Goal: Task Accomplishment & Management: Manage account settings

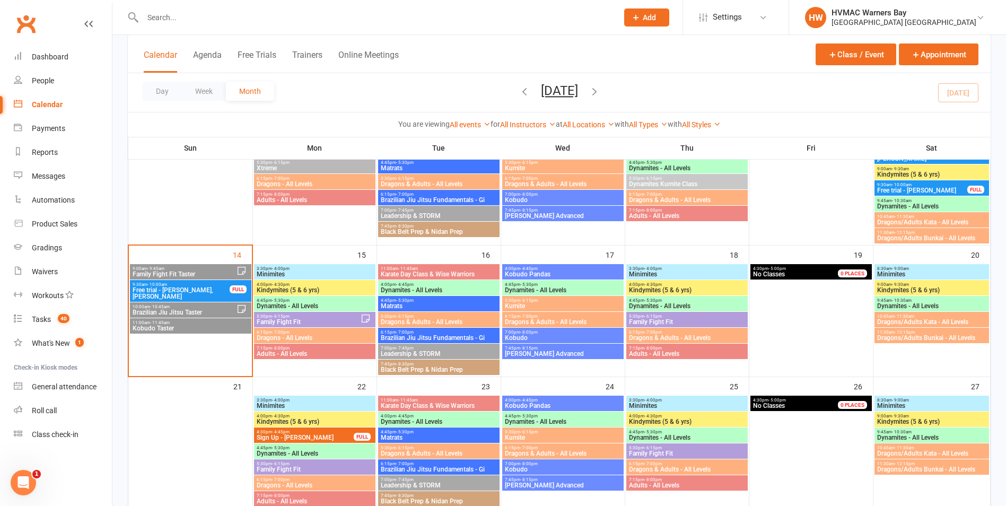
scroll to position [265, 0]
click at [319, 335] on span "Dragons - All Levels" at bounding box center [314, 337] width 117 height 6
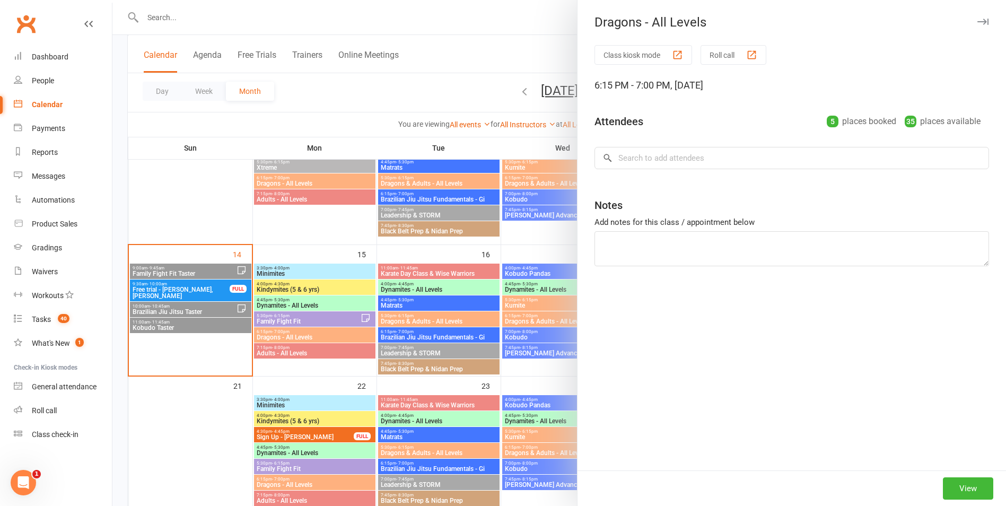
click at [319, 335] on div at bounding box center [559, 253] width 894 height 506
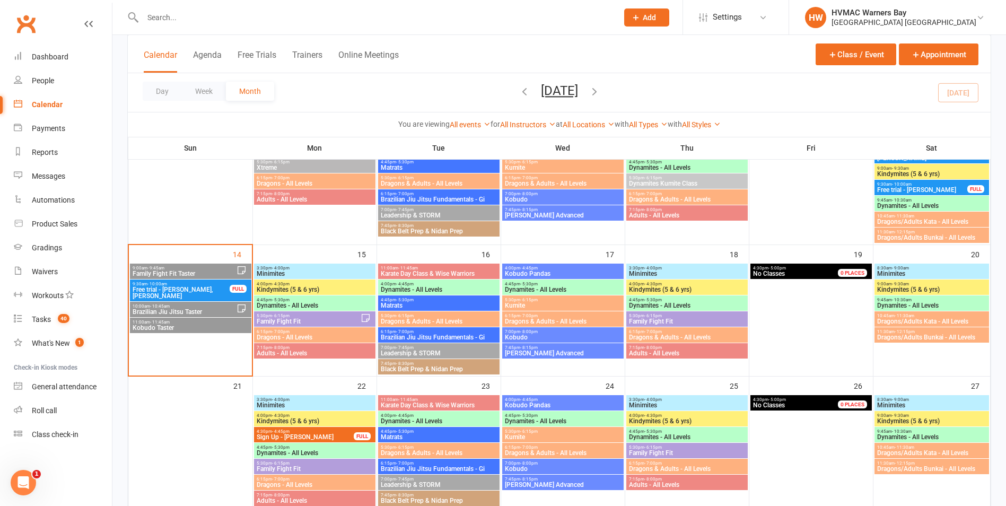
click at [330, 300] on span "4:45pm - 5:30pm" at bounding box center [314, 300] width 117 height 5
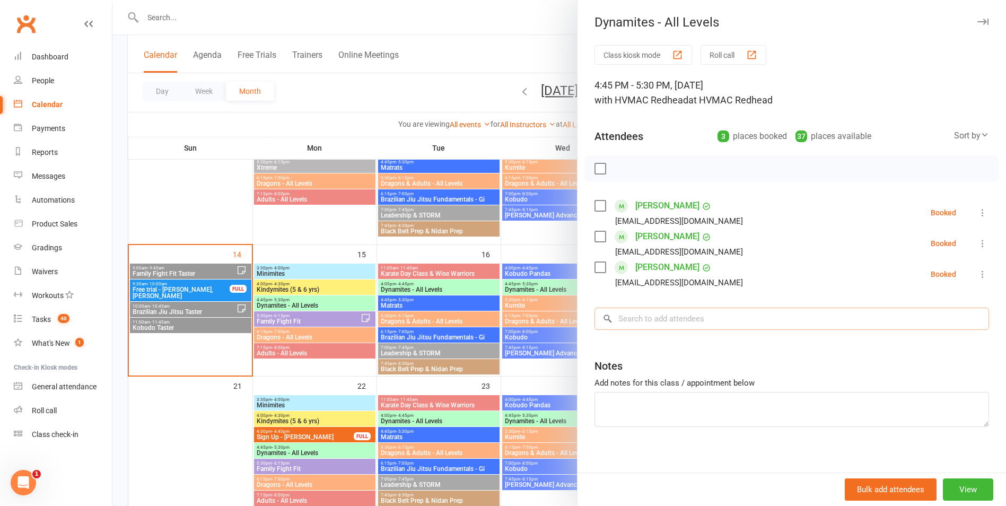
click at [669, 325] on input "search" at bounding box center [791, 319] width 395 height 22
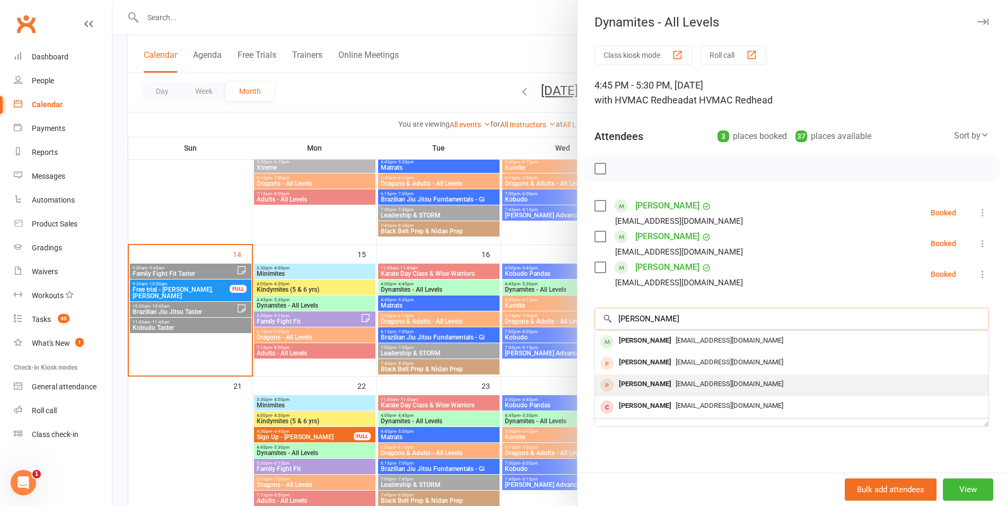
type input "[PERSON_NAME]"
click at [693, 384] on span "[EMAIL_ADDRESS][DOMAIN_NAME]" at bounding box center [730, 384] width 108 height 8
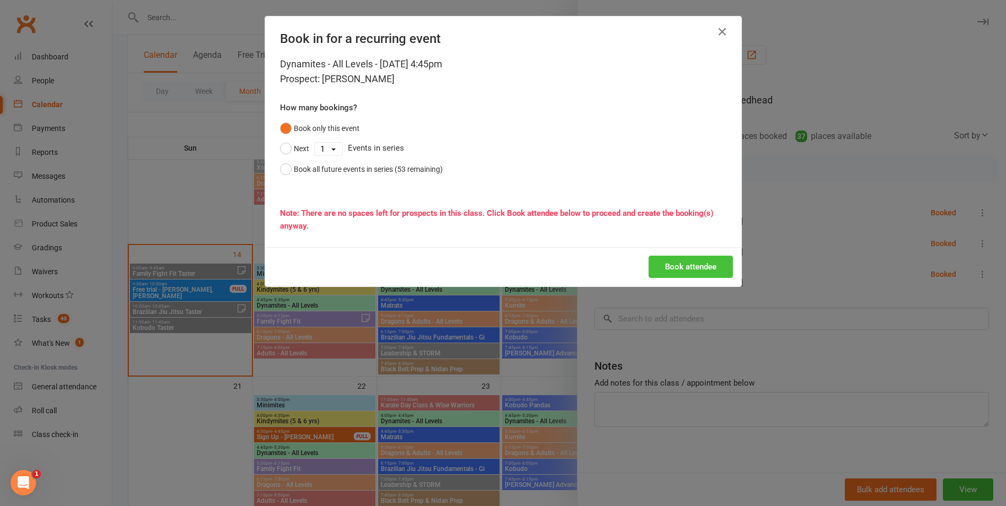
click at [682, 260] on button "Book attendee" at bounding box center [691, 267] width 84 height 22
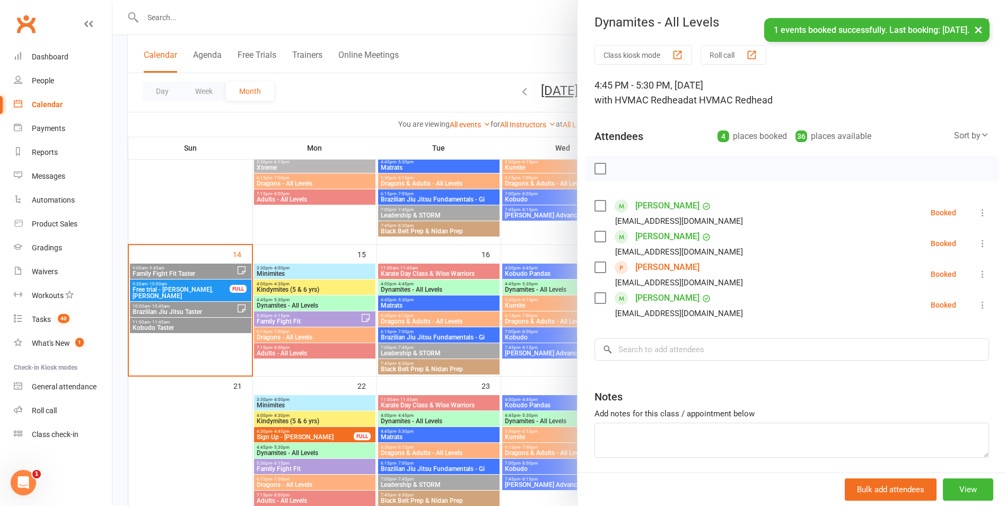
click at [391, 349] on div at bounding box center [559, 253] width 894 height 506
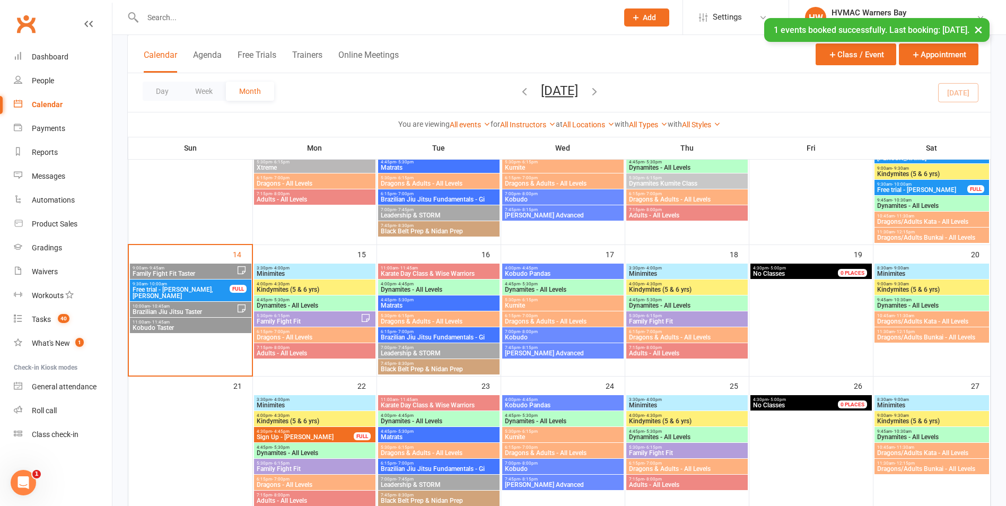
click at [367, 336] on span "Dragons - All Levels" at bounding box center [314, 337] width 117 height 6
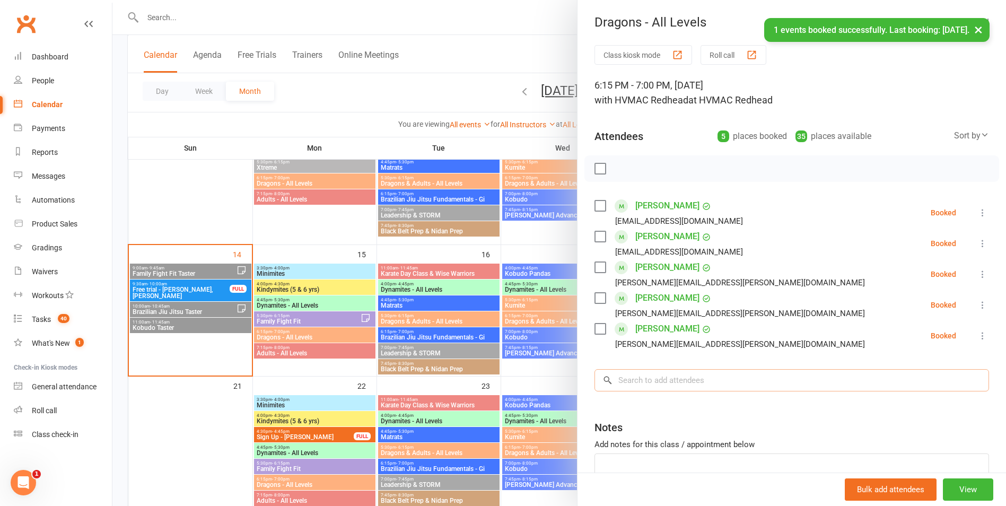
drag, startPoint x: 687, startPoint y: 384, endPoint x: 680, endPoint y: 382, distance: 7.2
click at [686, 384] on input "search" at bounding box center [791, 380] width 395 height 22
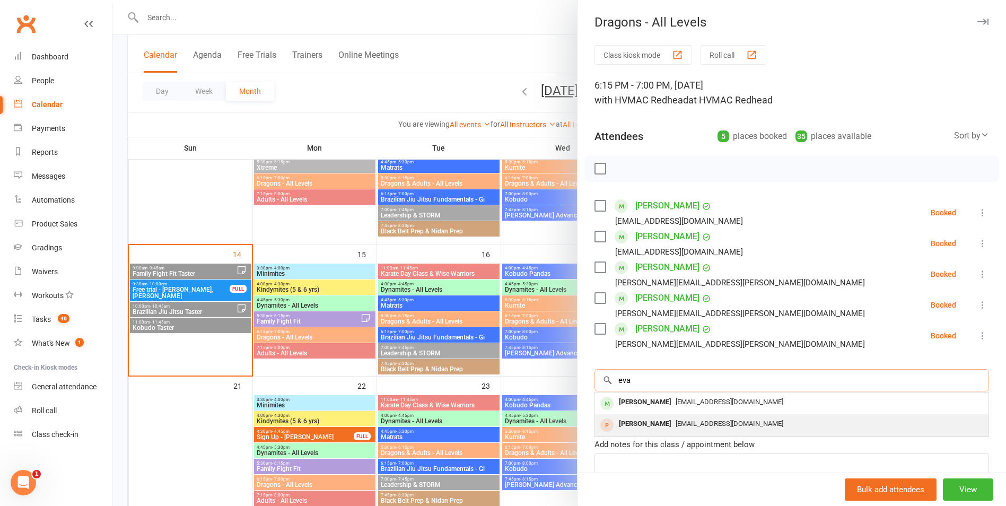
type input "eva"
click at [681, 418] on div "[EMAIL_ADDRESS][DOMAIN_NAME]" at bounding box center [791, 423] width 385 height 15
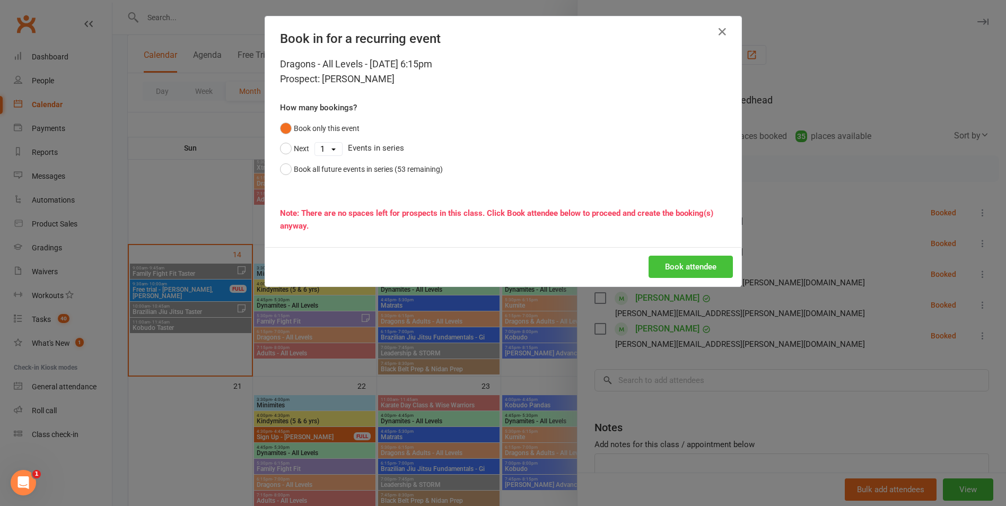
click at [681, 255] on div "Book attendee" at bounding box center [503, 266] width 476 height 39
click at [682, 266] on button "Book attendee" at bounding box center [691, 267] width 84 height 22
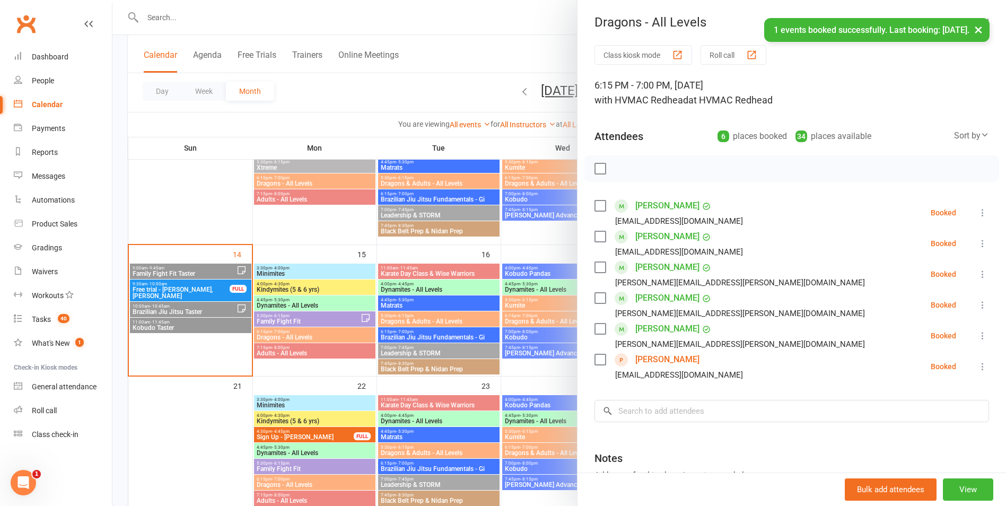
click at [498, 397] on div at bounding box center [559, 253] width 894 height 506
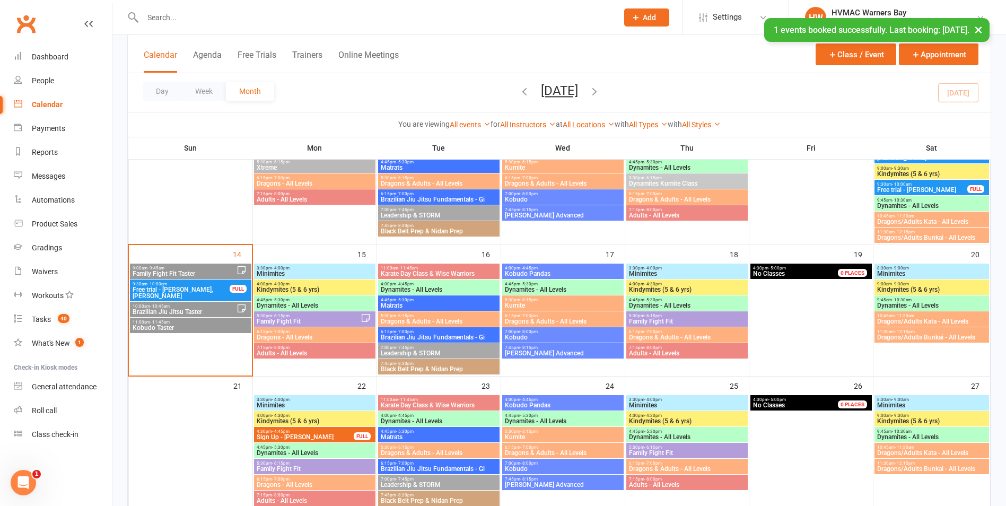
click at [218, 310] on span "Brazilian Jiu Jitsu Taster" at bounding box center [184, 312] width 104 height 6
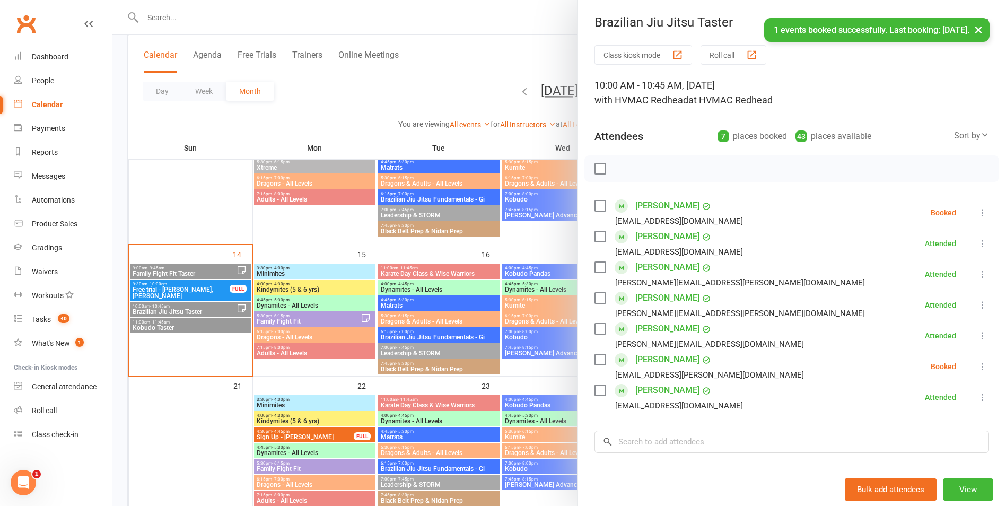
drag, startPoint x: 454, startPoint y: 392, endPoint x: 301, endPoint y: 379, distance: 154.3
click at [451, 396] on div at bounding box center [559, 253] width 894 height 506
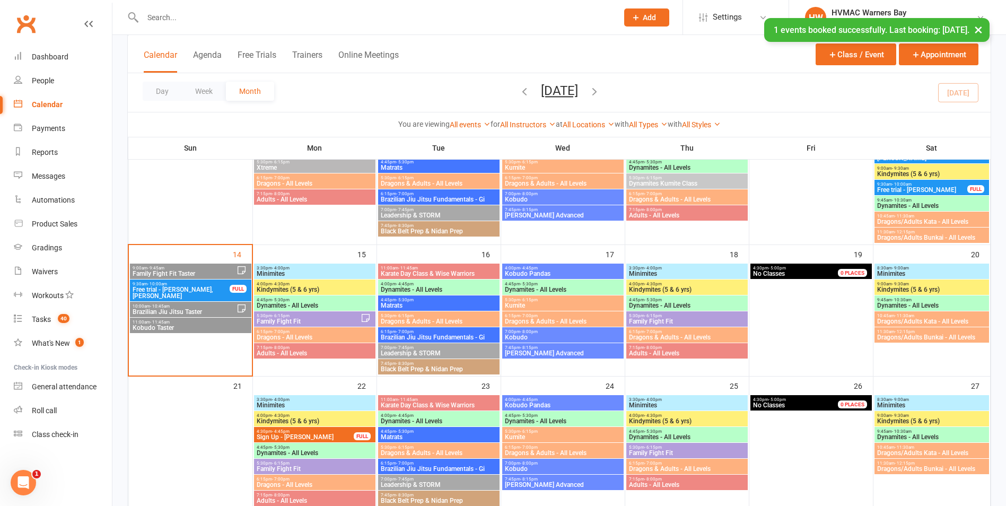
click at [173, 323] on span "11:00am - 11:45am" at bounding box center [190, 322] width 117 height 5
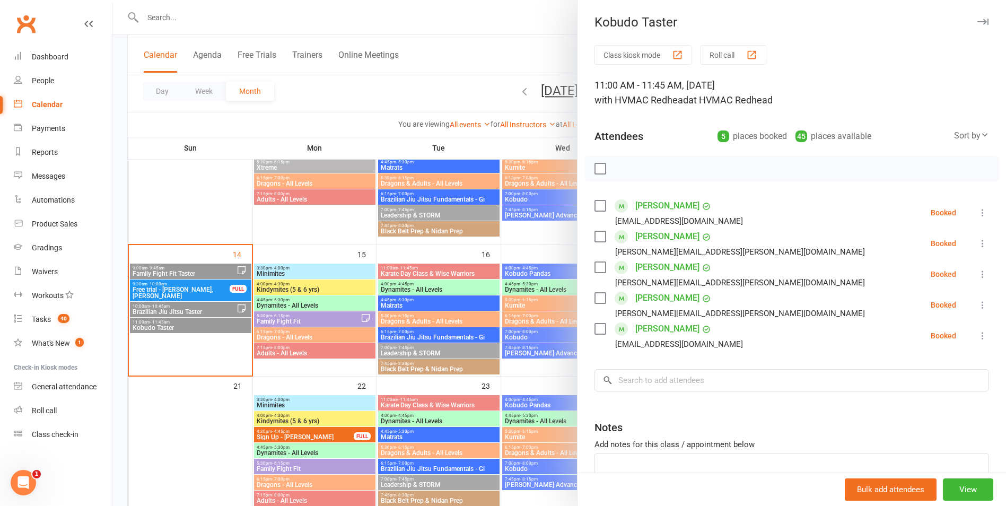
click at [317, 417] on div at bounding box center [559, 253] width 894 height 506
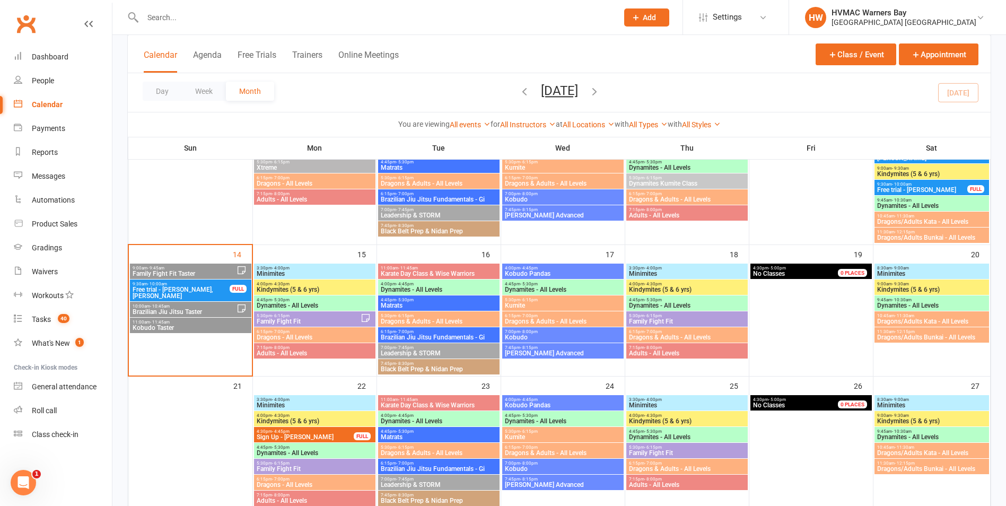
click at [167, 278] on div "9:00am - 9:45am Family Fight Fit Taster" at bounding box center [190, 271] width 121 height 15
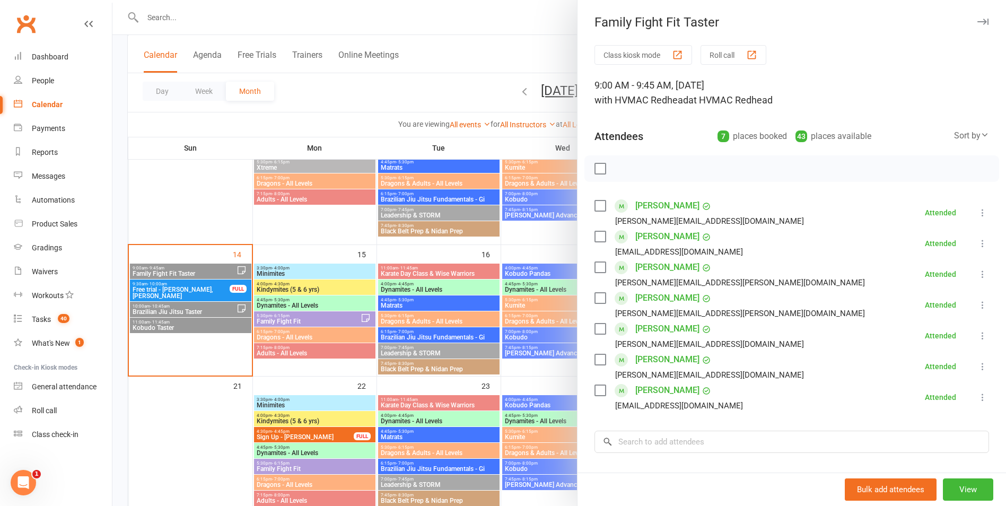
click at [302, 362] on div at bounding box center [559, 253] width 894 height 506
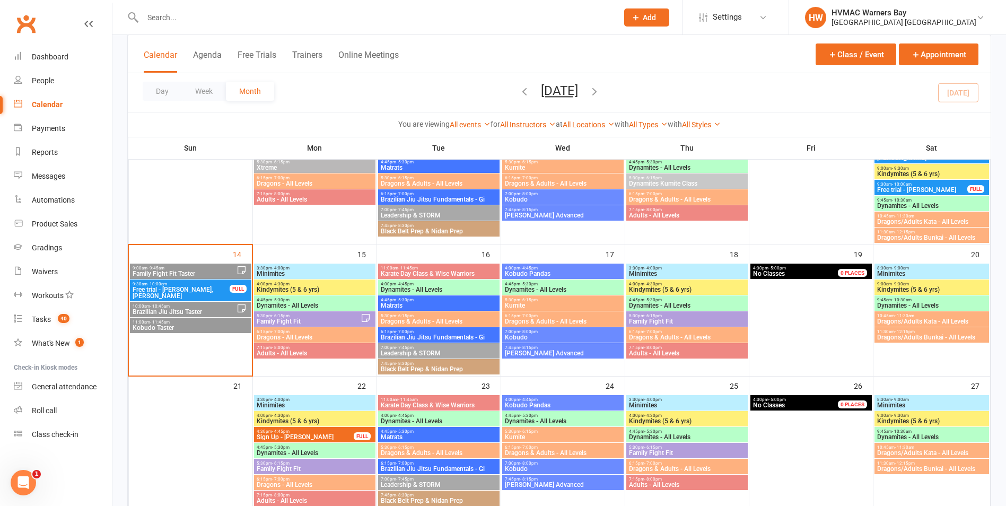
click at [318, 298] on div "4:45pm - 5:30pm Dynamites - All Levels" at bounding box center [314, 302] width 121 height 15
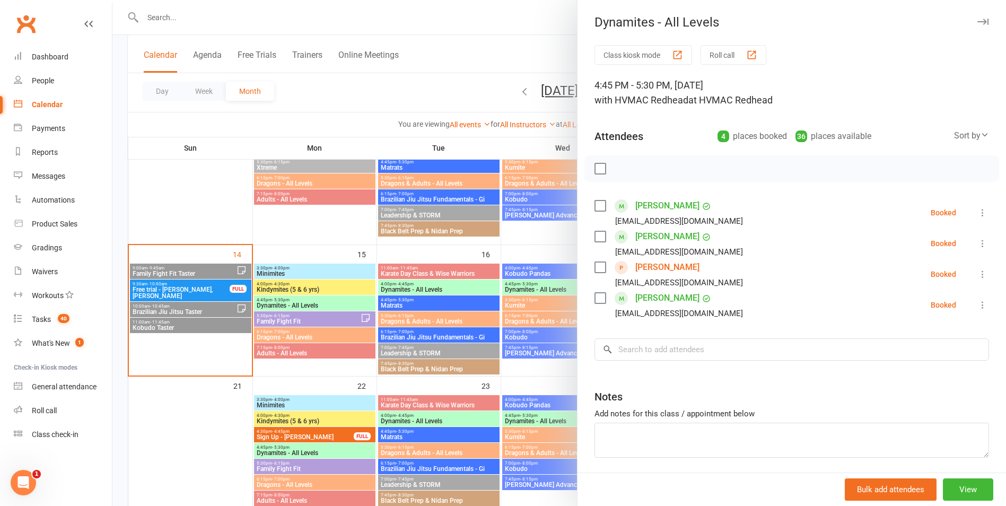
click at [648, 263] on link "[PERSON_NAME]" at bounding box center [667, 267] width 64 height 17
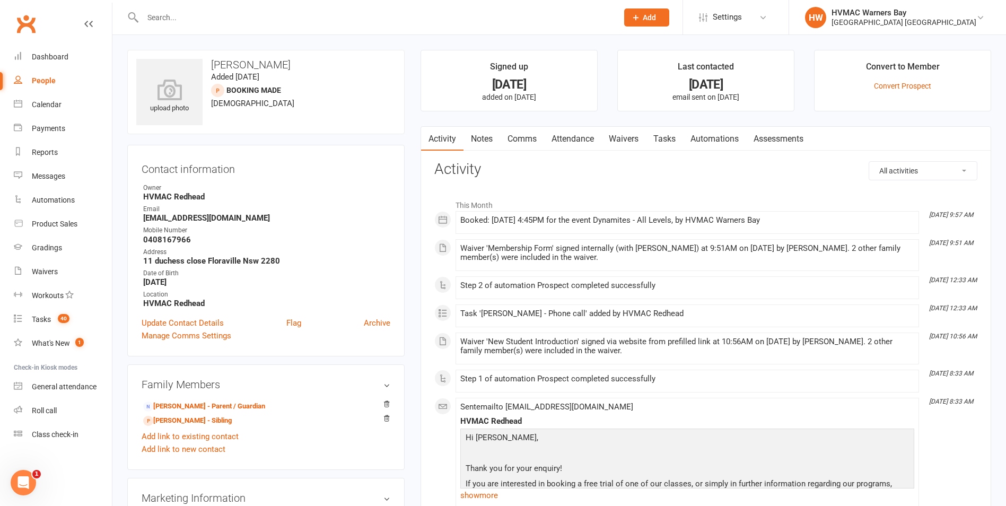
click at [494, 143] on link "Notes" at bounding box center [481, 139] width 37 height 24
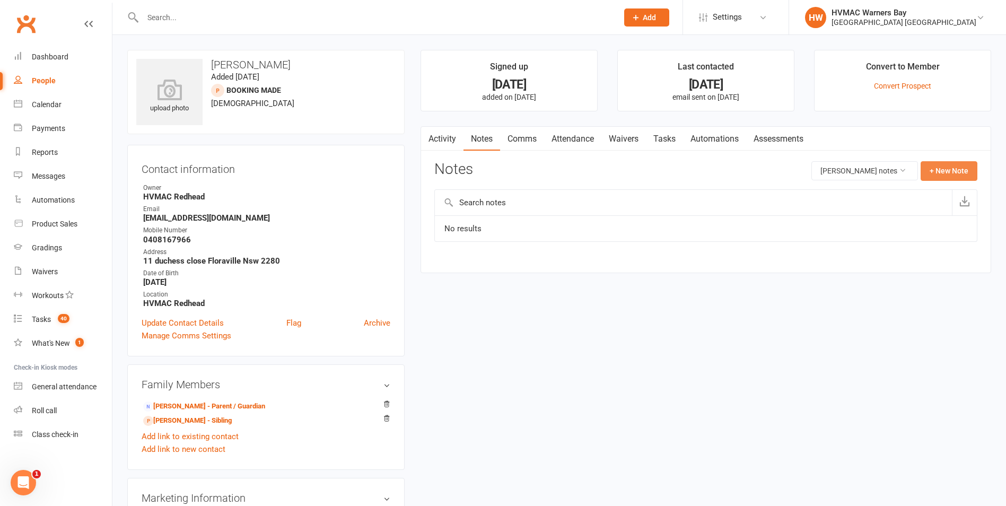
click at [932, 173] on button "+ New Note" at bounding box center [949, 170] width 57 height 19
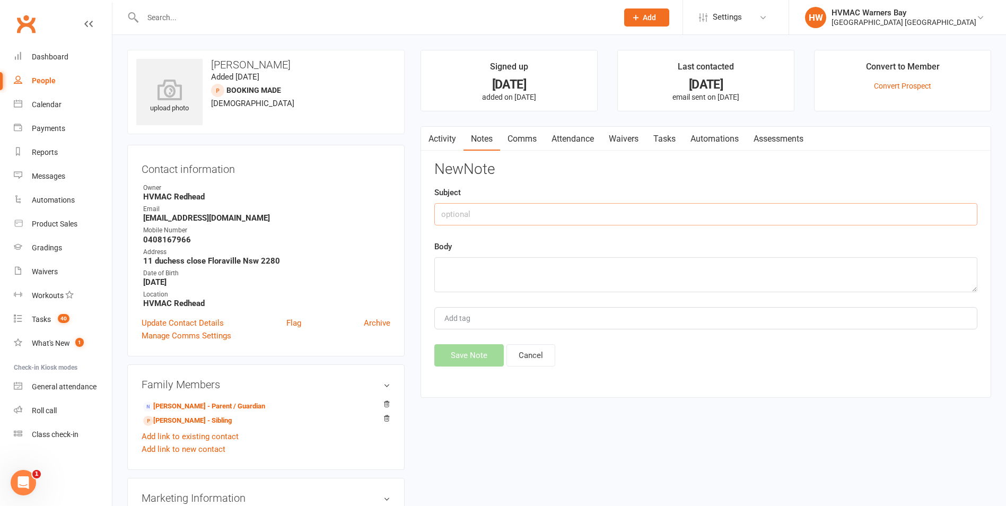
click at [634, 222] on input "text" at bounding box center [705, 214] width 543 height 22
type input "Open Weekend"
click at [602, 270] on textarea at bounding box center [705, 274] width 543 height 35
type textarea "D"
type textarea "0"
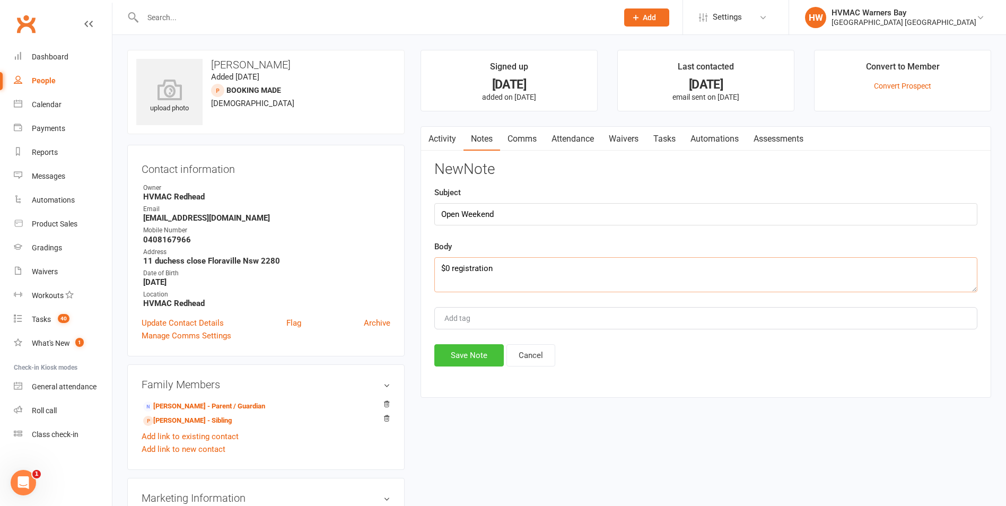
type textarea "$0 registration"
click at [475, 360] on button "Save Note" at bounding box center [468, 355] width 69 height 22
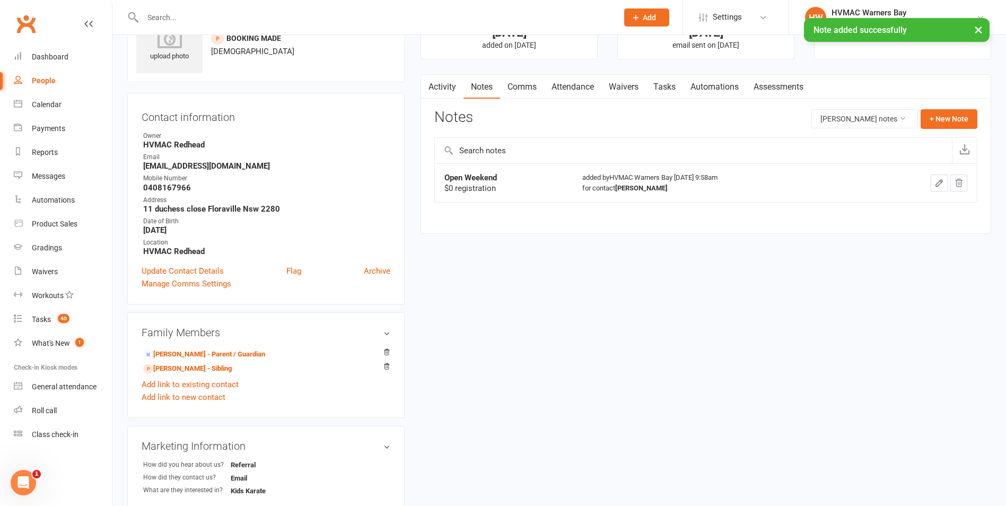
scroll to position [159, 0]
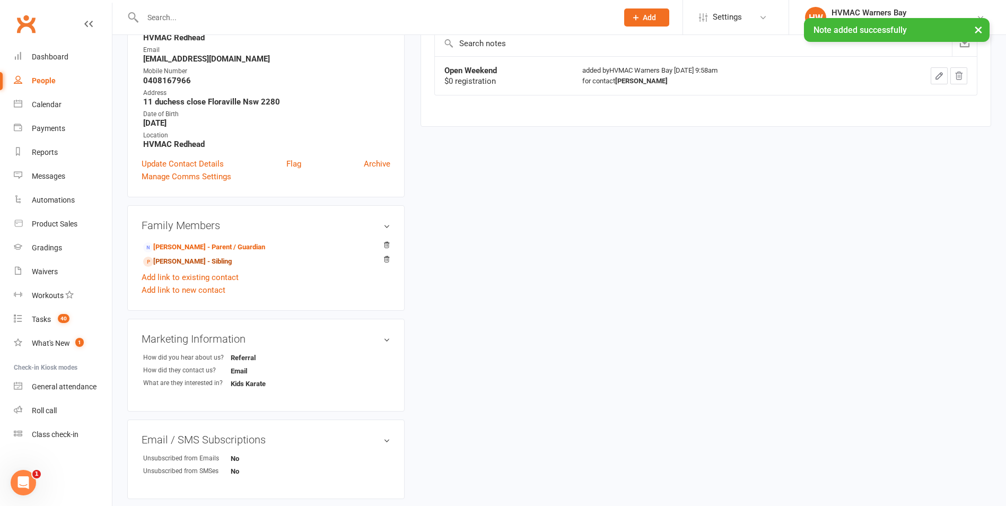
drag, startPoint x: 173, startPoint y: 260, endPoint x: 218, endPoint y: 265, distance: 45.3
click at [173, 260] on link "[PERSON_NAME] - Sibling" at bounding box center [187, 261] width 89 height 11
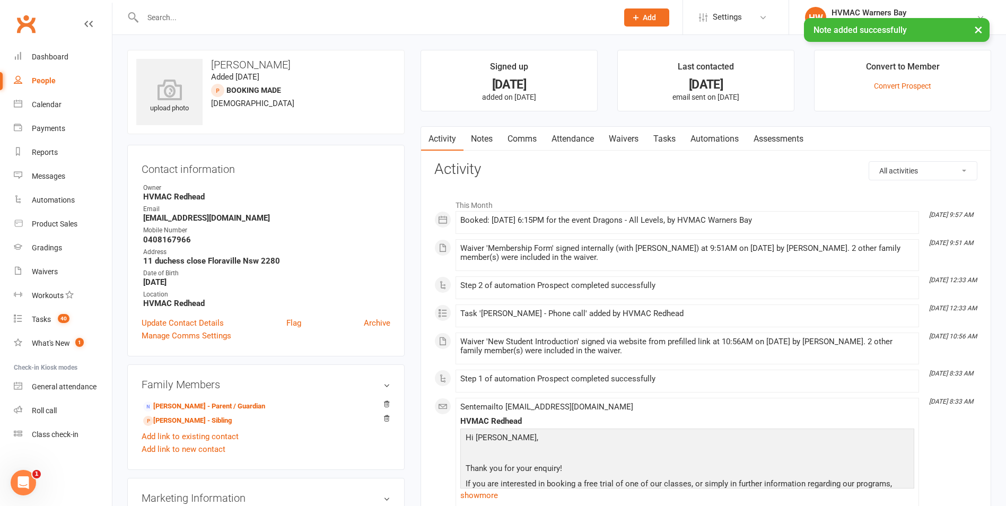
click at [480, 144] on link "Notes" at bounding box center [481, 139] width 37 height 24
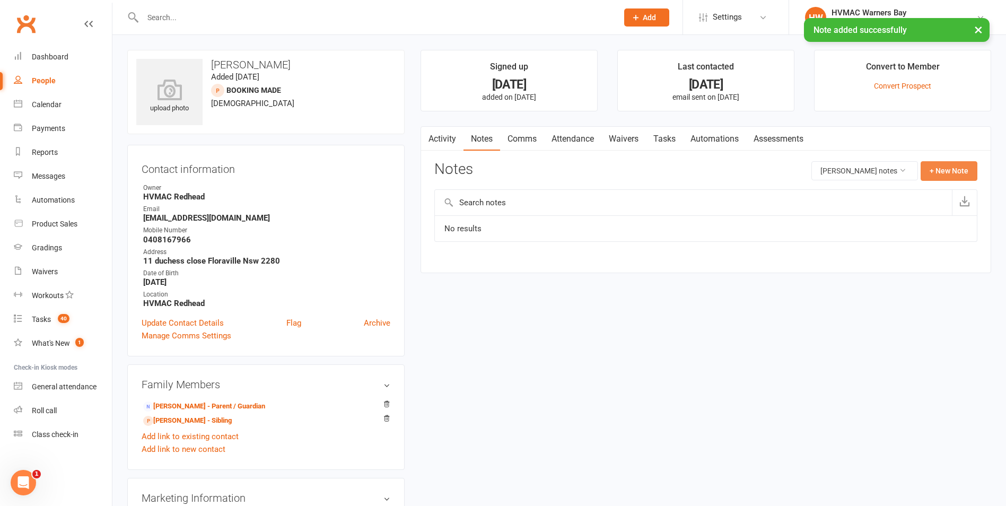
click at [950, 170] on button "+ New Note" at bounding box center [949, 170] width 57 height 19
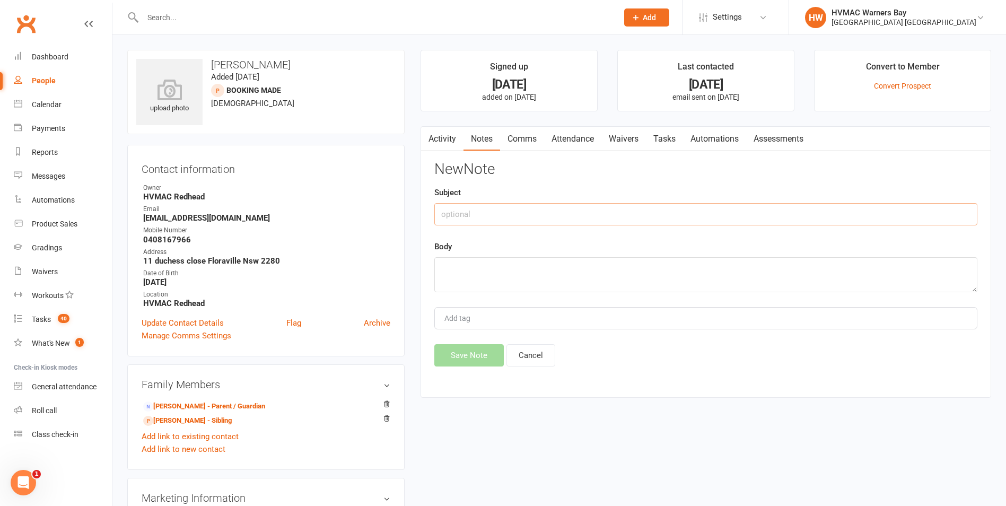
click at [650, 214] on input "text" at bounding box center [705, 214] width 543 height 22
type input "Open Weekend"
click at [652, 263] on textarea at bounding box center [705, 274] width 543 height 35
type textarea "$0 registration"
click at [485, 355] on button "Save Note" at bounding box center [468, 355] width 69 height 22
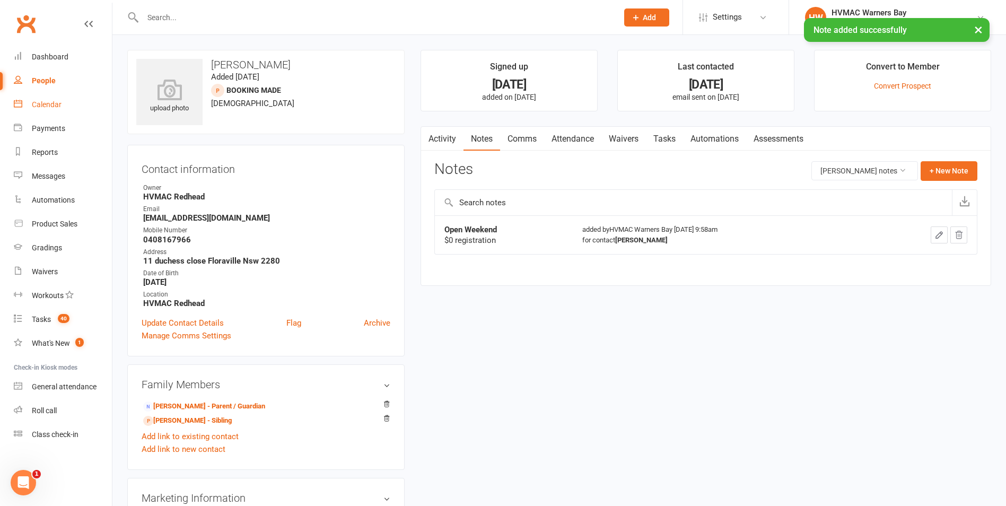
click at [67, 105] on link "Calendar" at bounding box center [63, 105] width 98 height 24
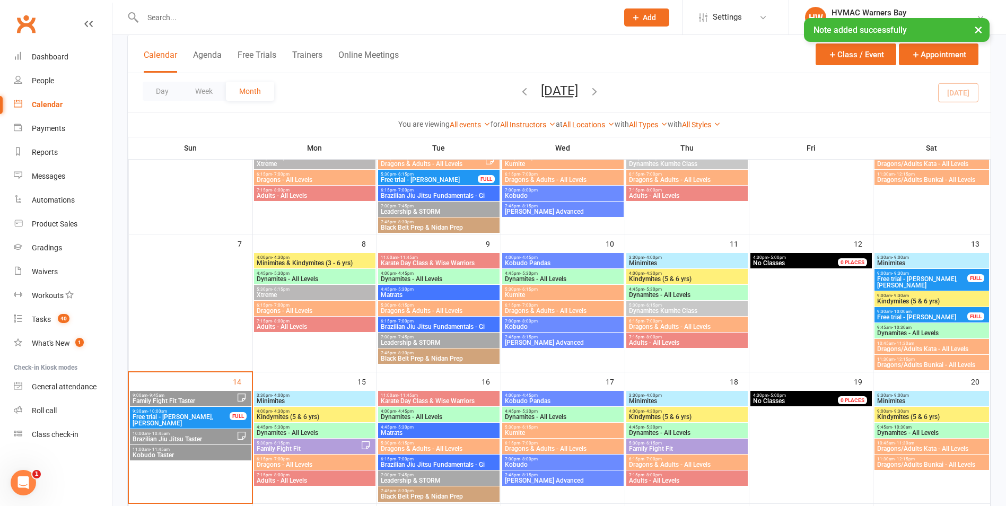
scroll to position [212, 0]
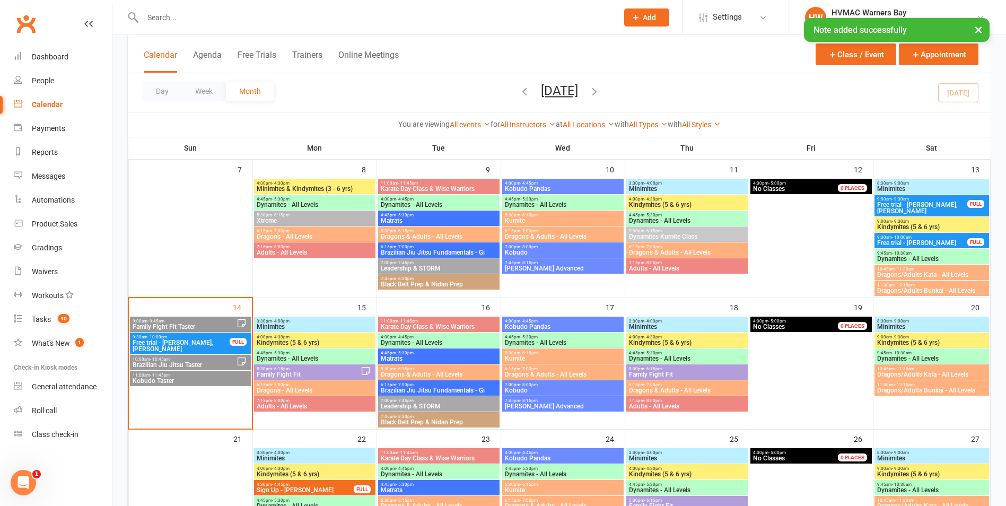
click at [214, 336] on span "9:30am - 10:00am" at bounding box center [181, 337] width 98 height 5
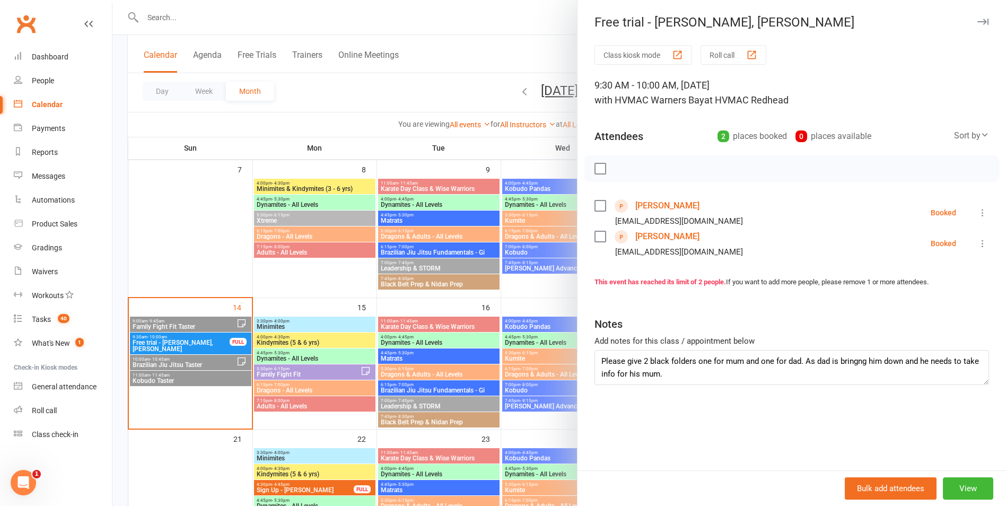
click at [594, 169] on label at bounding box center [599, 168] width 11 height 11
click at [618, 173] on icon "button" at bounding box center [624, 169] width 12 height 12
click at [357, 407] on div at bounding box center [559, 253] width 894 height 506
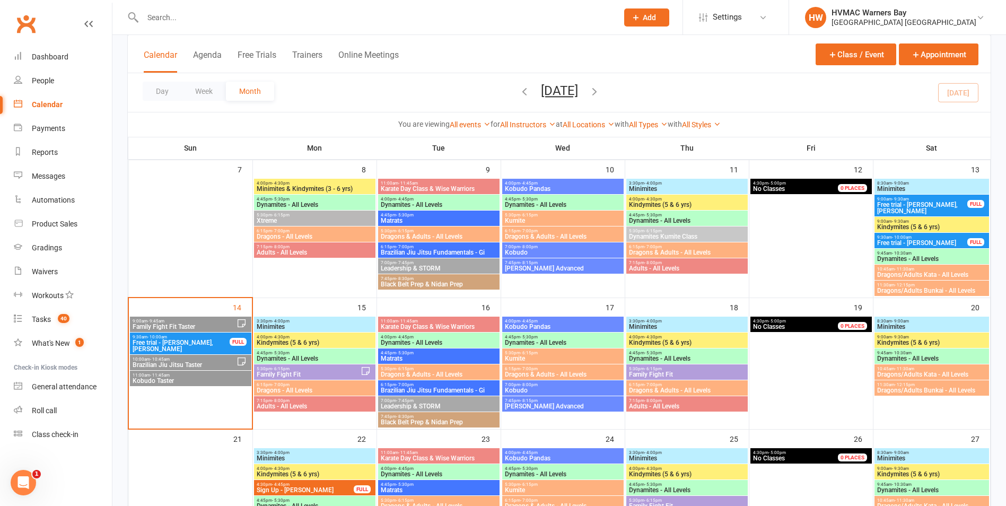
click at [206, 324] on span "Family Fight Fit Taster" at bounding box center [184, 326] width 104 height 6
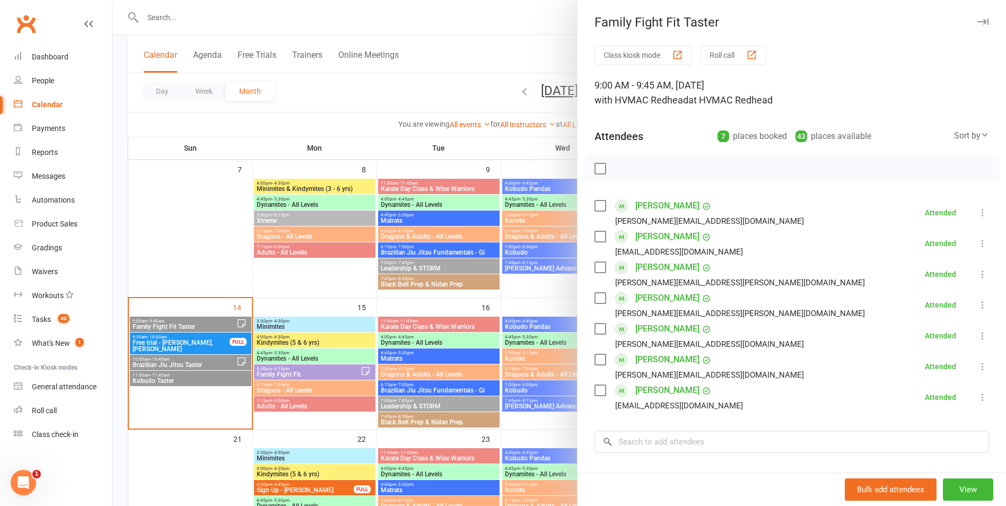
click at [250, 368] on div at bounding box center [559, 253] width 894 height 506
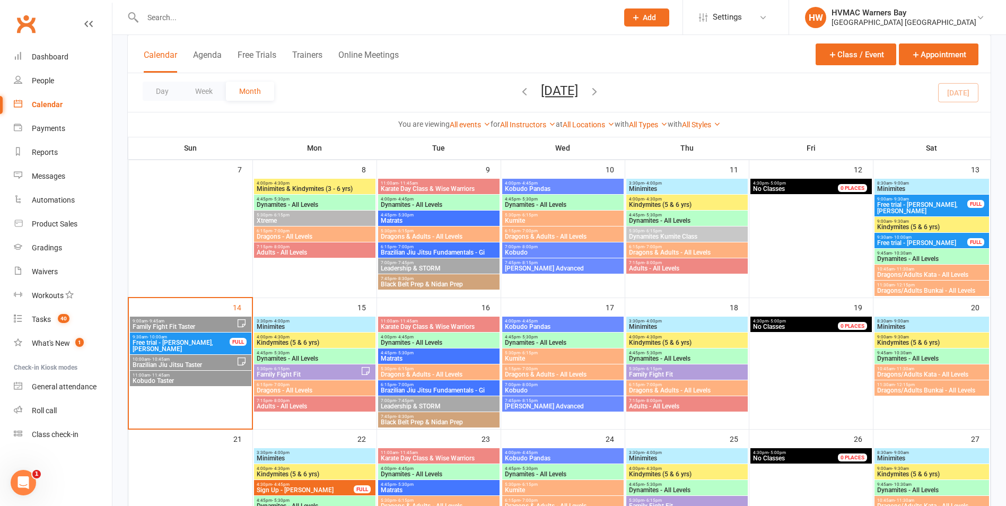
click at [217, 362] on span "Brazilian Jiu Jitsu Taster" at bounding box center [184, 365] width 104 height 6
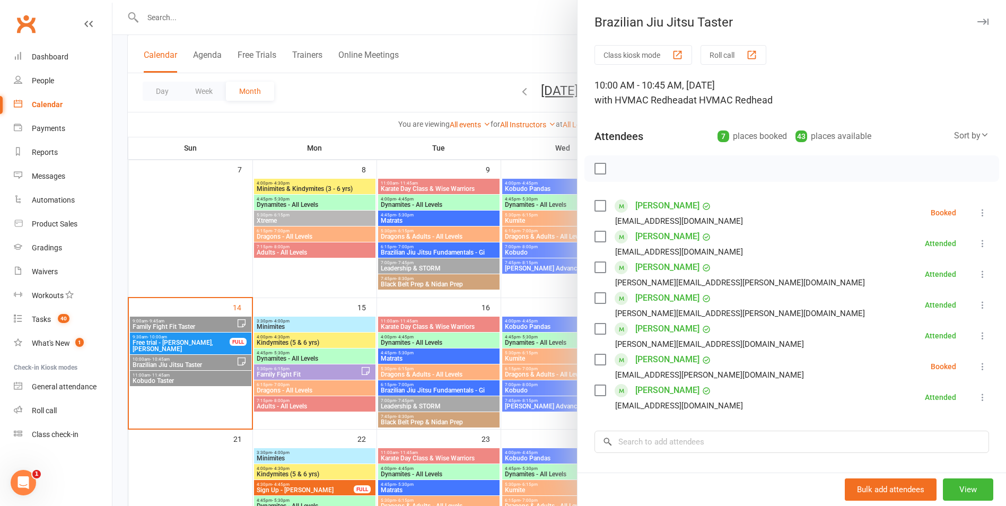
click at [226, 369] on div at bounding box center [559, 253] width 894 height 506
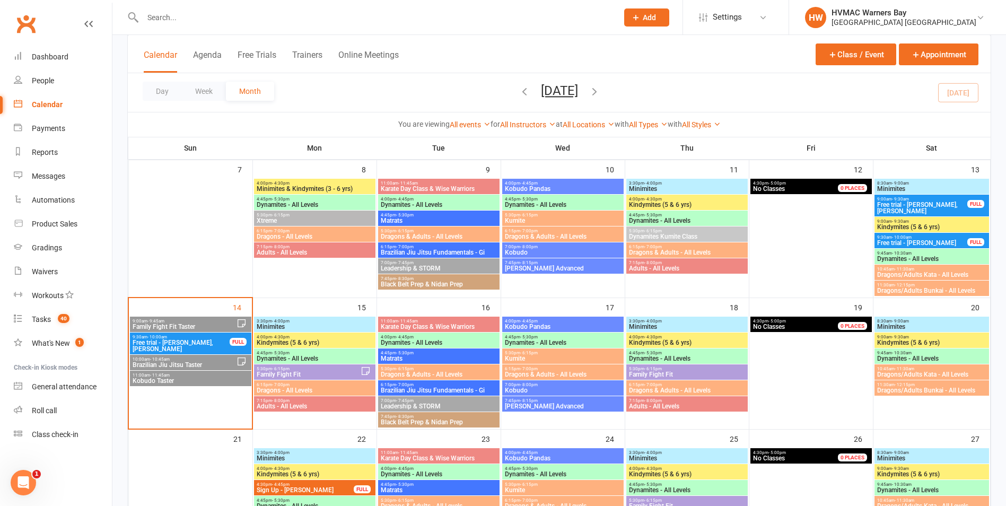
click at [190, 361] on div "10:00am - 10:45am Brazilian Jiu Jitsu Taster" at bounding box center [190, 362] width 121 height 15
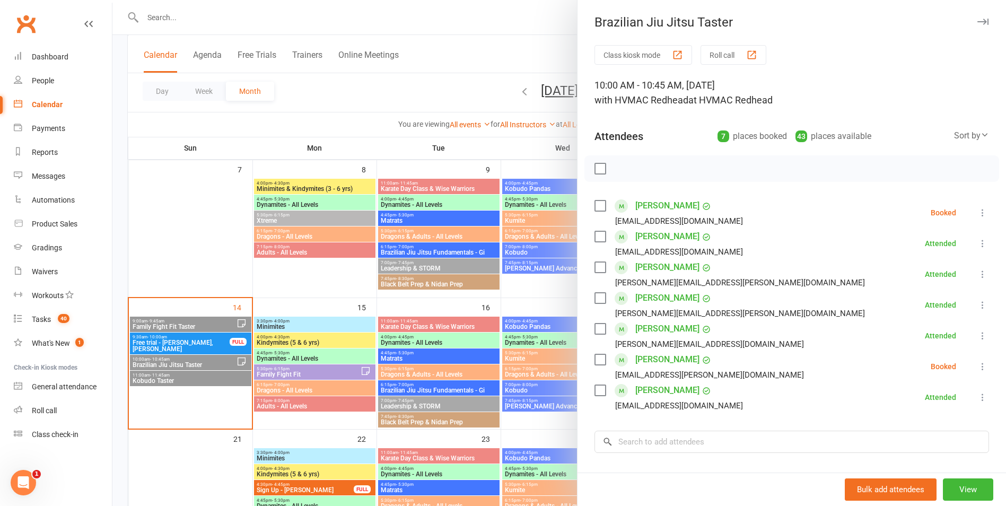
click at [594, 207] on label at bounding box center [599, 205] width 11 height 11
drag, startPoint x: 644, startPoint y: 172, endPoint x: 566, endPoint y: 44, distance: 149.4
click at [644, 171] on icon "button" at bounding box center [646, 169] width 12 height 12
click at [601, 204] on label at bounding box center [599, 205] width 11 height 11
click at [599, 360] on label at bounding box center [599, 359] width 11 height 11
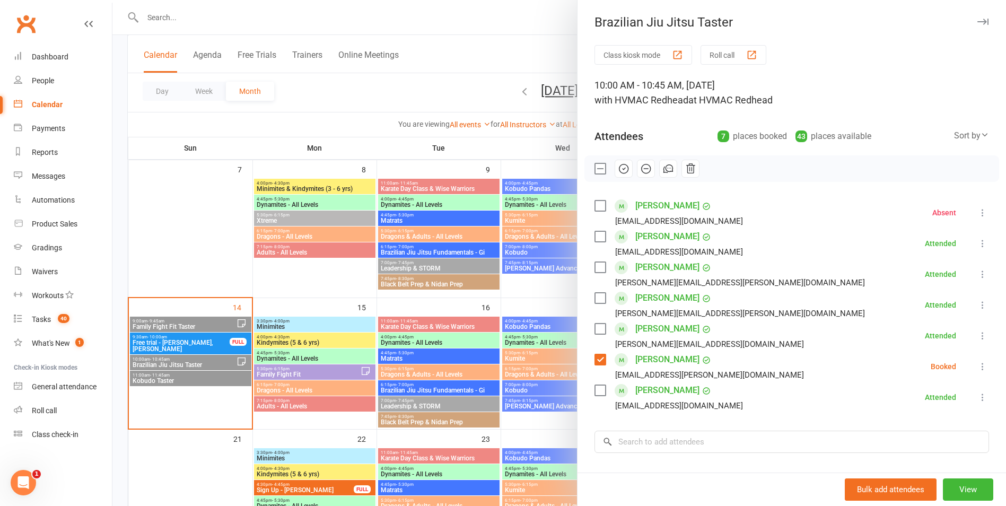
click at [642, 163] on icon "button" at bounding box center [646, 169] width 12 height 12
click at [594, 363] on label at bounding box center [599, 359] width 11 height 11
click at [403, 409] on div at bounding box center [559, 253] width 894 height 506
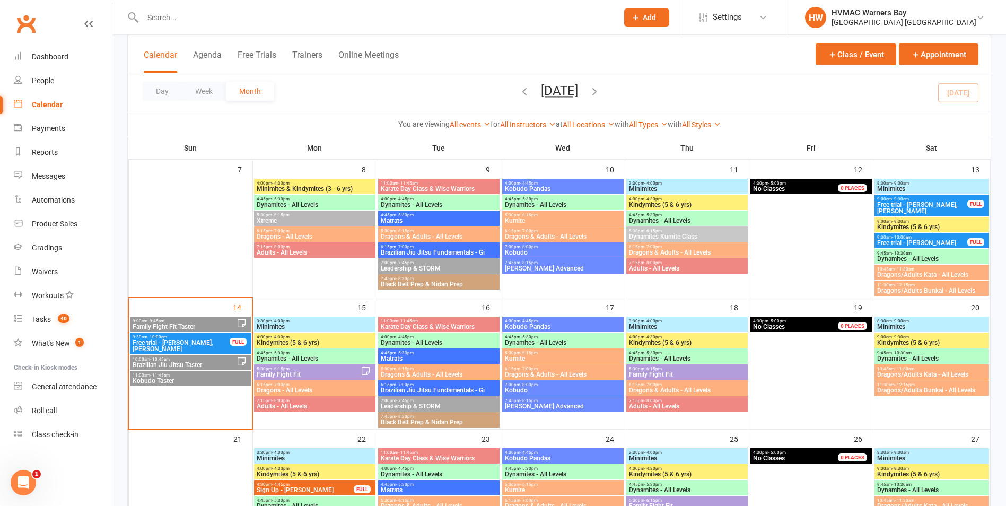
drag, startPoint x: 222, startPoint y: 319, endPoint x: 230, endPoint y: 323, distance: 8.6
click at [227, 321] on span "9:00am - 9:45am" at bounding box center [184, 321] width 104 height 5
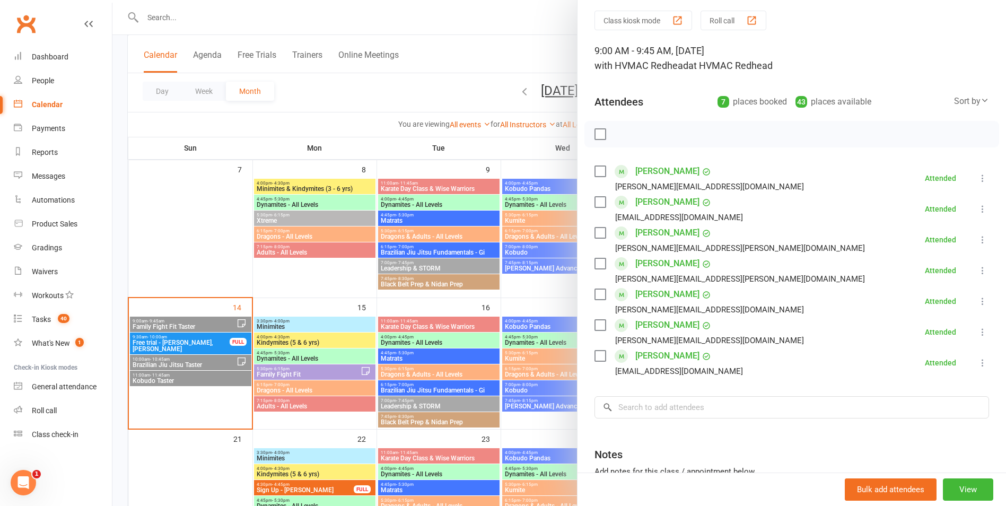
scroll to position [53, 0]
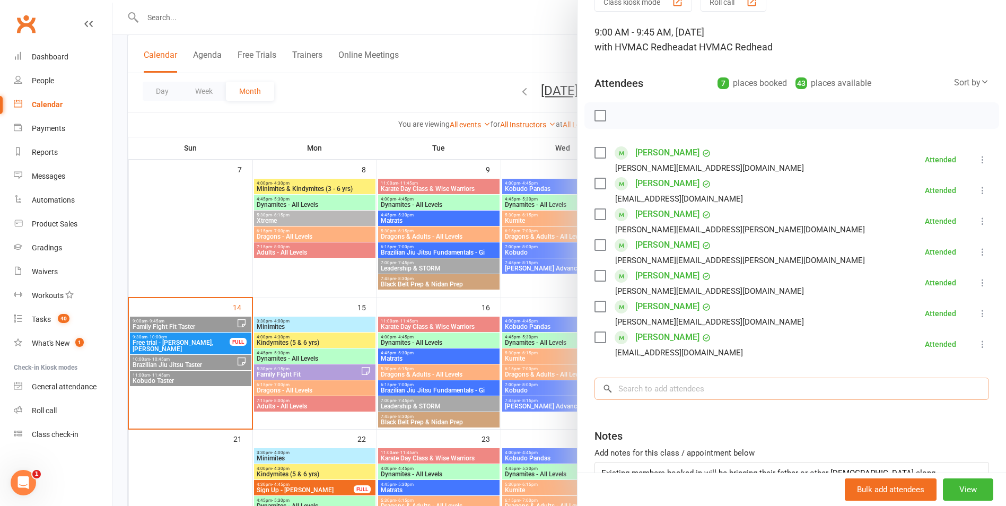
click at [673, 390] on input "search" at bounding box center [791, 389] width 395 height 22
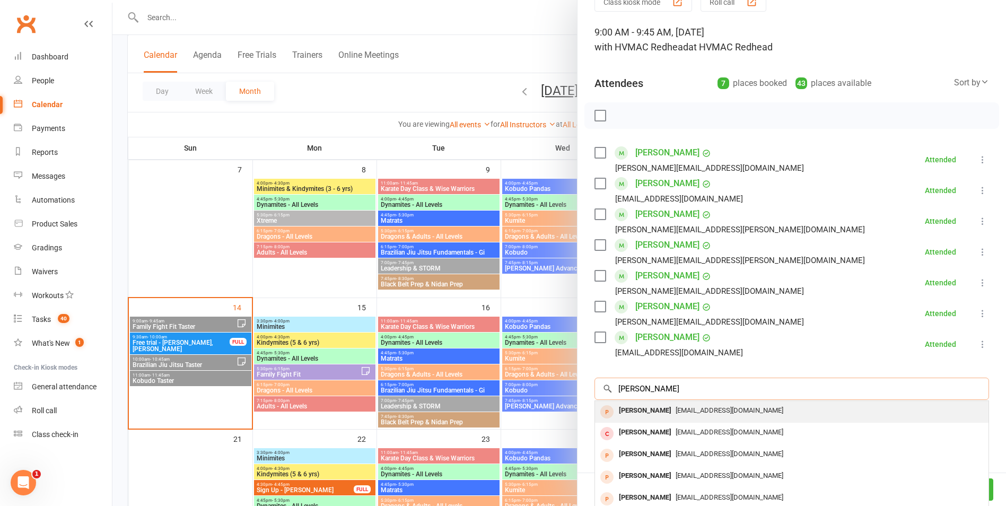
type input "[PERSON_NAME]"
click at [676, 408] on span "[EMAIL_ADDRESS][DOMAIN_NAME]" at bounding box center [730, 410] width 108 height 8
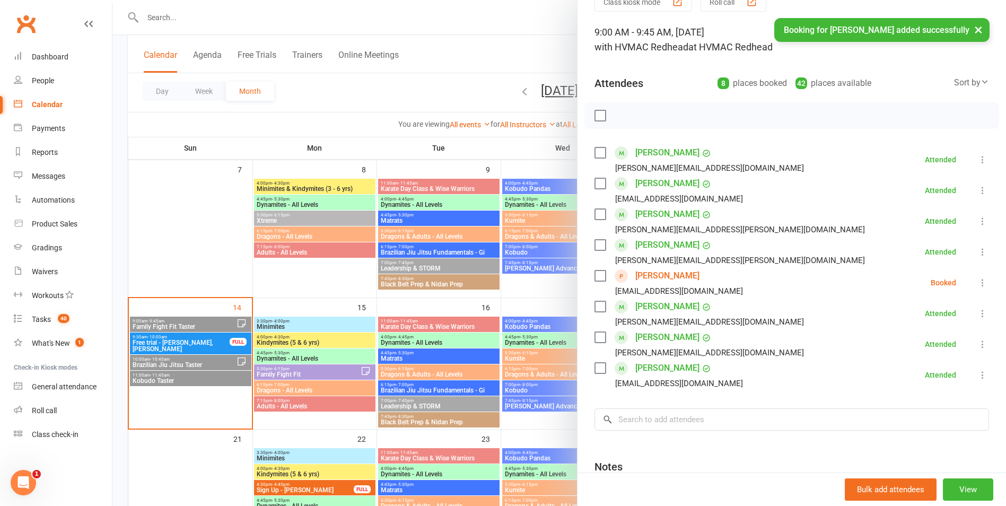
click at [596, 275] on label at bounding box center [599, 275] width 11 height 11
drag, startPoint x: 614, startPoint y: 116, endPoint x: 555, endPoint y: 42, distance: 94.4
click at [618, 116] on icon "button" at bounding box center [624, 116] width 12 height 12
click at [595, 271] on label at bounding box center [599, 275] width 11 height 11
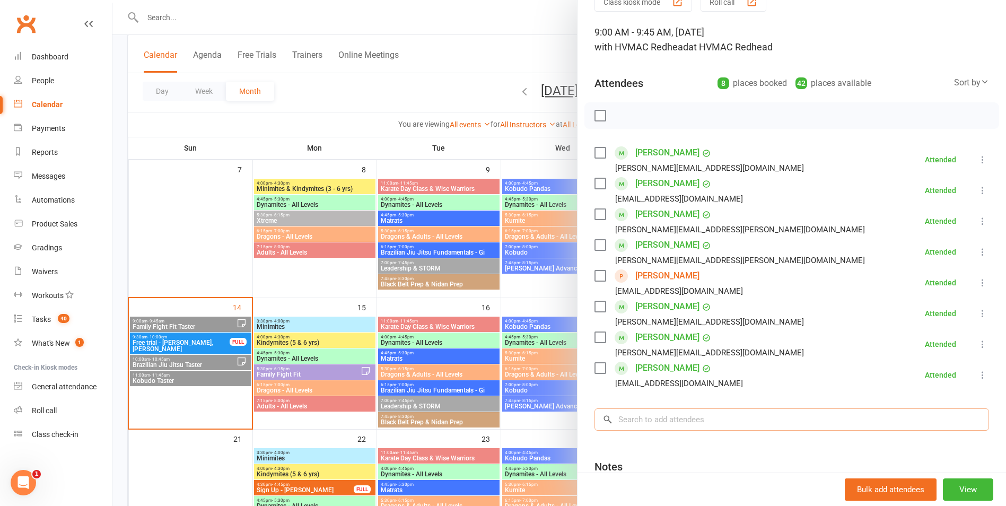
click at [650, 419] on input "search" at bounding box center [791, 419] width 395 height 22
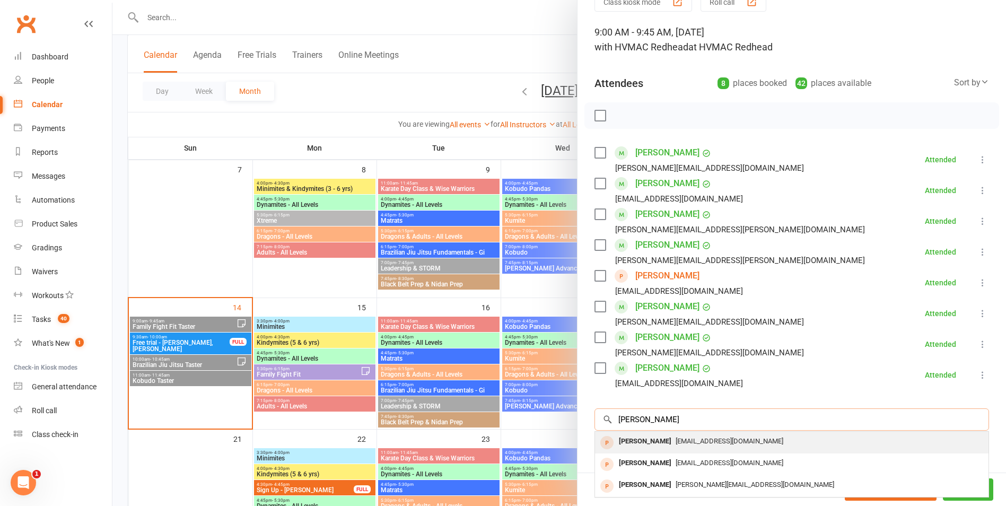
type input "[PERSON_NAME]"
click at [653, 445] on div "[PERSON_NAME]" at bounding box center [645, 441] width 61 height 15
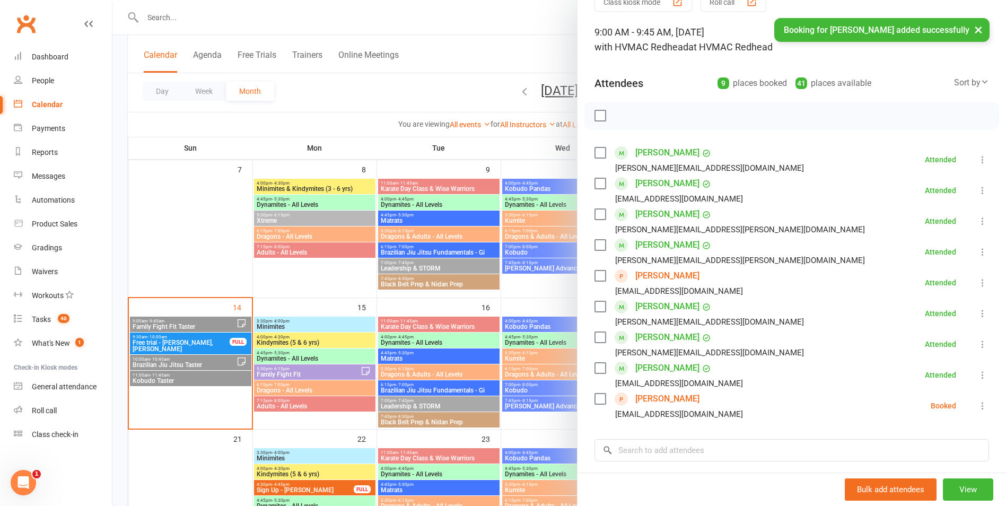
click at [596, 396] on label at bounding box center [599, 398] width 11 height 11
drag, startPoint x: 624, startPoint y: 116, endPoint x: 559, endPoint y: 47, distance: 94.5
click at [624, 116] on icon "button" at bounding box center [624, 116] width 12 height 12
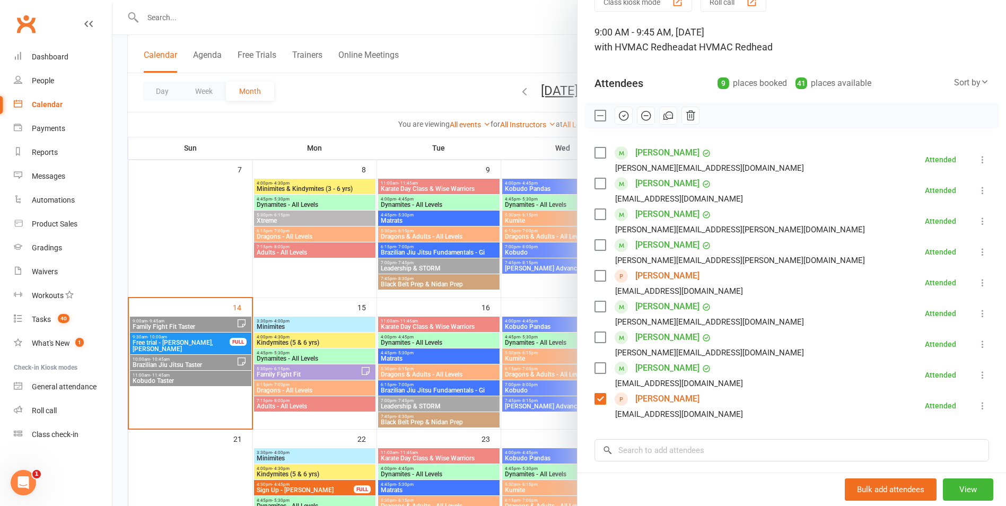
click at [601, 404] on label at bounding box center [599, 398] width 11 height 11
click at [55, 81] on link "People" at bounding box center [63, 81] width 98 height 24
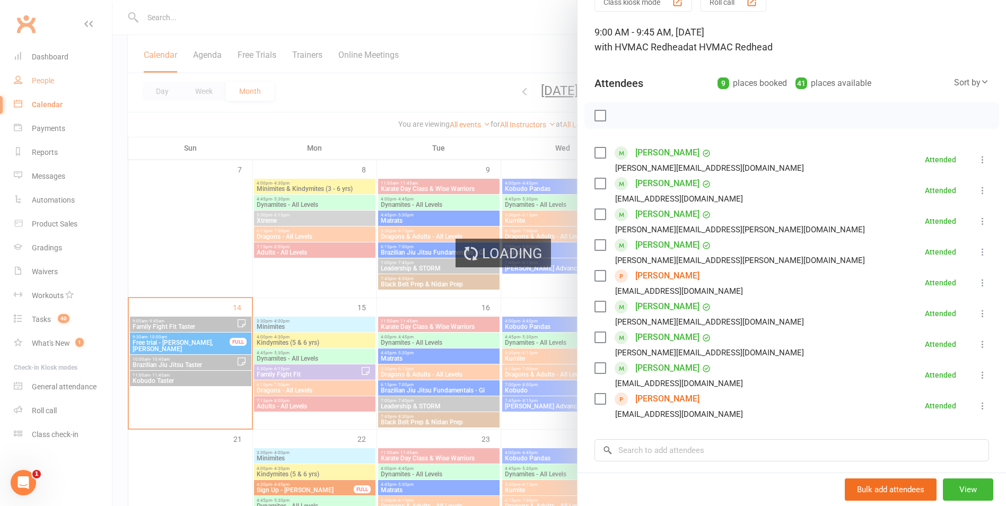
select select "100"
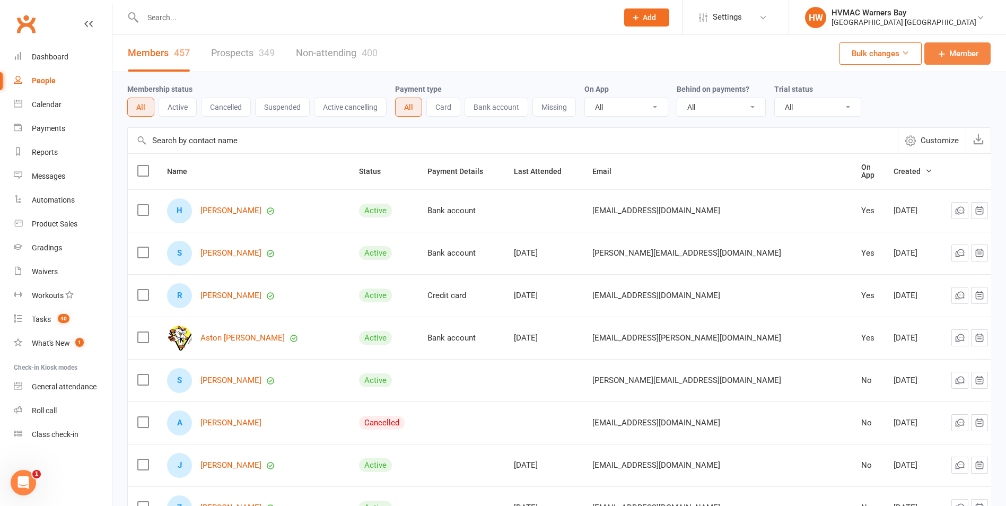
click at [943, 56] on icon at bounding box center [942, 53] width 11 height 11
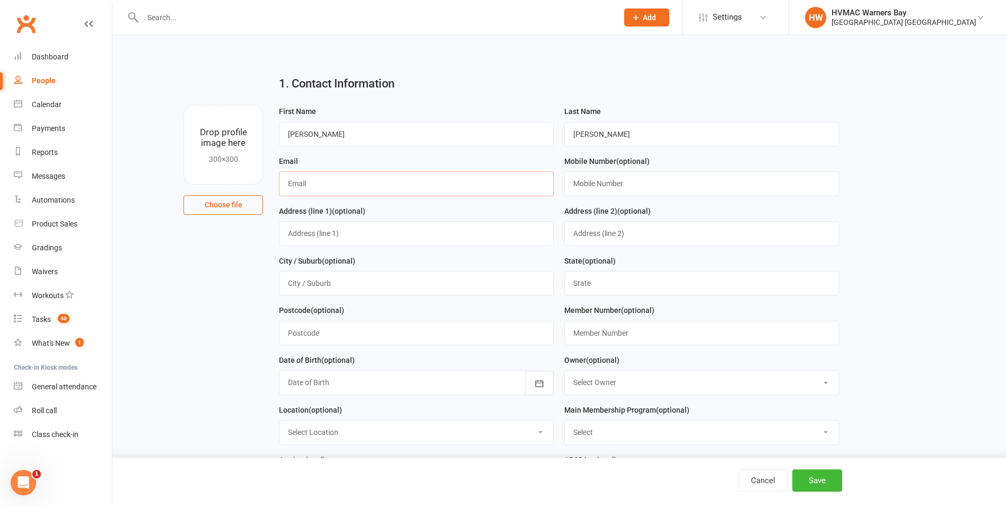
drag, startPoint x: 368, startPoint y: 185, endPoint x: 343, endPoint y: 137, distance: 53.4
click at [368, 185] on input "text" at bounding box center [416, 183] width 275 height 24
paste input "[EMAIL_ADDRESS][DOMAIN_NAME]"
type input "[EMAIL_ADDRESS][DOMAIN_NAME]"
click at [637, 185] on input "text" at bounding box center [701, 183] width 275 height 24
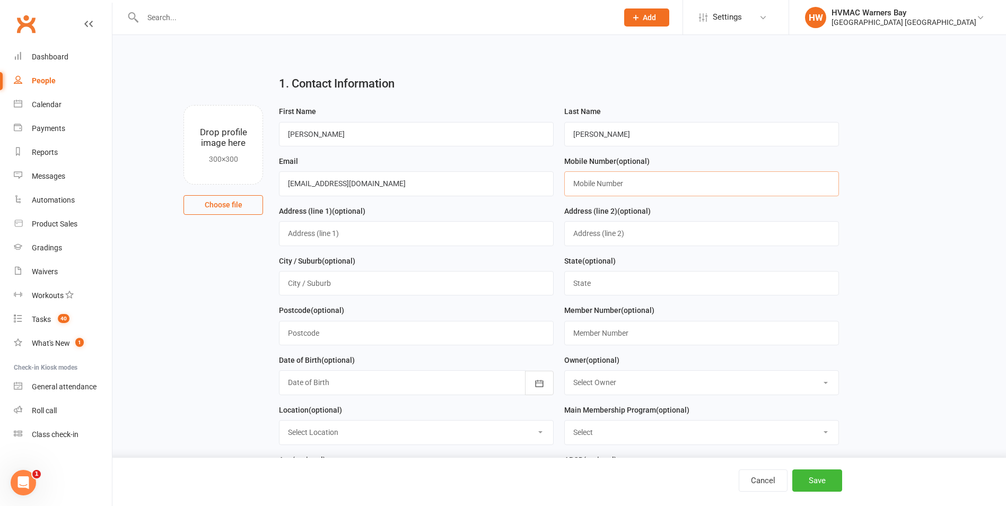
paste input "0421168671"
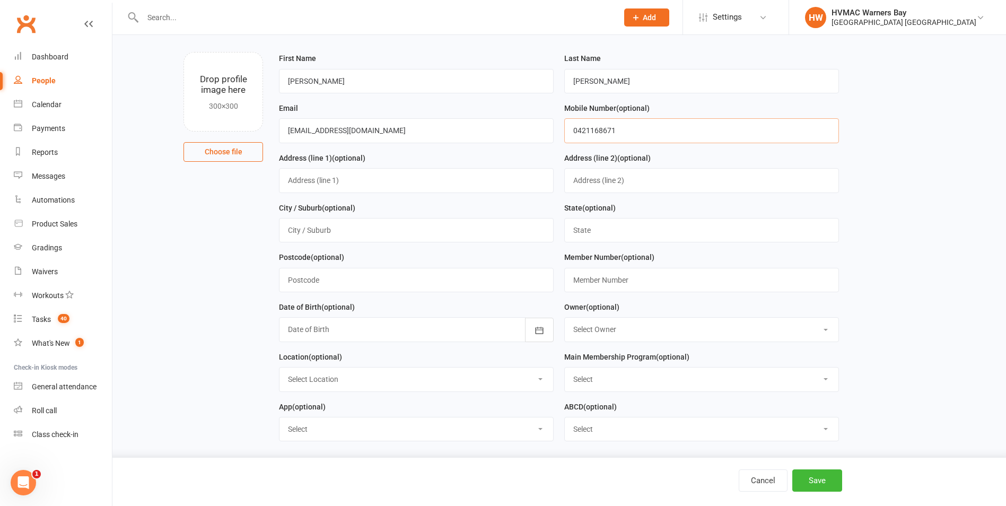
scroll to position [106, 0]
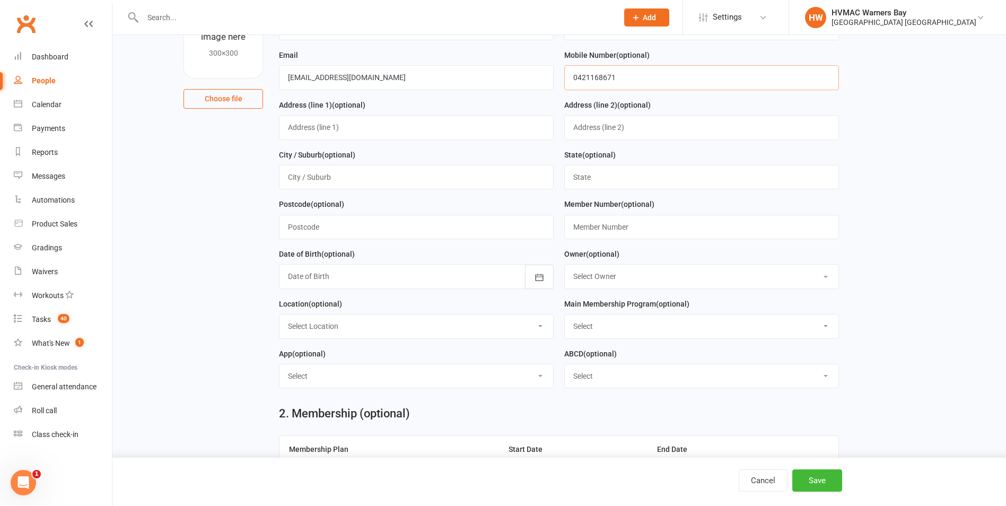
type input "0421168671"
click at [541, 269] on button "button" at bounding box center [539, 277] width 29 height 24
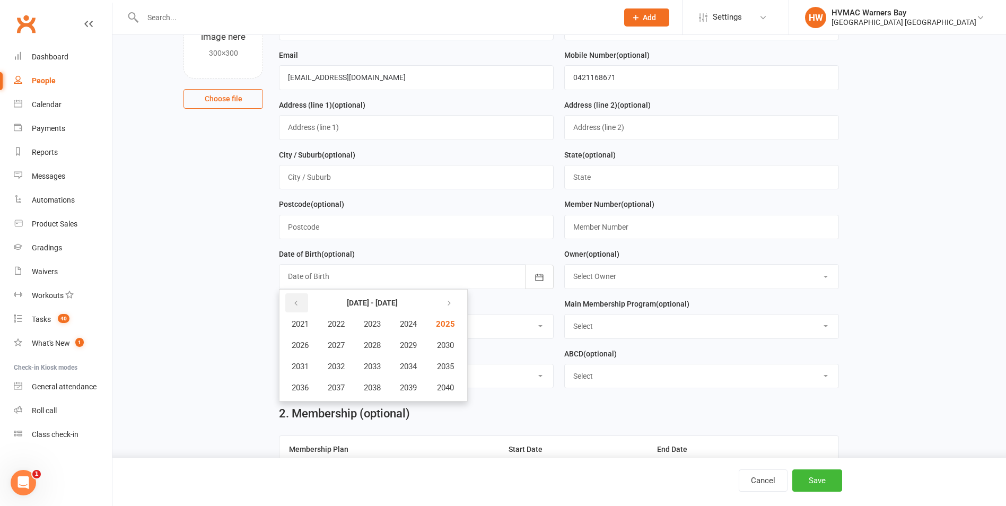
click at [297, 303] on icon "button" at bounding box center [295, 303] width 7 height 8
click at [309, 329] on span "1981" at bounding box center [300, 324] width 17 height 10
click at [412, 369] on span "September" at bounding box center [414, 367] width 38 height 10
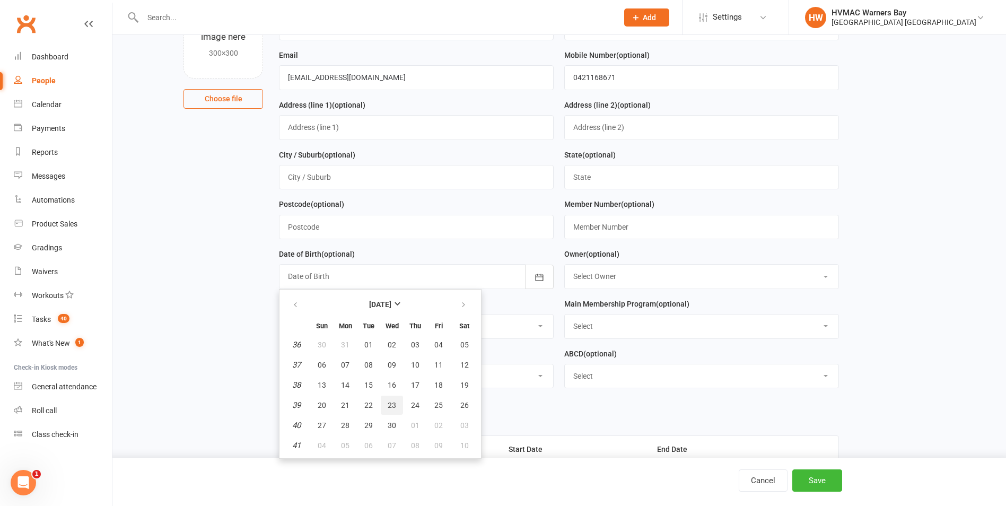
click at [396, 409] on button "23" at bounding box center [392, 405] width 22 height 19
type input "[DATE]"
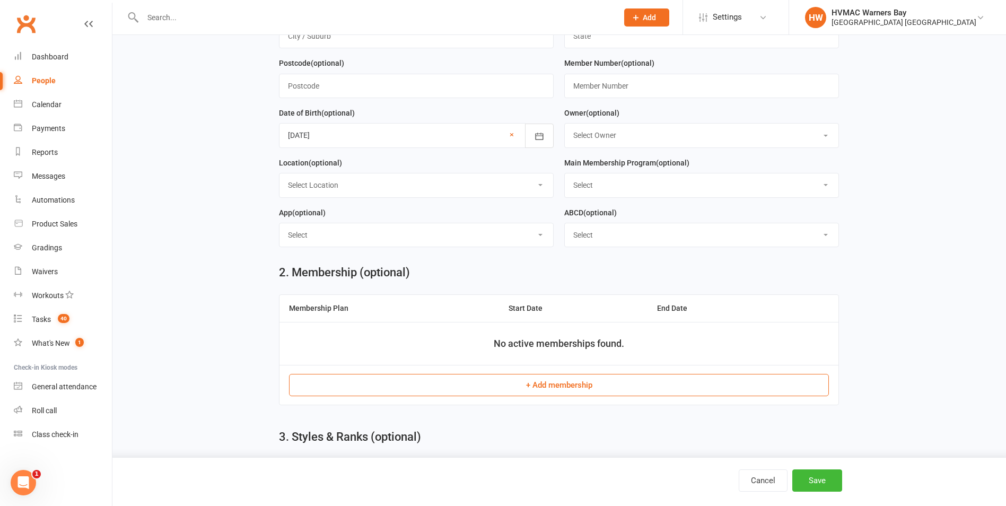
scroll to position [265, 0]
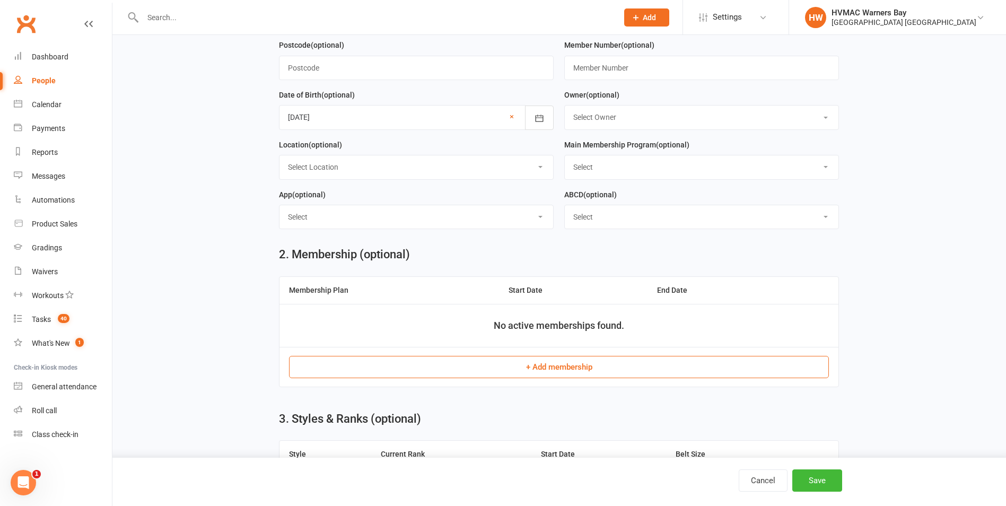
click at [573, 374] on button "+ Add membership" at bounding box center [559, 367] width 540 height 22
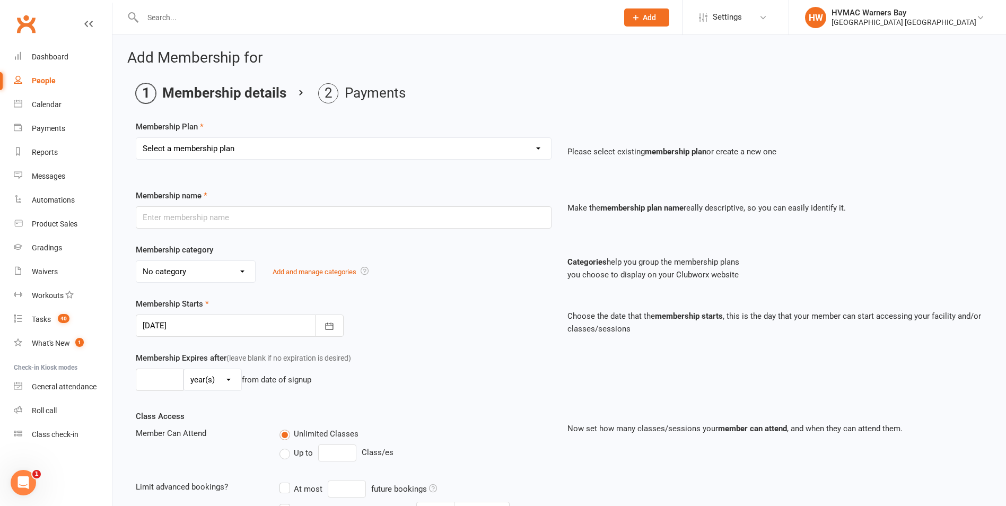
click at [273, 151] on select "Select a membership plan Create new Membership Plan 2AW KM/MM - Weekly Payment …" at bounding box center [343, 148] width 415 height 21
select select "20"
click at [136, 138] on select "Select a membership plan Create new Membership Plan 2AW KM/MM - Weekly Payment …" at bounding box center [343, 148] width 415 height 21
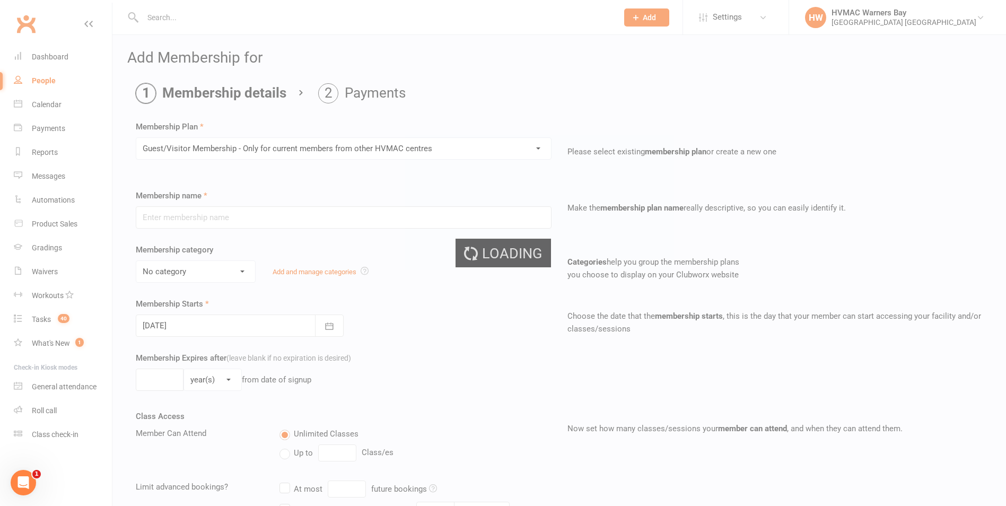
type input "Guest/Visitor Membership - Only for current members from other HVMAC centres"
select select "9"
type input "0"
type input "16"
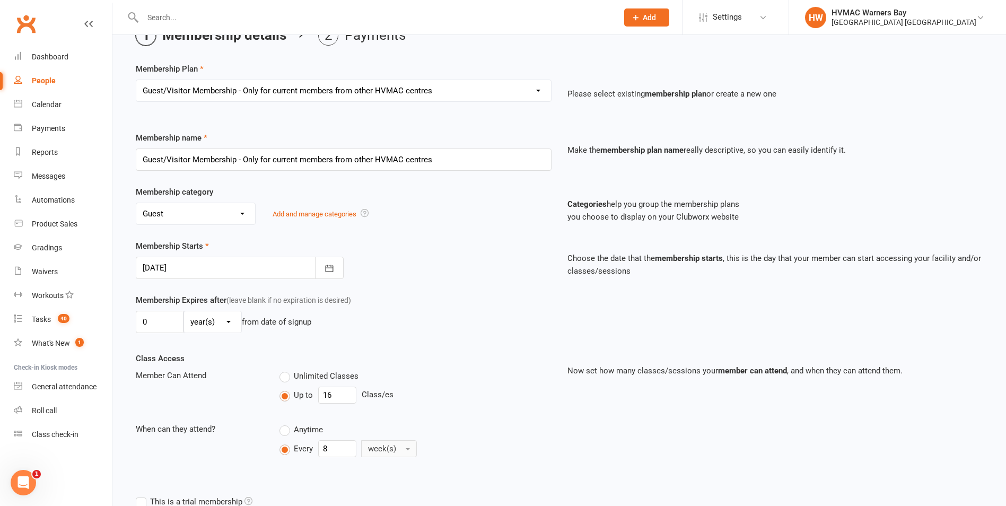
scroll to position [176, 0]
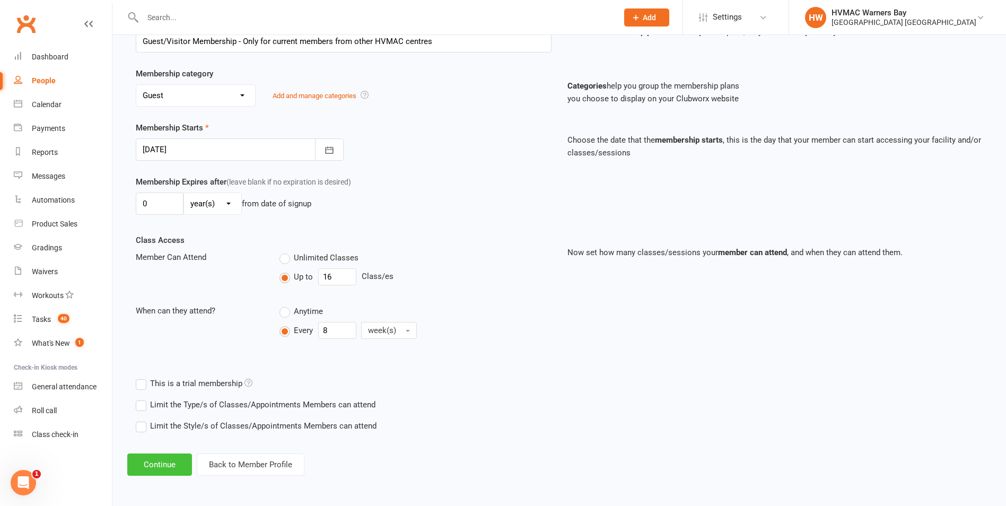
click at [167, 468] on button "Continue" at bounding box center [159, 464] width 65 height 22
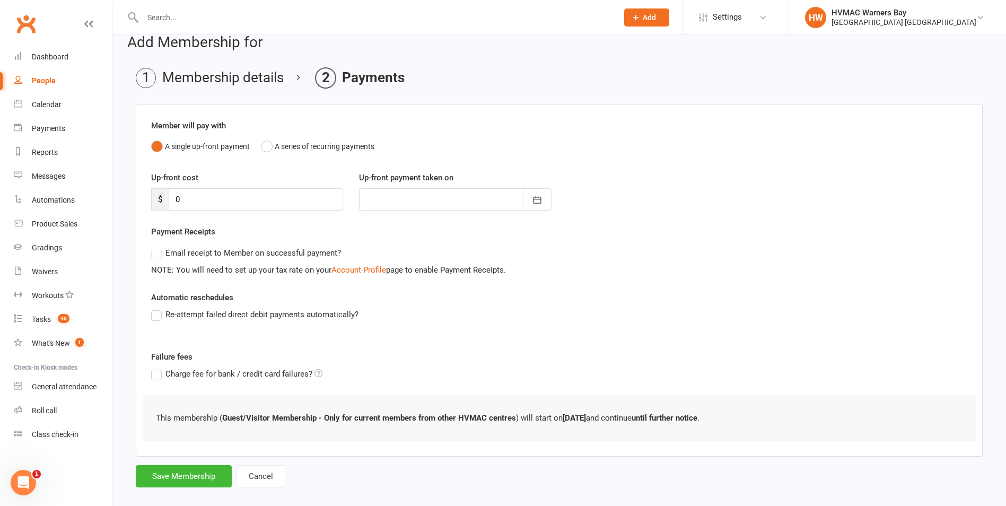
scroll to position [29, 0]
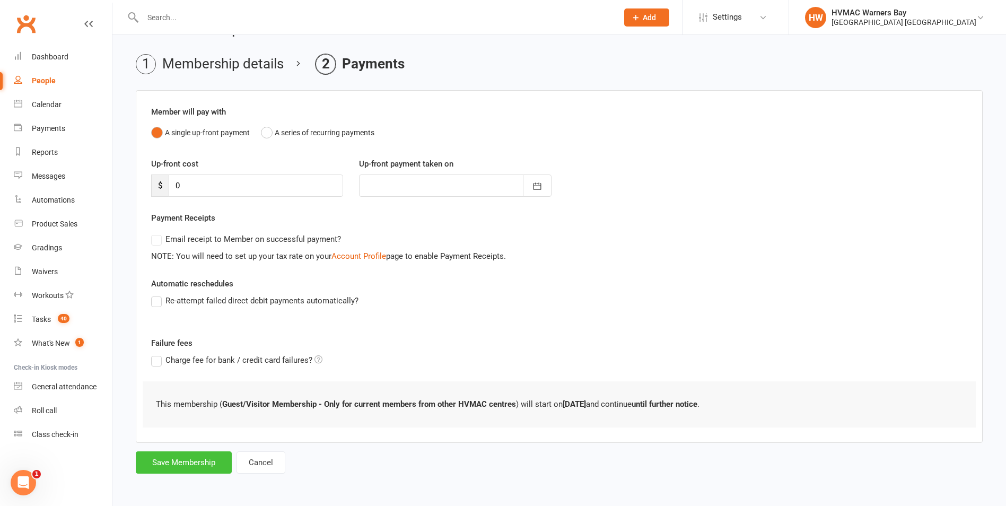
click at [224, 463] on button "Save Membership" at bounding box center [184, 462] width 96 height 22
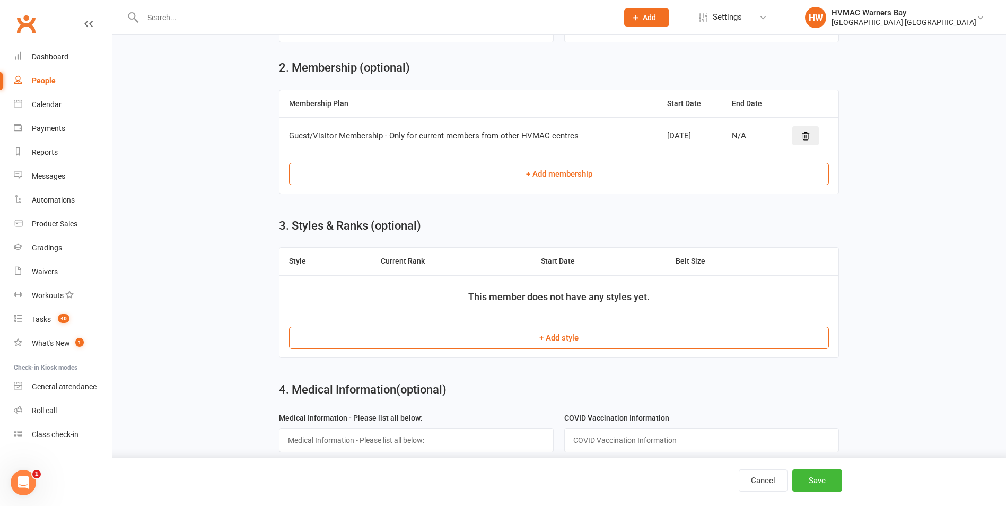
scroll to position [454, 0]
click at [530, 337] on button "+ Add style" at bounding box center [559, 336] width 540 height 22
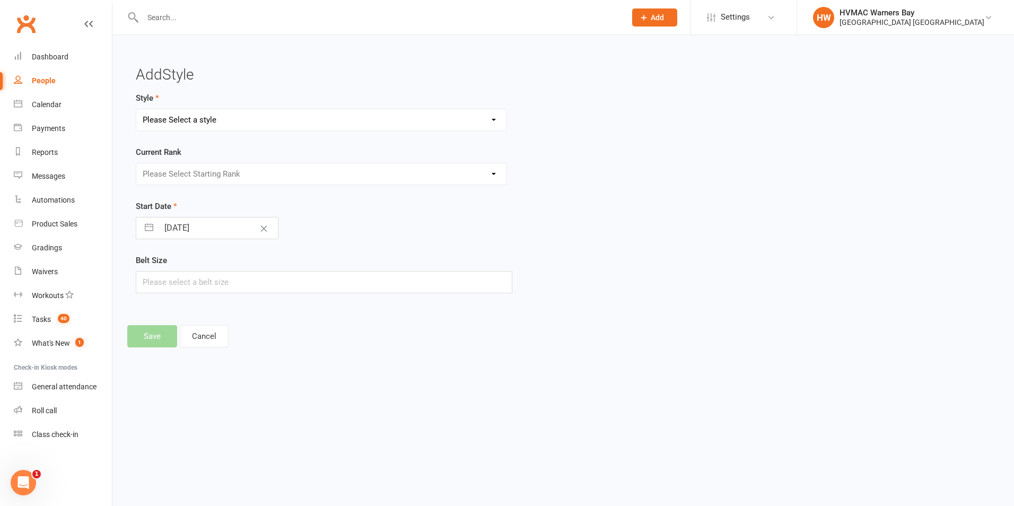
click at [281, 123] on select "Please Select a style Brazilian Jiu Jitsu Dragons and Adults Dynamites Fight Fi…" at bounding box center [321, 119] width 370 height 21
select select "1761"
click at [136, 109] on select "Please Select a style Brazilian Jiu Jitsu Dragons and Adults Dynamites Fight Fi…" at bounding box center [321, 119] width 370 height 21
click at [259, 174] on select "Please Select Starting Rank White Single Yellow Double Yellow 8th kyu Yellow 7t…" at bounding box center [321, 173] width 370 height 21
select select "17438"
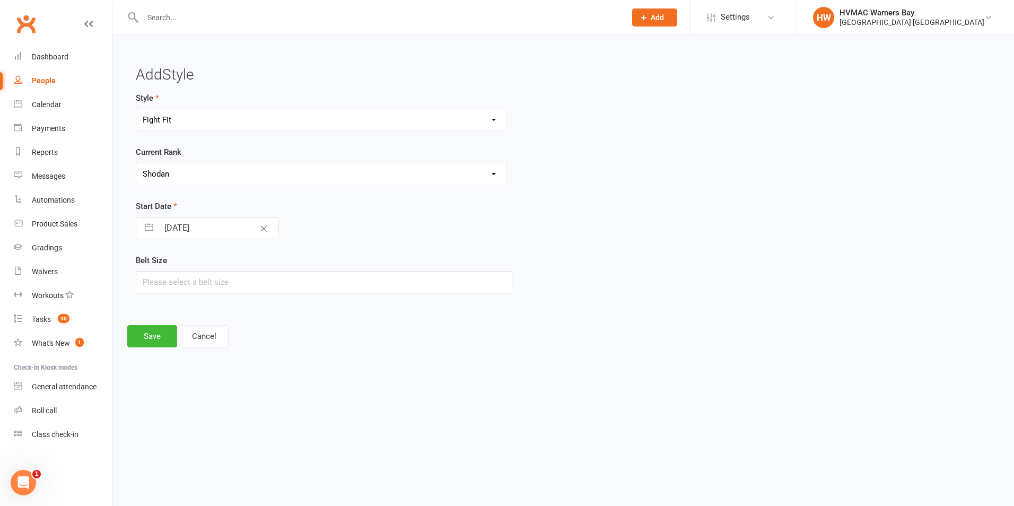
click at [136, 163] on select "Please Select Starting Rank White Single Yellow Double Yellow 8th kyu Yellow 7t…" at bounding box center [321, 173] width 370 height 21
click at [258, 231] on button "Clear Date" at bounding box center [264, 228] width 19 height 20
click at [250, 229] on input "Select Start Date" at bounding box center [218, 227] width 119 height 21
select select "7"
select select "2025"
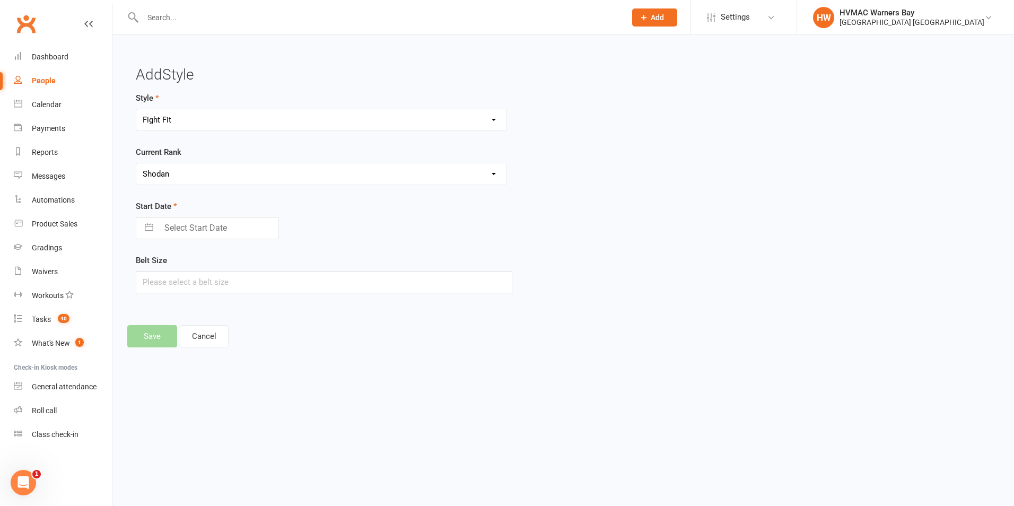
select select "8"
select select "2025"
select select "9"
select select "2025"
click at [159, 276] on div "Move backward to switch to the previous month." at bounding box center [157, 270] width 21 height 18
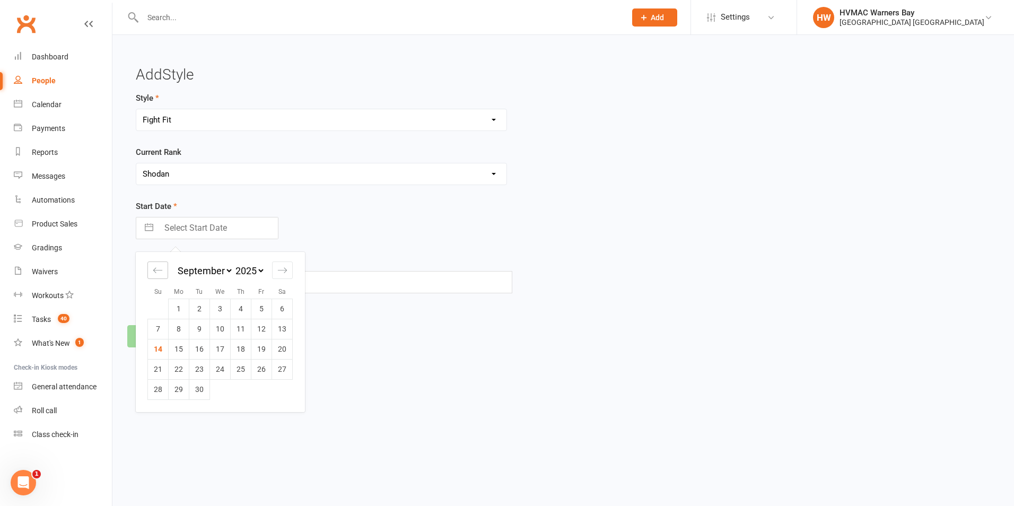
select select "6"
select select "2025"
click at [159, 274] on icon "Move backward to switch to the previous month." at bounding box center [158, 270] width 10 height 10
select select "5"
select select "2025"
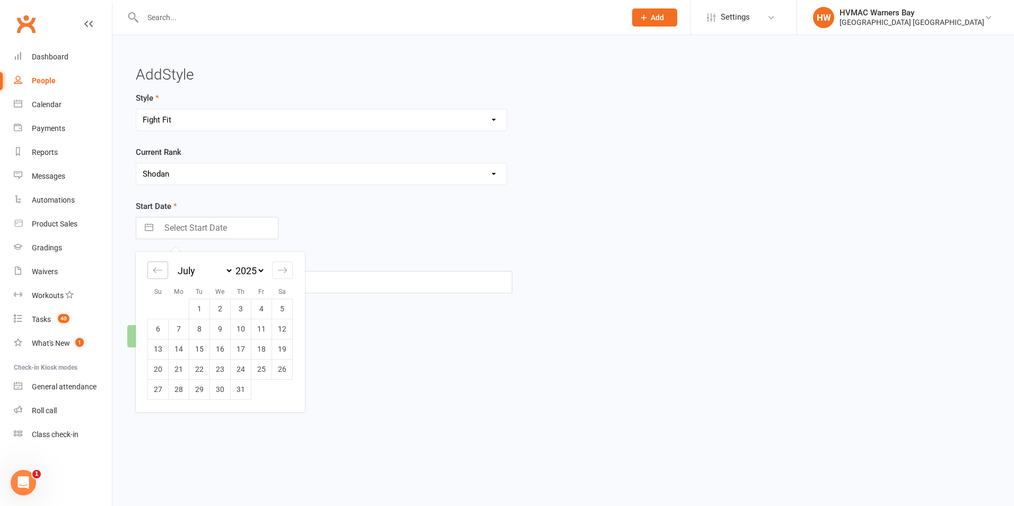
click at [159, 274] on icon "Move backward to switch to the previous month." at bounding box center [158, 270] width 10 height 10
select select "4"
select select "2025"
click at [236, 372] on td "26" at bounding box center [241, 369] width 21 height 20
type input "[DATE]"
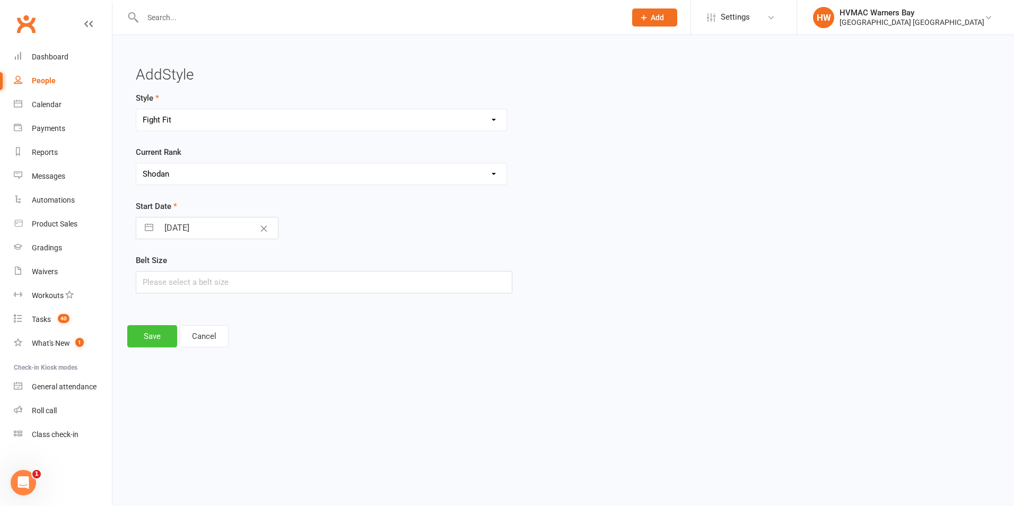
click at [158, 342] on button "Save" at bounding box center [152, 336] width 50 height 22
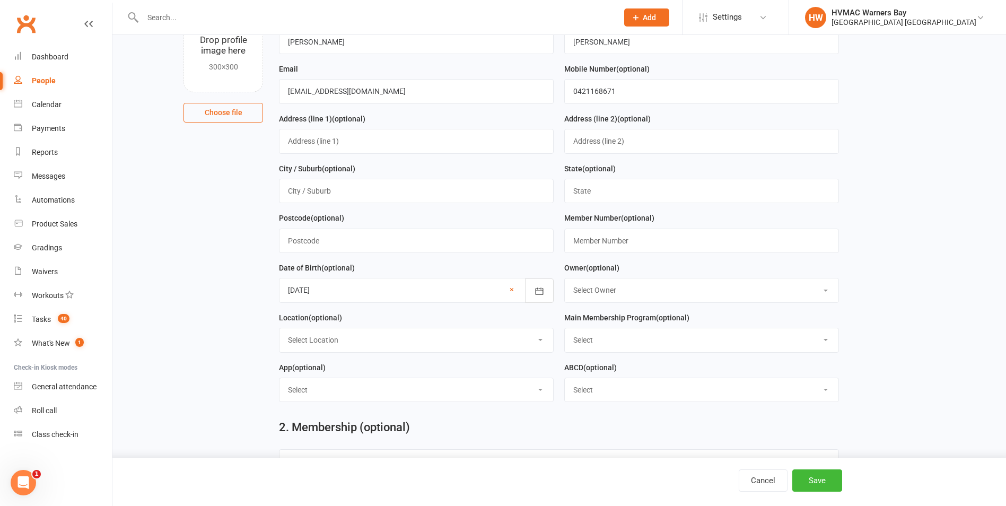
scroll to position [82, 0]
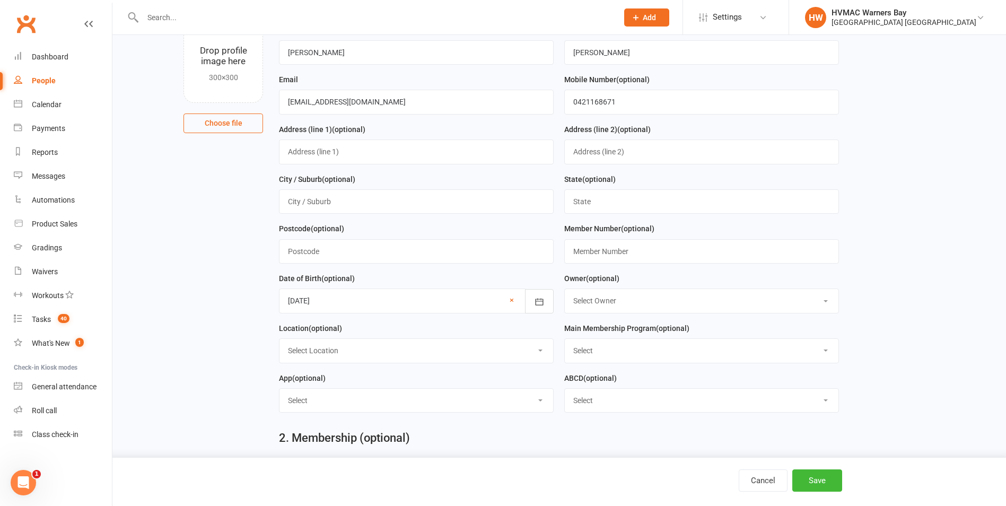
click at [443, 362] on select "Select Location HVMAC [GEOGRAPHIC_DATA]" at bounding box center [416, 350] width 274 height 23
click at [442, 354] on select "Select Location HVMAC [GEOGRAPHIC_DATA]" at bounding box center [416, 350] width 274 height 23
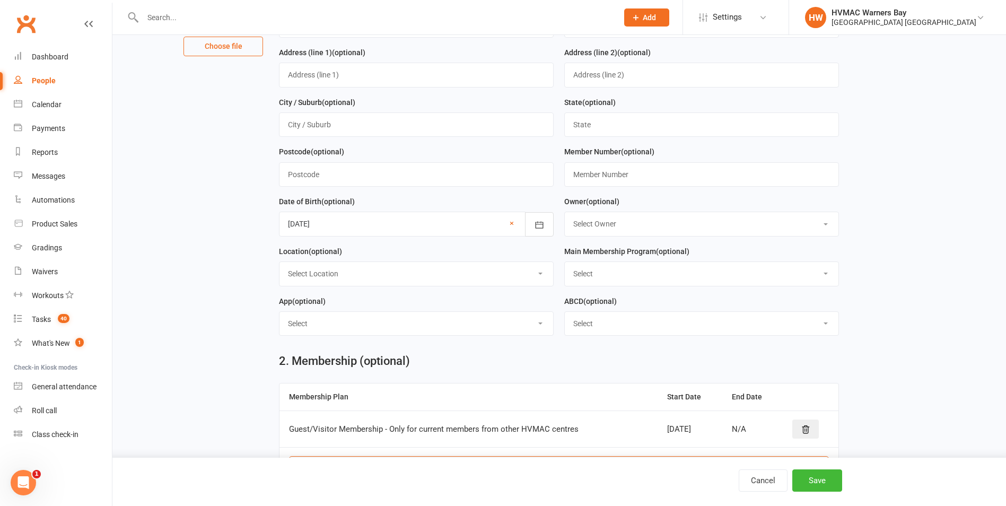
scroll to position [159, 0]
click at [612, 279] on select "Select Minimite Kindymite Dynamite Dragon Adult BJJ Kobudo Guest" at bounding box center [702, 272] width 274 height 23
select select "Guest"
click at [565, 265] on select "Select Minimite Kindymite Dynamite Dragon Adult BJJ Kobudo Guest" at bounding box center [702, 272] width 274 height 23
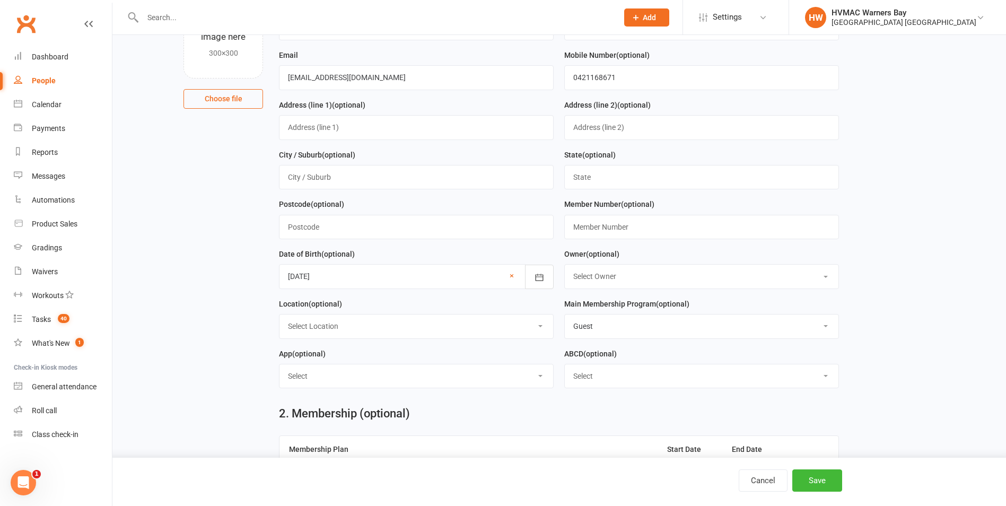
scroll to position [0, 0]
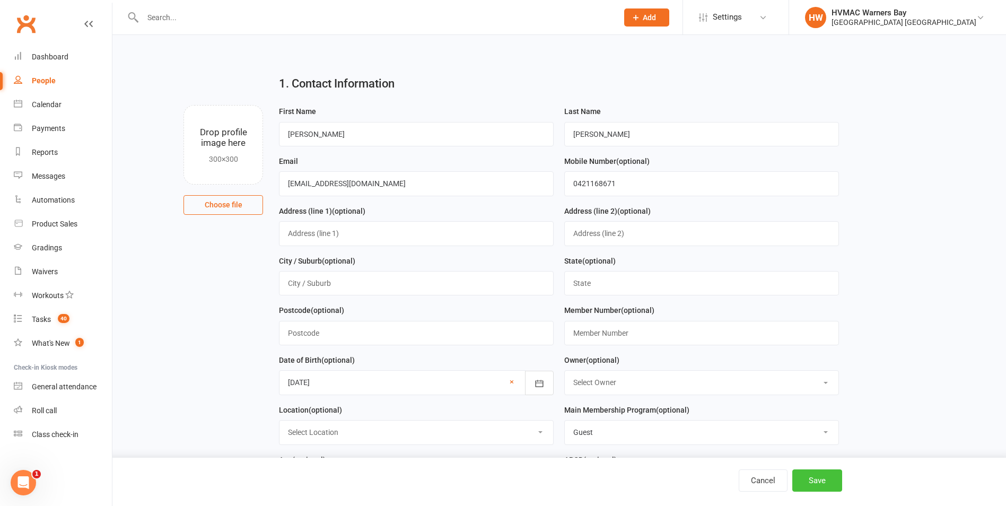
click at [834, 487] on button "Save" at bounding box center [817, 480] width 50 height 22
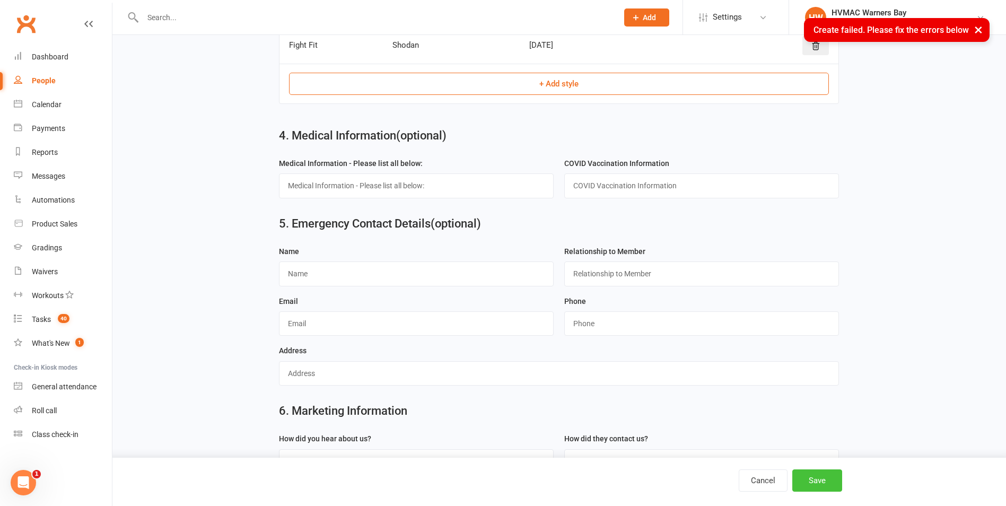
scroll to position [848, 0]
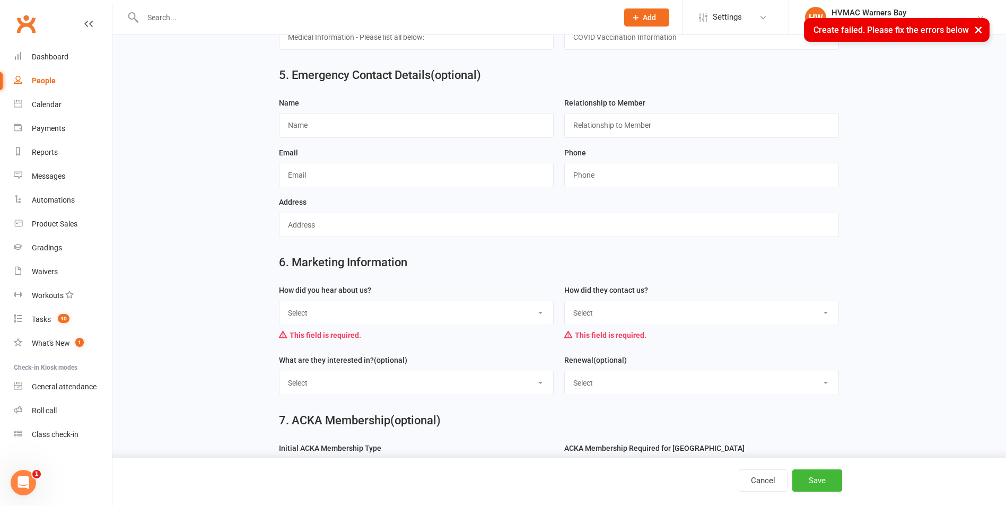
click at [454, 325] on select "Select Internet Referral Facebook Sign Flyer from school Flyer in mail Radio De…" at bounding box center [416, 312] width 274 height 23
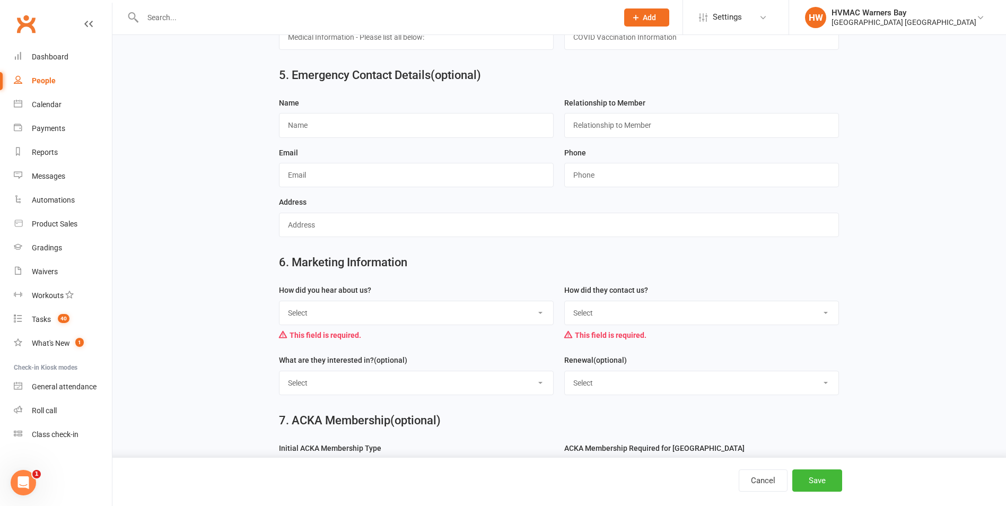
select select "Other"
click at [279, 308] on select "Select Internet Referral Facebook Sign Flyer from school Flyer in mail Radio De…" at bounding box center [416, 312] width 274 height 23
click at [635, 325] on select "Select Phone Email Walk-in Website Facebook Current student at another HVMAC do…" at bounding box center [702, 312] width 274 height 23
select select "Current student at another HVMAC dojo"
click at [565, 308] on select "Select Phone Email Walk-in Website Facebook Current student at another HVMAC do…" at bounding box center [702, 312] width 274 height 23
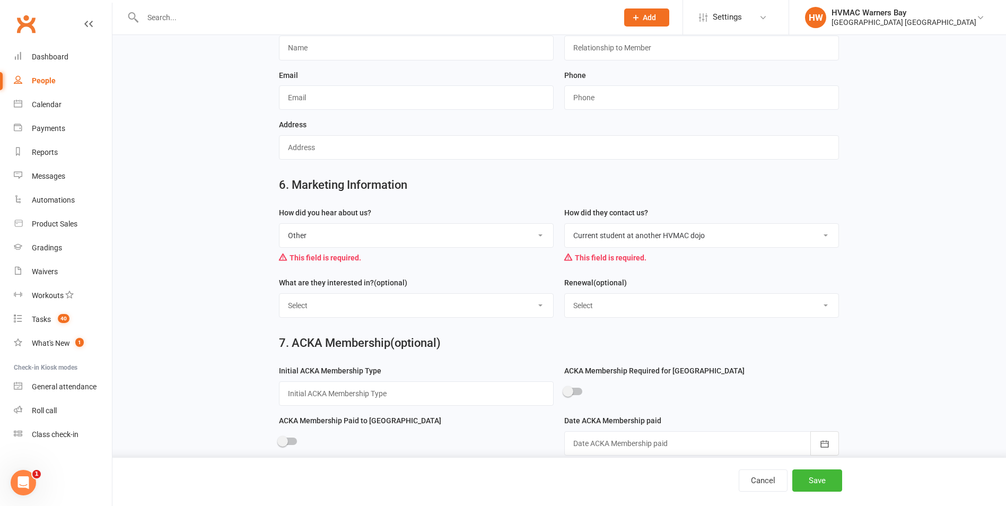
scroll to position [951, 0]
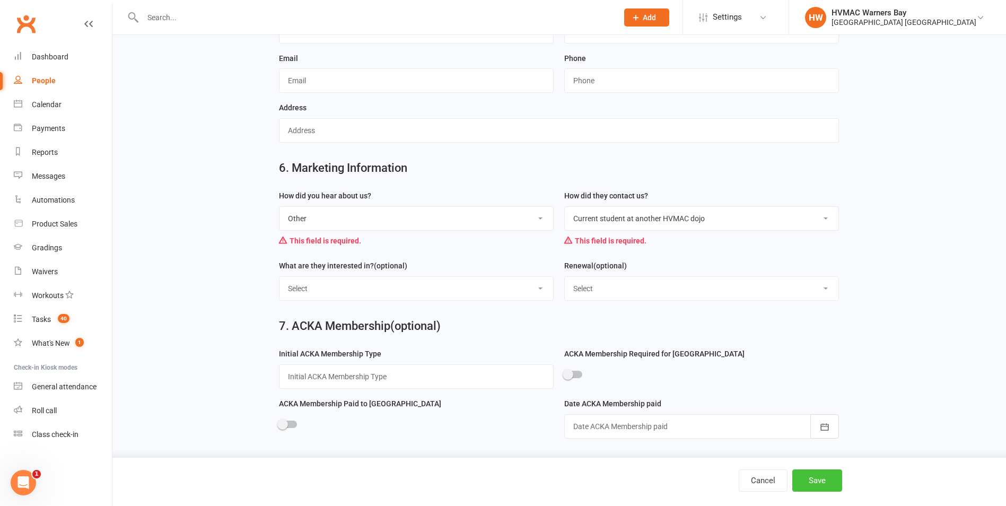
click at [814, 480] on button "Save" at bounding box center [817, 480] width 50 height 22
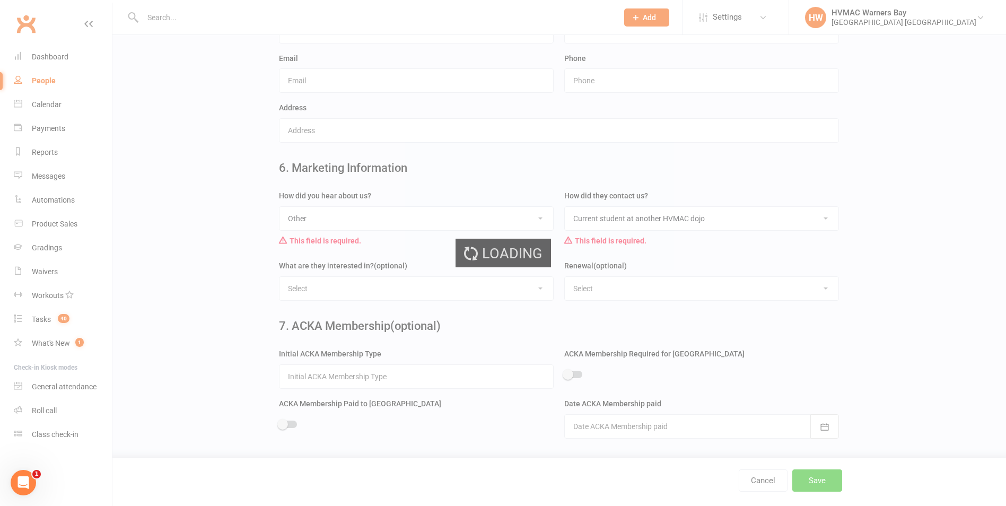
scroll to position [0, 0]
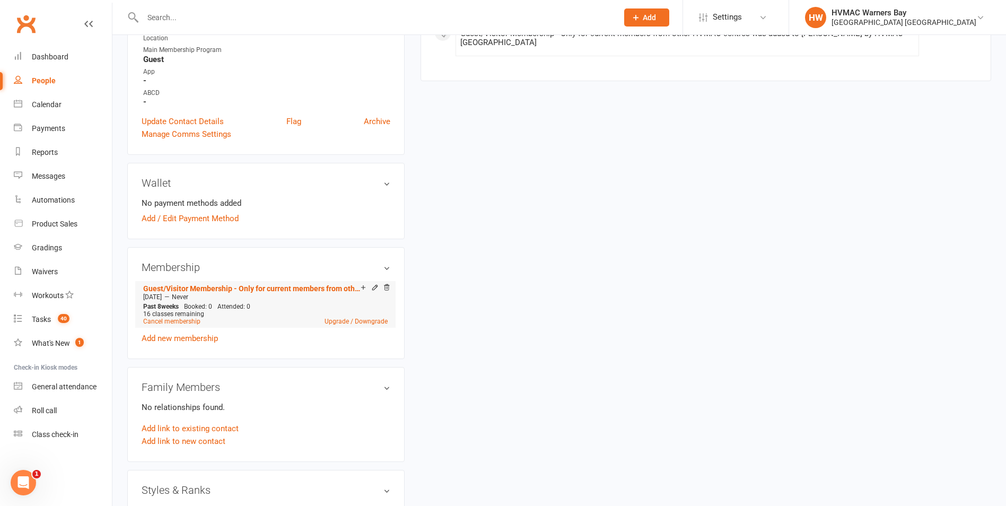
scroll to position [371, 0]
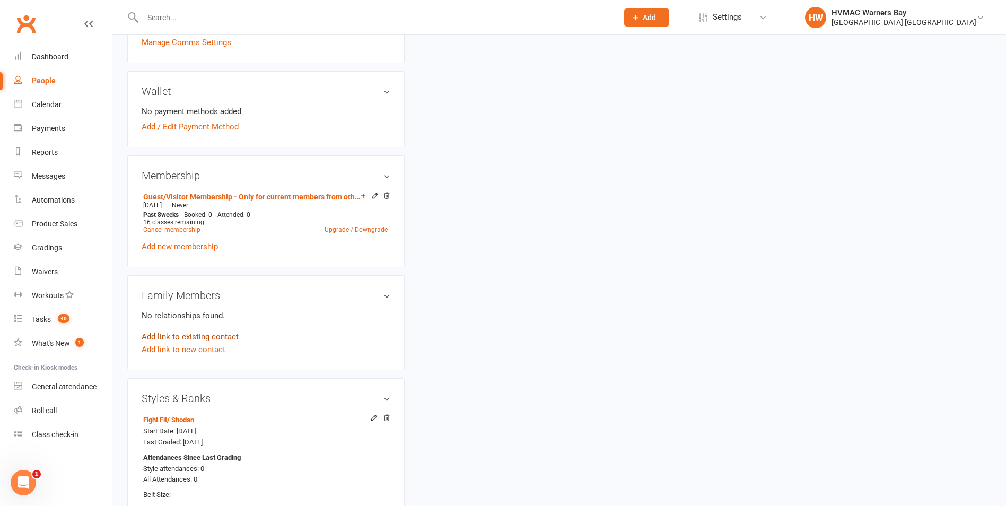
click at [208, 337] on link "Add link to existing contact" at bounding box center [190, 336] width 97 height 13
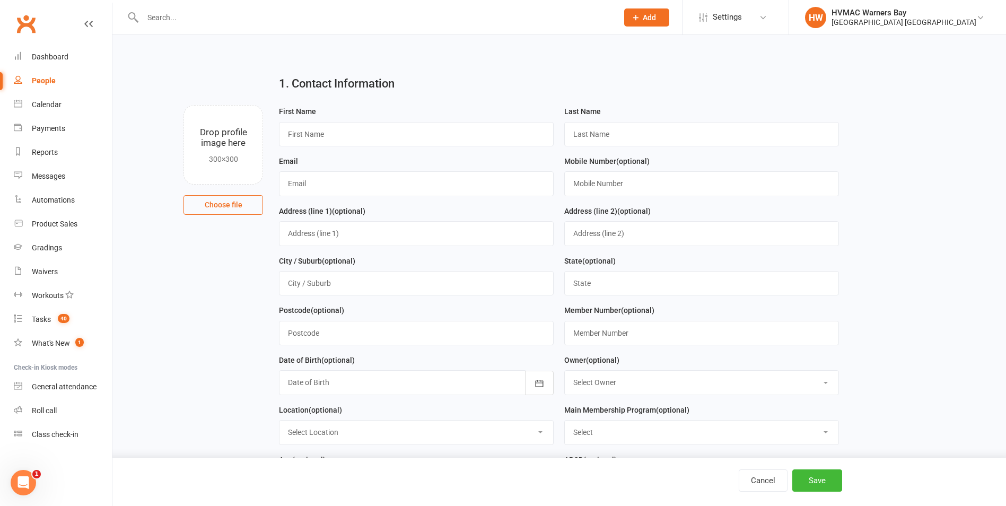
scroll to position [671, 0]
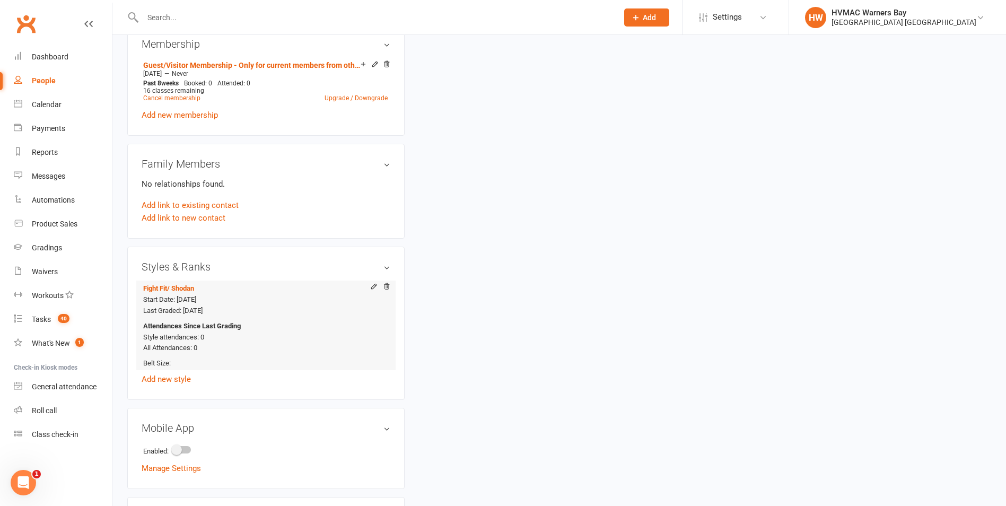
scroll to position [477, 0]
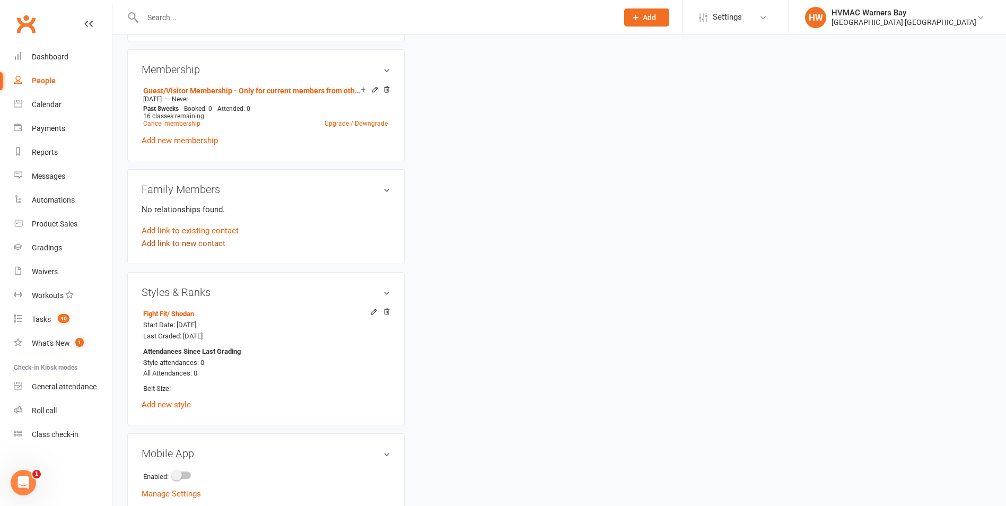
click at [187, 246] on link "Add link to new contact" at bounding box center [184, 243] width 84 height 13
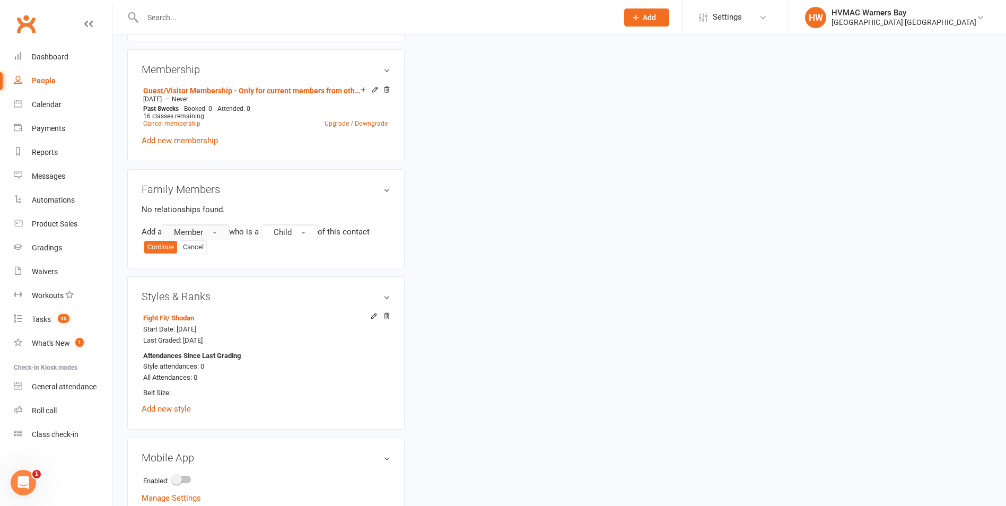
click at [224, 229] on button "Member" at bounding box center [195, 232] width 67 height 16
click at [226, 251] on link "Member" at bounding box center [214, 254] width 105 height 21
click at [155, 241] on button "Continue" at bounding box center [160, 247] width 33 height 13
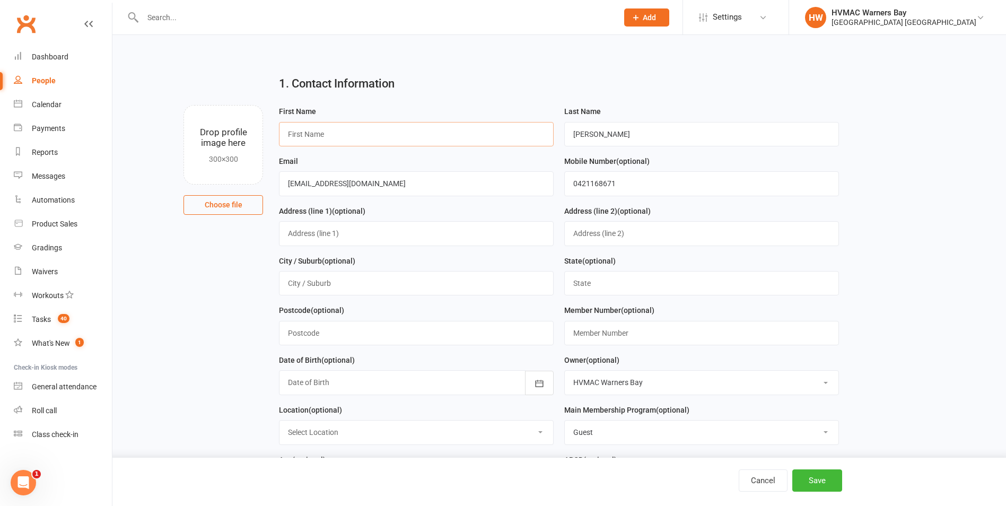
click at [446, 142] on input "text" at bounding box center [416, 134] width 275 height 24
type input "[PERSON_NAME]"
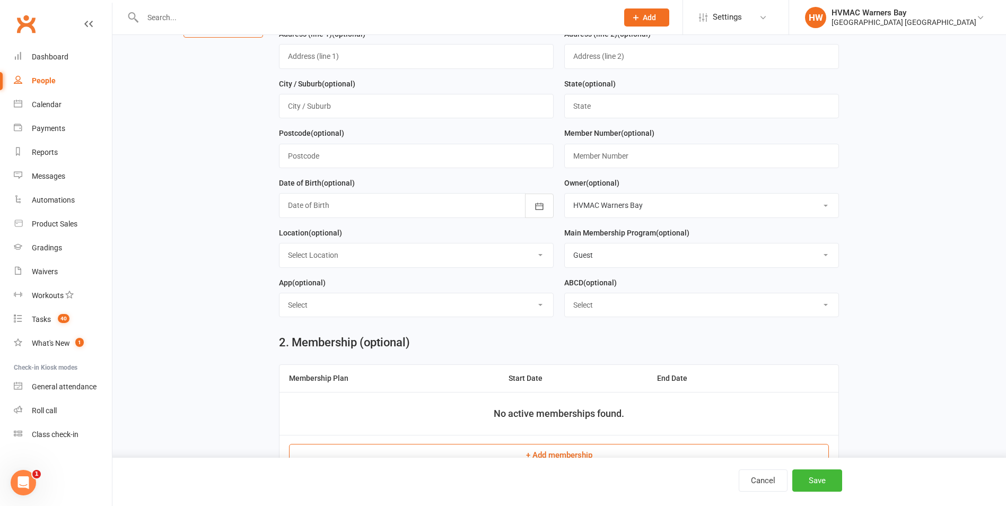
scroll to position [159, 0]
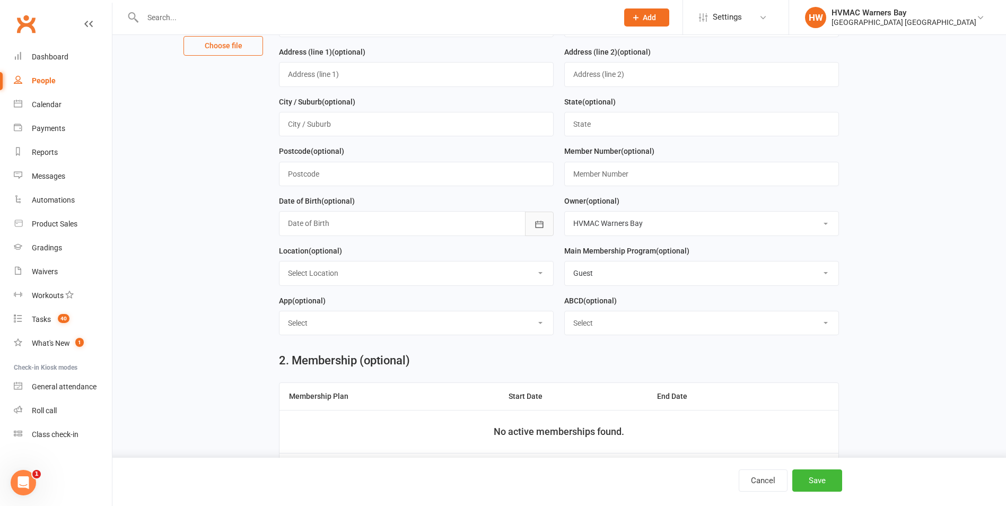
click at [537, 229] on icon "button" at bounding box center [539, 224] width 11 height 11
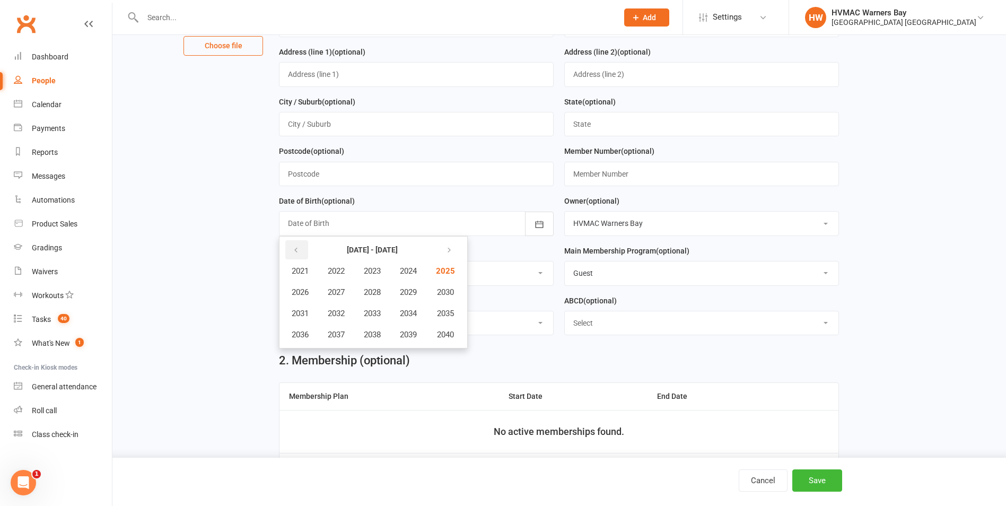
click at [298, 249] on icon "button" at bounding box center [295, 250] width 7 height 8
click at [305, 313] on span "2011" at bounding box center [300, 314] width 17 height 10
click at [307, 274] on span "January" at bounding box center [306, 271] width 28 height 10
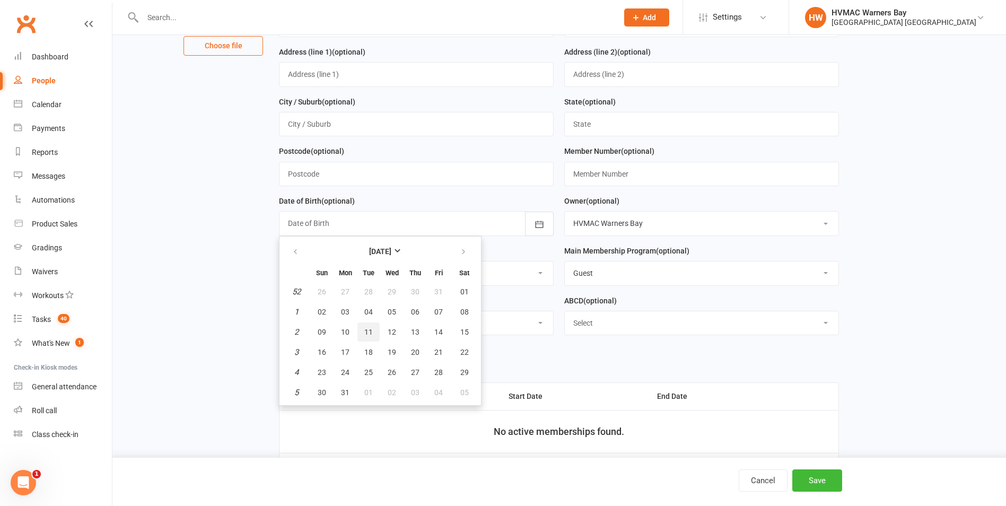
click at [371, 336] on span "11" at bounding box center [368, 332] width 8 height 8
type input "[DATE]"
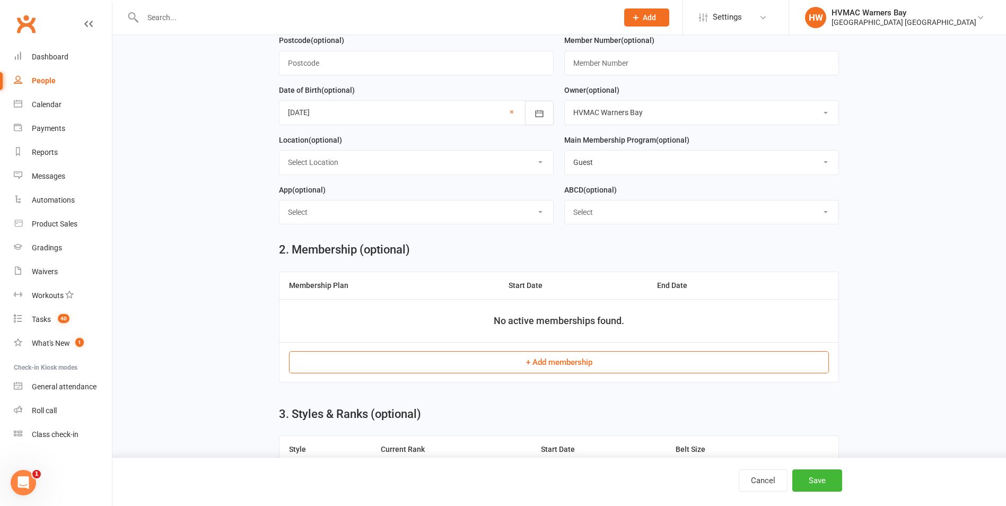
scroll to position [424, 0]
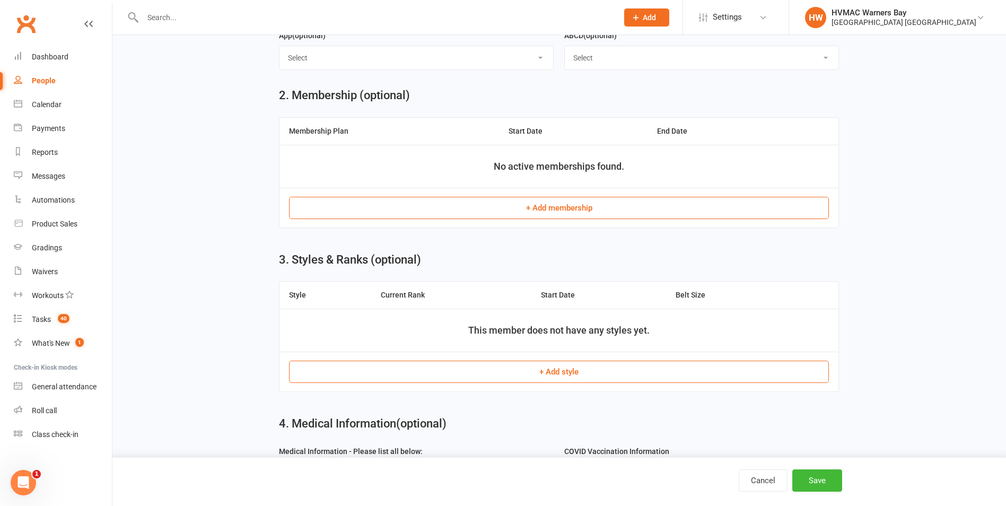
click at [547, 209] on button "+ Add membership" at bounding box center [559, 208] width 540 height 22
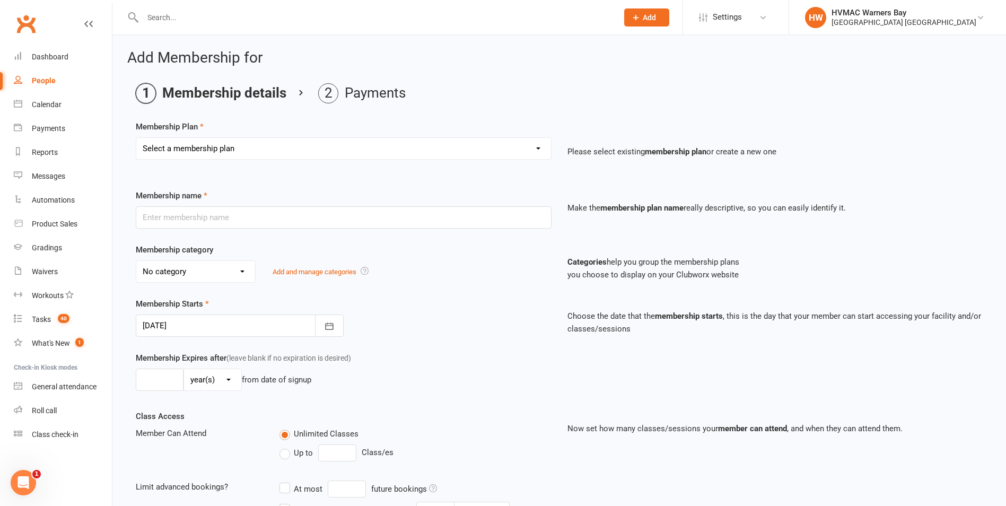
click at [250, 148] on select "Select a membership plan Create new Membership Plan 2AW KM/MM - Weekly Payment …" at bounding box center [343, 148] width 415 height 21
select select "20"
click at [136, 138] on select "Select a membership plan Create new Membership Plan 2AW KM/MM - Weekly Payment …" at bounding box center [343, 148] width 415 height 21
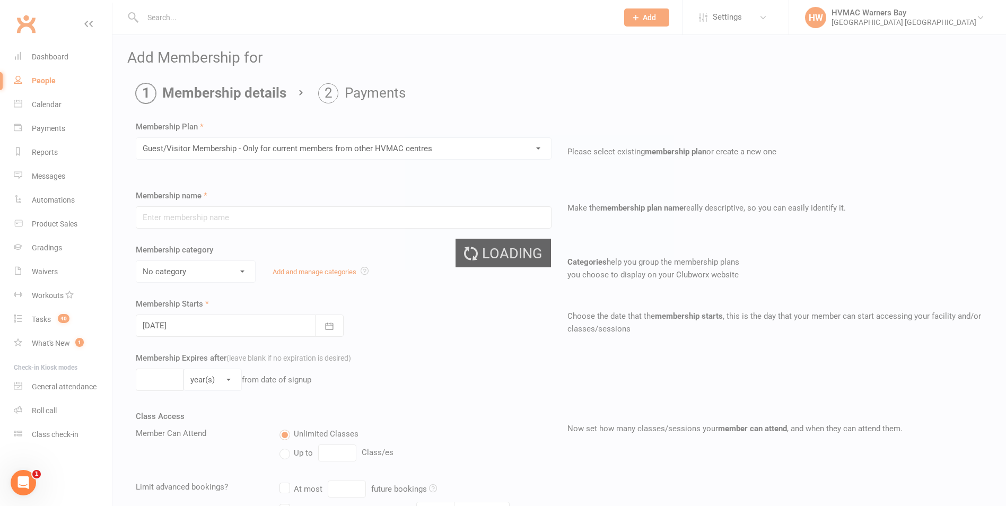
type input "Guest/Visitor Membership - Only for current members from other HVMAC centres"
select select "9"
type input "0"
type input "16"
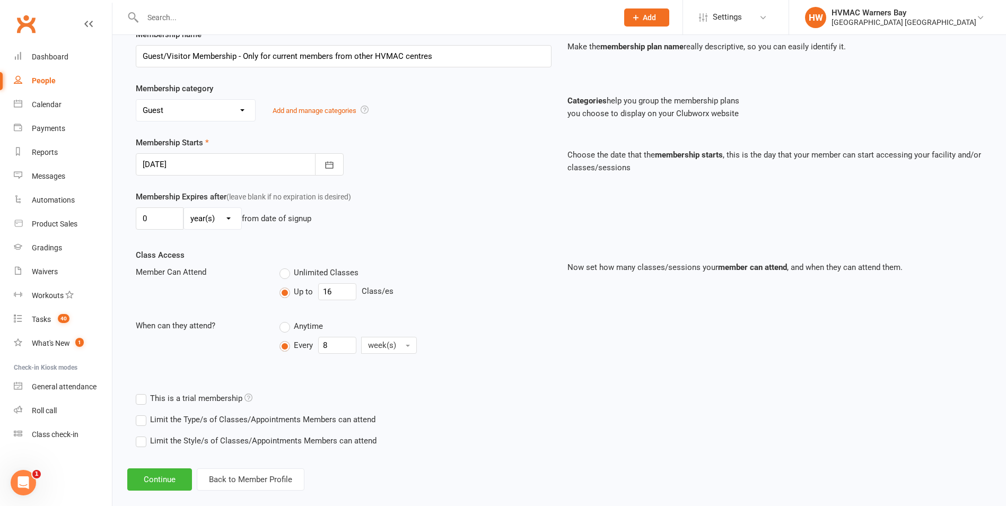
scroll to position [176, 0]
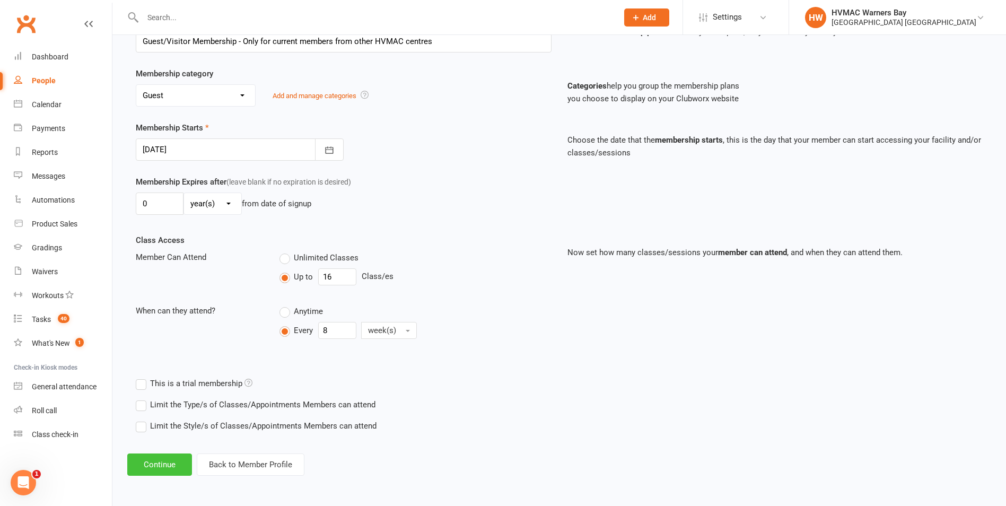
click at [161, 460] on button "Continue" at bounding box center [159, 464] width 65 height 22
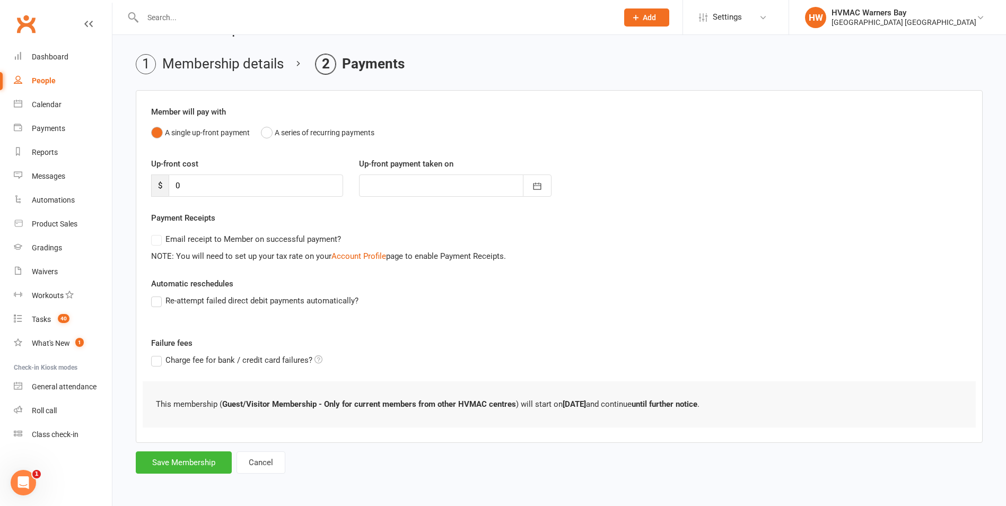
scroll to position [0, 0]
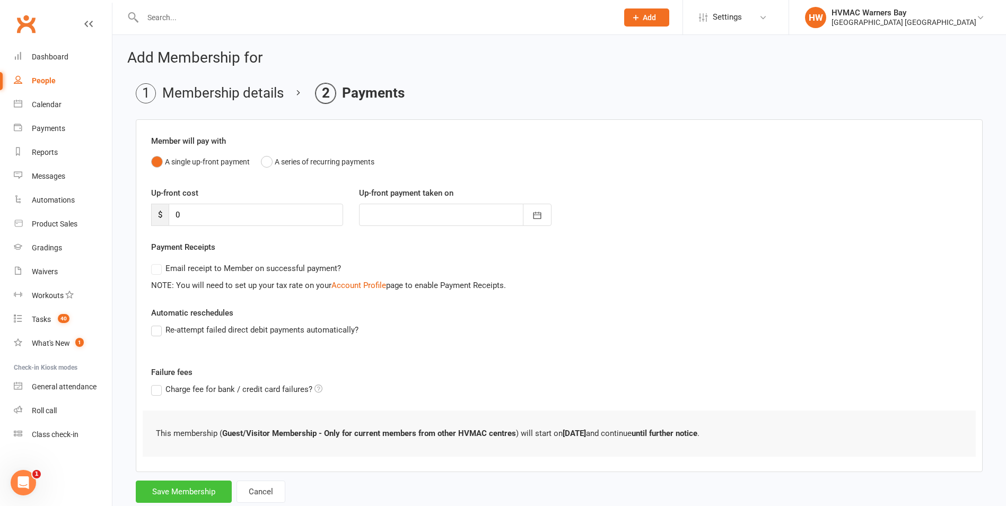
click at [159, 491] on button "Save Membership" at bounding box center [184, 491] width 96 height 22
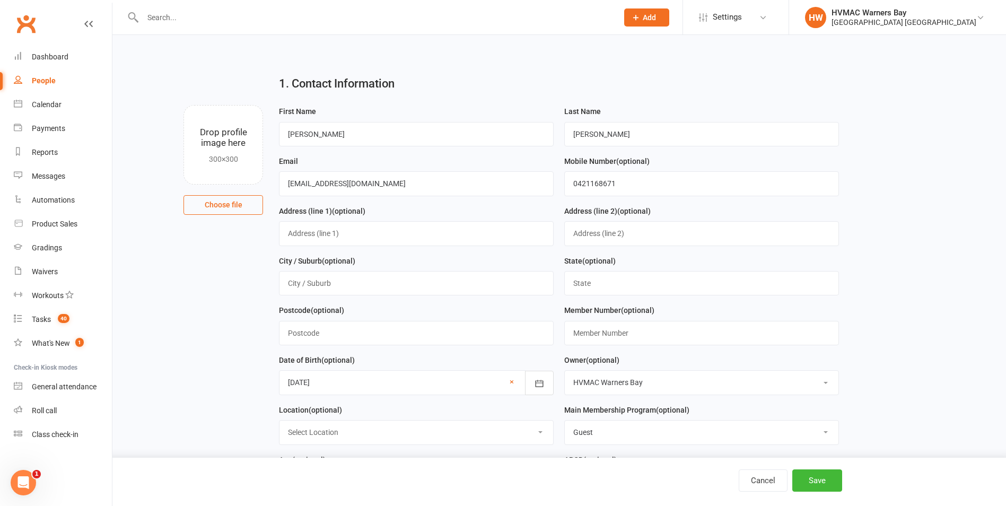
scroll to position [507, 0]
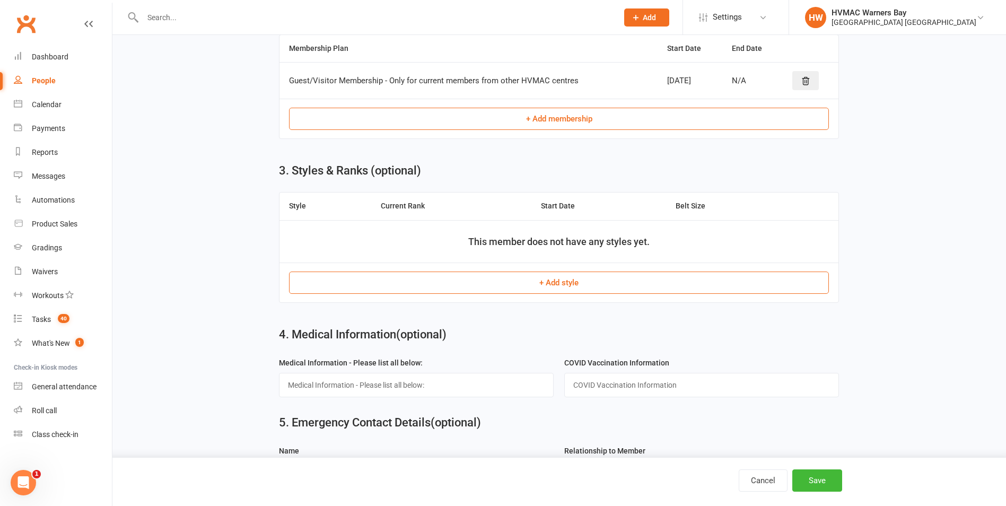
click at [468, 284] on button "+ Add style" at bounding box center [559, 283] width 540 height 22
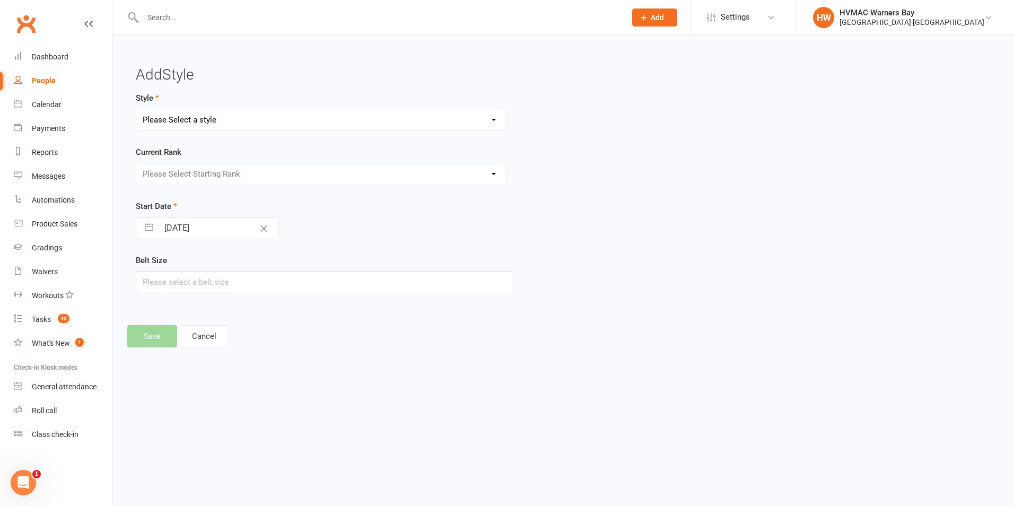
click at [314, 126] on select "Please Select a style Brazilian Jiu Jitsu Dragons and Adults Dynamites Fight Fi…" at bounding box center [321, 119] width 370 height 21
select select "1759"
click at [136, 109] on select "Please Select a style Brazilian Jiu Jitsu Dragons and Adults Dynamites Fight Fi…" at bounding box center [321, 119] width 370 height 21
click at [230, 179] on select "Please Select Starting Rank White 10th kyu 9th kyu 8th kyu Yellow 7th kyu Orang…" at bounding box center [321, 173] width 370 height 21
select select "17410"
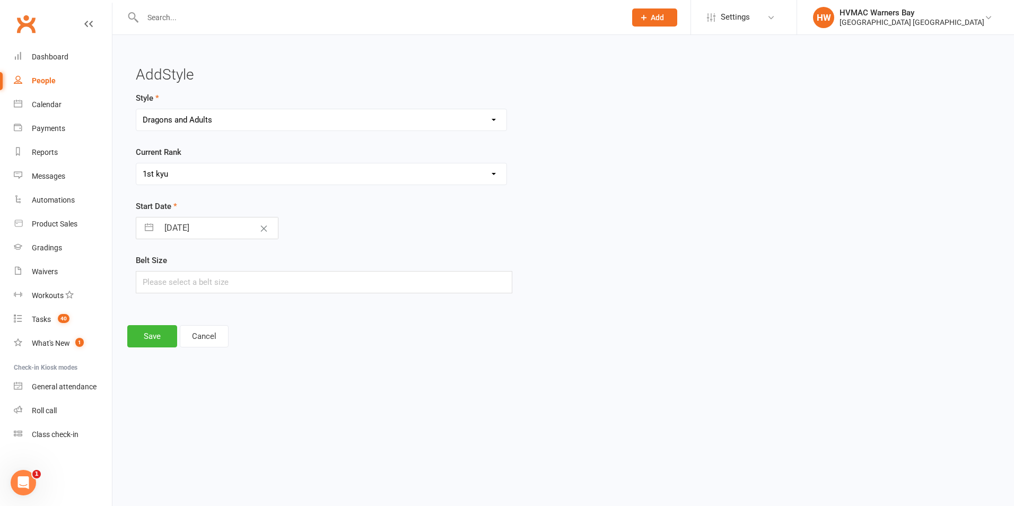
click at [136, 163] on select "Please Select Starting Rank White 10th kyu 9th kyu 8th kyu Yellow 7th kyu Orang…" at bounding box center [321, 173] width 370 height 21
click at [260, 225] on icon "Clear Date" at bounding box center [264, 228] width 8 height 6
click at [221, 235] on input "Select Start Date" at bounding box center [218, 227] width 119 height 21
select select "7"
select select "2025"
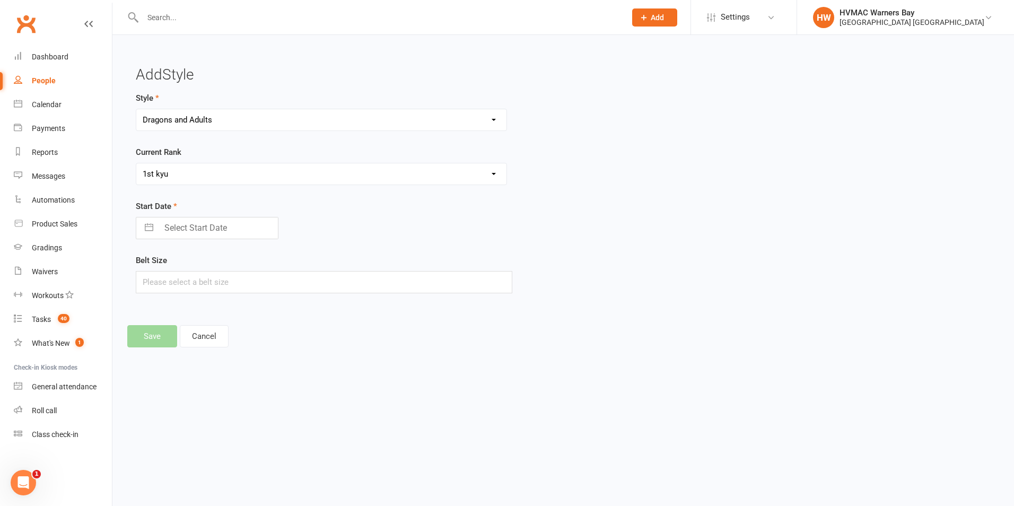
select select "8"
select select "2025"
select select "9"
select select "2025"
click at [244, 269] on select "2035 2034 2033 2032 2031 2030 2029 2028 2027 2026 2025 2024 2023 2022 2021 2020…" at bounding box center [249, 271] width 32 height 12
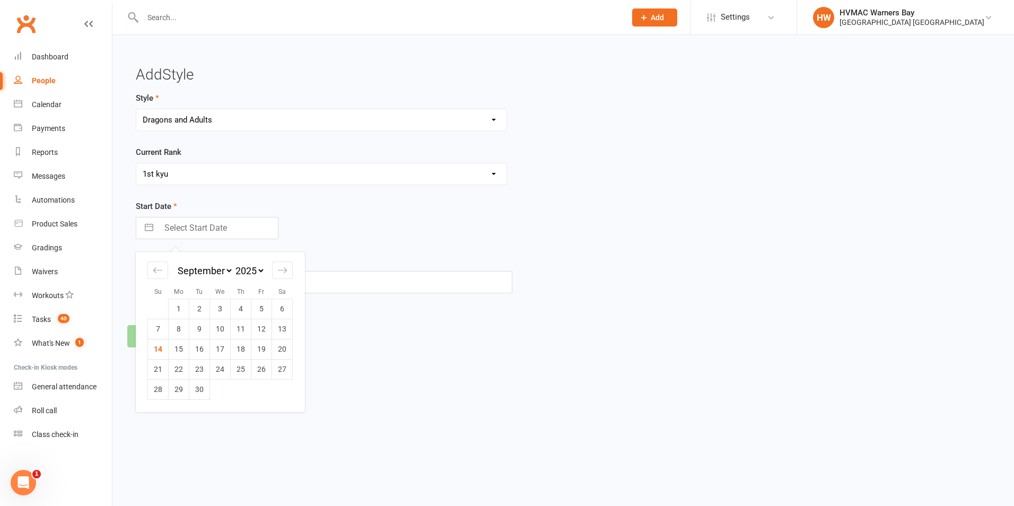
select select "7"
select select "2022"
select select "8"
select select "2022"
select select "9"
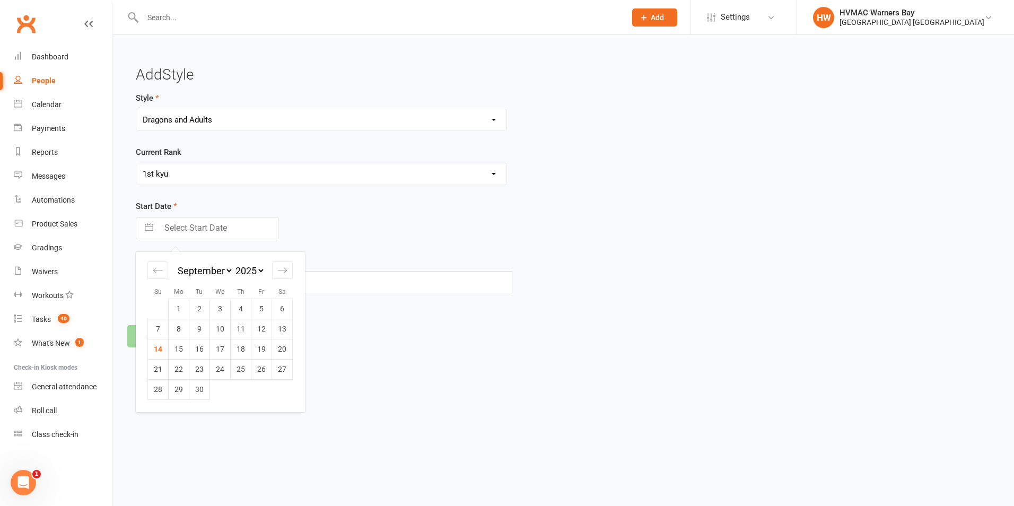
select select "2022"
drag, startPoint x: 262, startPoint y: 307, endPoint x: 266, endPoint y: 303, distance: 6.0
click at [261, 307] on td "2" at bounding box center [261, 309] width 21 height 20
type input "[DATE]"
click at [160, 336] on button "Save" at bounding box center [152, 336] width 50 height 22
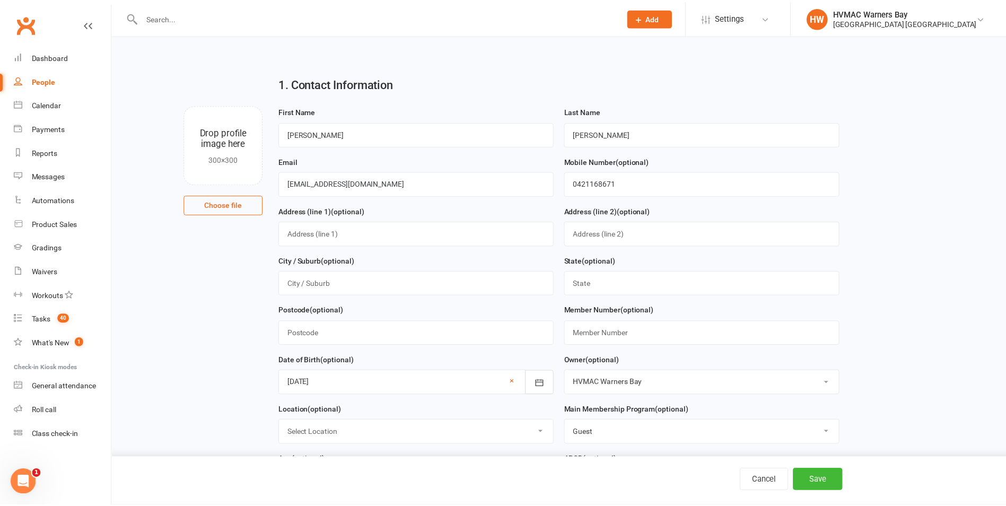
scroll to position [665, 0]
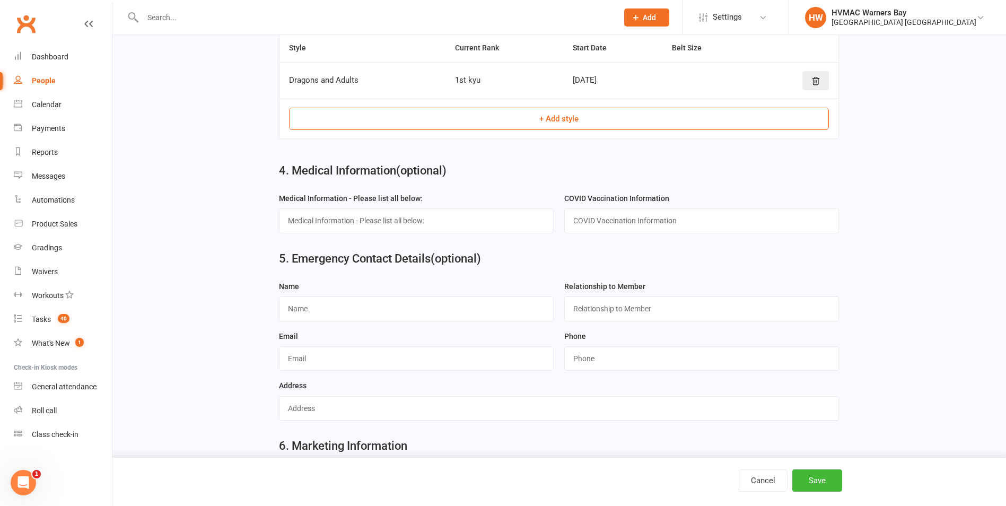
click at [605, 120] on button "+ Add style" at bounding box center [559, 119] width 540 height 22
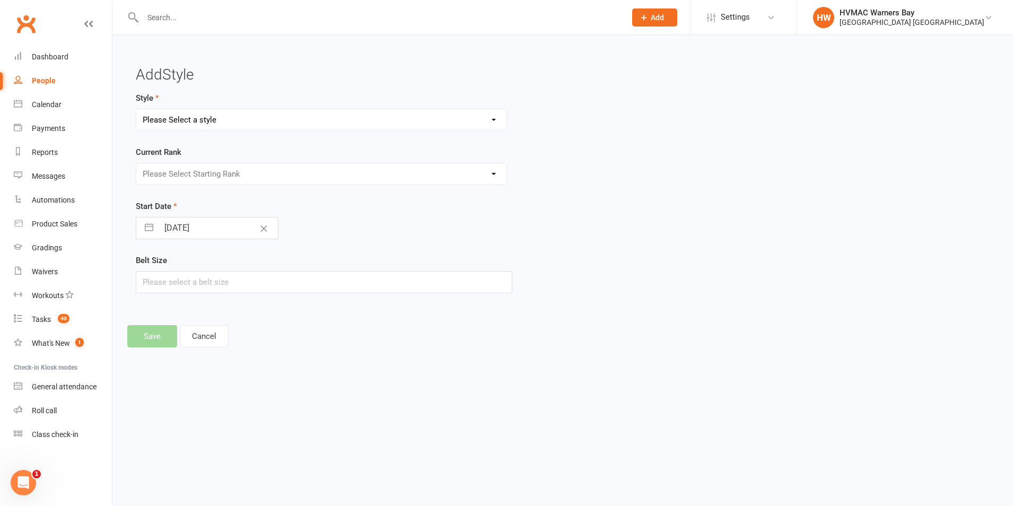
click at [204, 127] on select "Please Select a style Brazilian Jiu Jitsu Dragons and Adults Dynamites Fight Fi…" at bounding box center [321, 119] width 370 height 21
select select "1761"
click at [136, 109] on select "Please Select a style Brazilian Jiu Jitsu Dragons and Adults Dynamites Fight Fi…" at bounding box center [321, 119] width 370 height 21
drag, startPoint x: 214, startPoint y: 166, endPoint x: 218, endPoint y: 173, distance: 8.1
click at [214, 167] on select "Please Select Starting Rank White Single Yellow Double Yellow 8th kyu Yellow 7t…" at bounding box center [321, 173] width 370 height 21
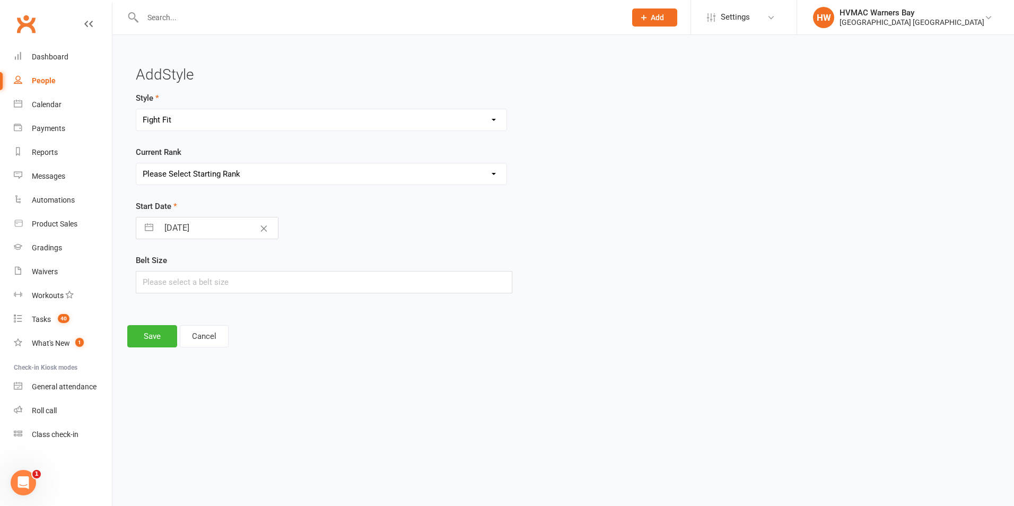
select select "17433"
click at [136, 163] on select "Please Select Starting Rank White Single Yellow Double Yellow 8th kyu Yellow 7t…" at bounding box center [321, 173] width 370 height 21
click at [255, 229] on button "Clear Date" at bounding box center [264, 228] width 19 height 20
select select "7"
select select "2025"
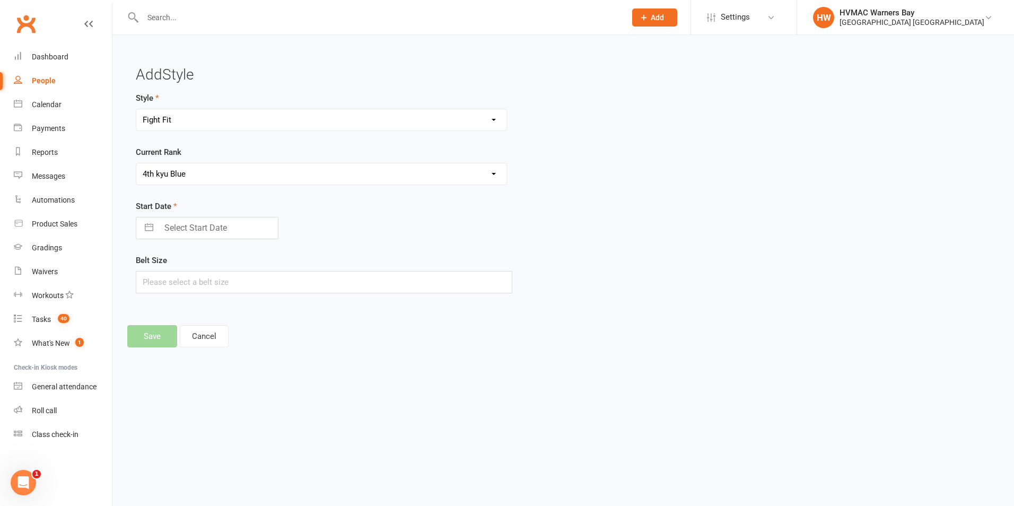
select select "8"
select select "2025"
select select "9"
select select "2025"
click at [207, 226] on input "Select Start Date" at bounding box center [218, 227] width 119 height 21
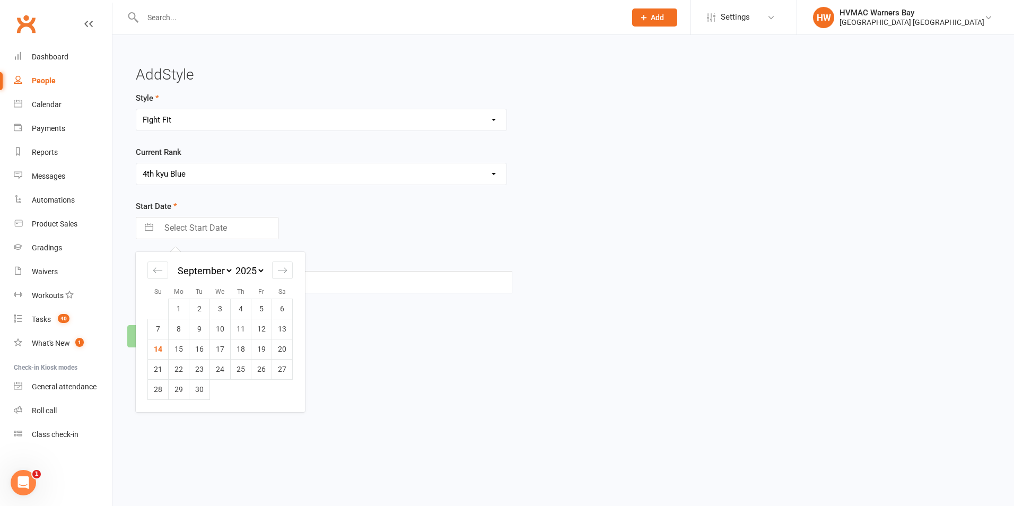
click at [207, 273] on select "January February March April May June July August September October November De…" at bounding box center [205, 271] width 58 height 12
click at [233, 265] on select "January February March April May June July August September October November De…" at bounding box center [205, 271] width 58 height 12
select select "8"
select select "6"
select select "2025"
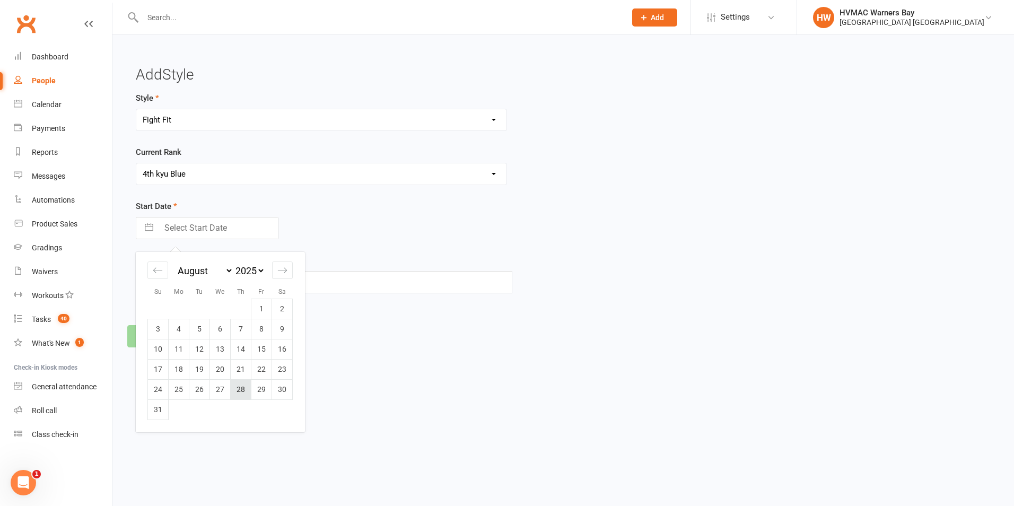
click at [241, 394] on td "28" at bounding box center [241, 389] width 21 height 20
type input "[DATE]"
click at [154, 343] on button "Save" at bounding box center [152, 336] width 50 height 22
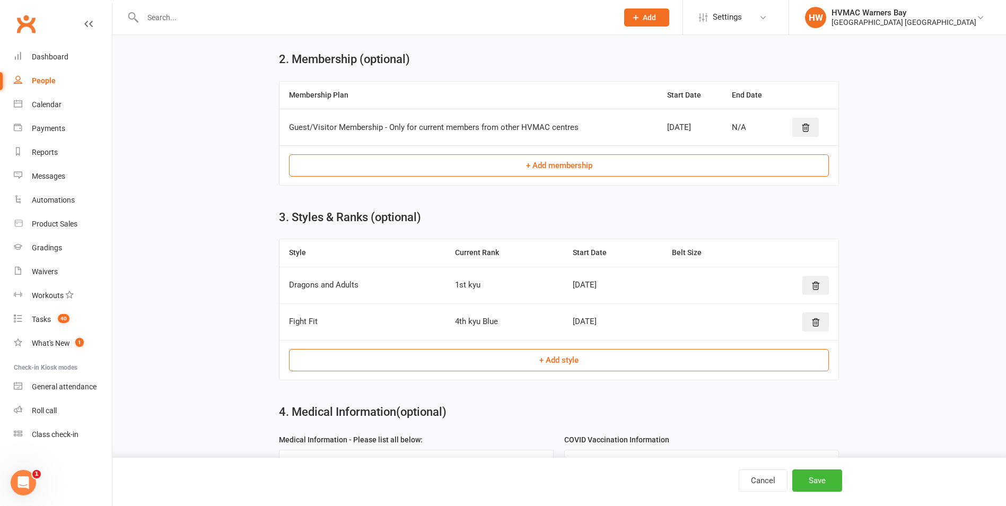
scroll to position [453, 0]
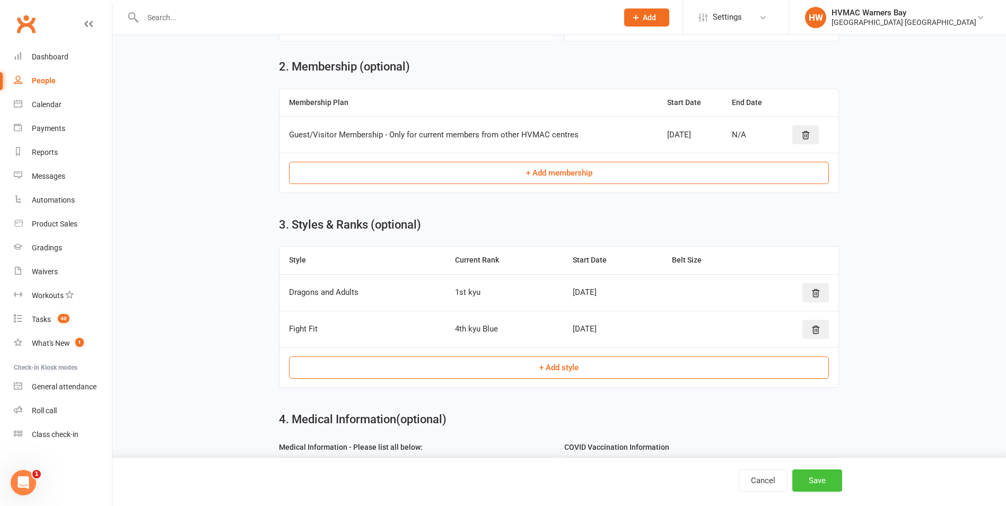
click at [827, 486] on button "Save" at bounding box center [817, 480] width 50 height 22
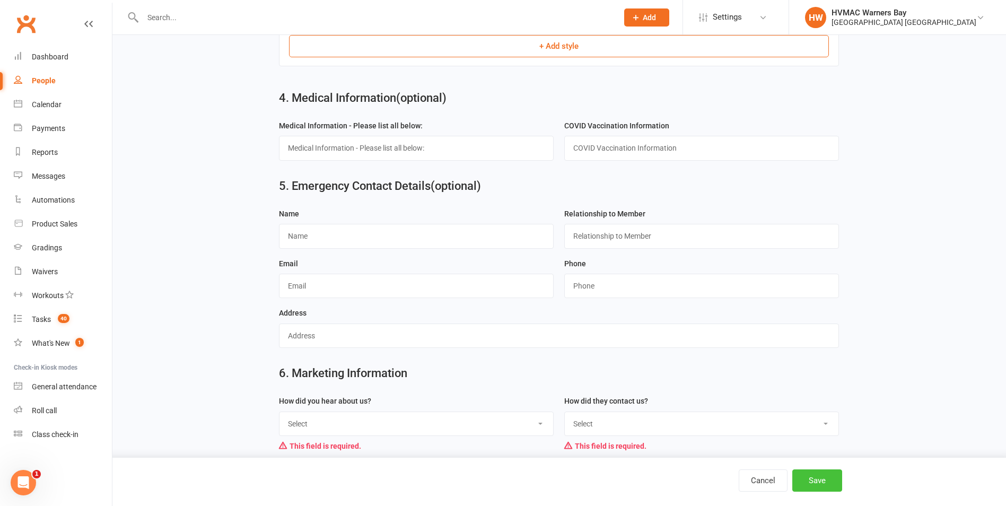
scroll to position [930, 0]
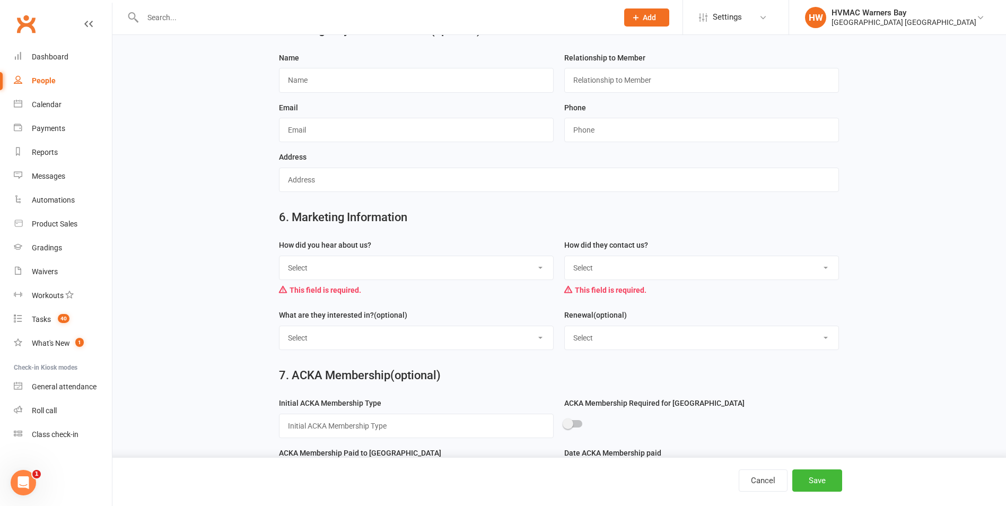
click at [426, 278] on select "Select Internet Referral Facebook Sign Flyer from school Flyer in mail Radio De…" at bounding box center [416, 267] width 274 height 23
select select "Other"
click at [279, 263] on select "Select Internet Referral Facebook Sign Flyer from school Flyer in mail Radio De…" at bounding box center [416, 267] width 274 height 23
click at [649, 279] on select "Select Phone Email Walk-in Website Facebook Current student at another HVMAC do…" at bounding box center [702, 267] width 274 height 23
select select "Current student at another HVMAC dojo"
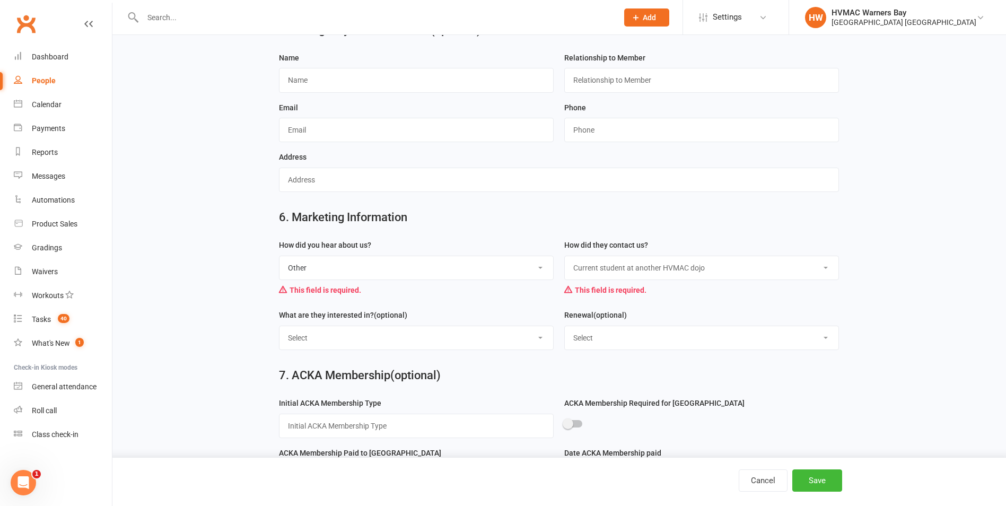
click at [565, 263] on select "Select Phone Email Walk-in Website Facebook Current student at another HVMAC do…" at bounding box center [702, 267] width 274 height 23
click at [818, 483] on button "Save" at bounding box center [817, 480] width 50 height 22
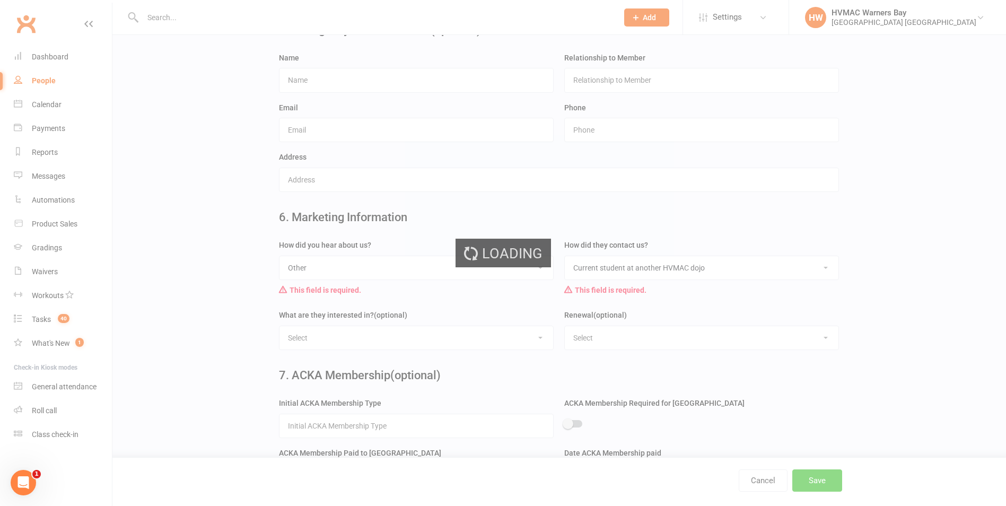
scroll to position [0, 0]
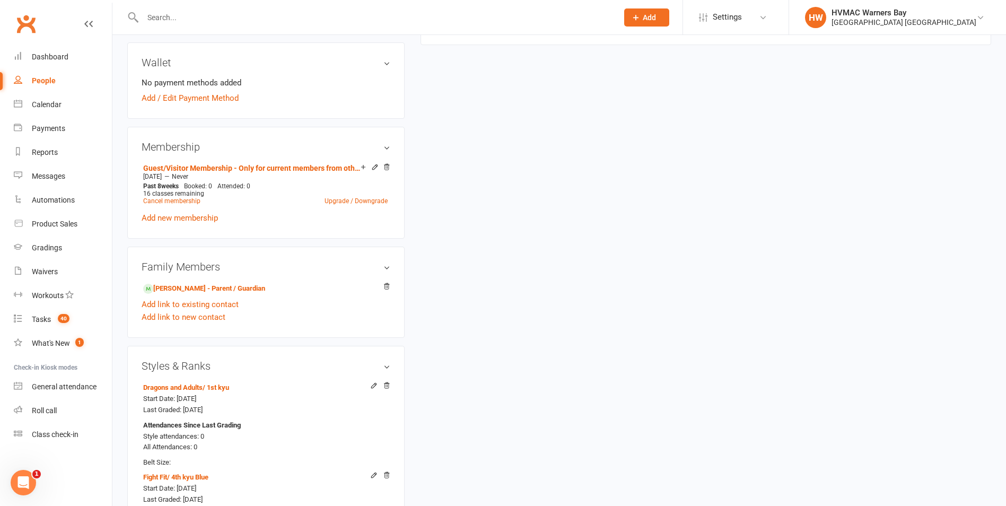
scroll to position [424, 0]
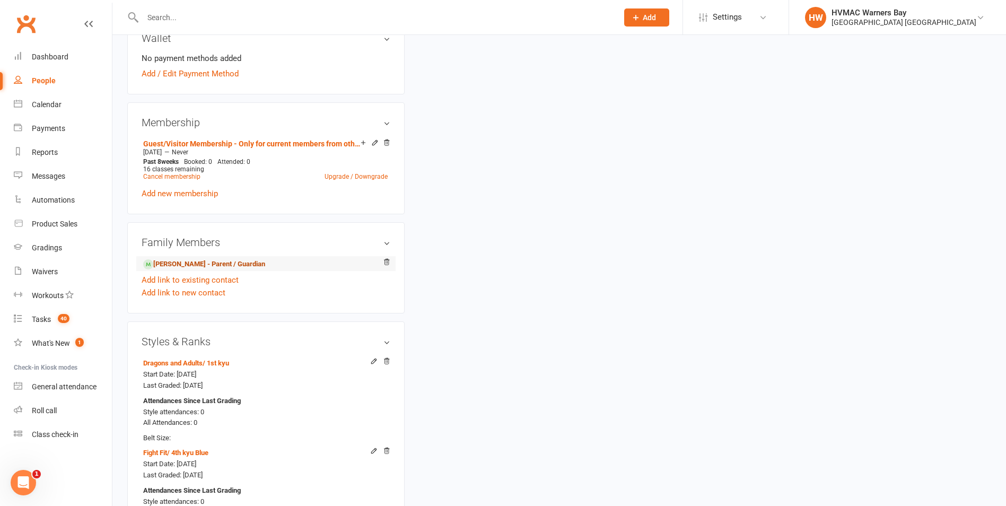
click at [223, 262] on link "[PERSON_NAME] - Parent / Guardian" at bounding box center [204, 264] width 122 height 11
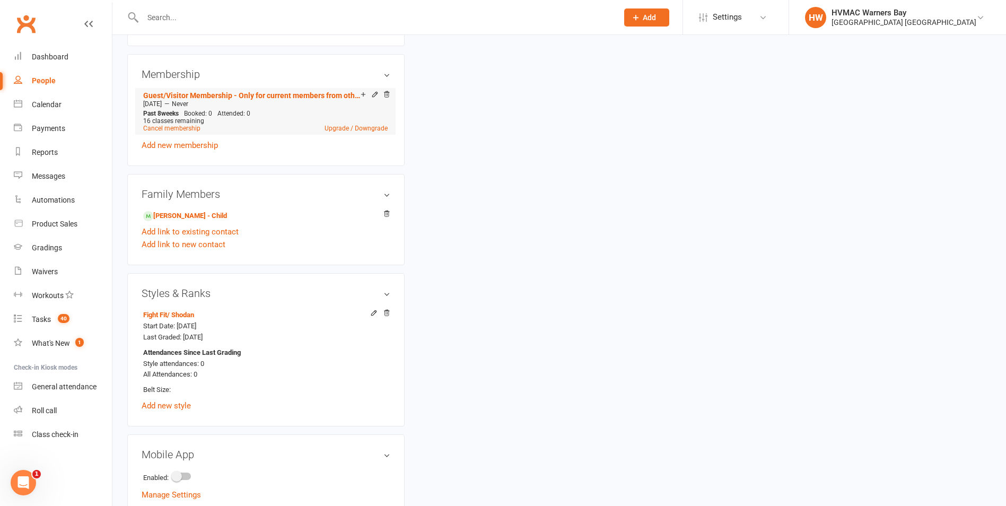
scroll to position [477, 0]
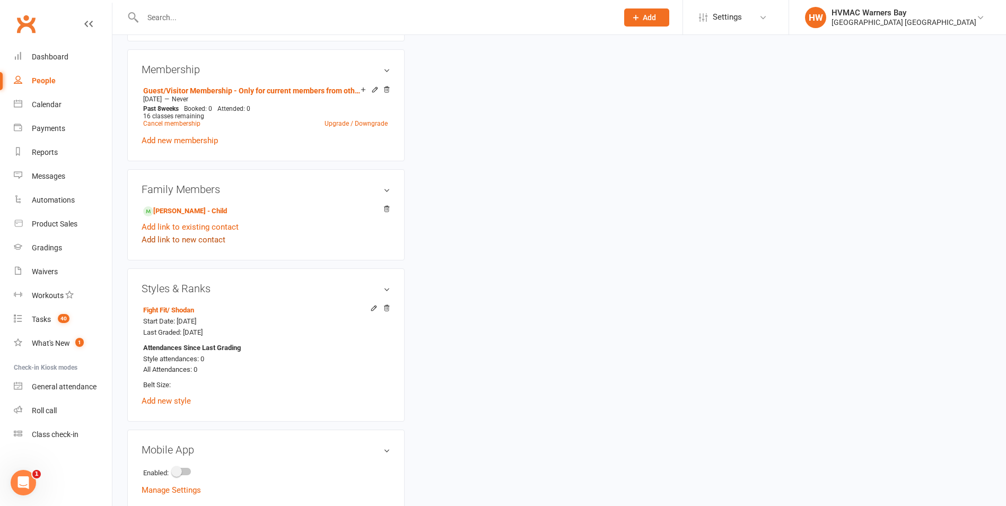
click at [207, 238] on link "Add link to new contact" at bounding box center [184, 239] width 84 height 13
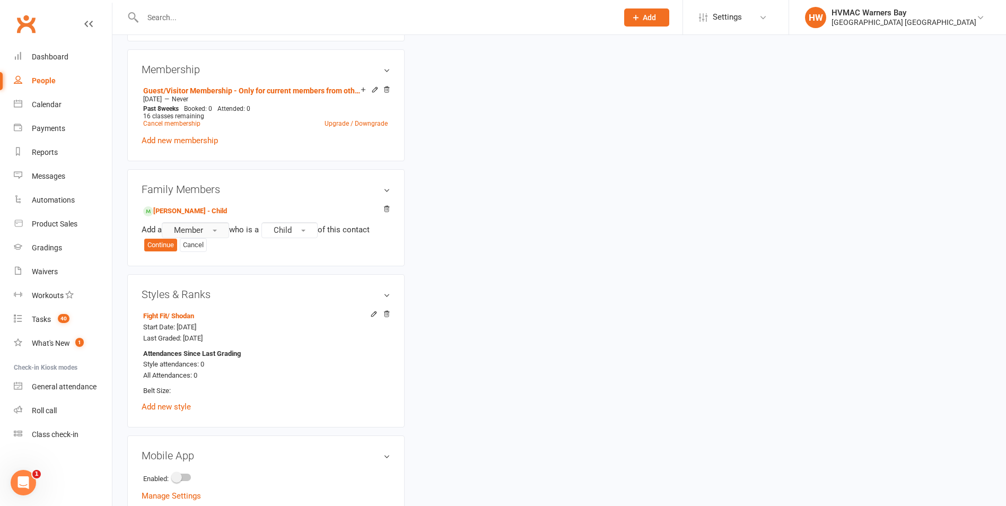
click at [200, 227] on span "Member" at bounding box center [188, 230] width 29 height 10
click at [162, 246] on button "Continue" at bounding box center [160, 245] width 33 height 13
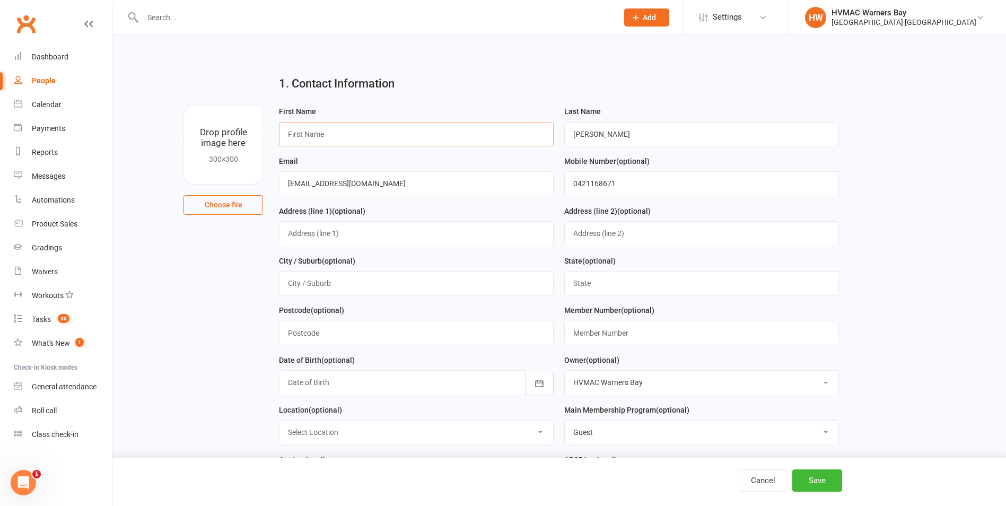
click at [314, 138] on input "text" at bounding box center [416, 134] width 275 height 24
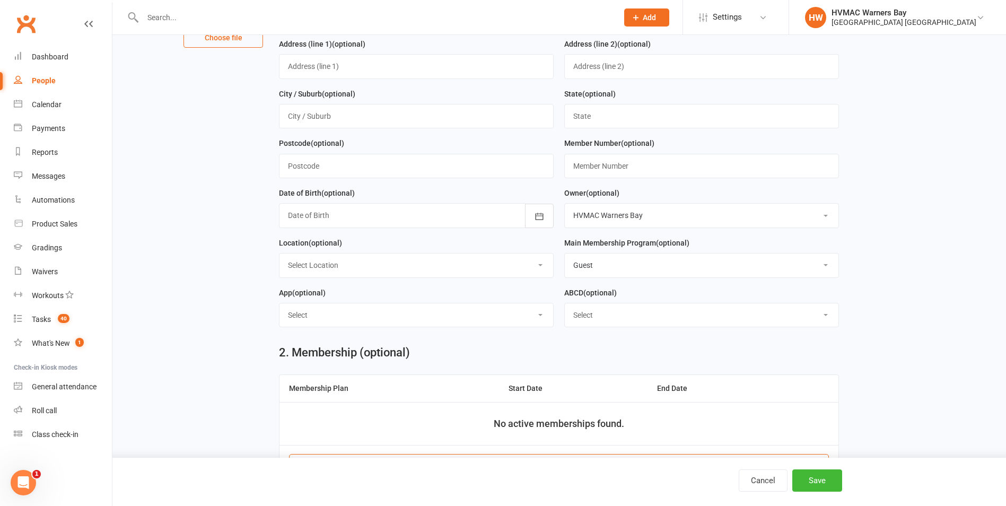
scroll to position [159, 0]
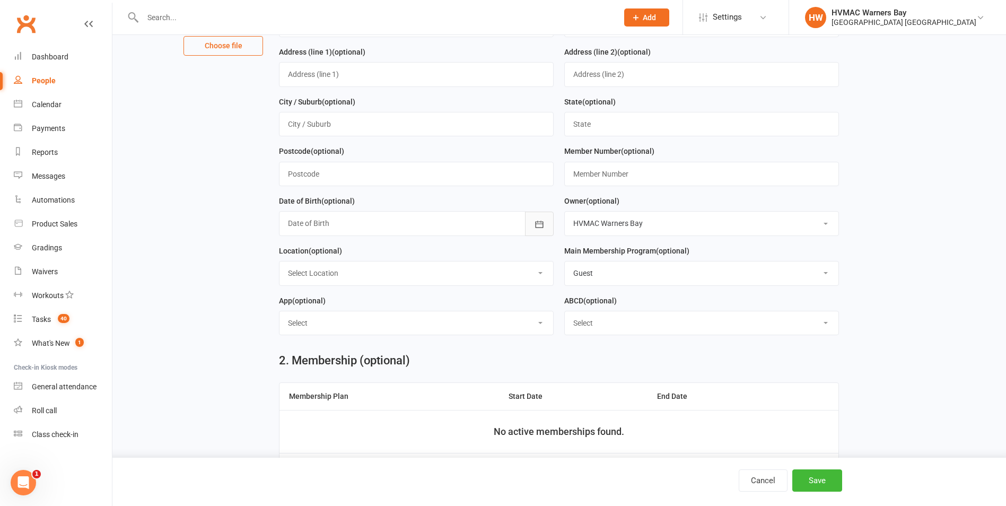
type input "[PERSON_NAME]"
click at [543, 228] on icon "button" at bounding box center [539, 224] width 11 height 11
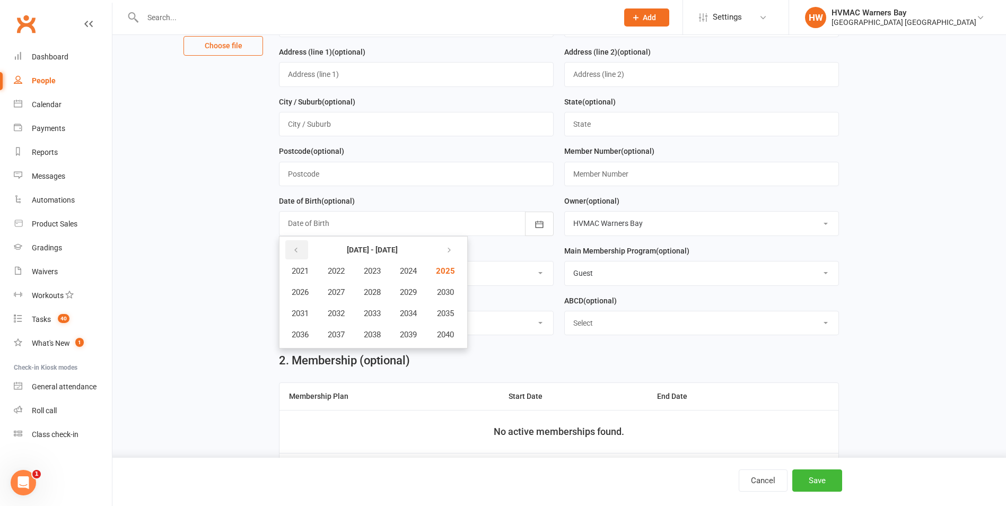
click at [289, 250] on button "button" at bounding box center [296, 249] width 23 height 19
click at [343, 344] on button "2017" at bounding box center [336, 335] width 35 height 20
click at [364, 272] on span "February" at bounding box center [357, 271] width 30 height 10
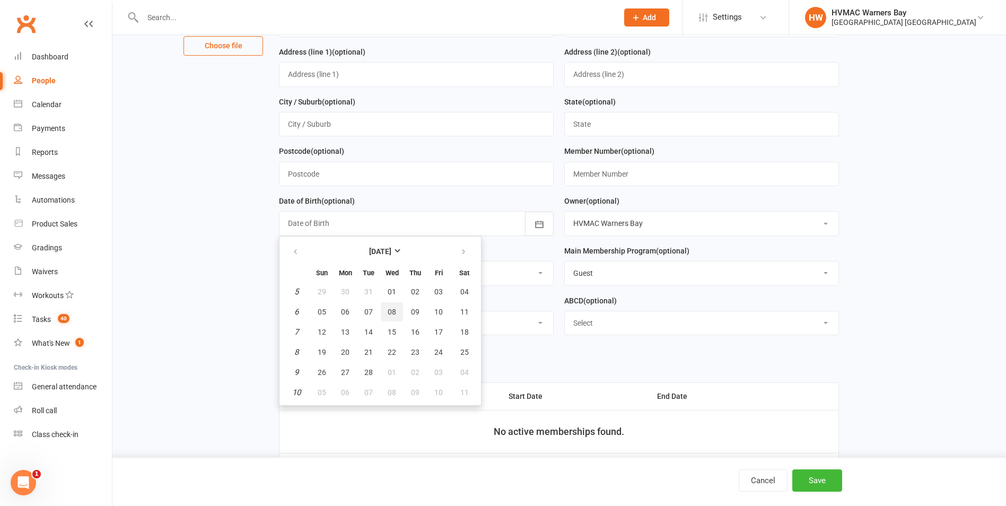
click at [388, 316] on span "08" at bounding box center [392, 312] width 8 height 8
type input "[DATE]"
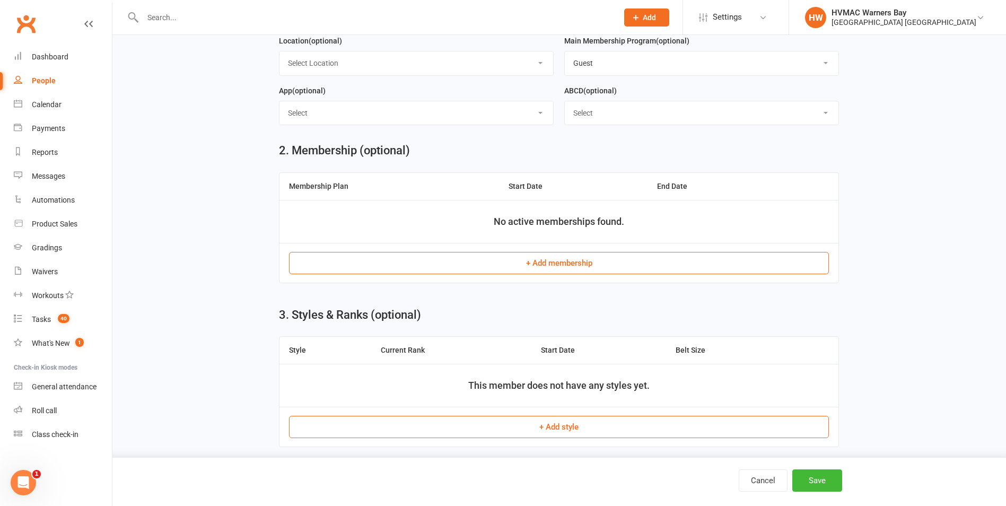
scroll to position [371, 0]
click at [568, 262] on button "+ Add membership" at bounding box center [559, 261] width 540 height 22
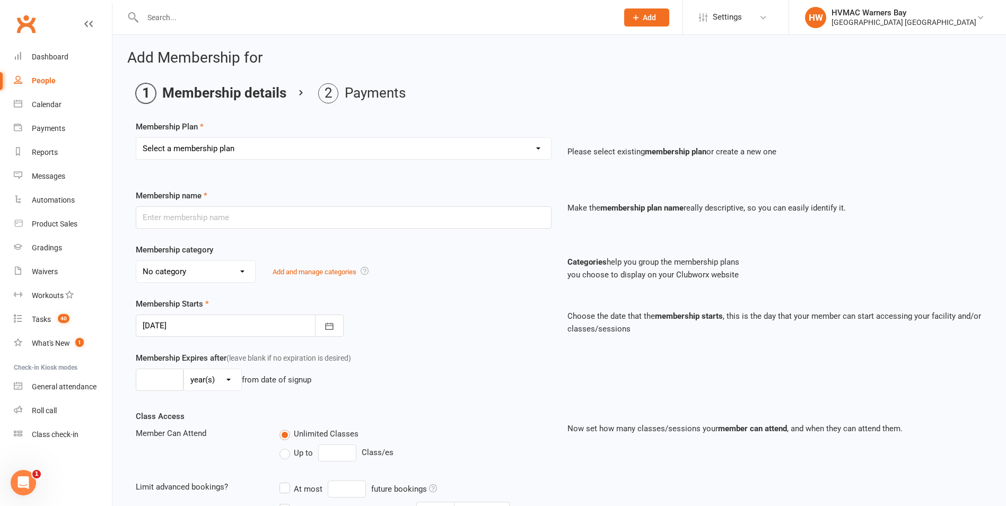
click at [467, 148] on select "Select a membership plan Create new Membership Plan 2AW KM/MM - Weekly Payment …" at bounding box center [343, 148] width 415 height 21
select select "20"
click at [136, 138] on select "Select a membership plan Create new Membership Plan 2AW KM/MM - Weekly Payment …" at bounding box center [343, 148] width 415 height 21
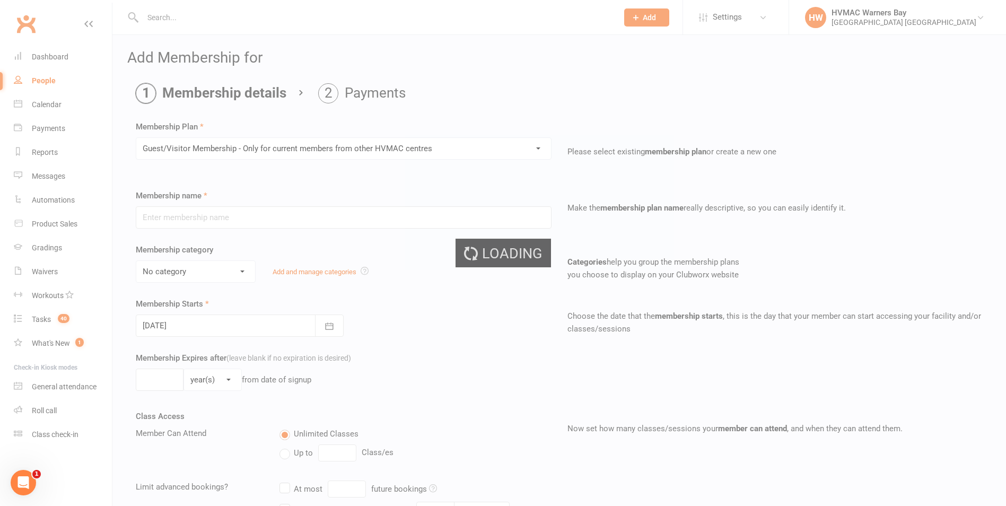
type input "Guest/Visitor Membership - Only for current members from other HVMAC centres"
select select "9"
type input "0"
type input "16"
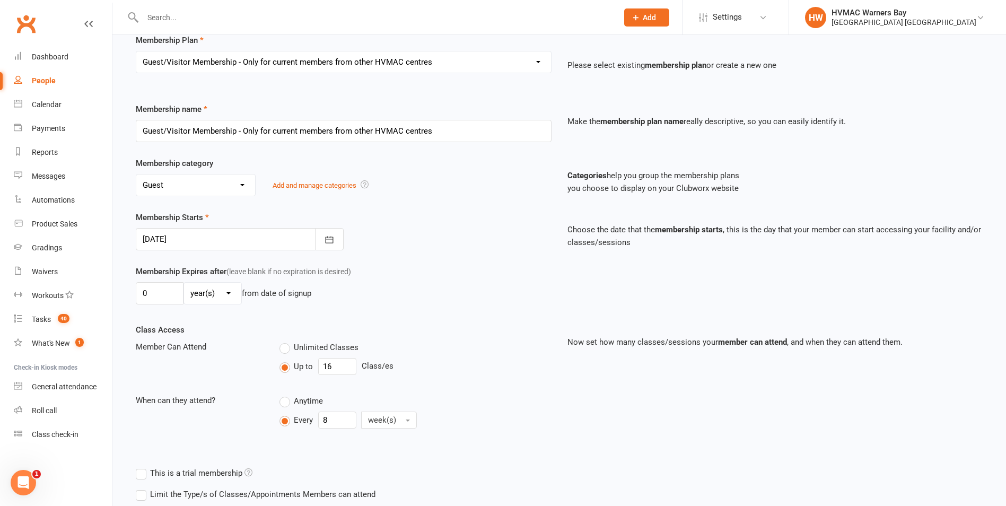
scroll to position [176, 0]
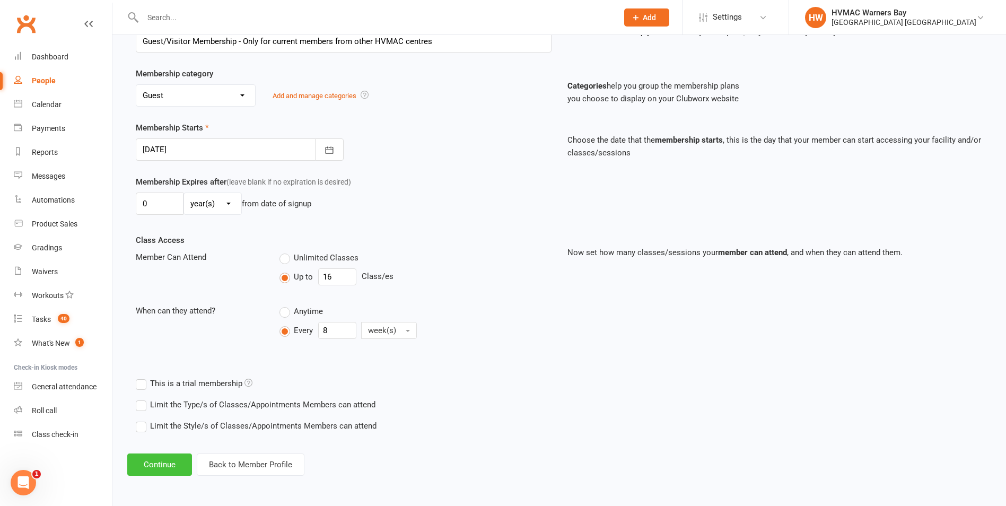
click at [160, 469] on button "Continue" at bounding box center [159, 464] width 65 height 22
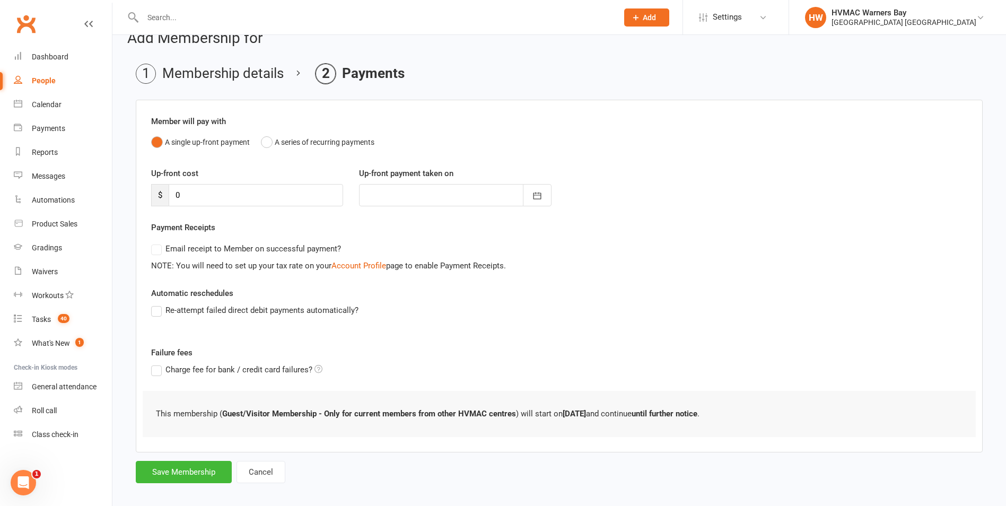
scroll to position [29, 0]
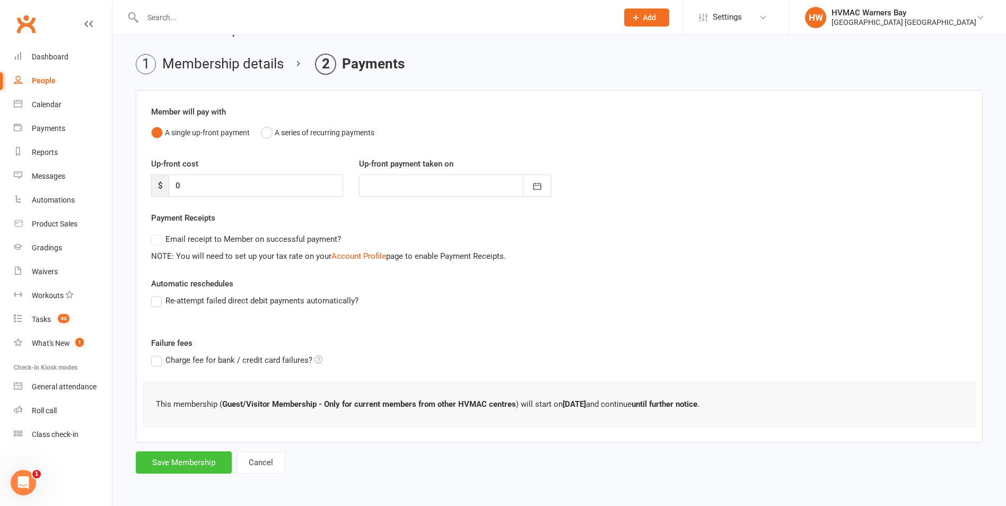
click at [216, 461] on button "Save Membership" at bounding box center [184, 462] width 96 height 22
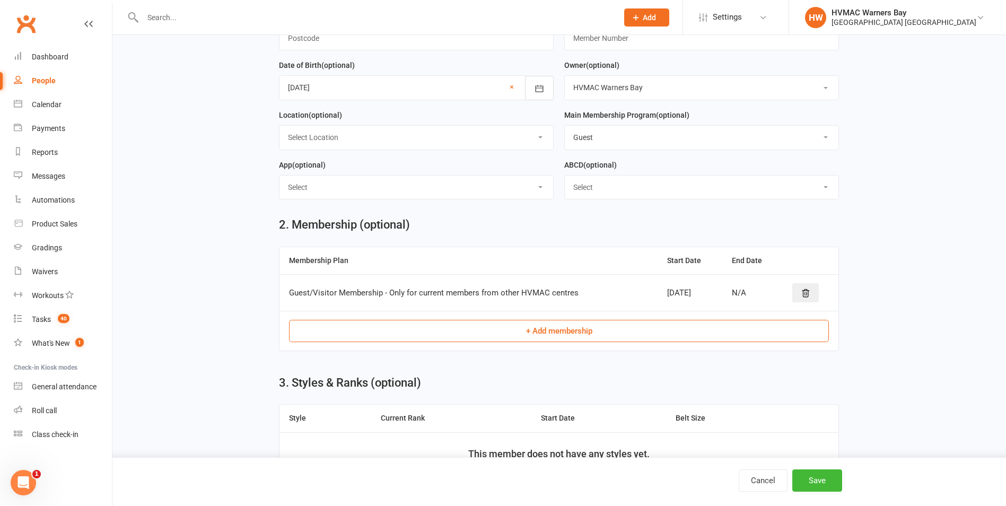
scroll to position [454, 0]
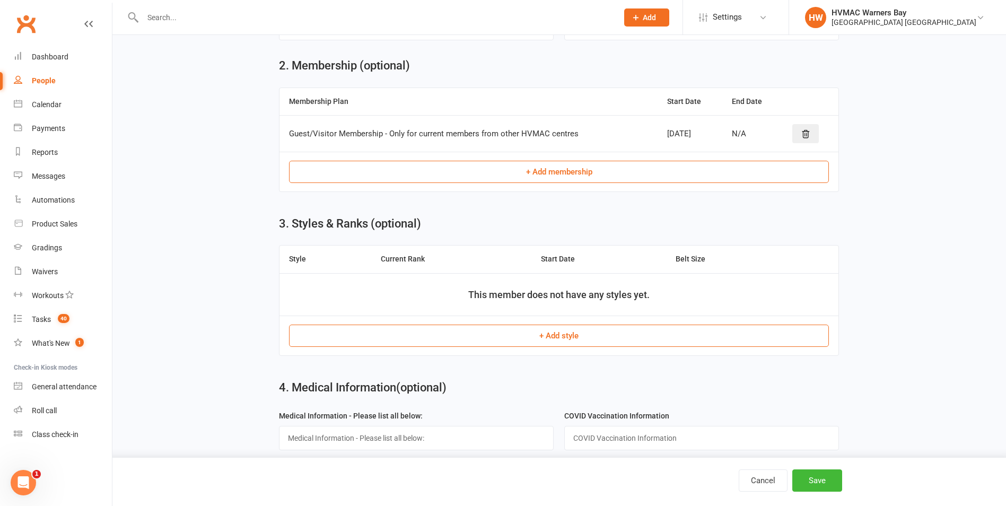
click at [555, 341] on button "+ Add style" at bounding box center [559, 336] width 540 height 22
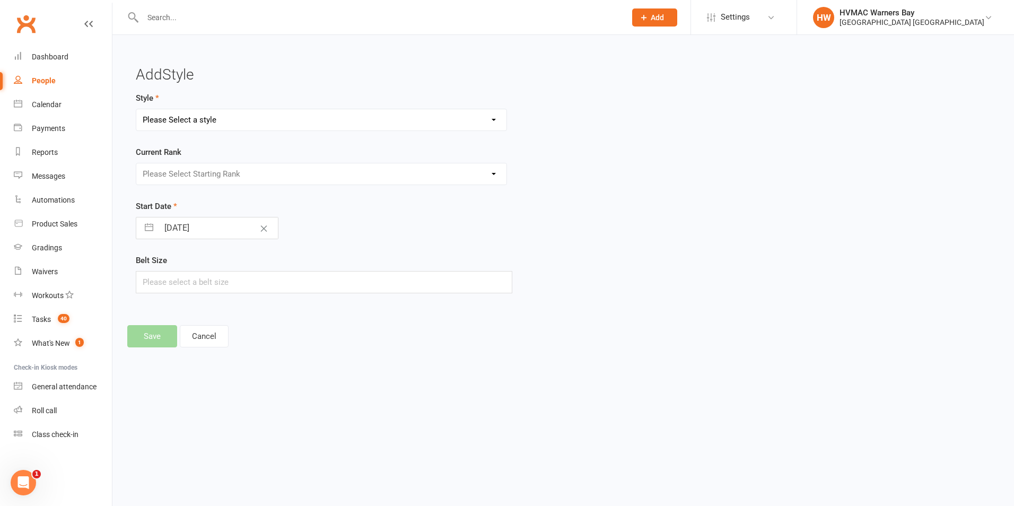
click at [221, 115] on select "Please Select a style Brazilian Jiu Jitsu Dragons and Adults Dynamites Fight Fi…" at bounding box center [321, 119] width 370 height 21
select select "1760"
click at [136, 109] on select "Please Select a style Brazilian Jiu Jitsu Dragons and Adults Dynamites Fight Fi…" at bounding box center [321, 119] width 370 height 21
click at [262, 177] on select "Please Select Starting Rank White 10th Kyu 9th kyu 8th kyu Yellow 7th kyu Orang…" at bounding box center [321, 173] width 370 height 21
drag, startPoint x: 206, startPoint y: 168, endPoint x: 208, endPoint y: 172, distance: 5.5
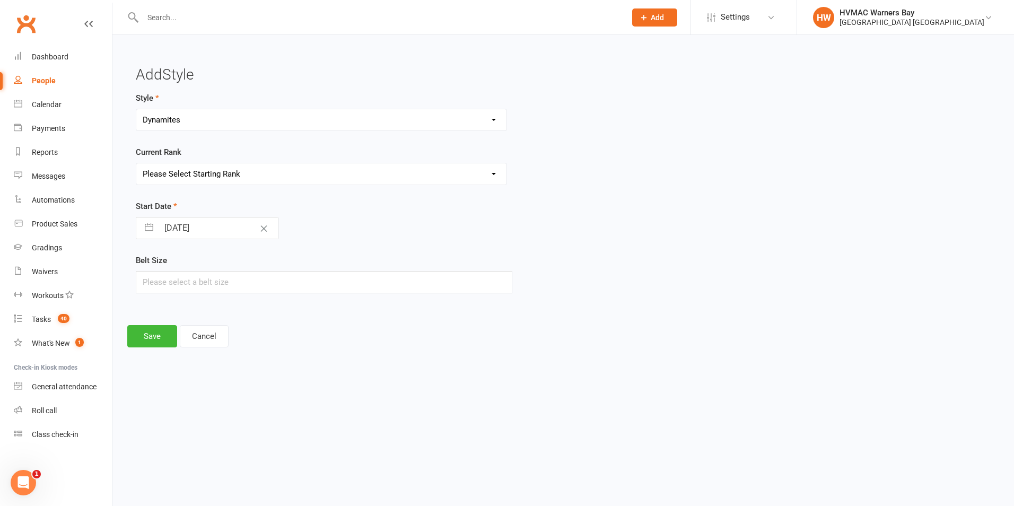
click at [206, 168] on select "Please Select Starting Rank White 10th Kyu 9th kyu 8th kyu Yellow 7th kyu Orang…" at bounding box center [321, 173] width 370 height 21
select select "17423"
click at [136, 163] on select "Please Select Starting Rank White 10th Kyu 9th kyu 8th kyu Yellow 7th kyu Orang…" at bounding box center [321, 173] width 370 height 21
select select "7"
select select "2025"
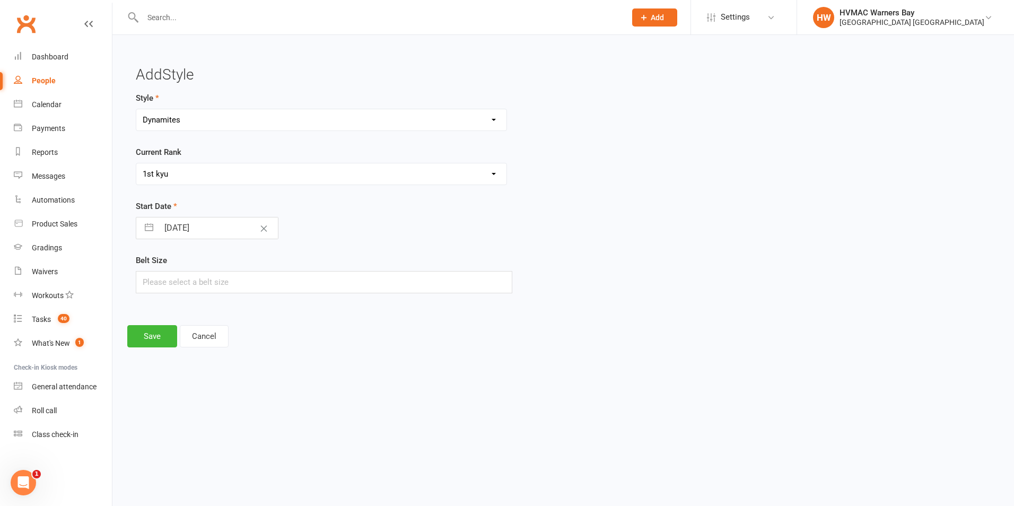
select select "8"
select select "2025"
select select "9"
select select "2025"
click at [200, 226] on input "[DATE]" at bounding box center [218, 227] width 119 height 21
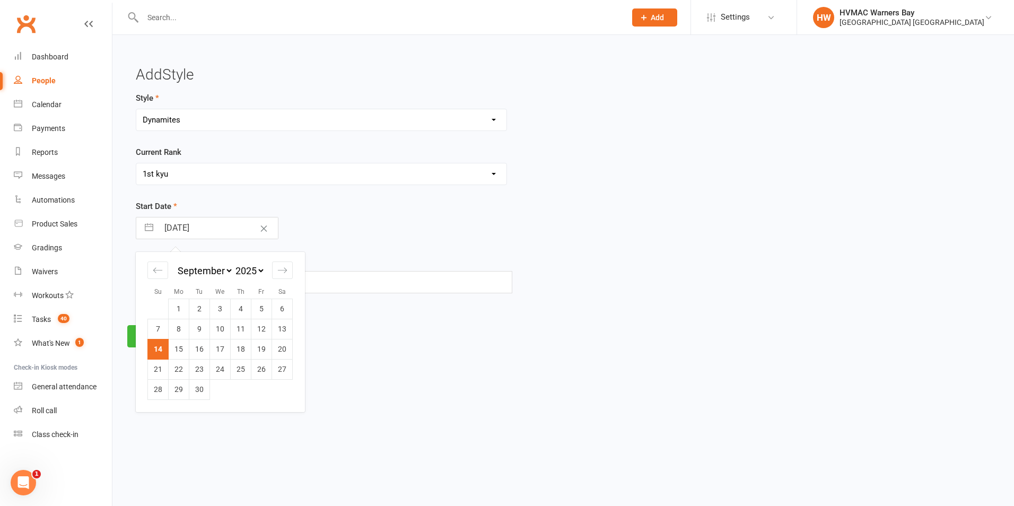
click at [183, 268] on select "January February March April May June July August September October November De…" at bounding box center [205, 271] width 58 height 12
select select "4"
select select "2025"
select select "5"
select select "2025"
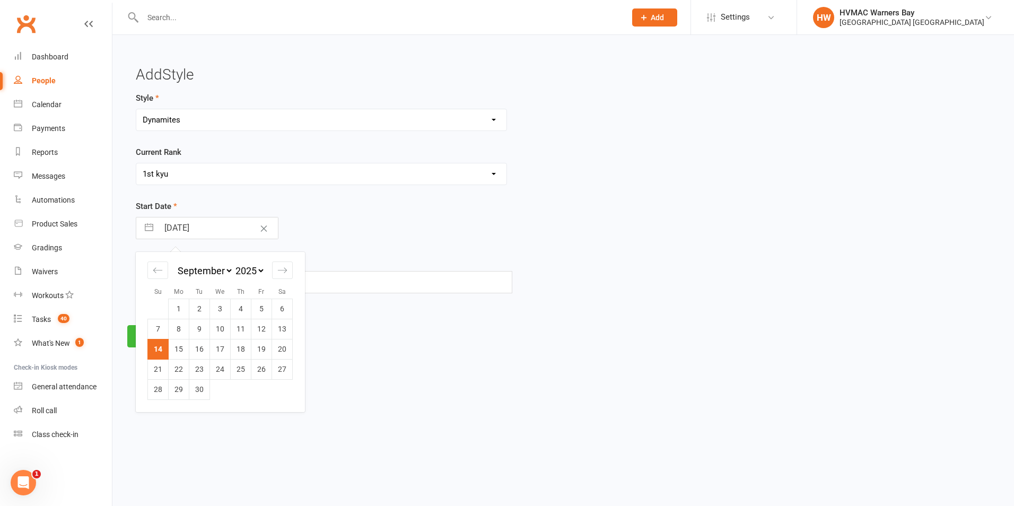
select select "6"
select select "2025"
click at [241, 369] on td "26" at bounding box center [241, 369] width 21 height 20
type input "[DATE]"
click at [161, 333] on button "Save" at bounding box center [152, 336] width 50 height 22
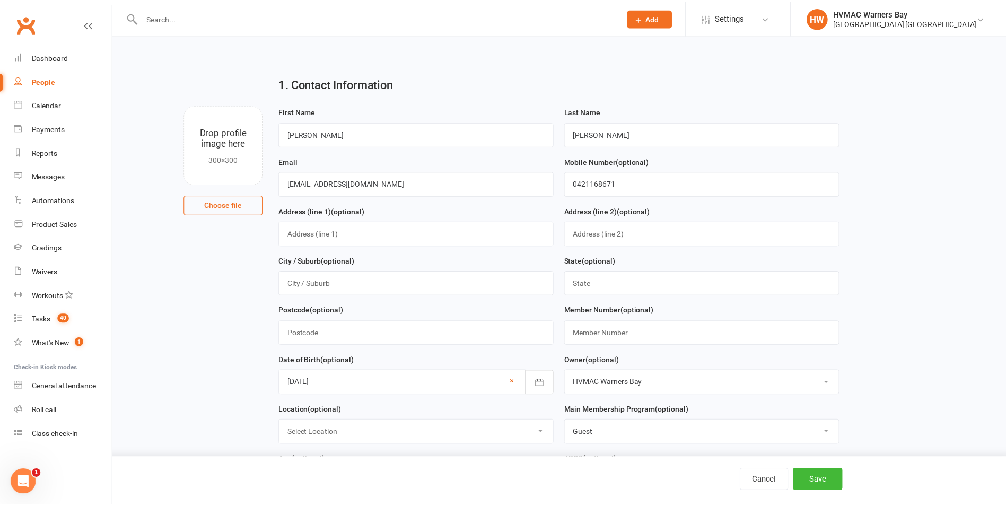
scroll to position [665, 0]
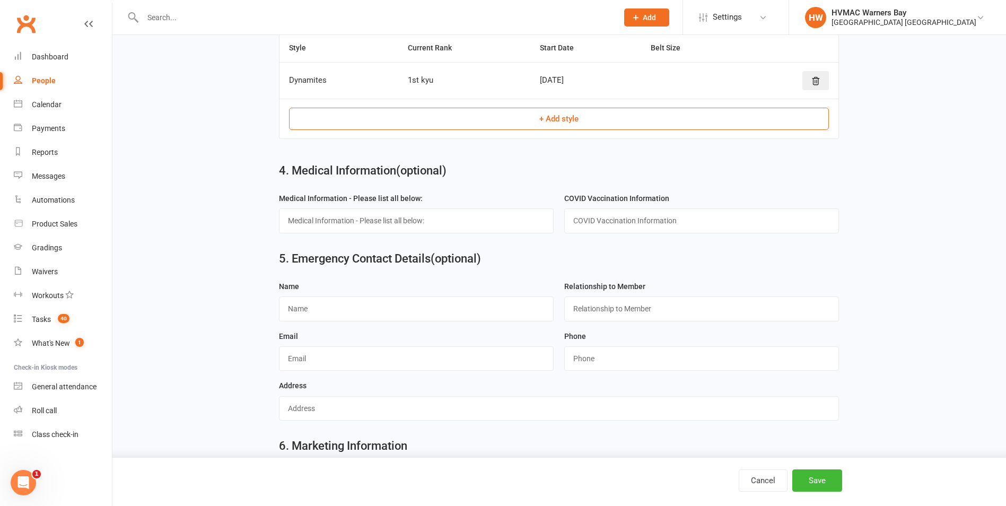
click at [680, 124] on button "+ Add style" at bounding box center [559, 119] width 540 height 22
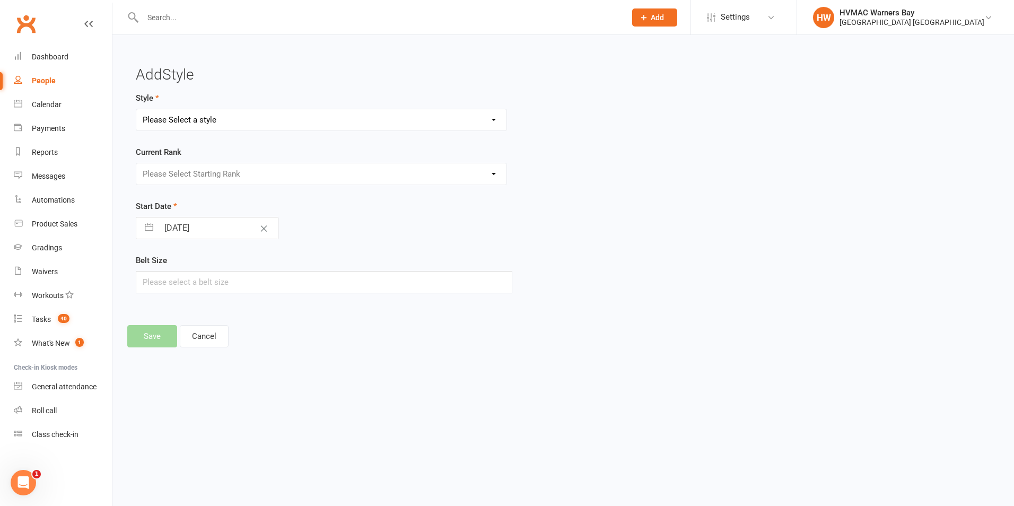
drag, startPoint x: 207, startPoint y: 118, endPoint x: 225, endPoint y: 131, distance: 22.8
click at [207, 118] on select "Please Select a style Brazilian Jiu Jitsu Dragons and Adults Dynamites Fight Fi…" at bounding box center [321, 119] width 370 height 21
select select "3336"
click at [136, 109] on select "Please Select a style Brazilian Jiu Jitsu Dragons and Adults Dynamites Fight Fi…" at bounding box center [321, 119] width 370 height 21
click at [277, 181] on select "Please Select Starting Rank White Grey Yellow [PERSON_NAME] Blue" at bounding box center [321, 173] width 370 height 21
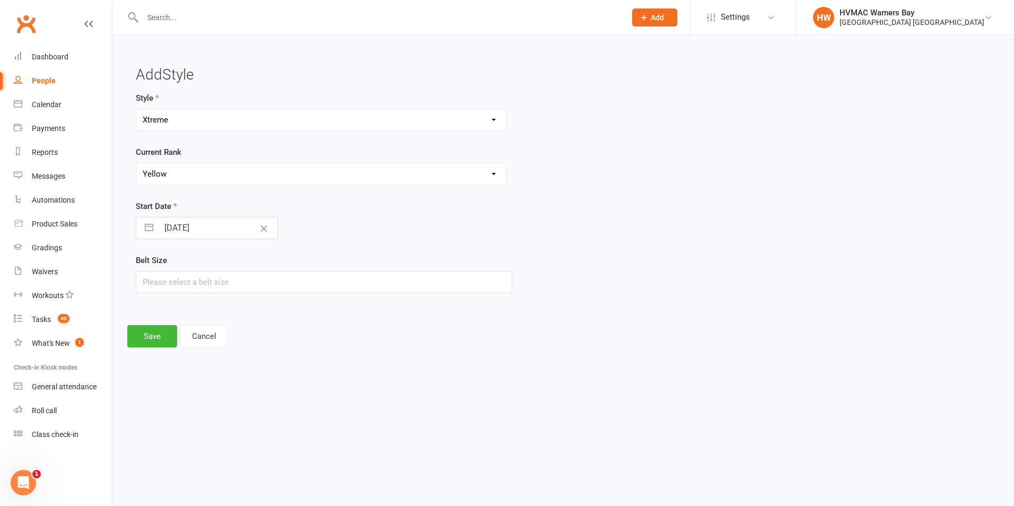
click at [136, 163] on select "Please Select Starting Rank White Grey Yellow [PERSON_NAME] Blue" at bounding box center [321, 173] width 370 height 21
click at [272, 173] on select "Please Select Starting Rank White Grey Yellow [PERSON_NAME] Blue" at bounding box center [321, 173] width 370 height 21
select select "38733"
click at [136, 163] on select "Please Select Starting Rank White Grey Yellow [PERSON_NAME] Blue" at bounding box center [321, 173] width 370 height 21
click at [215, 225] on input "[DATE]" at bounding box center [218, 227] width 119 height 21
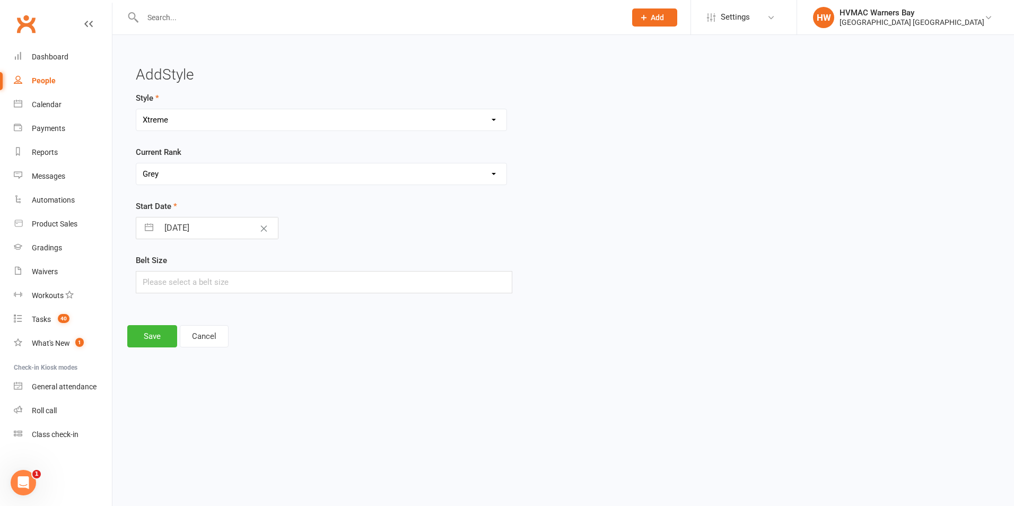
select select "7"
select select "2025"
select select "8"
select select "2025"
select select "9"
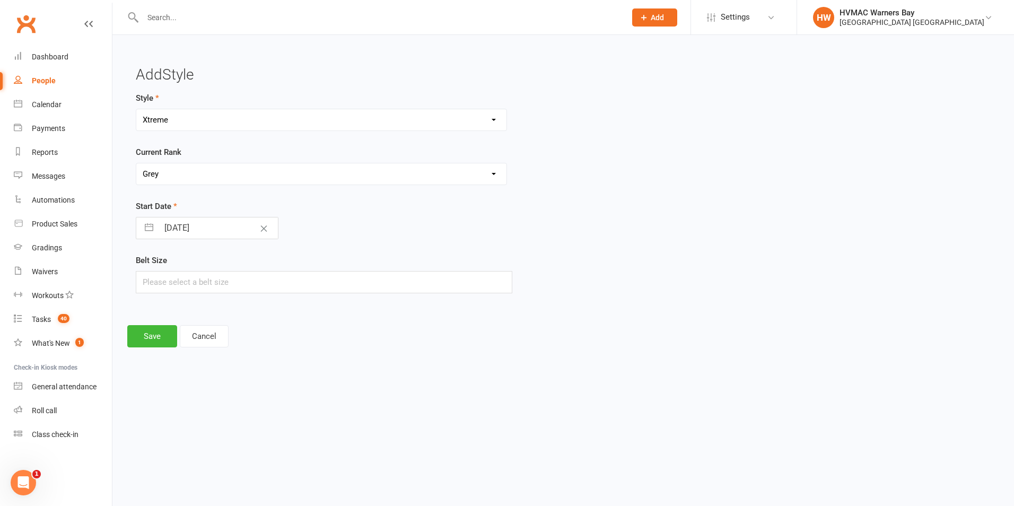
select select "2025"
click at [199, 269] on select "January February March April May June July August September October November De…" at bounding box center [205, 271] width 58 height 12
click at [233, 265] on select "January February March April May June July August September October November De…" at bounding box center [205, 271] width 58 height 12
select select "8"
select select "6"
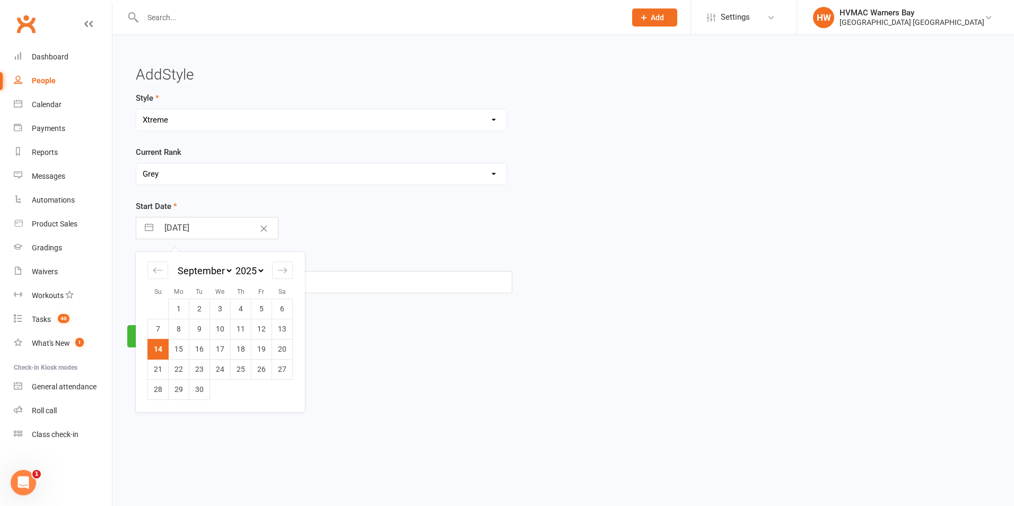
select select "2025"
click at [241, 370] on td "21" at bounding box center [241, 369] width 21 height 20
type input "[DATE]"
click at [151, 336] on button "Save" at bounding box center [152, 336] width 50 height 22
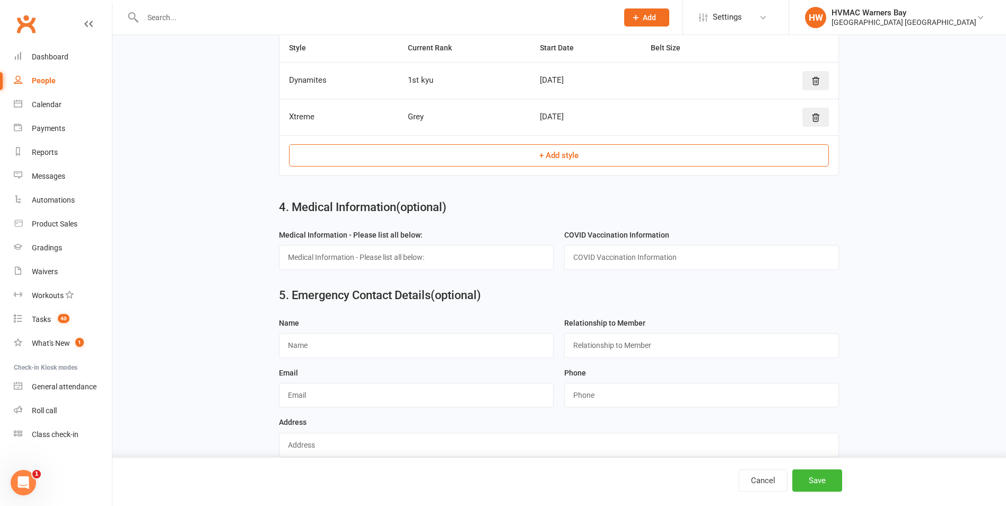
scroll to position [930, 0]
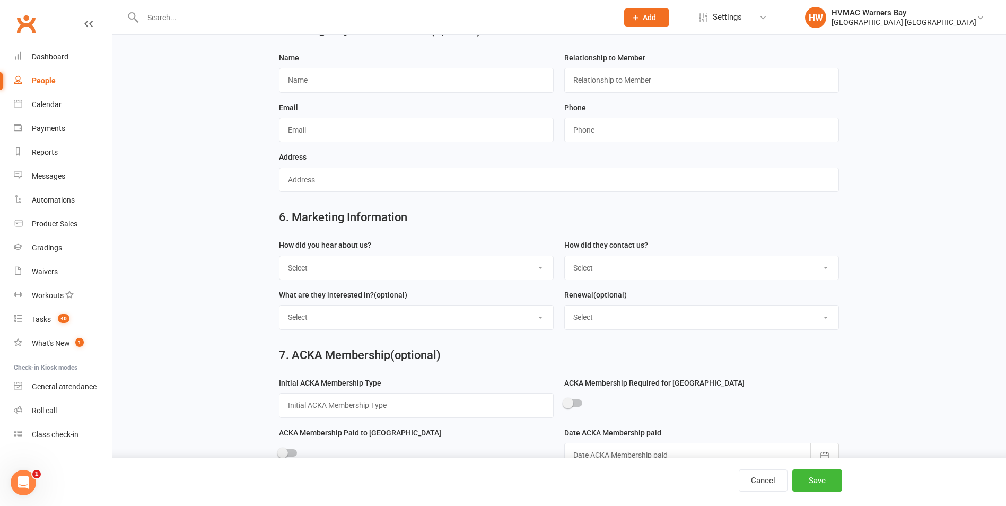
click at [374, 277] on select "Select Internet Referral Facebook Sign Flyer from school Flyer in mail Radio De…" at bounding box center [416, 267] width 274 height 23
select select "Other"
click at [279, 263] on select "Select Internet Referral Facebook Sign Flyer from school Flyer in mail Radio De…" at bounding box center [416, 267] width 274 height 23
click at [651, 278] on select "Select Phone Email Walk-in Website Facebook Current student at another HVMAC do…" at bounding box center [702, 267] width 274 height 23
select select "Current student at another HVMAC dojo"
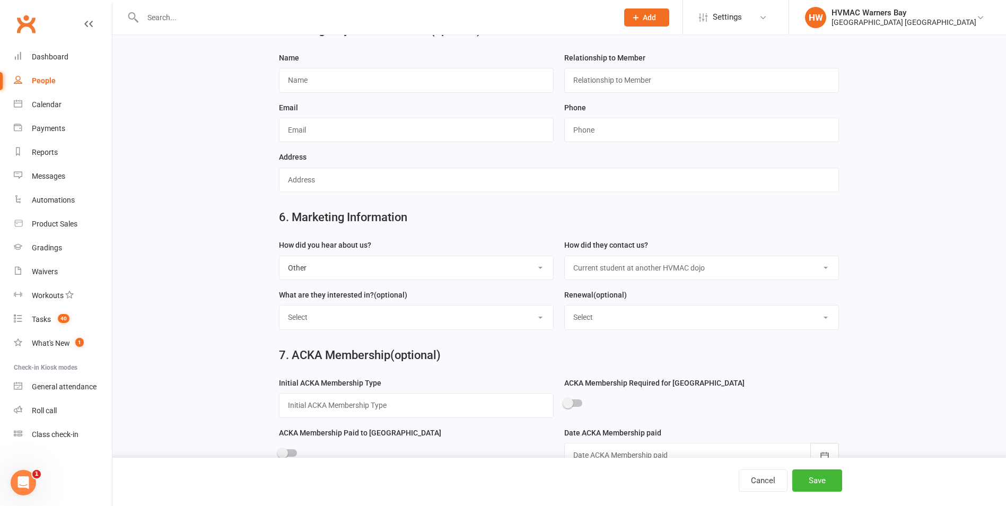
click at [565, 263] on select "Select Phone Email Walk-in Website Facebook Current student at another HVMAC do…" at bounding box center [702, 267] width 274 height 23
click at [810, 474] on button "Save" at bounding box center [817, 480] width 50 height 22
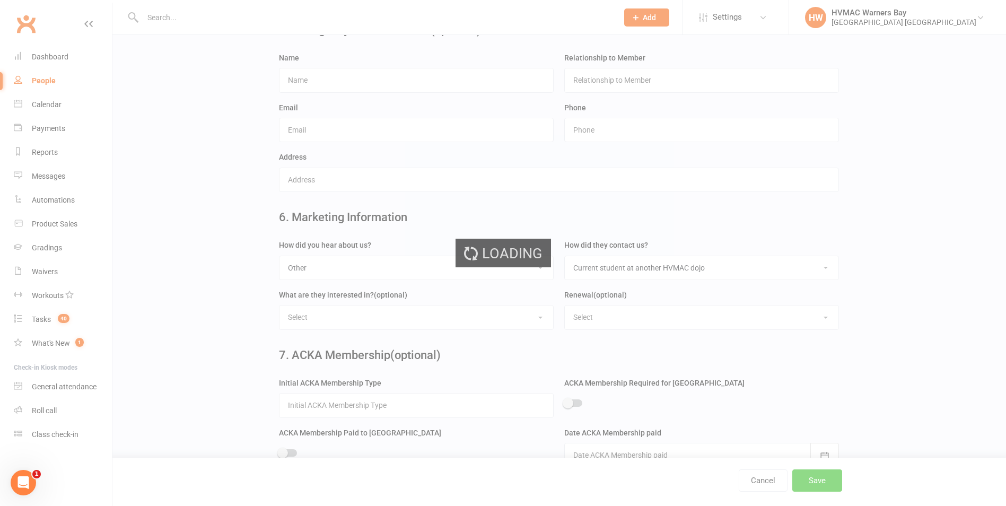
scroll to position [0, 0]
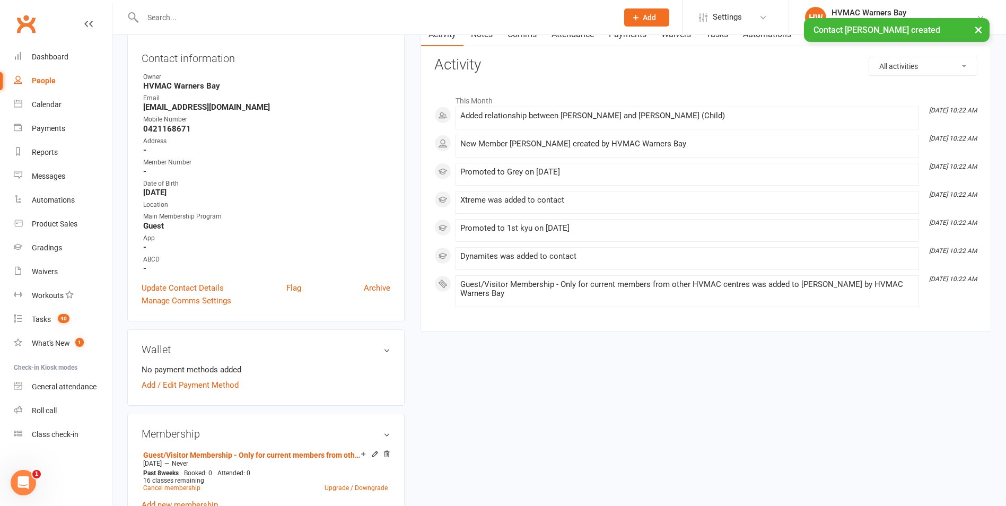
scroll to position [371, 0]
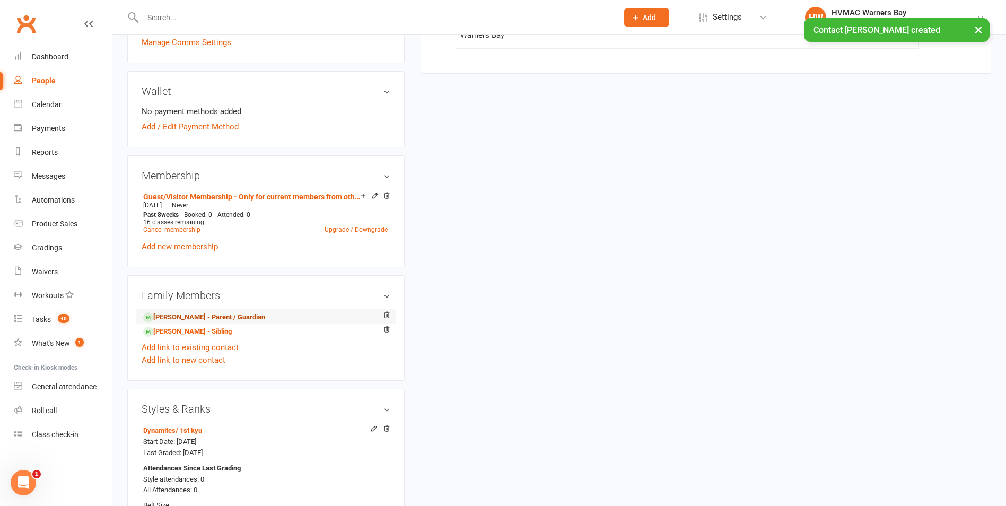
click at [195, 317] on link "[PERSON_NAME] - Parent / Guardian" at bounding box center [204, 317] width 122 height 11
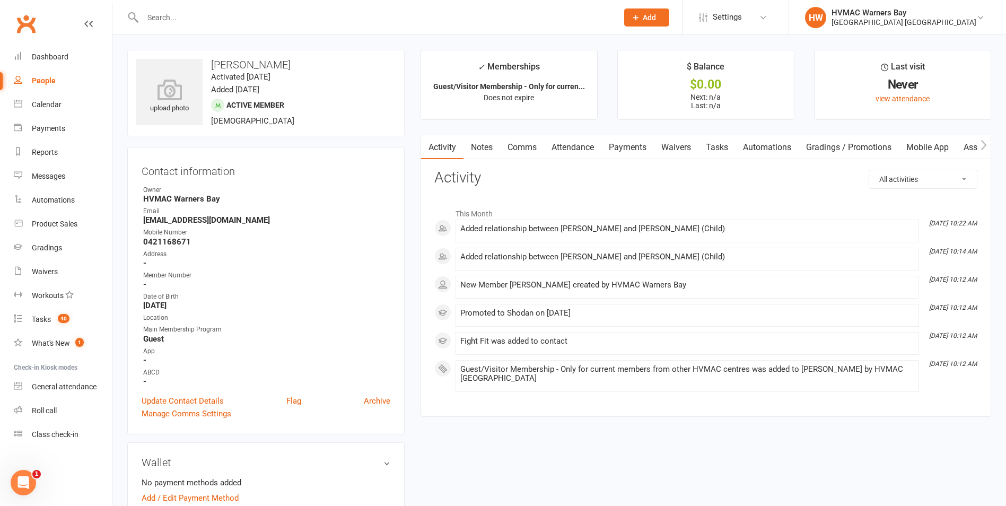
scroll to position [318, 0]
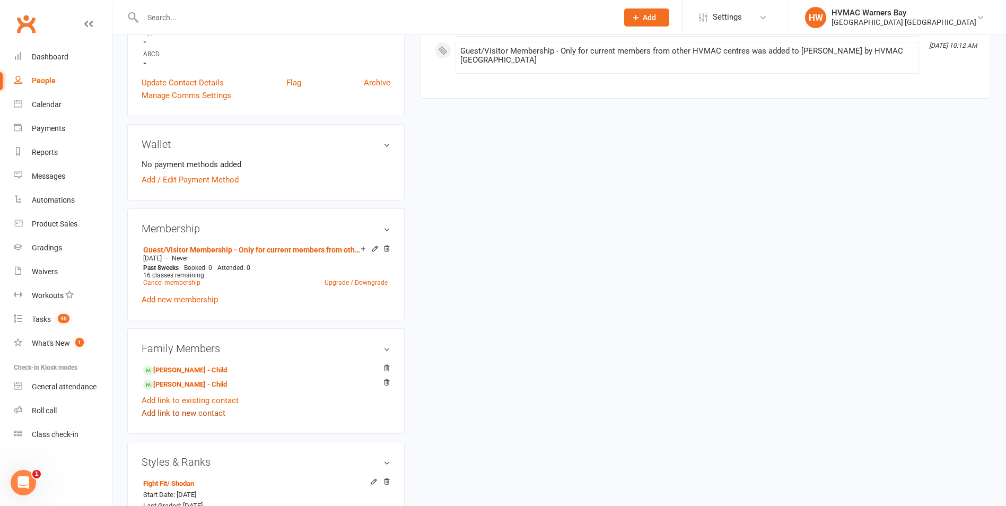
click at [213, 411] on link "Add link to new contact" at bounding box center [184, 413] width 84 height 13
click at [167, 420] on button "Continue" at bounding box center [160, 418] width 33 height 13
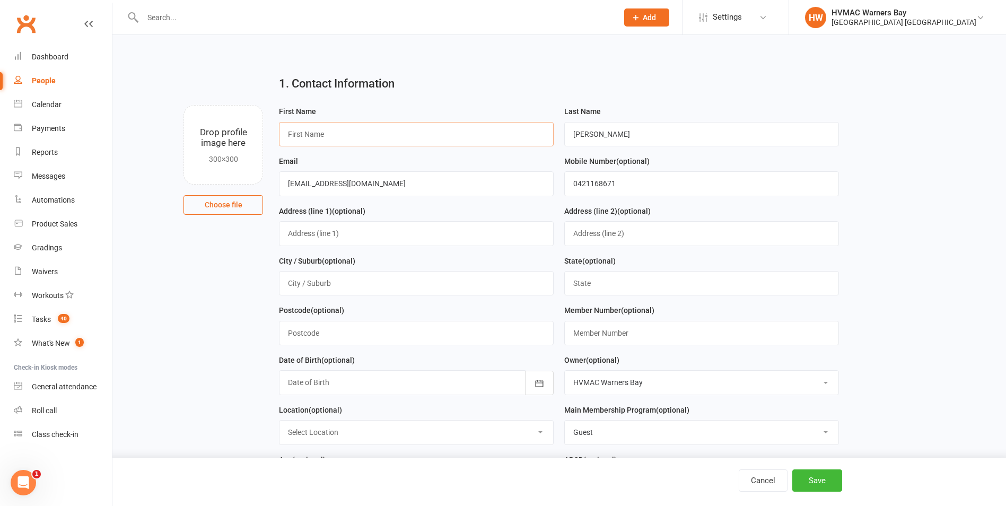
click at [382, 141] on input "text" at bounding box center [416, 134] width 275 height 24
type input "a"
type input "[PERSON_NAME]"
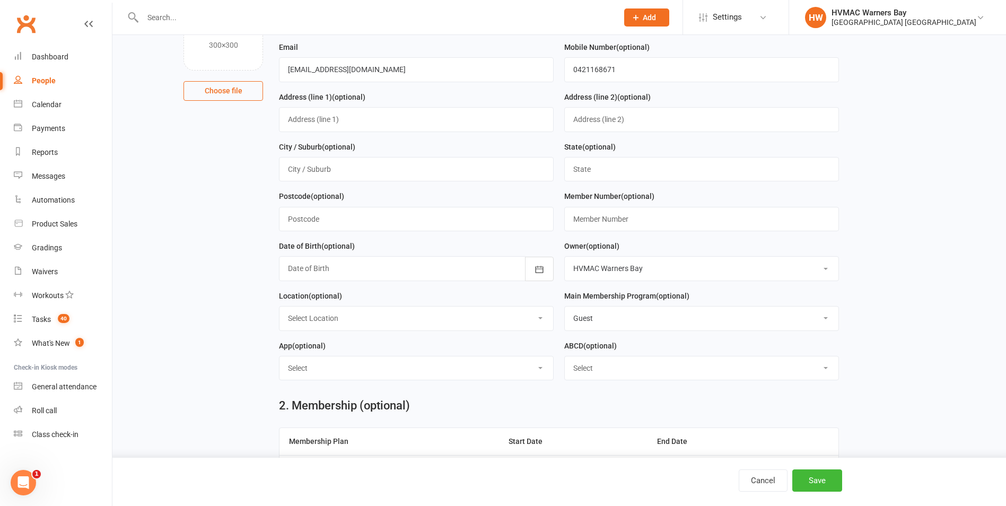
scroll to position [318, 0]
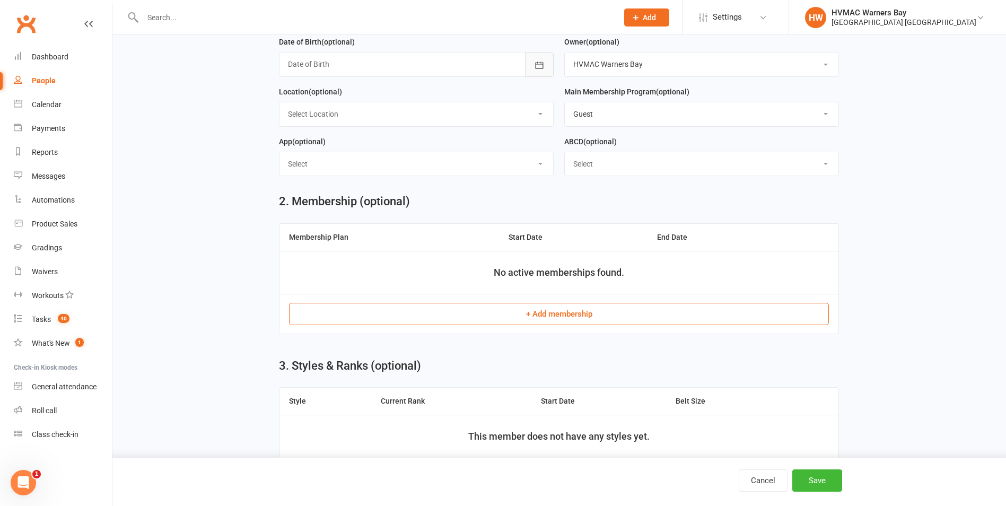
click at [541, 66] on icon "button" at bounding box center [540, 65] width 8 height 7
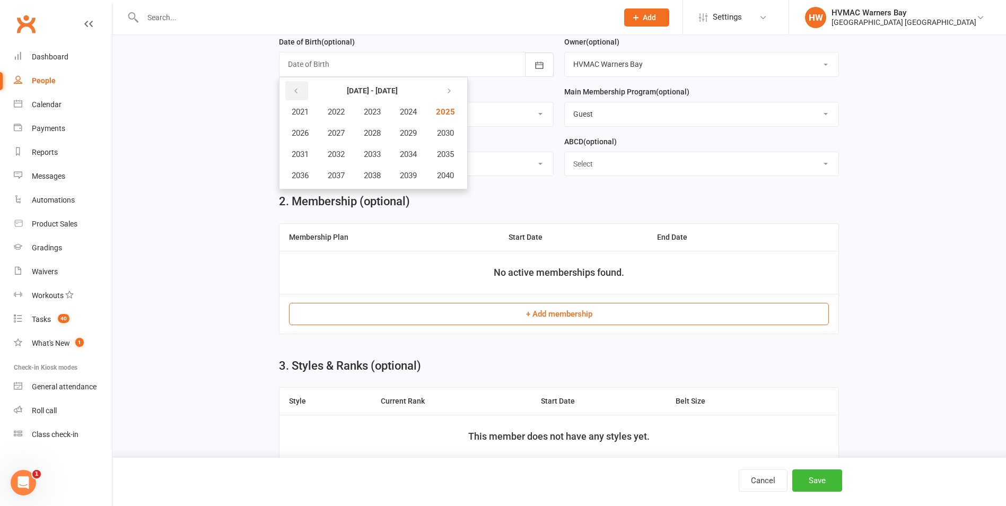
click at [300, 94] on button "button" at bounding box center [296, 90] width 23 height 19
click at [417, 175] on span "2019" at bounding box center [408, 176] width 17 height 10
click at [309, 133] on span "April" at bounding box center [306, 133] width 16 height 10
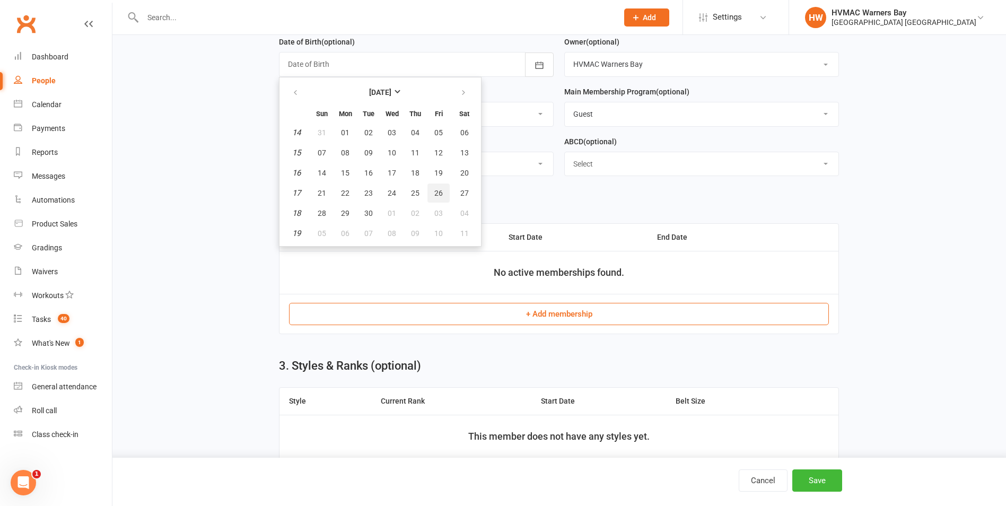
click at [438, 196] on span "26" at bounding box center [438, 193] width 8 height 8
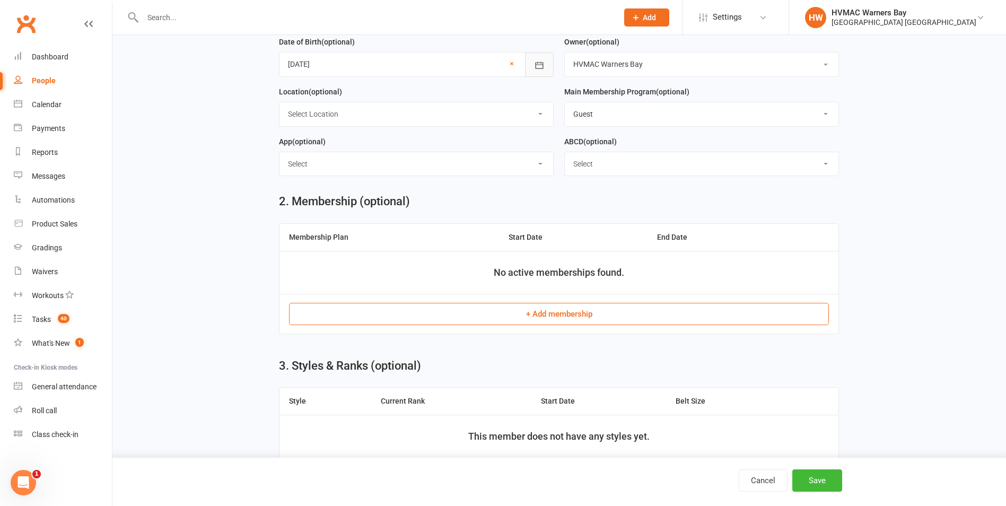
click at [535, 64] on icon "button" at bounding box center [539, 65] width 11 height 11
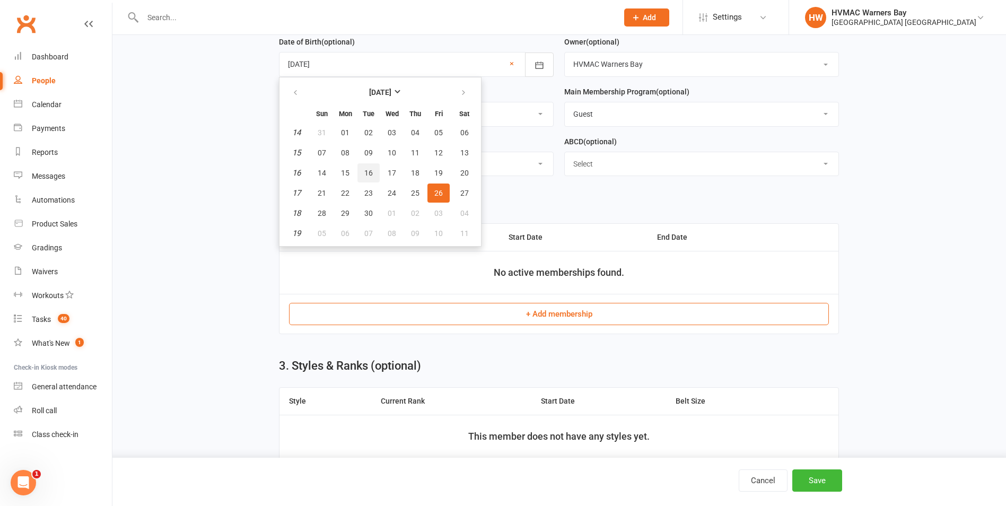
click at [371, 175] on span "16" at bounding box center [368, 173] width 8 height 8
type input "[DATE]"
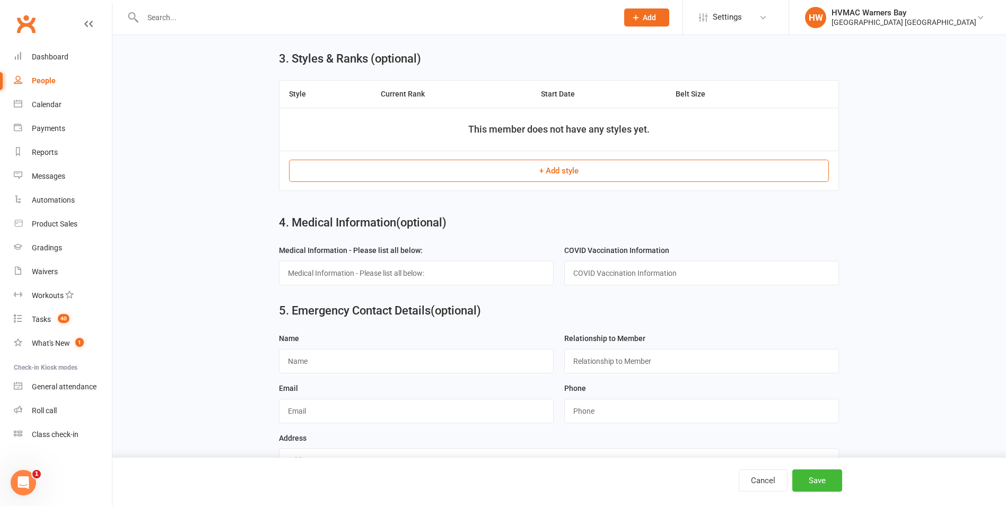
scroll to position [413, 0]
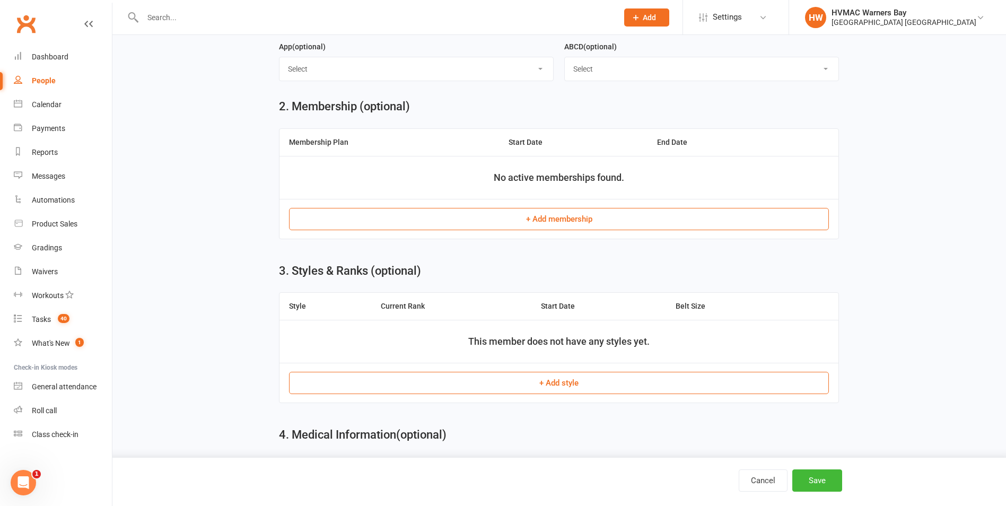
click at [511, 219] on button "+ Add membership" at bounding box center [559, 219] width 540 height 22
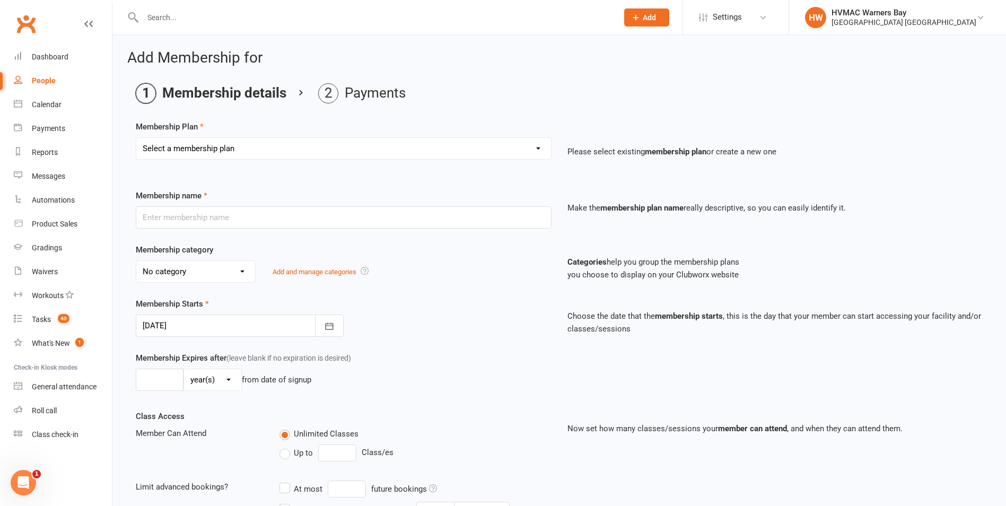
click at [246, 145] on select "Select a membership plan Create new Membership Plan 2AW KM/MM - Weekly Payment …" at bounding box center [343, 148] width 415 height 21
select select "20"
click at [136, 138] on select "Select a membership plan Create new Membership Plan 2AW KM/MM - Weekly Payment …" at bounding box center [343, 148] width 415 height 21
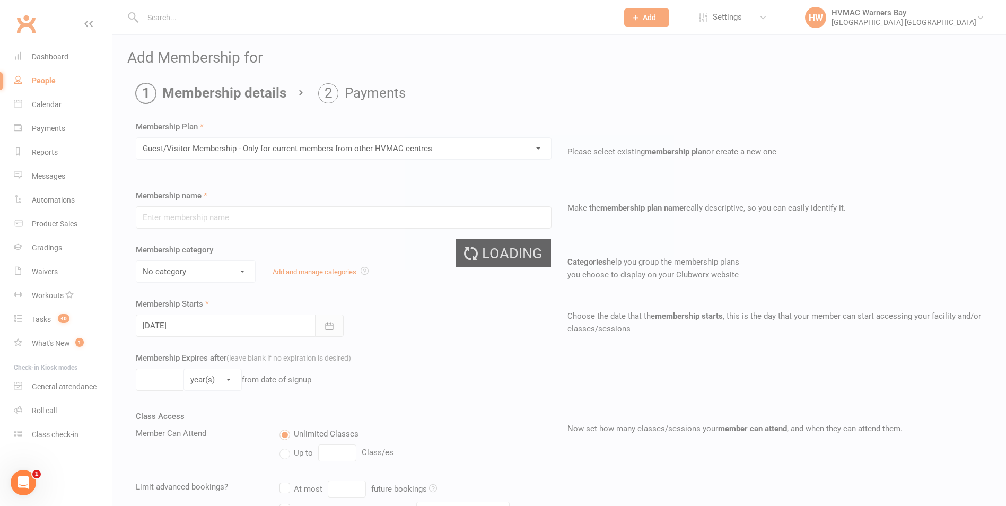
type input "Guest/Visitor Membership - Only for current members from other HVMAC centres"
select select "9"
type input "0"
type input "16"
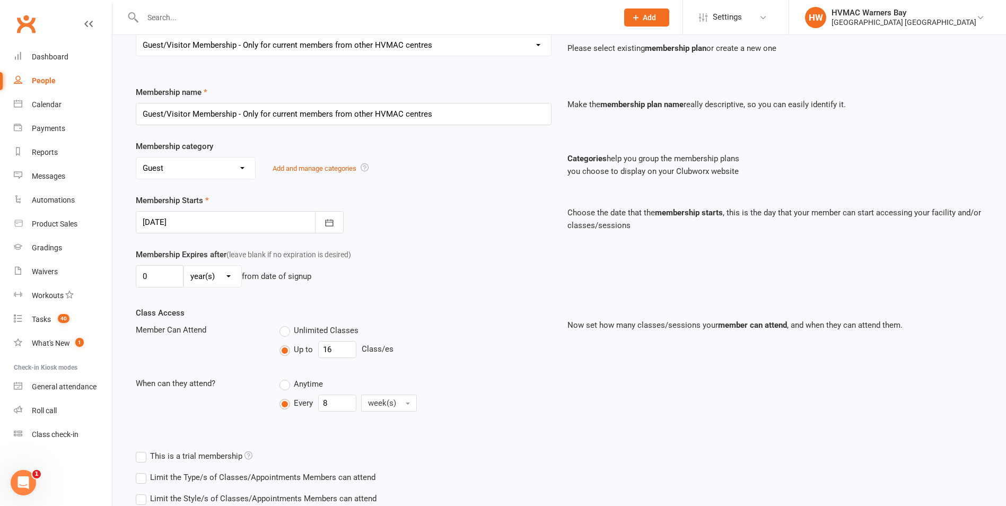
scroll to position [176, 0]
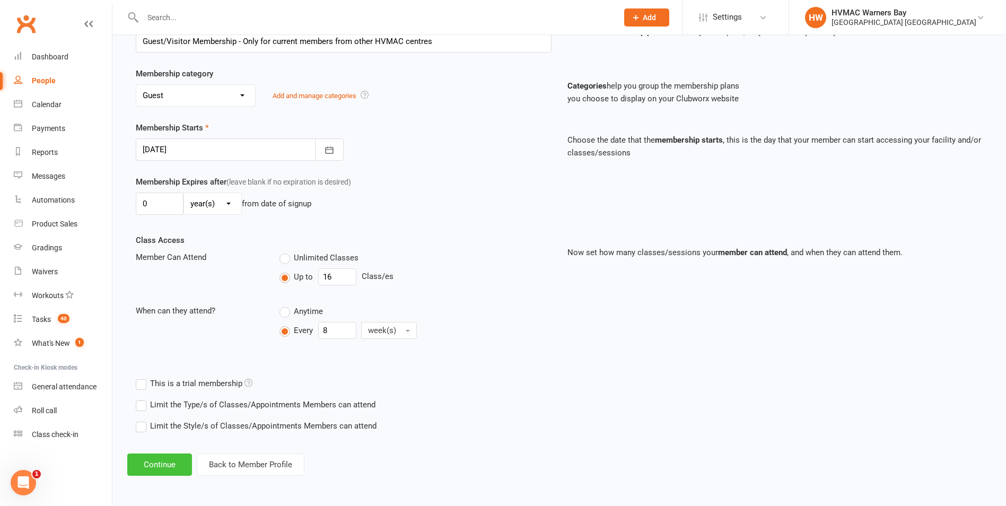
drag, startPoint x: 158, startPoint y: 457, endPoint x: 244, endPoint y: 404, distance: 101.9
click at [158, 457] on button "Continue" at bounding box center [159, 464] width 65 height 22
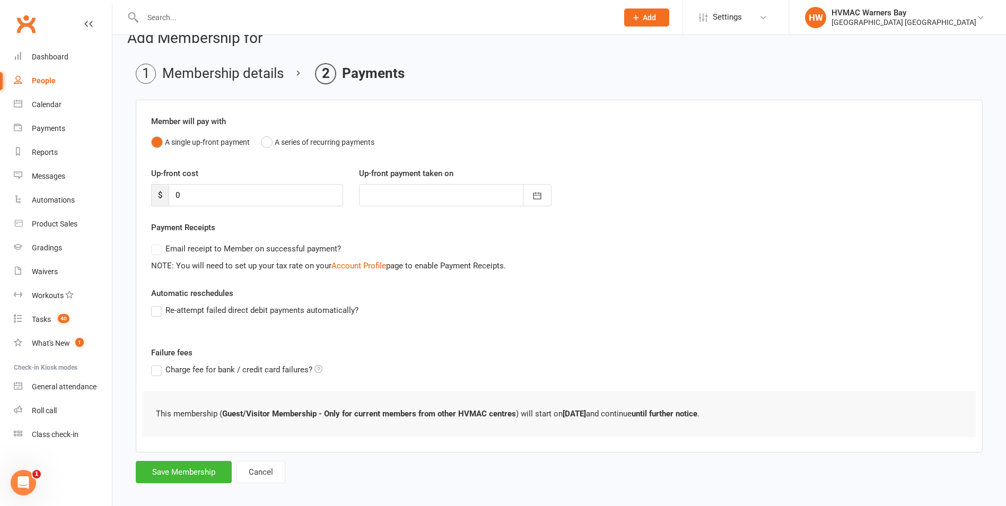
scroll to position [29, 0]
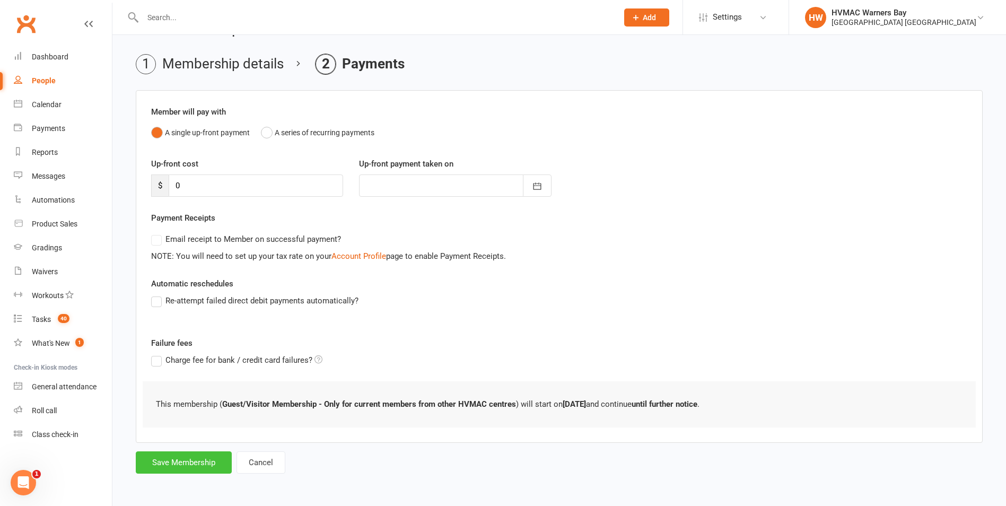
drag, startPoint x: 163, startPoint y: 462, endPoint x: 327, endPoint y: 421, distance: 169.1
click at [163, 463] on button "Save Membership" at bounding box center [184, 462] width 96 height 22
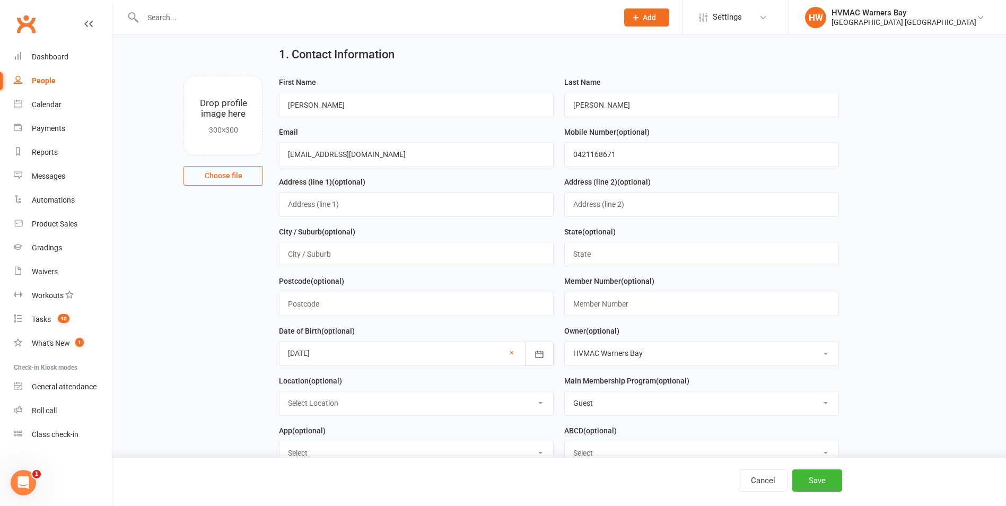
scroll to position [507, 0]
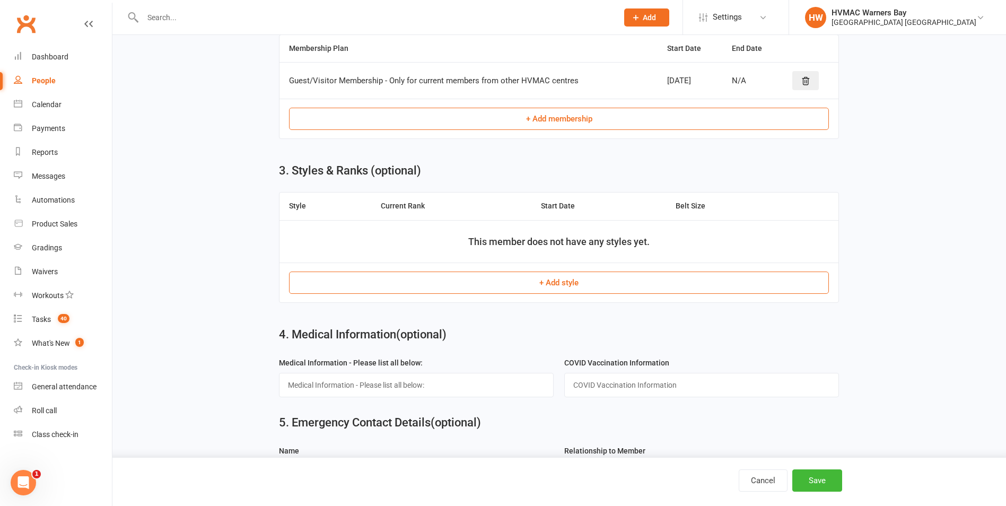
click at [447, 293] on button "+ Add style" at bounding box center [559, 283] width 540 height 22
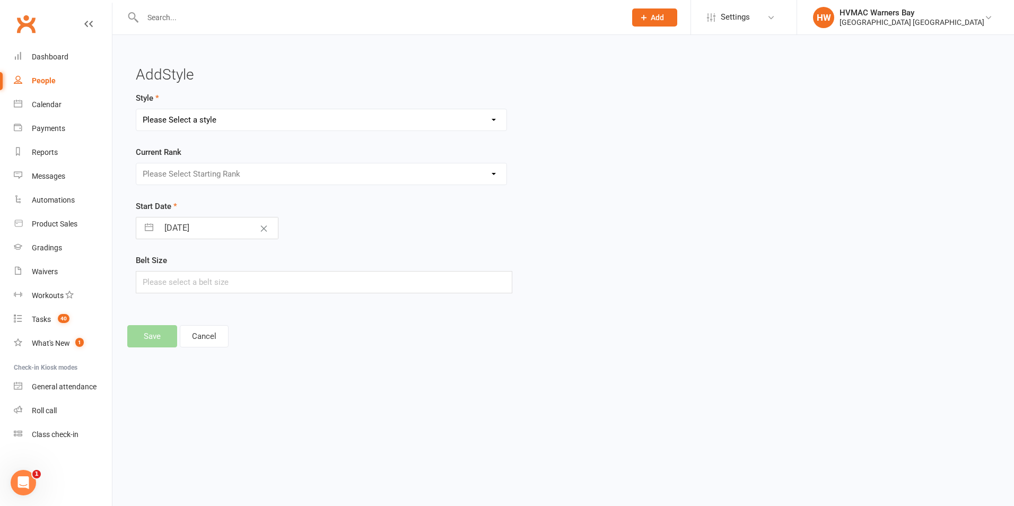
click at [289, 120] on select "Please Select a style Brazilian Jiu Jitsu Dragons and Adults Dynamites Fight Fi…" at bounding box center [321, 119] width 370 height 21
select select "1760"
click at [136, 109] on select "Please Select a style Brazilian Jiu Jitsu Dragons and Adults Dynamites Fight Fi…" at bounding box center [321, 119] width 370 height 21
click at [273, 181] on select "Please Select Starting Rank White 10th Kyu 9th kyu 8th kyu Yellow 7th kyu Orang…" at bounding box center [321, 173] width 370 height 21
select select "17417"
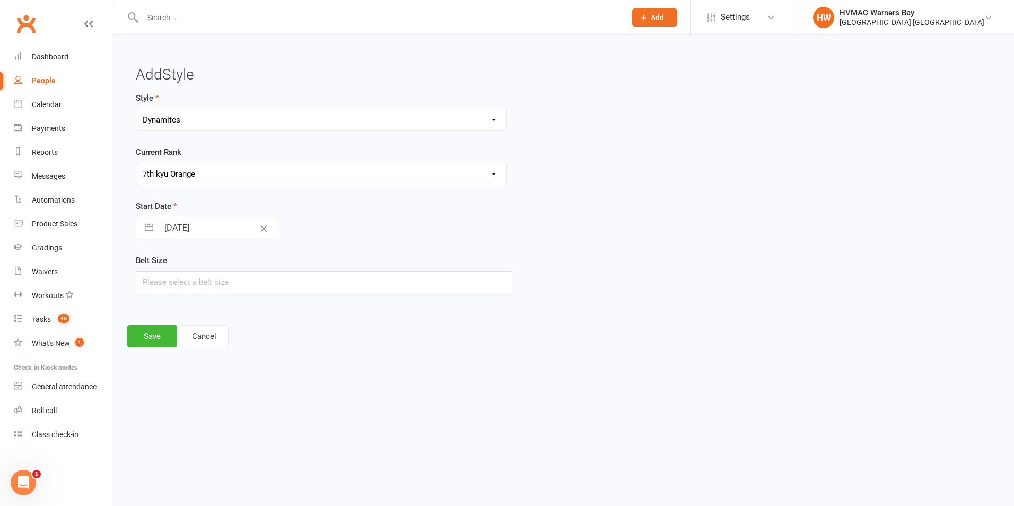
click at [136, 163] on select "Please Select Starting Rank White 10th Kyu 9th kyu 8th kyu Yellow 7th kyu Orang…" at bounding box center [321, 173] width 370 height 21
select select "7"
select select "2025"
select select "8"
select select "2025"
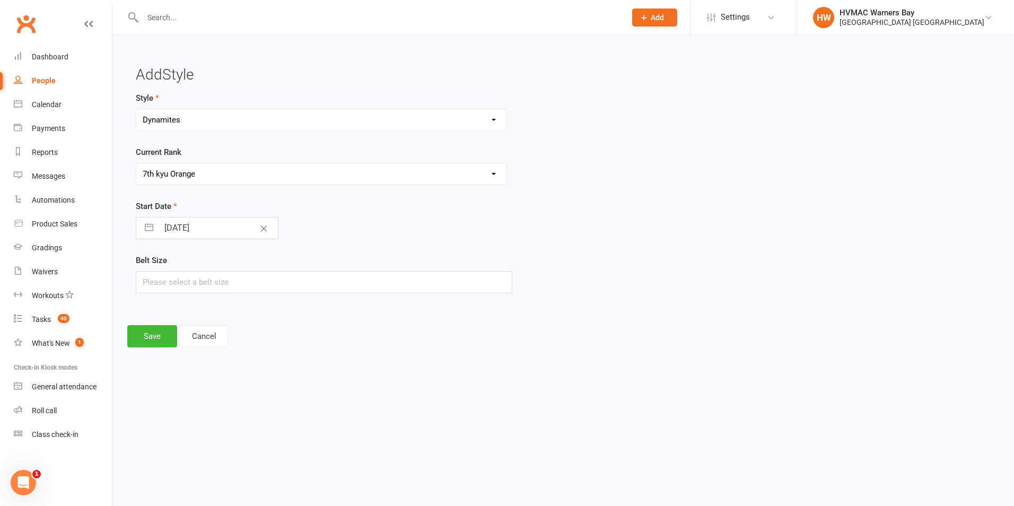
select select "9"
select select "2025"
click at [221, 224] on input "[DATE]" at bounding box center [218, 227] width 119 height 21
click at [210, 275] on select "January February March April May June July August September October November De…" at bounding box center [205, 271] width 58 height 12
click at [233, 265] on select "January February March April May June July August September October November De…" at bounding box center [205, 271] width 58 height 12
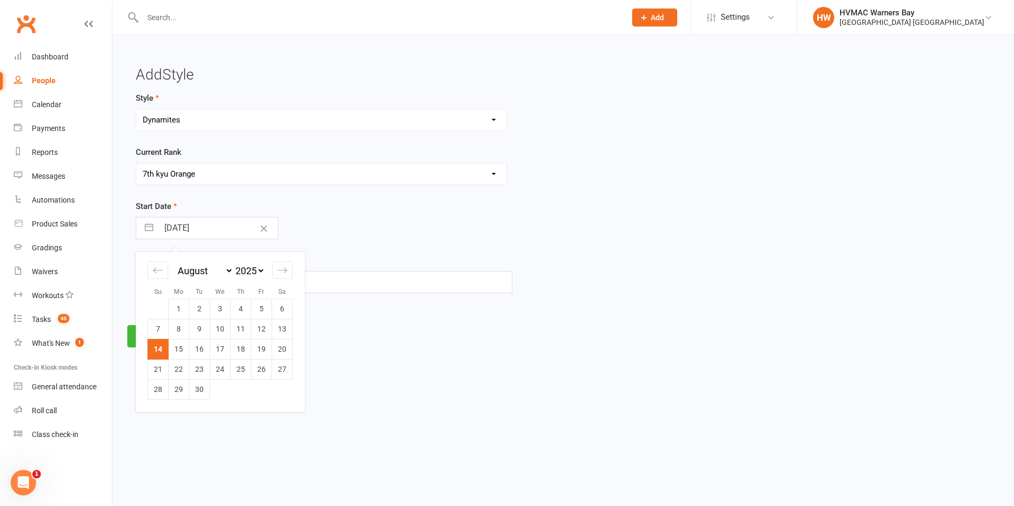
select select "8"
select select "6"
select select "2025"
drag, startPoint x: 239, startPoint y: 390, endPoint x: 272, endPoint y: 398, distance: 34.3
click at [239, 390] on td "28" at bounding box center [241, 389] width 21 height 20
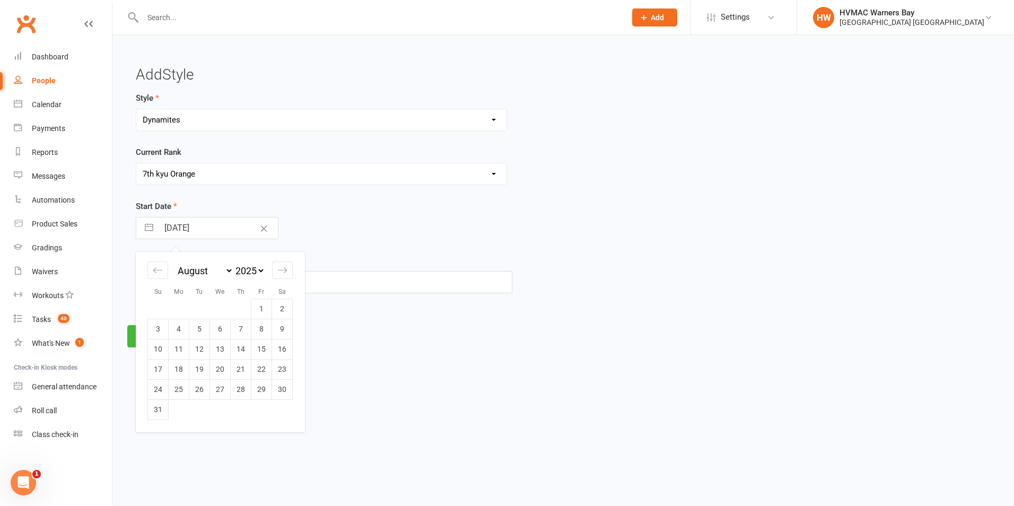
type input "[DATE]"
click at [140, 343] on button "Save" at bounding box center [152, 336] width 50 height 22
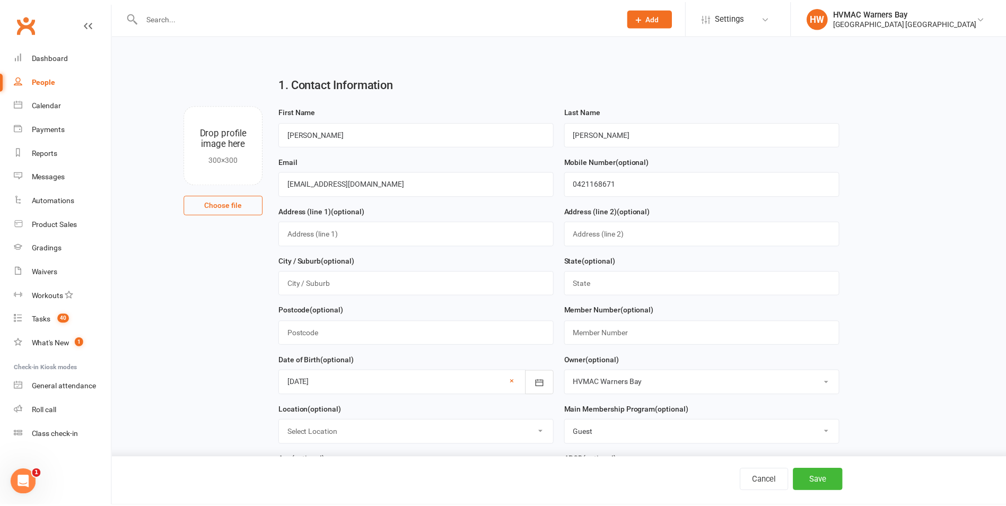
scroll to position [665, 0]
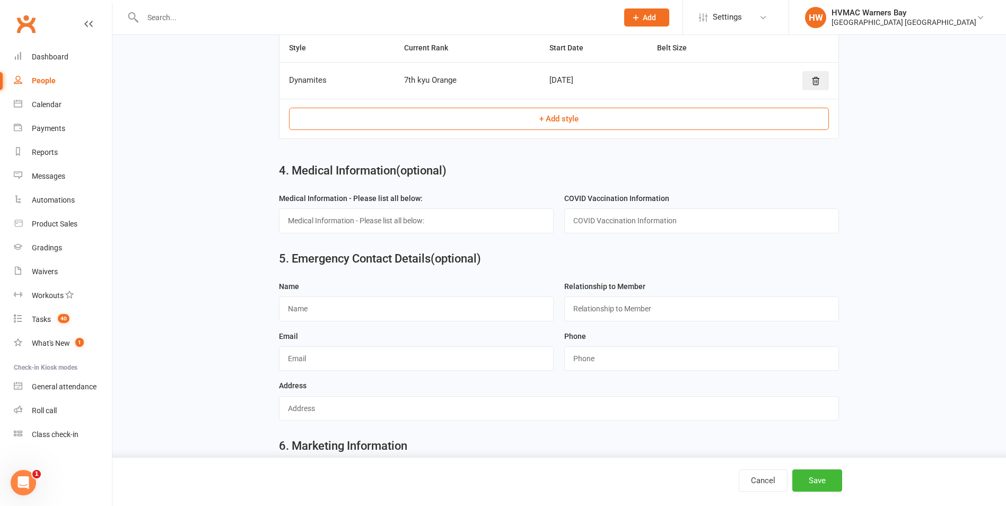
click at [541, 124] on button "+ Add style" at bounding box center [559, 119] width 540 height 22
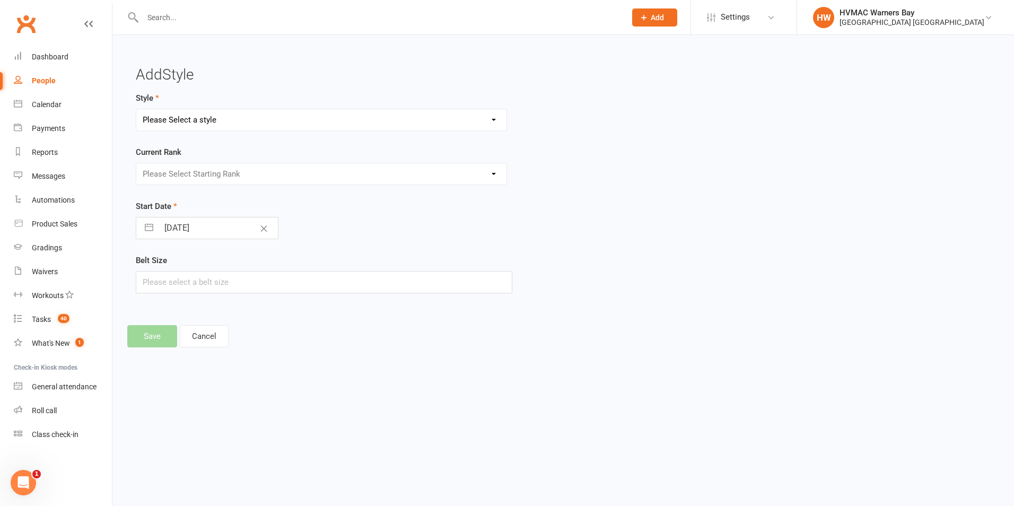
click at [322, 125] on select "Please Select a style Brazilian Jiu Jitsu Dragons and Adults Dynamites Fight Fi…" at bounding box center [321, 119] width 370 height 21
select select "3336"
click at [136, 109] on select "Please Select a style Brazilian Jiu Jitsu Dragons and Adults Dynamites Fight Fi…" at bounding box center [321, 119] width 370 height 21
click at [254, 174] on select "Please Select Starting Rank White Grey Yellow [PERSON_NAME] Blue" at bounding box center [321, 173] width 370 height 21
select select "38732"
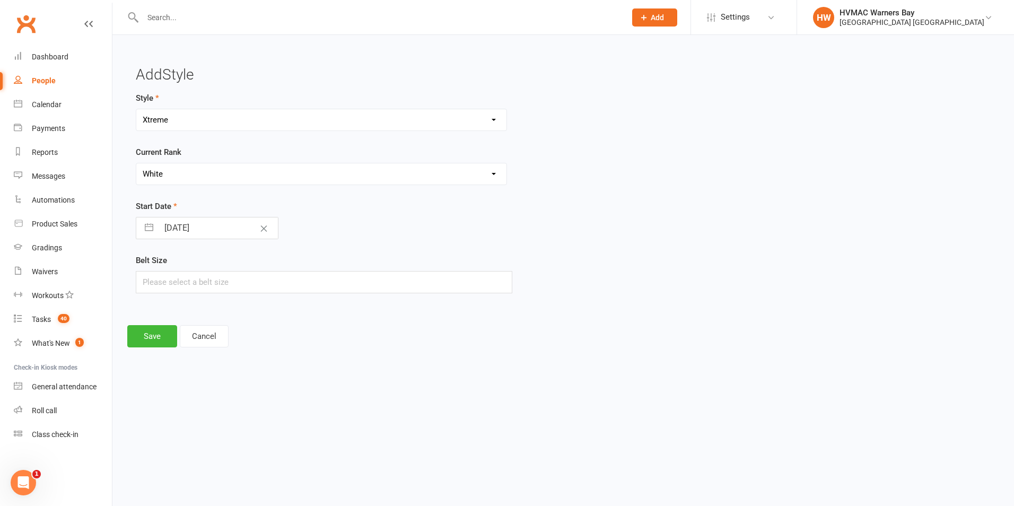
click at [136, 163] on select "Please Select Starting Rank White Grey Yellow [PERSON_NAME] Blue" at bounding box center [321, 173] width 370 height 21
select select "7"
select select "2025"
select select "8"
select select "2025"
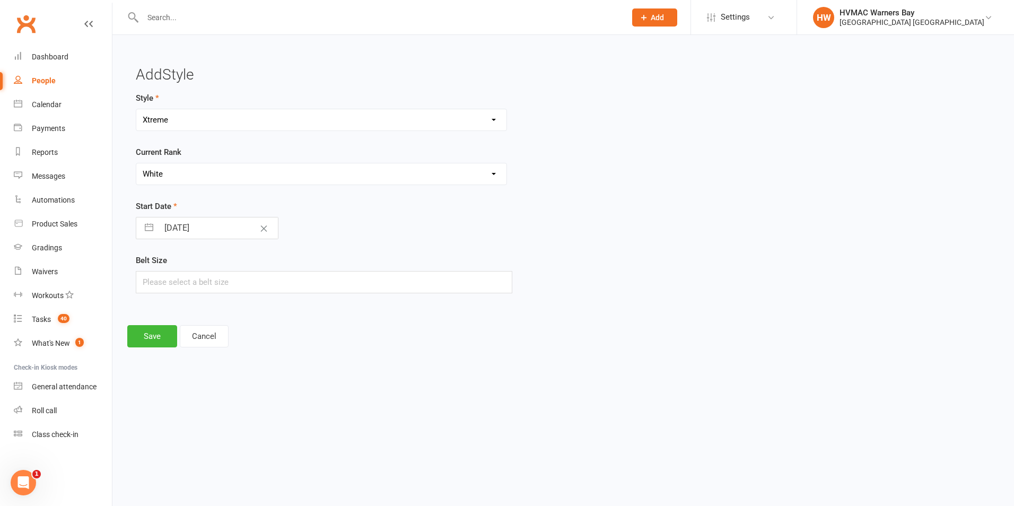
select select "9"
select select "2025"
drag, startPoint x: 220, startPoint y: 228, endPoint x: 334, endPoint y: 210, distance: 115.4
click at [220, 228] on input "[DATE]" at bounding box center [218, 227] width 119 height 21
click at [220, 270] on select "January February March April May June July August September October November De…" at bounding box center [205, 271] width 58 height 12
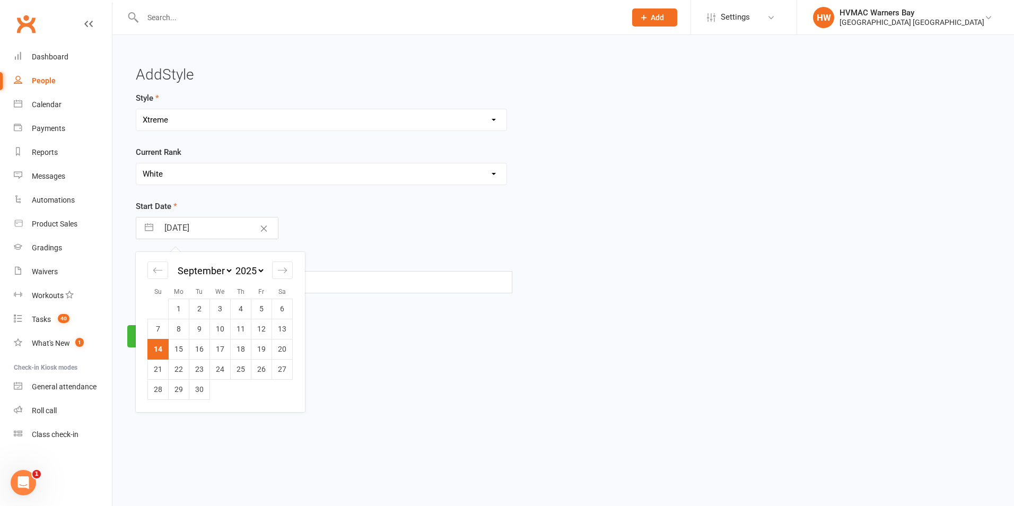
select select "5"
select select "2025"
select select "6"
select select "2025"
click at [225, 309] on td "2" at bounding box center [220, 309] width 21 height 20
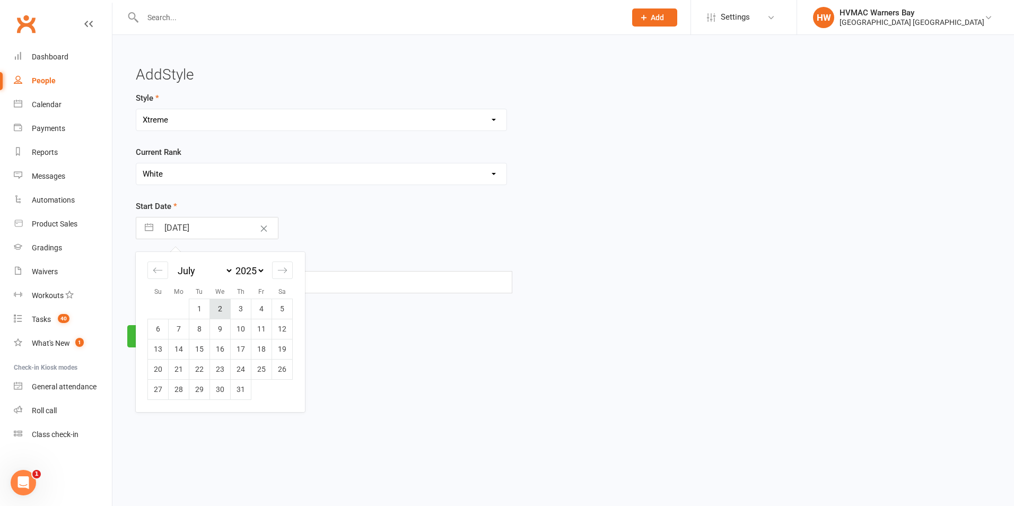
type input "[DATE]"
click at [144, 339] on button "Save" at bounding box center [152, 336] width 50 height 22
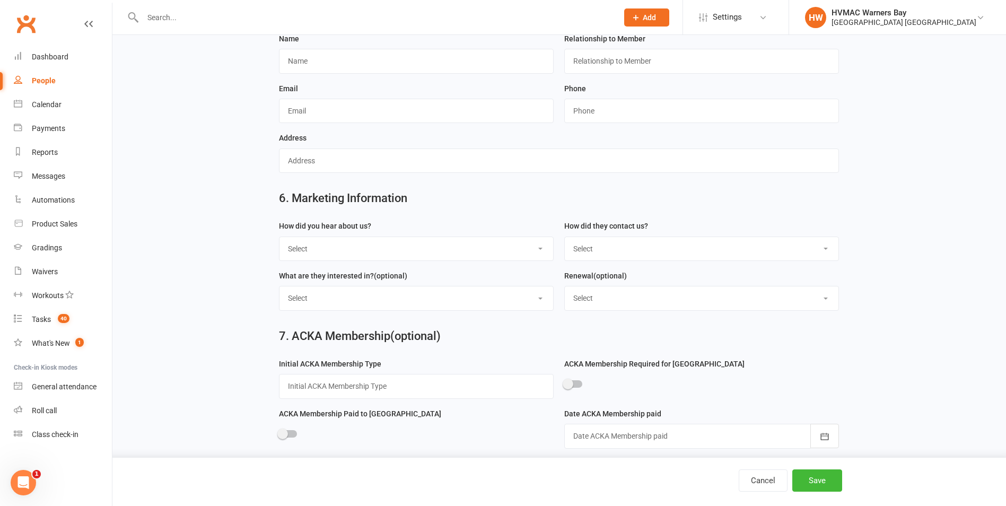
scroll to position [968, 0]
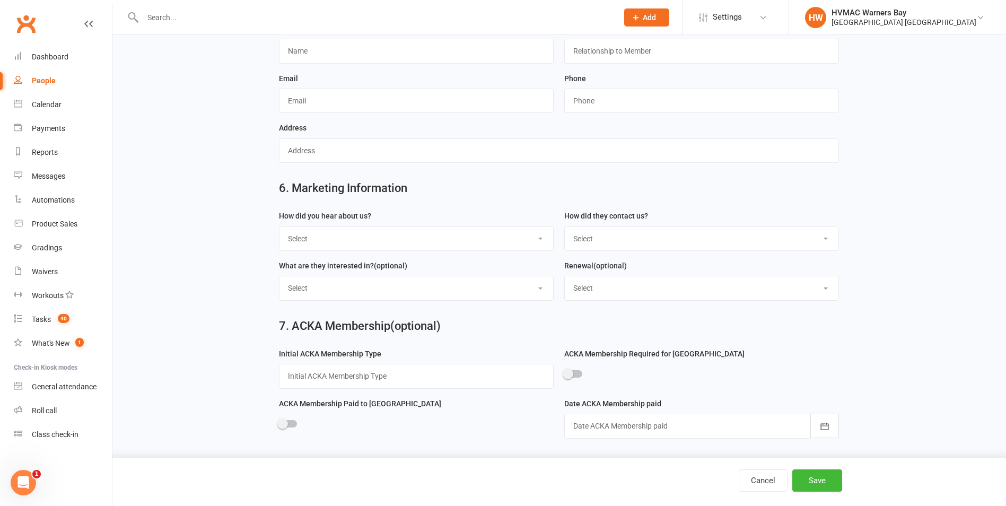
click at [346, 237] on select "Select Internet Referral Facebook Sign Flyer from school Flyer in mail Radio De…" at bounding box center [416, 238] width 274 height 23
select select "Other"
click at [279, 227] on select "Select Internet Referral Facebook Sign Flyer from school Flyer in mail Radio De…" at bounding box center [416, 238] width 274 height 23
click at [601, 228] on select "Select Phone Email Walk-in Website Facebook Current student at another HVMAC do…" at bounding box center [702, 238] width 274 height 23
select select "Current student at another HVMAC dojo"
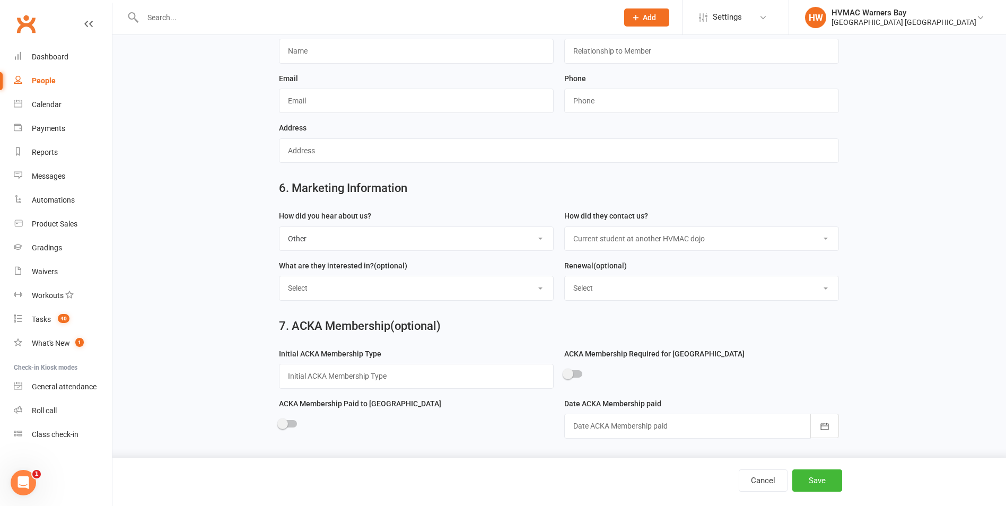
click at [565, 227] on select "Select Phone Email Walk-in Website Facebook Current student at another HVMAC do…" at bounding box center [702, 238] width 274 height 23
click at [817, 477] on button "Save" at bounding box center [817, 480] width 50 height 22
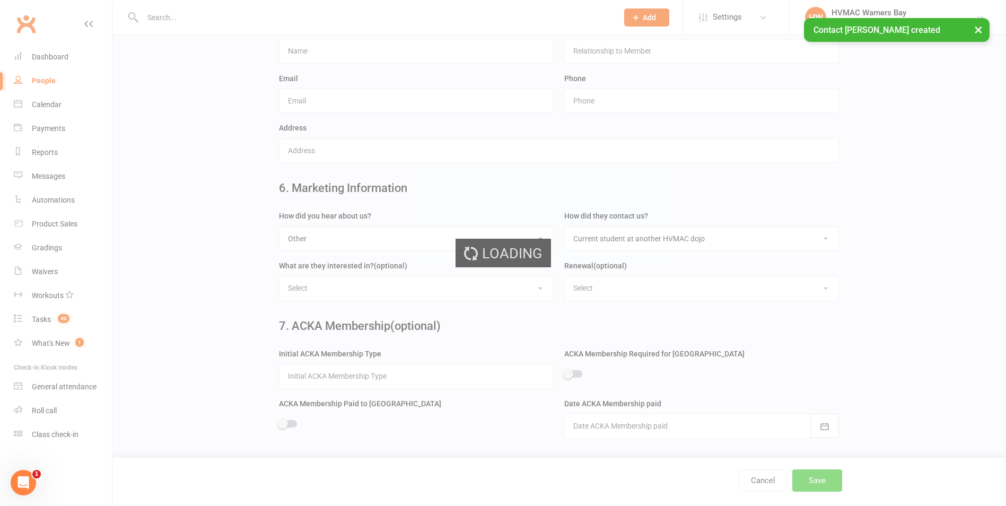
scroll to position [0, 0]
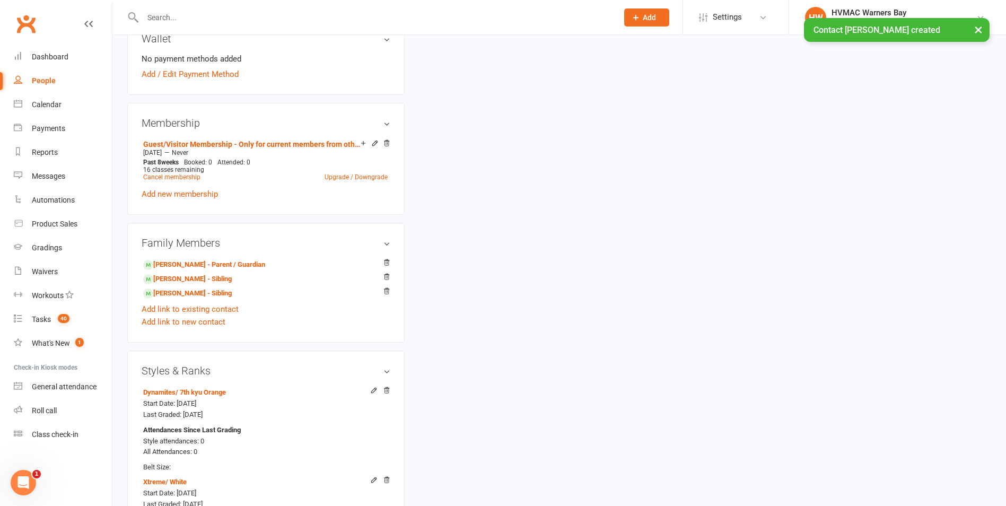
scroll to position [424, 0]
click at [204, 263] on link "[PERSON_NAME] - Parent / Guardian" at bounding box center [204, 264] width 122 height 11
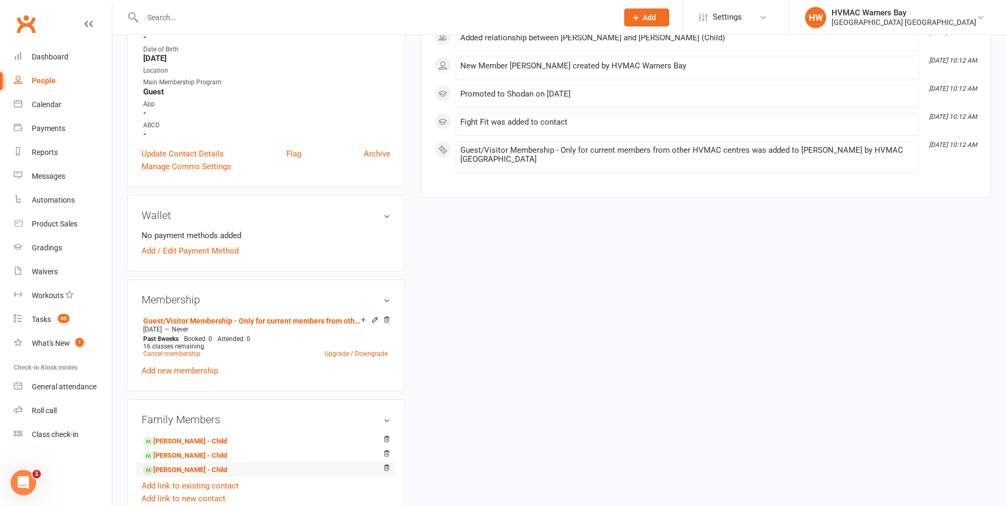
scroll to position [371, 0]
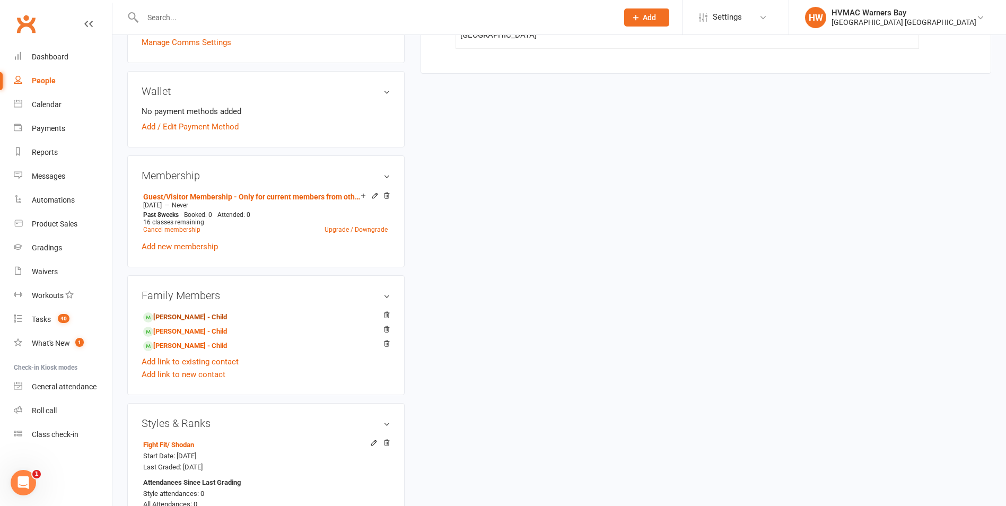
drag, startPoint x: 204, startPoint y: 315, endPoint x: 229, endPoint y: 315, distance: 24.4
click at [204, 315] on link "[PERSON_NAME] - Child" at bounding box center [185, 317] width 84 height 11
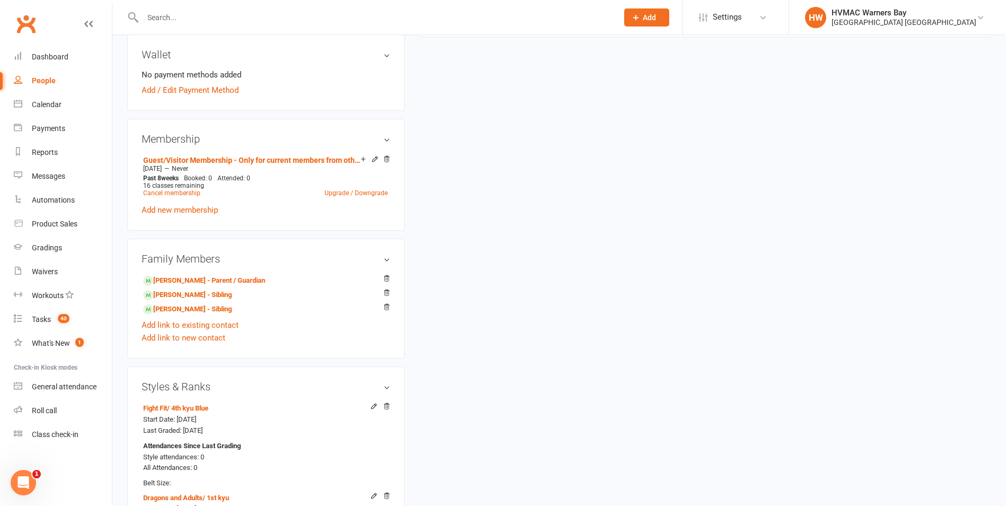
scroll to position [477, 0]
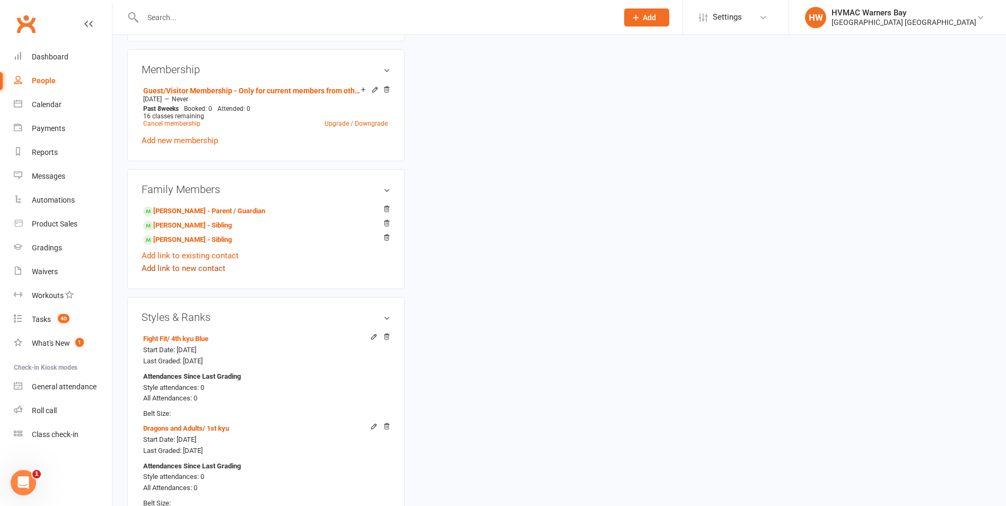
click at [200, 268] on link "Add link to new contact" at bounding box center [184, 268] width 84 height 13
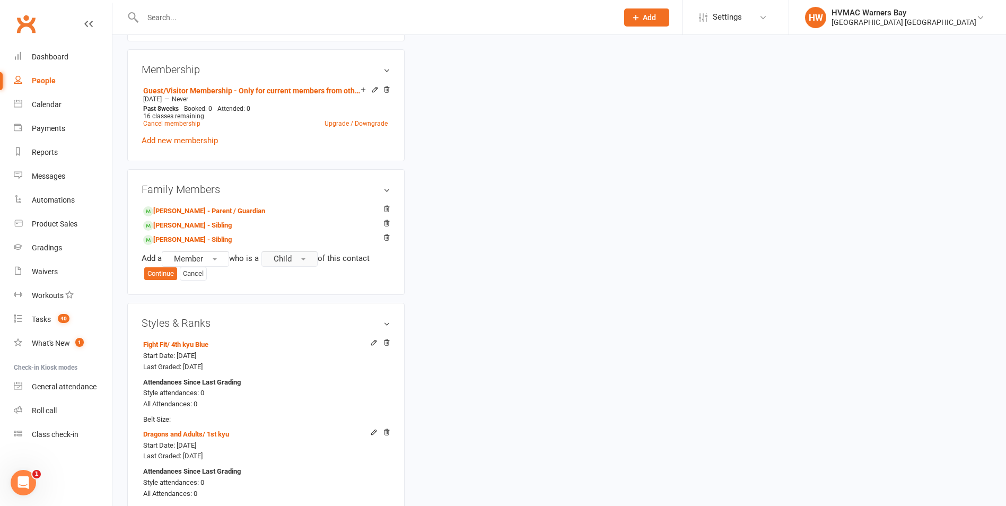
click at [318, 262] on button "Child" at bounding box center [289, 259] width 56 height 16
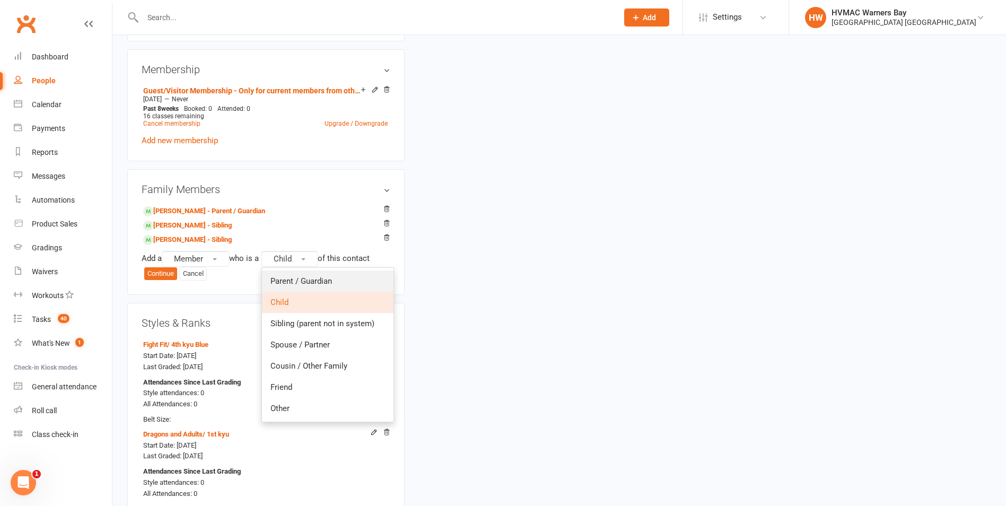
click at [325, 276] on span "Parent / Guardian" at bounding box center [301, 281] width 62 height 10
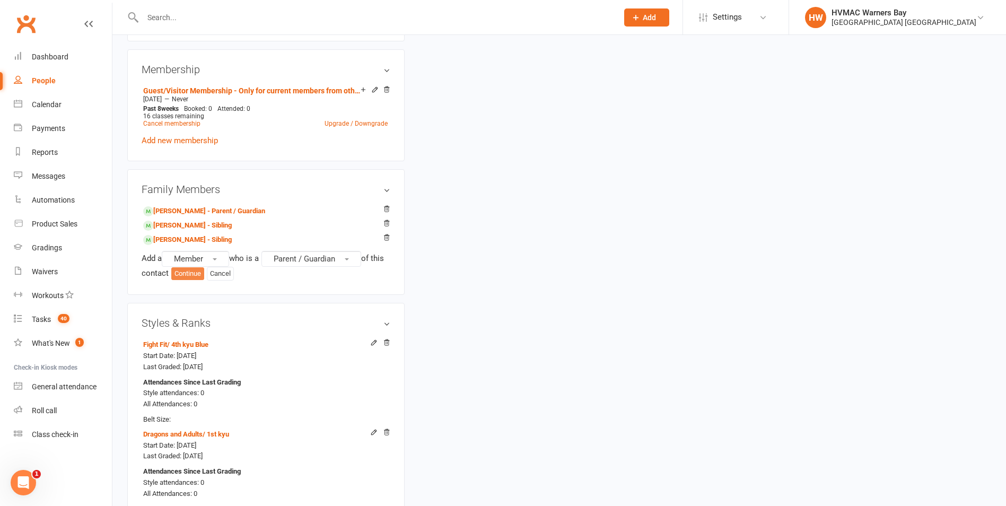
drag, startPoint x: 206, startPoint y: 273, endPoint x: 332, endPoint y: 311, distance: 132.0
click at [204, 273] on button "Continue" at bounding box center [187, 273] width 33 height 13
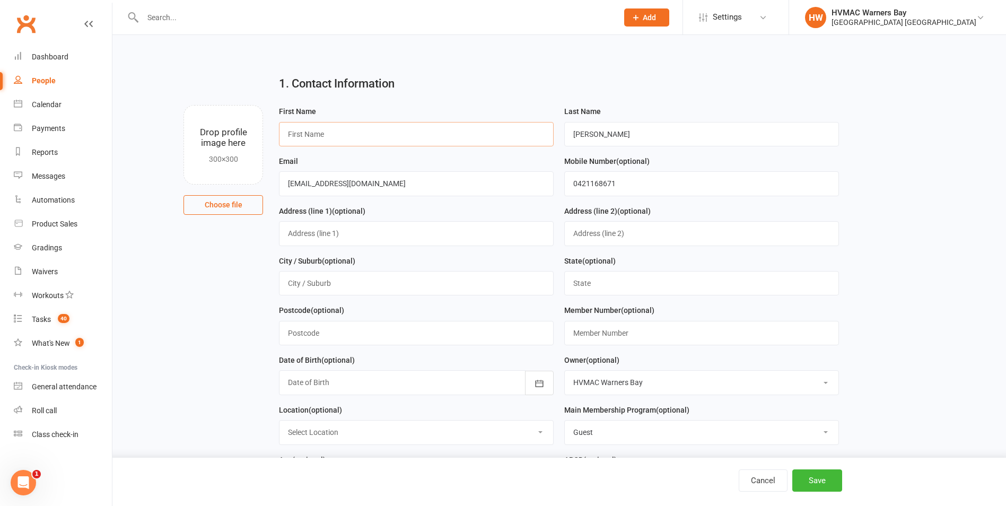
click at [325, 141] on input "text" at bounding box center [416, 134] width 275 height 24
type input "[PERSON_NAME]"
click at [559, 98] on div "1. Contact Information" at bounding box center [559, 86] width 576 height 38
drag, startPoint x: 399, startPoint y: 181, endPoint x: 286, endPoint y: 198, distance: 114.2
click at [286, 198] on div "Email [EMAIL_ADDRESS][DOMAIN_NAME]" at bounding box center [416, 180] width 285 height 50
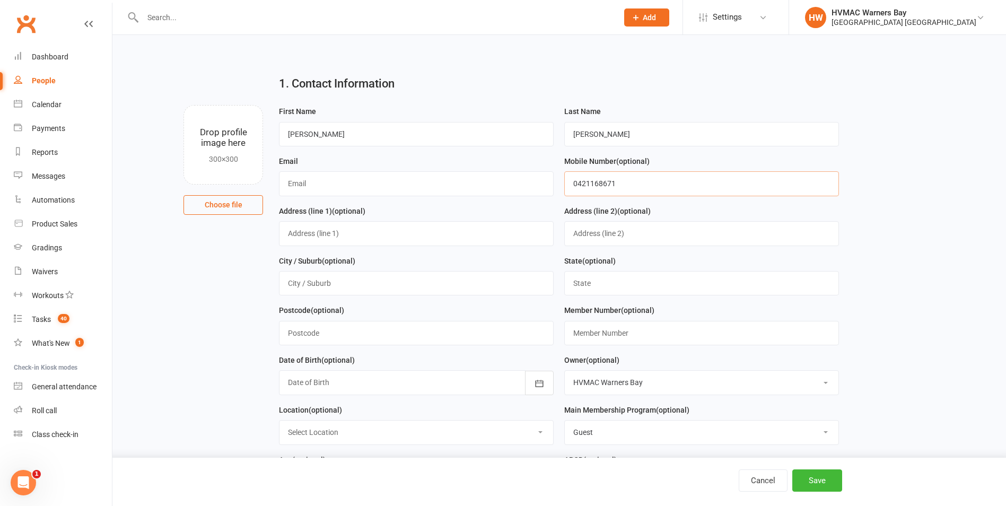
drag, startPoint x: 625, startPoint y: 186, endPoint x: 558, endPoint y: 195, distance: 67.0
click at [559, 195] on div "Mobile Number (optional) [PHONE_NUMBER]" at bounding box center [701, 180] width 285 height 50
drag, startPoint x: 409, startPoint y: 182, endPoint x: 435, endPoint y: 150, distance: 41.8
click at [409, 182] on input "text" at bounding box center [416, 183] width 275 height 24
paste input "[EMAIL_ADDRESS][DOMAIN_NAME]"
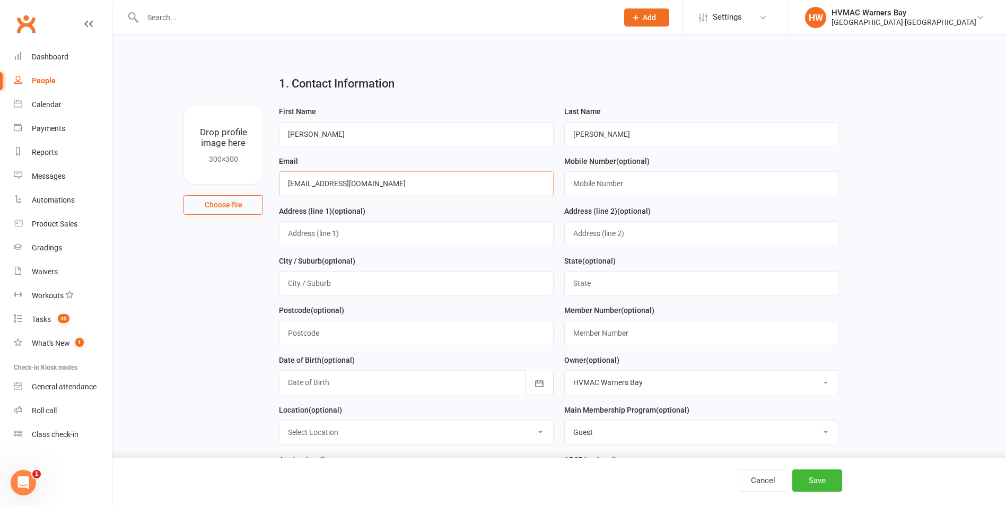
type input "[EMAIL_ADDRESS][DOMAIN_NAME]"
click at [592, 181] on input "text" at bounding box center [701, 183] width 275 height 24
paste input "0414648106"
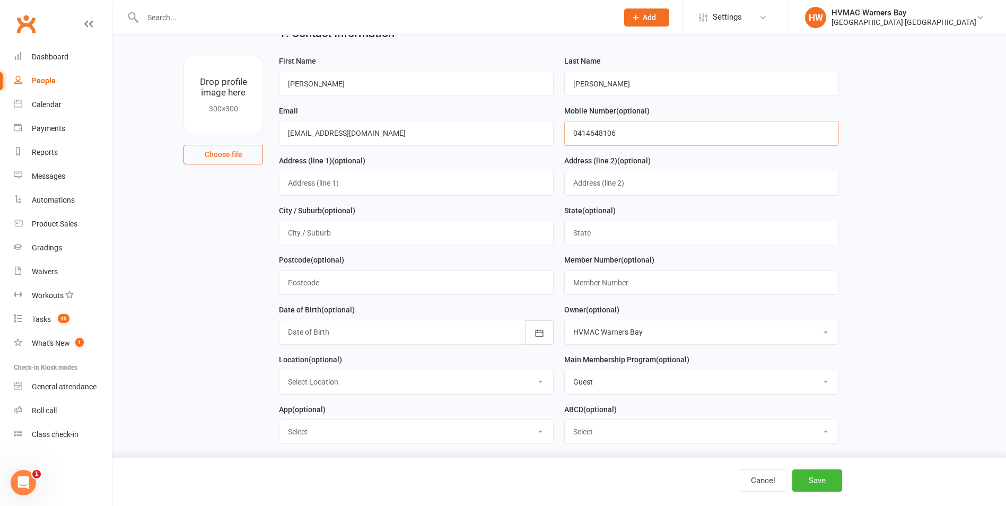
scroll to position [106, 0]
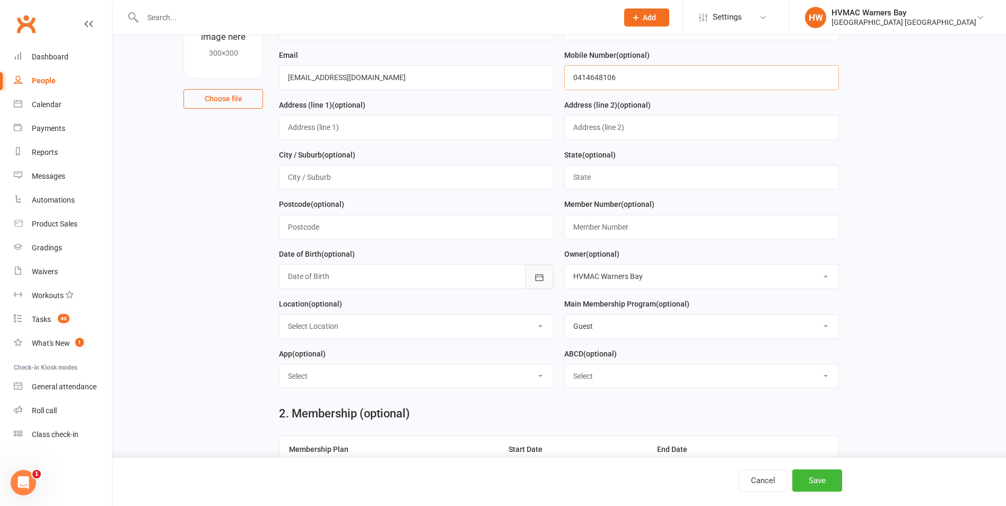
type input "0414648106"
click at [532, 282] on button "button" at bounding box center [539, 277] width 29 height 24
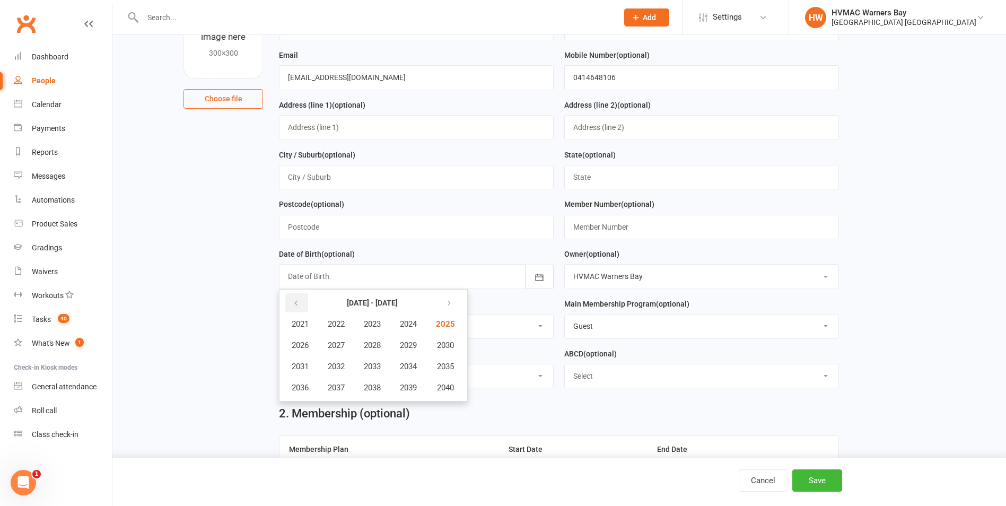
click at [295, 308] on icon "button" at bounding box center [295, 303] width 7 height 8
click at [300, 309] on button "button" at bounding box center [296, 302] width 23 height 19
click at [451, 392] on span "1980" at bounding box center [444, 388] width 17 height 10
click at [351, 371] on span "August" at bounding box center [357, 367] width 25 height 10
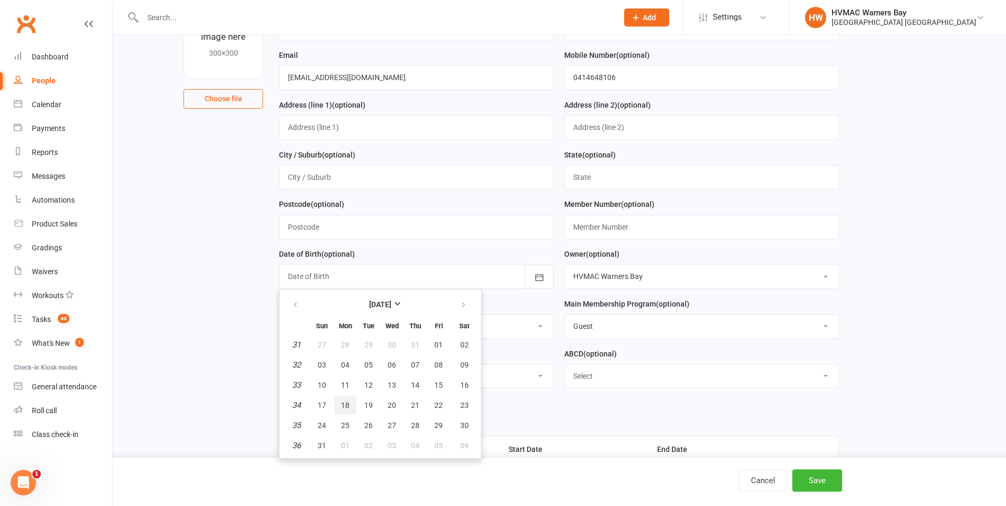
click at [348, 408] on span "18" at bounding box center [345, 405] width 8 height 8
type input "[DATE]"
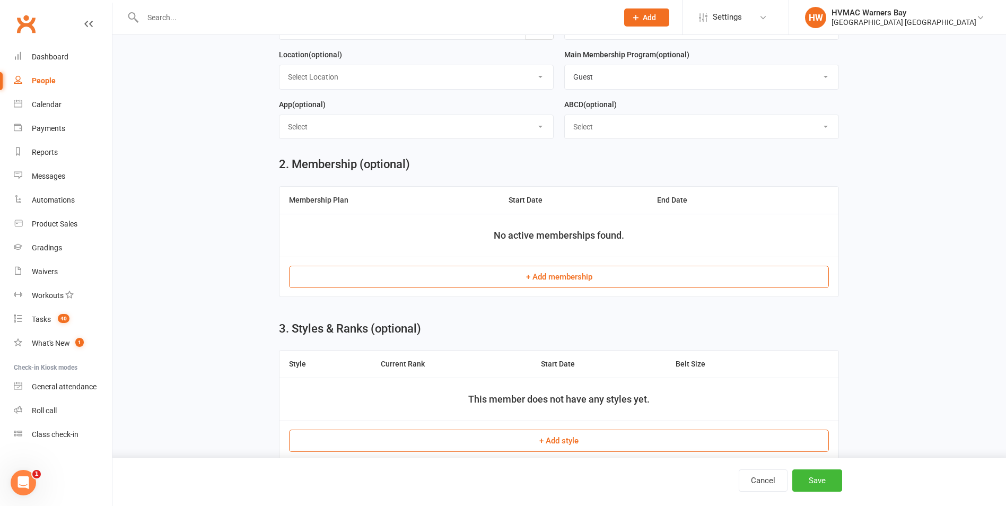
scroll to position [371, 0]
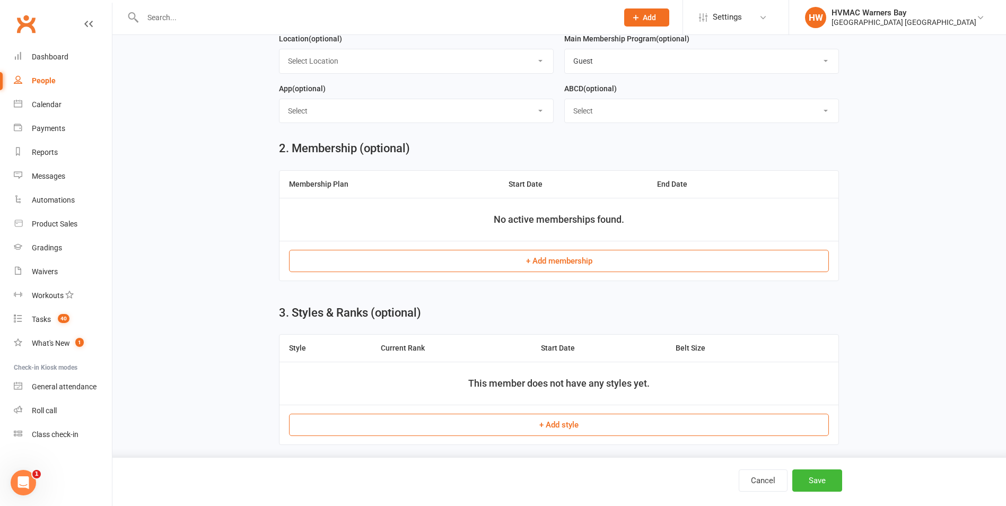
click at [558, 267] on button "+ Add membership" at bounding box center [559, 261] width 540 height 22
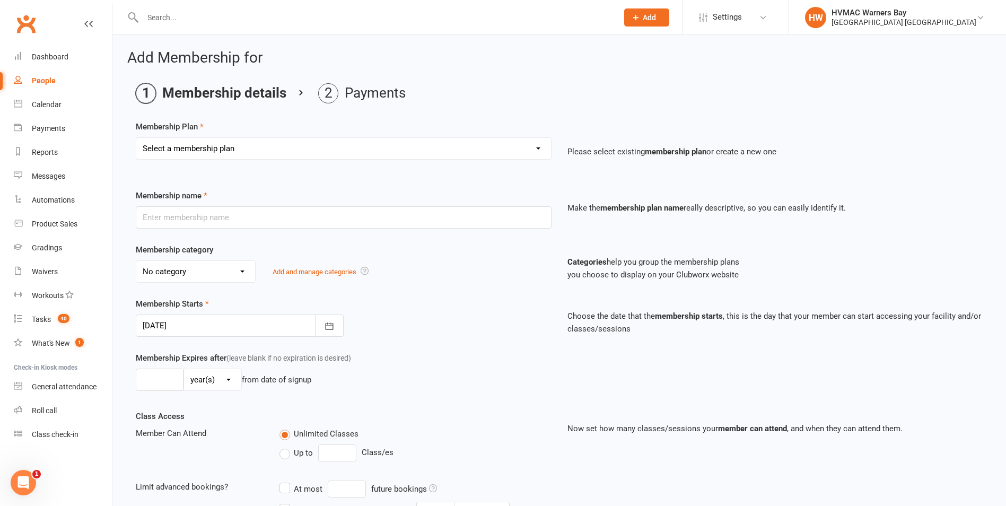
click at [343, 147] on select "Select a membership plan Create new Membership Plan 2AW KM/MM - Weekly Payment …" at bounding box center [343, 148] width 415 height 21
select select "20"
click at [136, 138] on select "Select a membership plan Create new Membership Plan 2AW KM/MM - Weekly Payment …" at bounding box center [343, 148] width 415 height 21
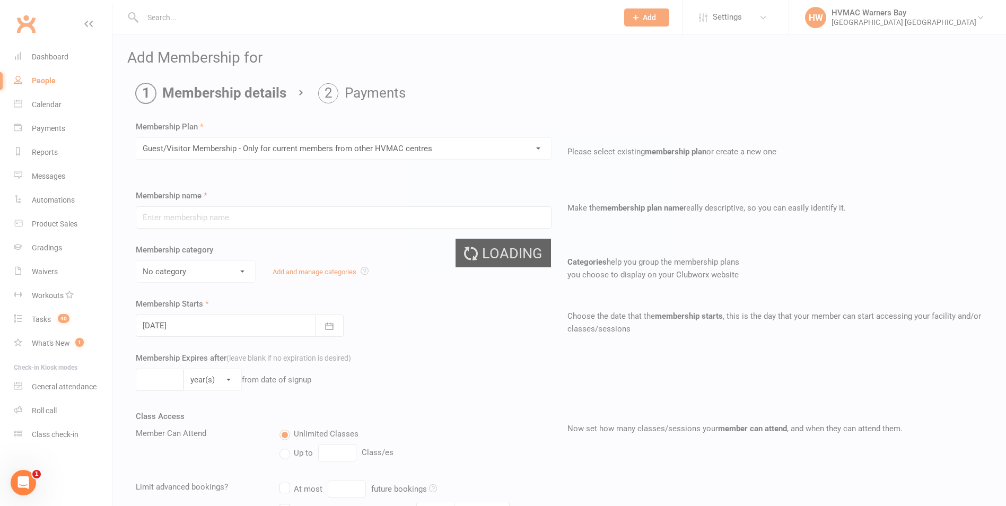
type input "Guest/Visitor Membership - Only for current members from other HVMAC centres"
select select "9"
type input "0"
type input "16"
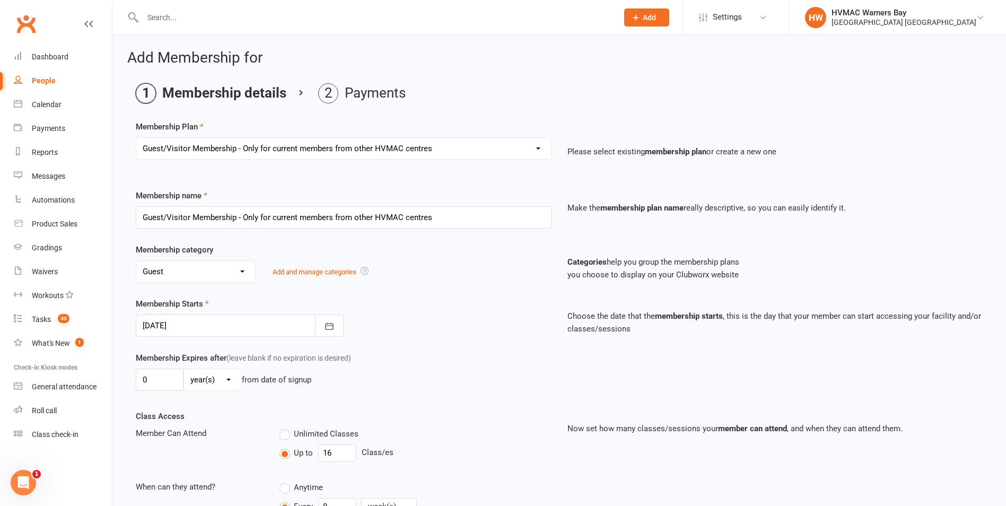
scroll to position [176, 0]
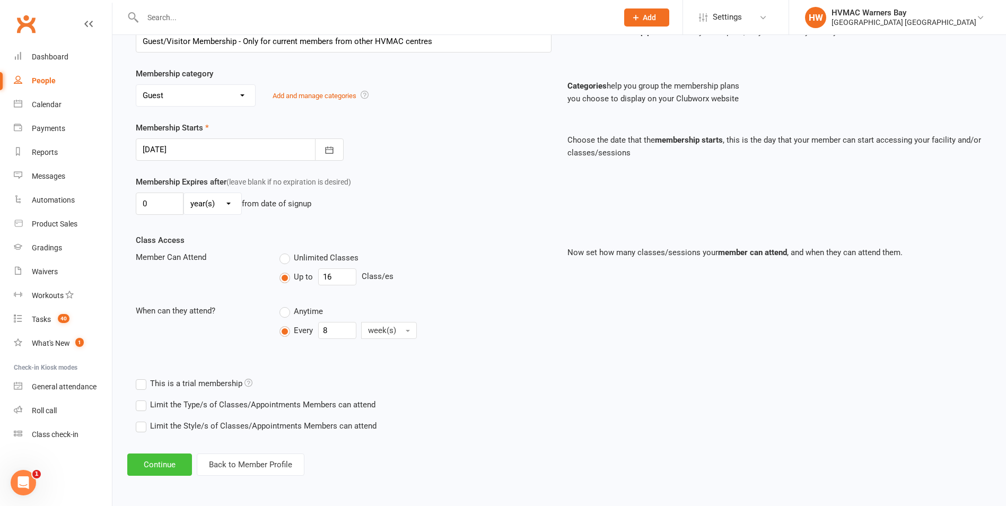
click at [170, 464] on button "Continue" at bounding box center [159, 464] width 65 height 22
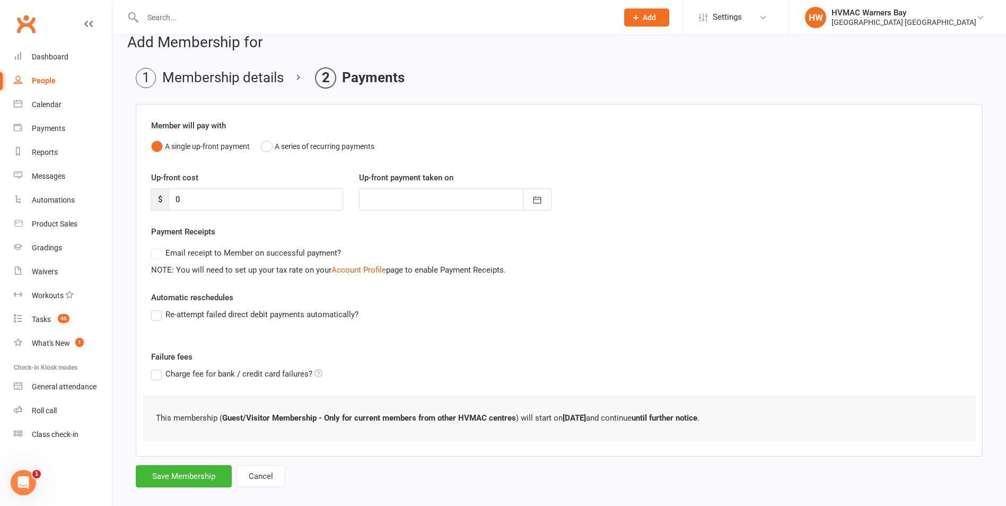
scroll to position [29, 0]
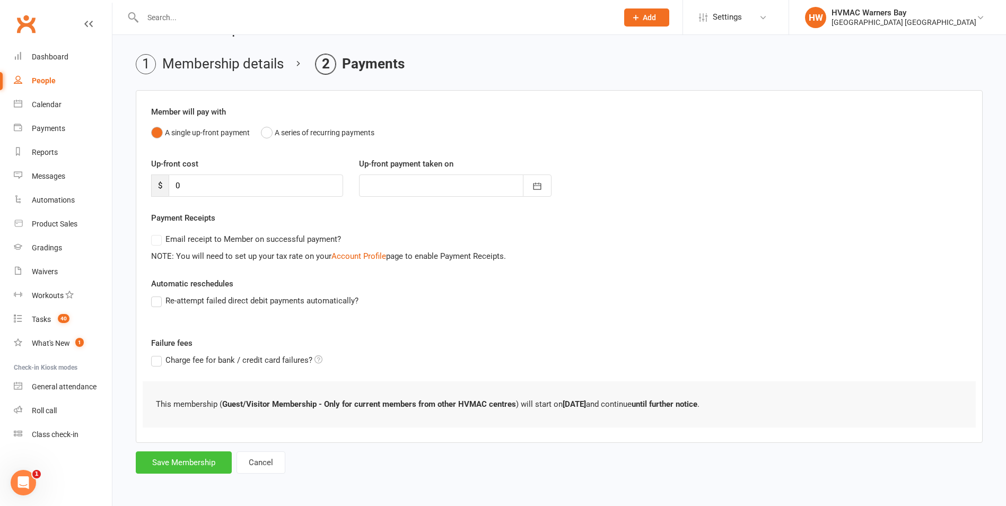
click at [209, 463] on button "Save Membership" at bounding box center [184, 462] width 96 height 22
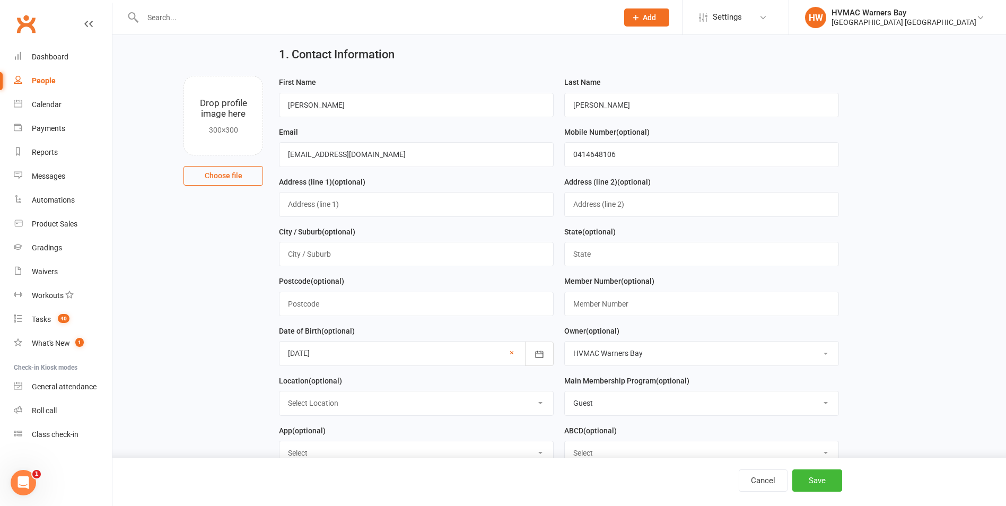
scroll to position [507, 0]
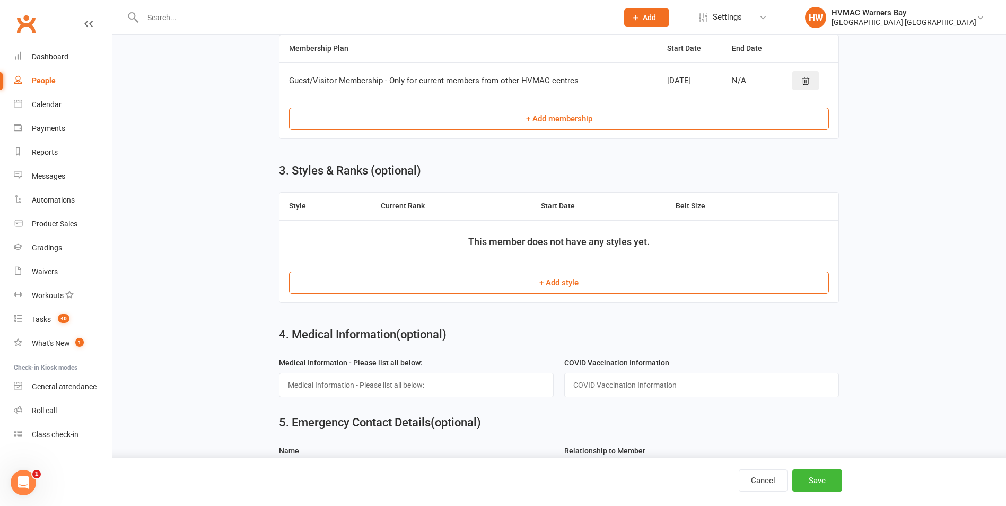
click at [521, 294] on button "+ Add style" at bounding box center [559, 283] width 540 height 22
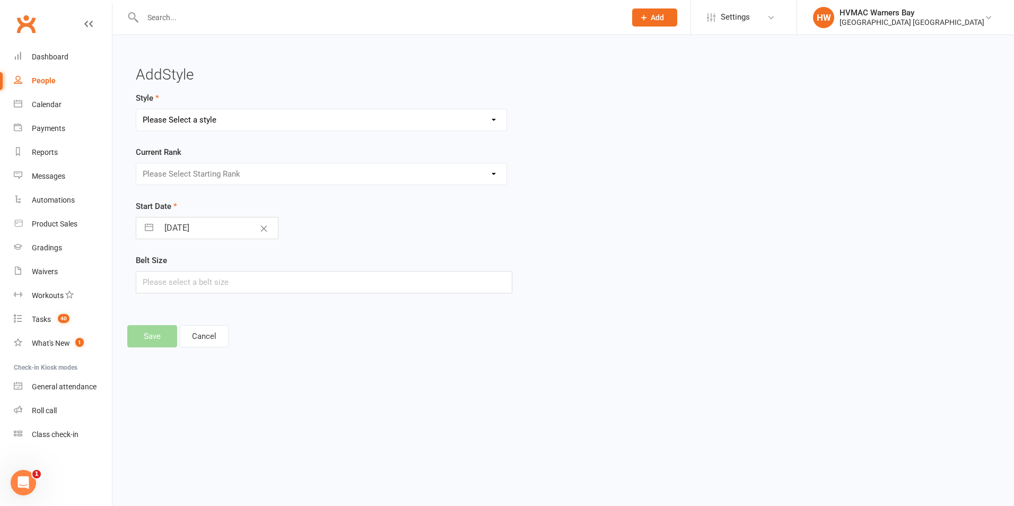
click at [237, 119] on select "Please Select a style Brazilian Jiu Jitsu Dragons and Adults Dynamites Fight Fi…" at bounding box center [321, 119] width 370 height 21
select select "1759"
click at [136, 109] on select "Please Select a style Brazilian Jiu Jitsu Dragons and Adults Dynamites Fight Fi…" at bounding box center [321, 119] width 370 height 21
click at [241, 168] on select "Please Select Starting Rank White 10th kyu 9th kyu 8th kyu Yellow 7th kyu Orang…" at bounding box center [321, 173] width 370 height 21
select select "17410"
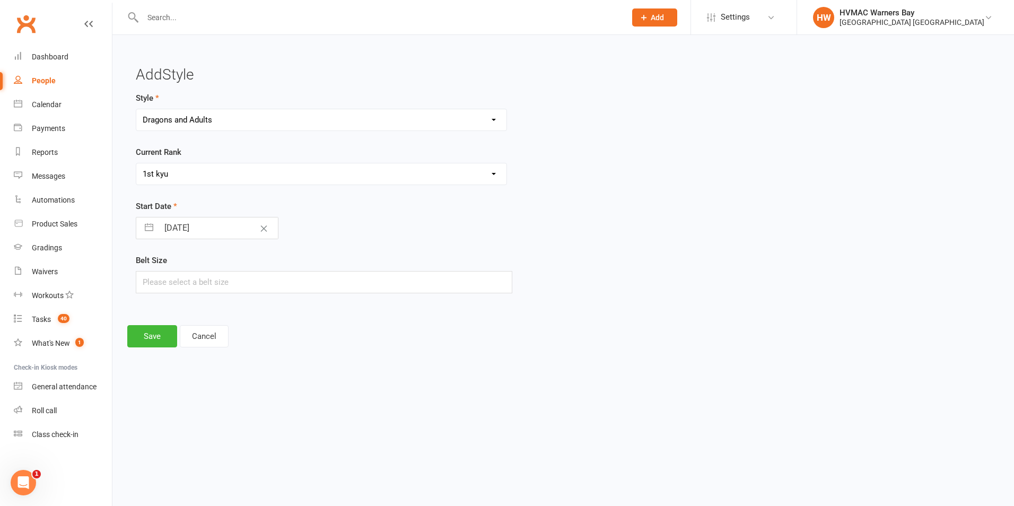
click at [136, 163] on select "Please Select Starting Rank White 10th kyu 9th kyu 8th kyu Yellow 7th kyu Orang…" at bounding box center [321, 173] width 370 height 21
click at [221, 230] on input "[DATE]" at bounding box center [218, 227] width 119 height 21
select select "7"
select select "2025"
select select "8"
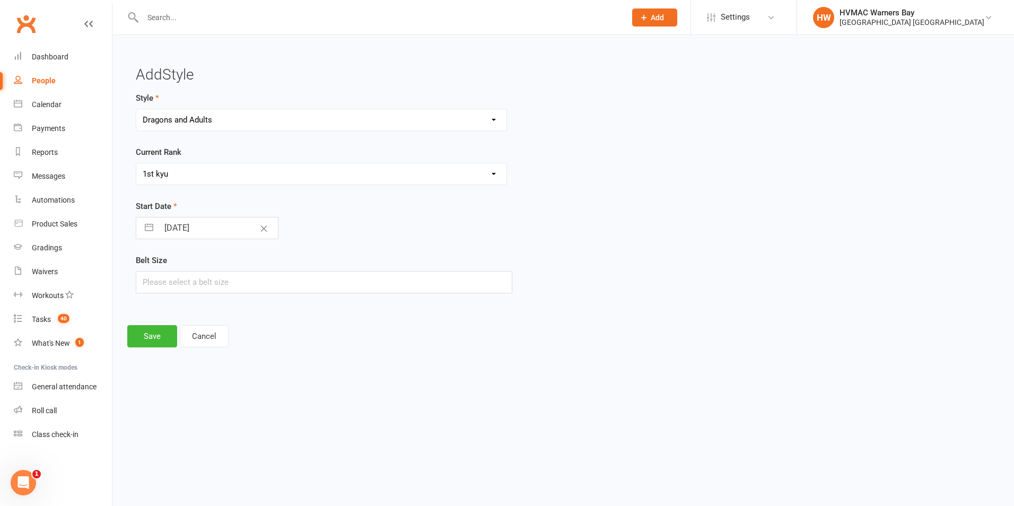
select select "2025"
select select "9"
select select "2025"
click at [206, 273] on select "January February March April May June July August September October November De…" at bounding box center [205, 271] width 58 height 12
select select "3"
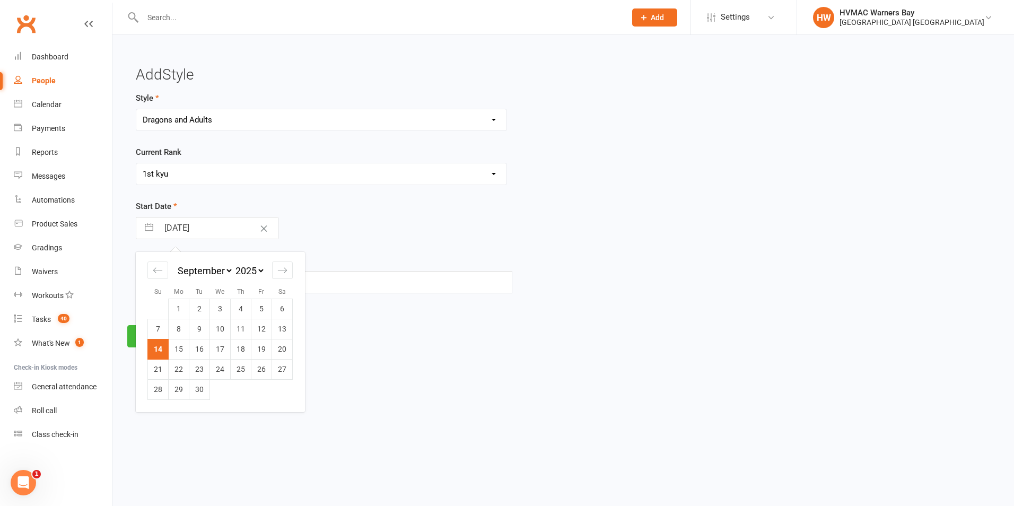
select select "2025"
select select "4"
select select "2025"
select select "5"
select select "2025"
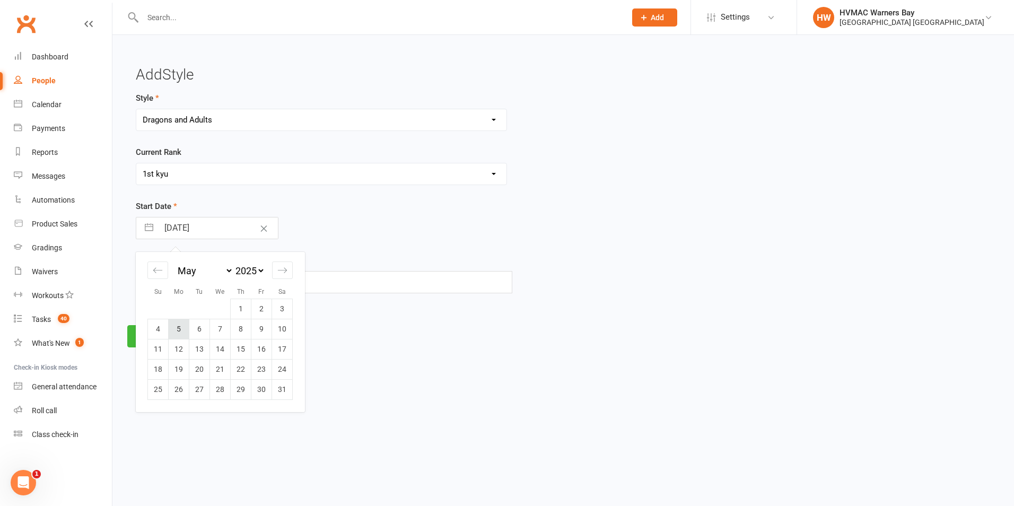
click at [183, 329] on td "5" at bounding box center [179, 329] width 21 height 20
type input "[DATE]"
select select "3"
select select "2025"
select select "4"
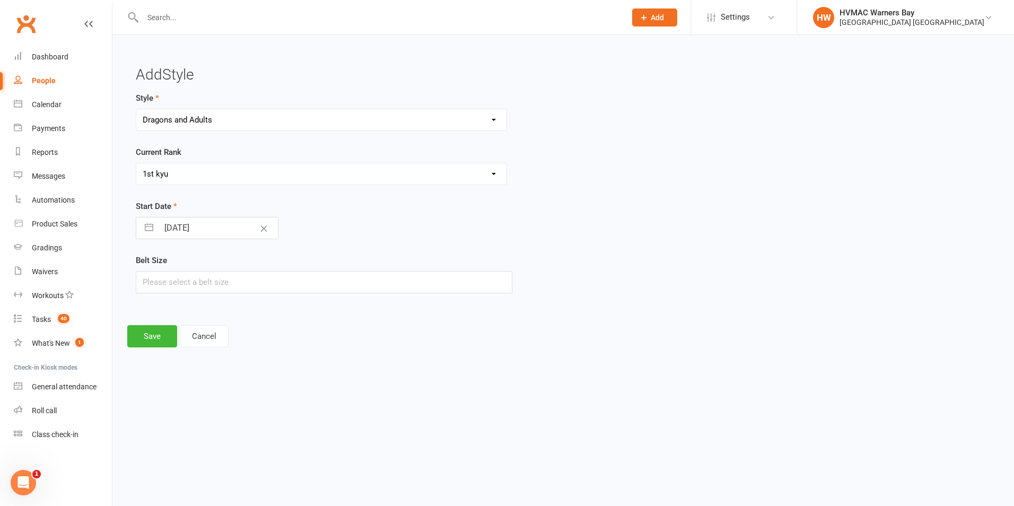
select select "2025"
select select "5"
select select "2025"
click at [211, 227] on input "[DATE]" at bounding box center [218, 227] width 119 height 21
click at [252, 273] on select "2035 2034 2033 2032 2031 2030 2029 2028 2027 2026 2025 2024 2023 2022 2021 2020…" at bounding box center [249, 271] width 32 height 12
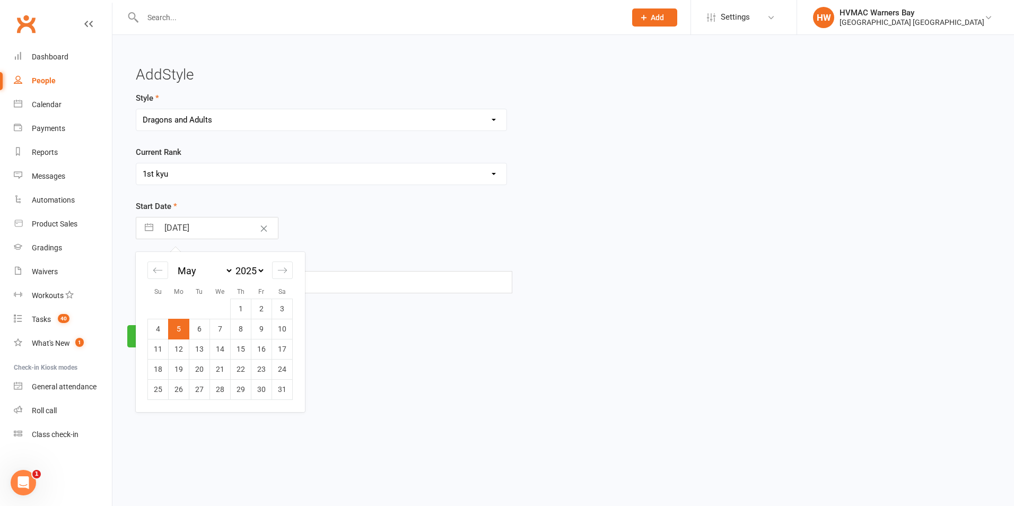
select select "3"
select select "2023"
select select "4"
select select "2023"
select select "5"
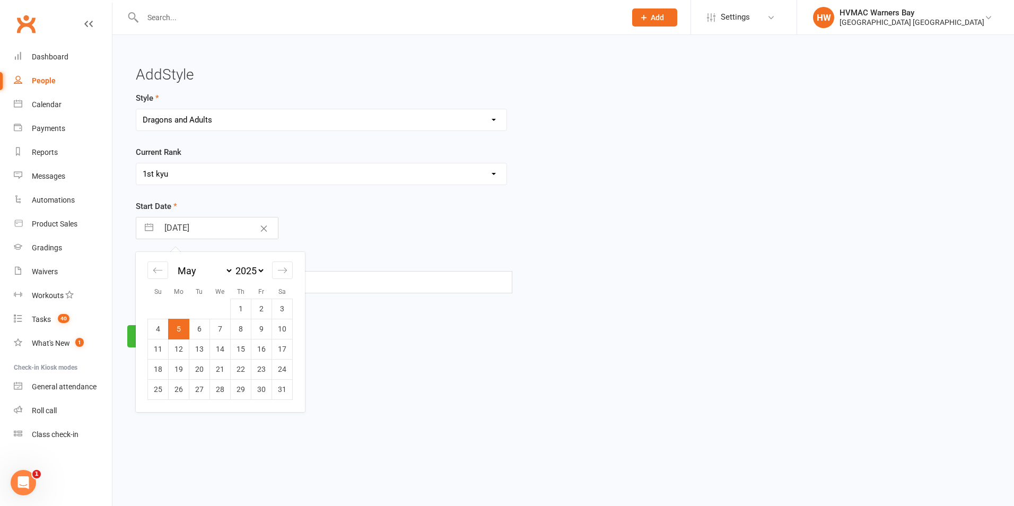
select select "2023"
click at [343, 230] on div "[DATE] Navigate forward to interact with the calendar and select a date. Press …" at bounding box center [324, 228] width 377 height 22
click at [204, 232] on input "[DATE]" at bounding box center [218, 227] width 119 height 21
select select "3"
select select "2025"
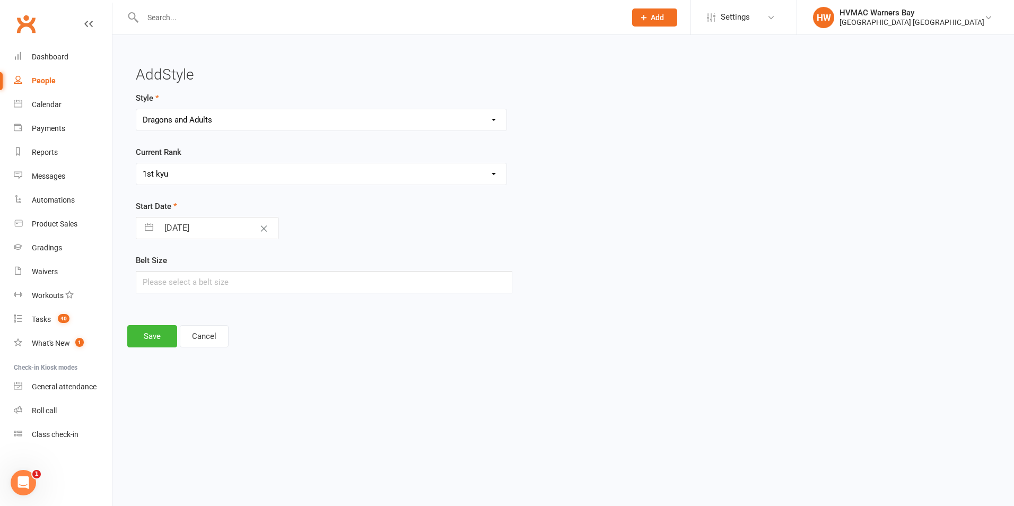
select select "4"
select select "2025"
select select "5"
select select "2025"
click at [246, 271] on select "2035 2034 2033 2032 2031 2030 2029 2028 2027 2026 2025 2024 2023 2022 2021 2020…" at bounding box center [249, 271] width 32 height 12
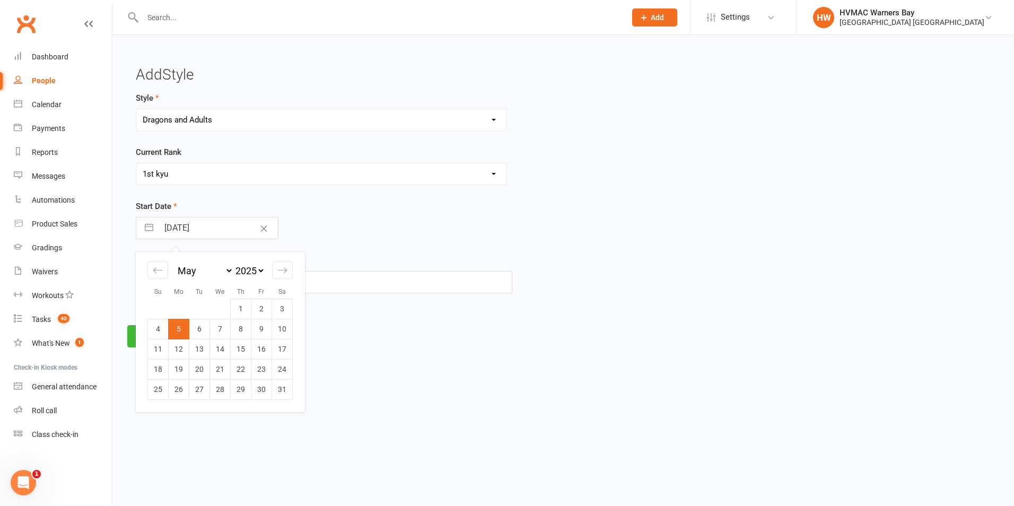
select select "3"
select select "2023"
select select "4"
select select "2023"
select select "5"
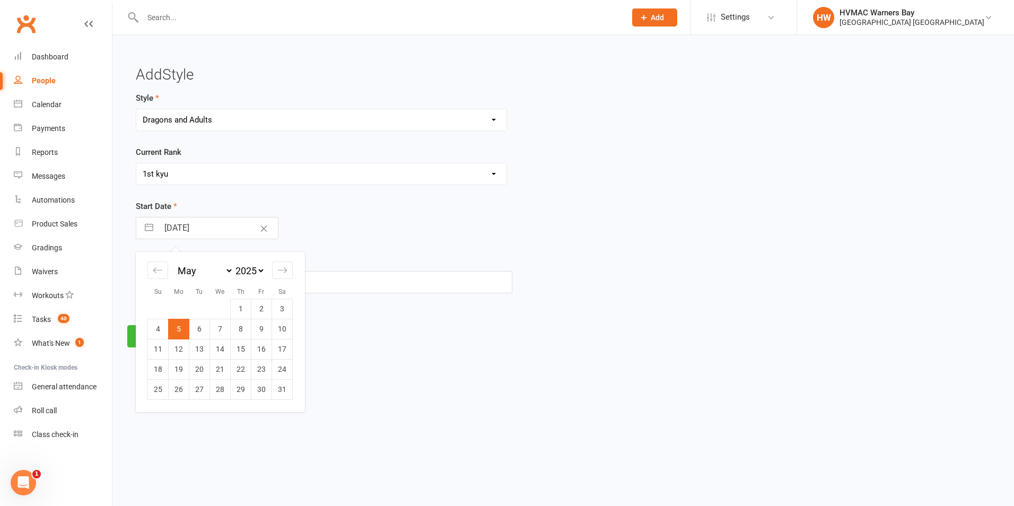
select select "2023"
click at [211, 231] on input "[DATE]" at bounding box center [218, 227] width 119 height 21
click at [252, 271] on select "2035 2034 2033 2032 2031 2030 2029 2028 2027 2026 2025 2024 2023 2022 2021 2020…" at bounding box center [249, 271] width 32 height 12
click at [259, 309] on td "5" at bounding box center [261, 309] width 21 height 20
click at [160, 334] on button "Save" at bounding box center [152, 336] width 50 height 22
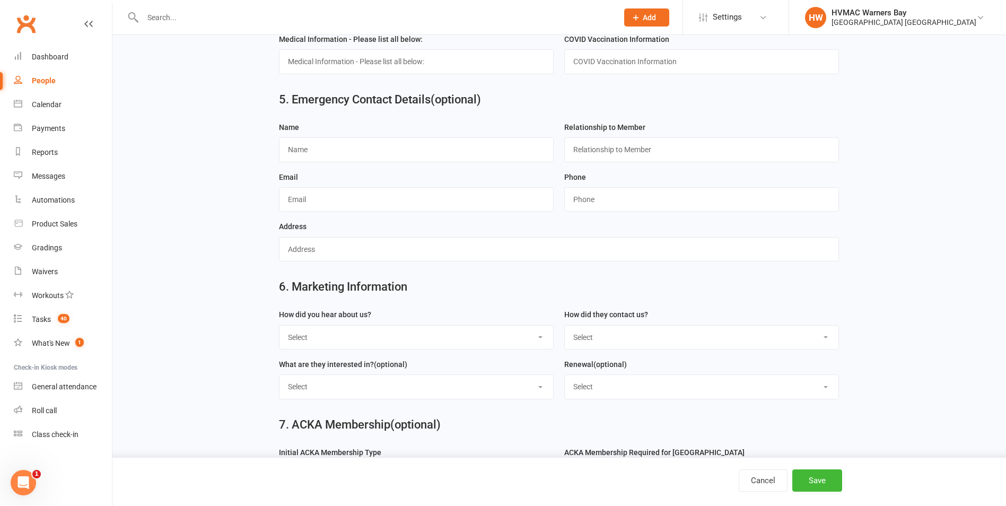
scroll to position [930, 0]
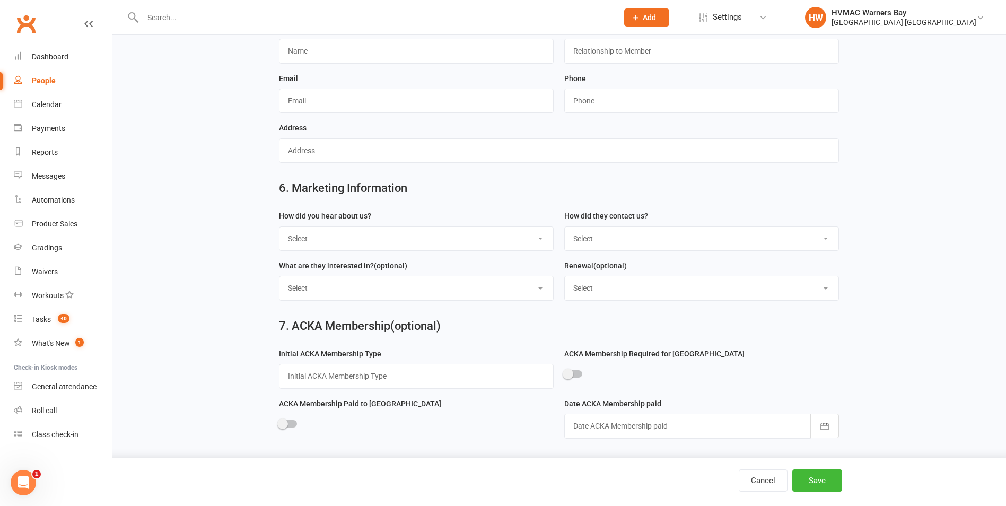
click at [339, 238] on select "Select Internet Referral Facebook Sign Flyer from school Flyer in mail Radio De…" at bounding box center [416, 238] width 274 height 23
click at [279, 227] on select "Select Internet Referral Facebook Sign Flyer from school Flyer in mail Radio De…" at bounding box center [416, 238] width 274 height 23
click at [587, 240] on select "Select Phone Email Walk-in Website Facebook Current student at another HVMAC do…" at bounding box center [702, 238] width 274 height 23
click at [565, 227] on select "Select Phone Email Walk-in Website Facebook Current student at another HVMAC do…" at bounding box center [702, 238] width 274 height 23
click at [818, 485] on button "Save" at bounding box center [817, 480] width 50 height 22
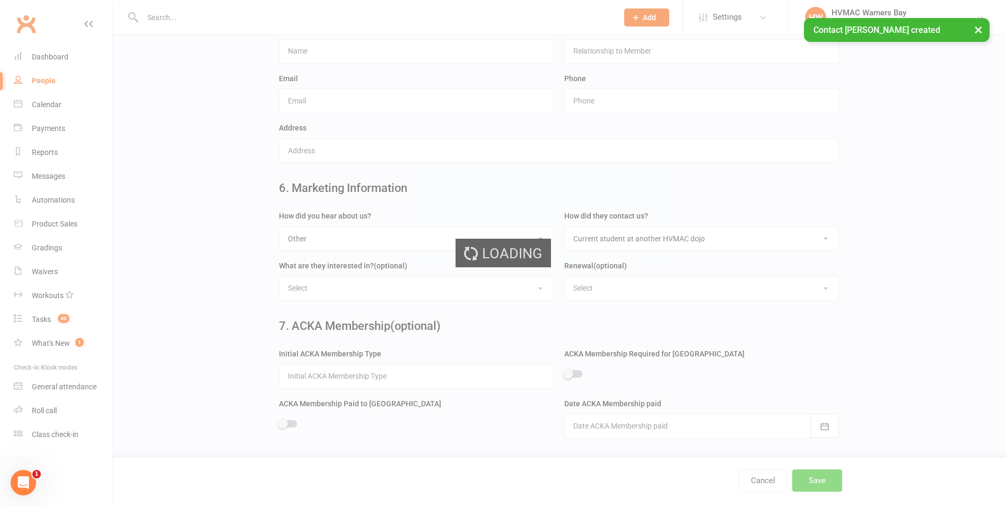
scroll to position [0, 0]
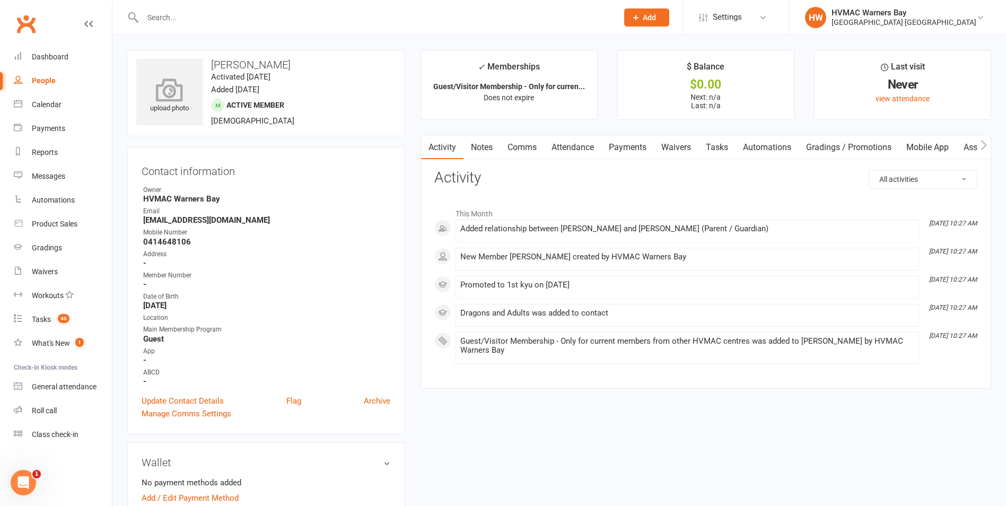
drag, startPoint x: 171, startPoint y: 105, endPoint x: 157, endPoint y: 94, distance: 17.8
click at [157, 94] on icon at bounding box center [169, 89] width 73 height 23
click at [394, 168] on div "Contact information Owner HVMAC Warners Bay Email [EMAIL_ADDRESS][DOMAIN_NAME] …" at bounding box center [265, 290] width 277 height 287
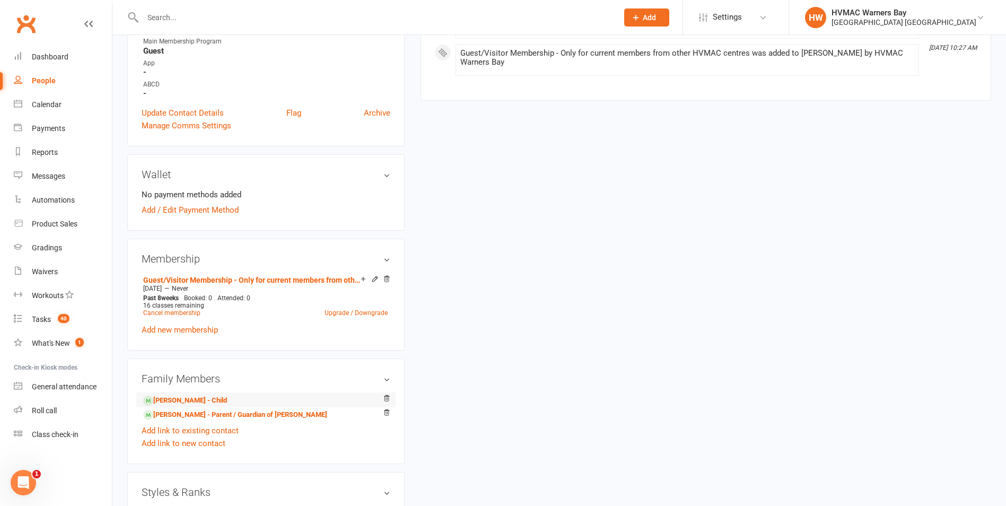
scroll to position [424, 0]
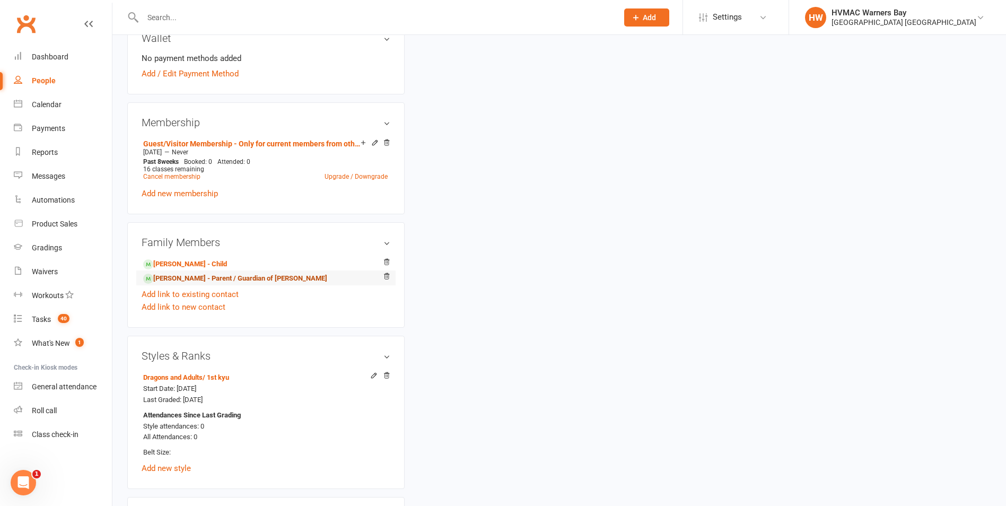
click at [203, 277] on link "[PERSON_NAME] - Parent / Guardian of [PERSON_NAME]" at bounding box center [235, 278] width 184 height 11
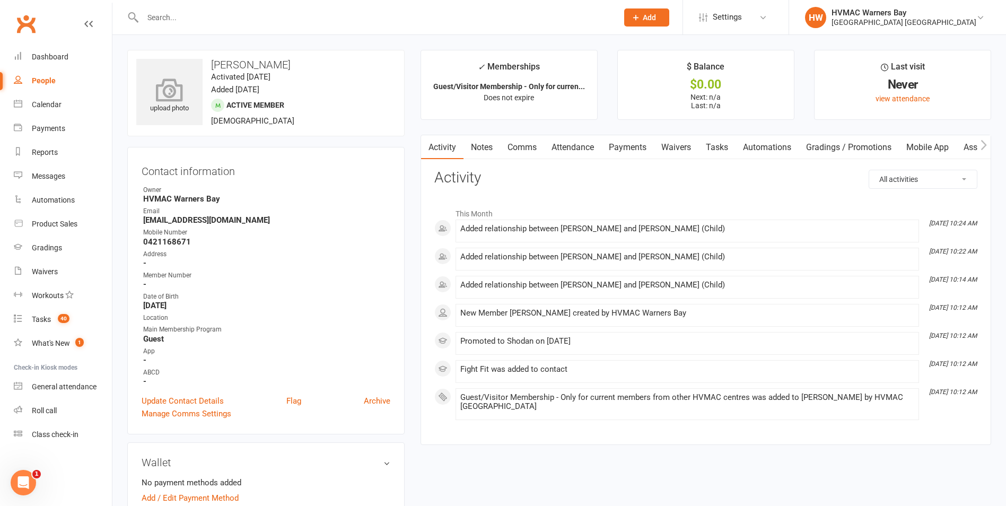
click at [158, 107] on div "upload photo" at bounding box center [169, 96] width 66 height 35
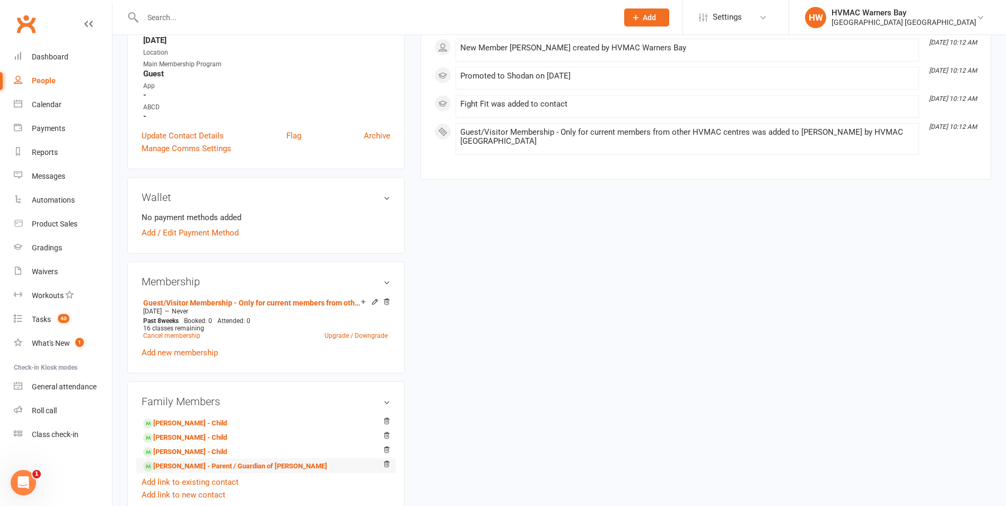
scroll to position [530, 0]
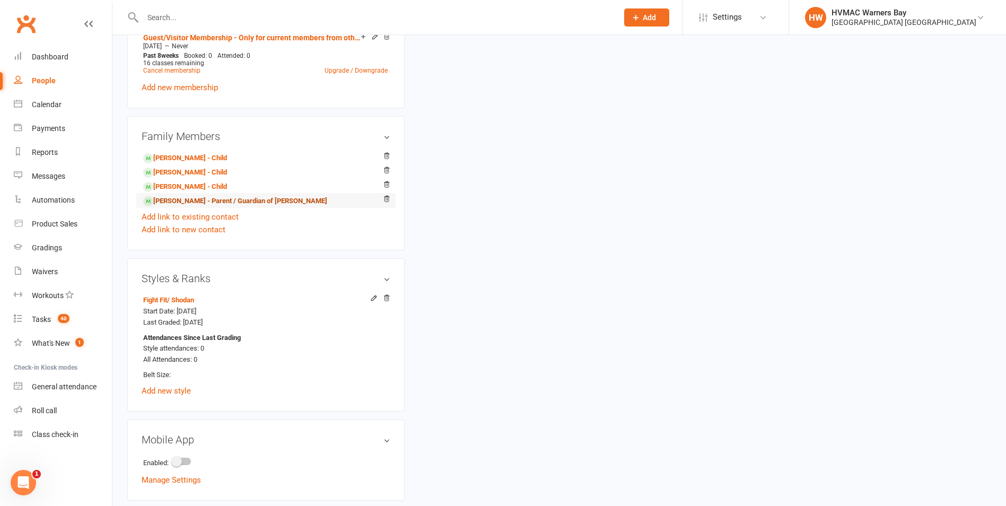
click at [205, 202] on link "[PERSON_NAME] - Parent / Guardian of [PERSON_NAME]" at bounding box center [235, 201] width 184 height 11
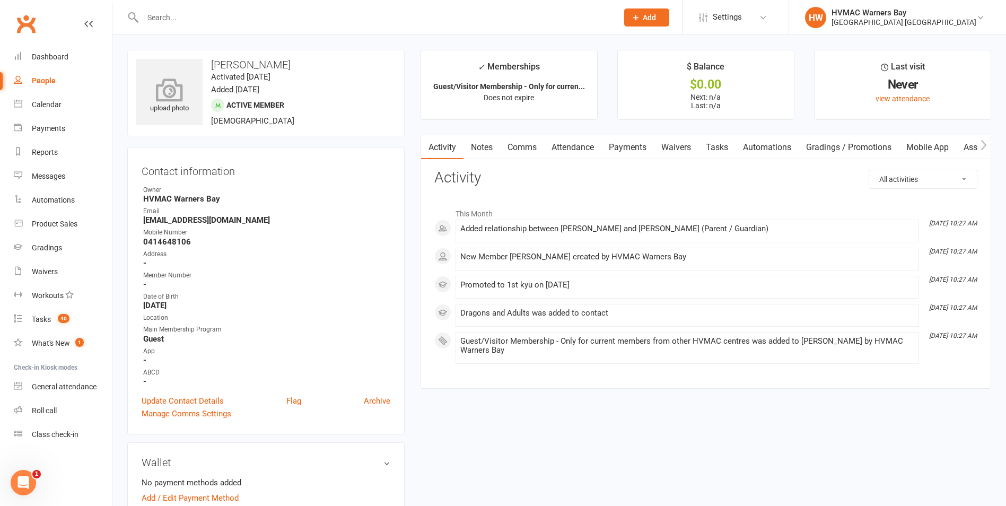
click at [182, 111] on div "upload photo" at bounding box center [169, 96] width 66 height 35
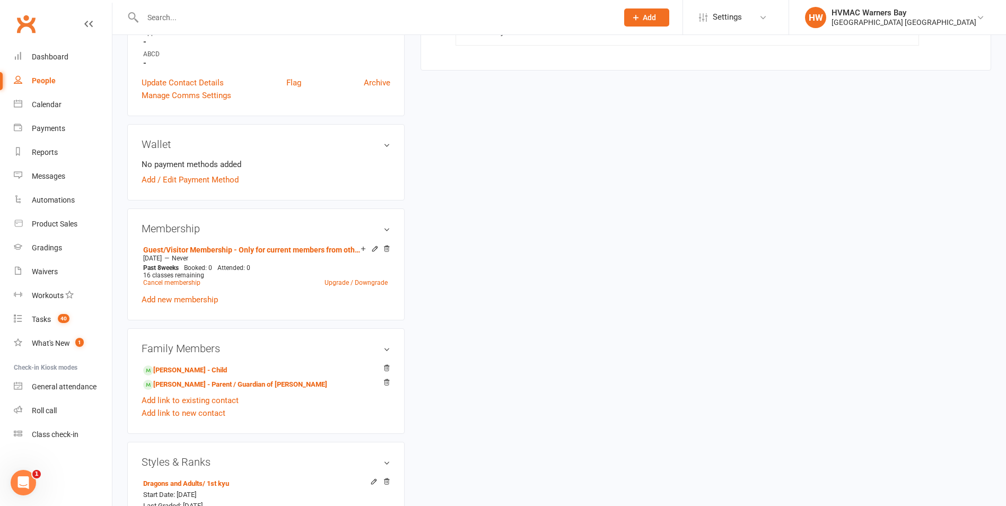
scroll to position [583, 0]
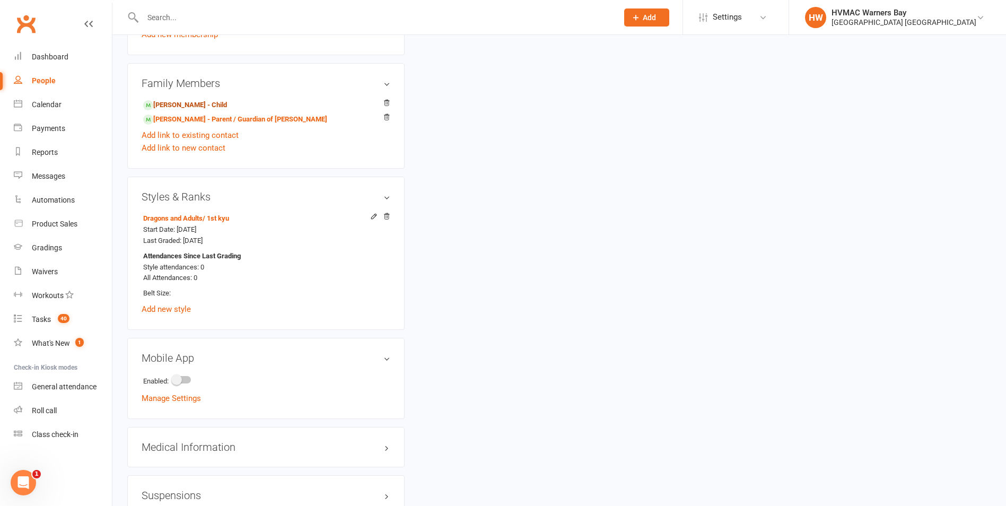
click at [181, 104] on link "[PERSON_NAME] - Child" at bounding box center [185, 105] width 84 height 11
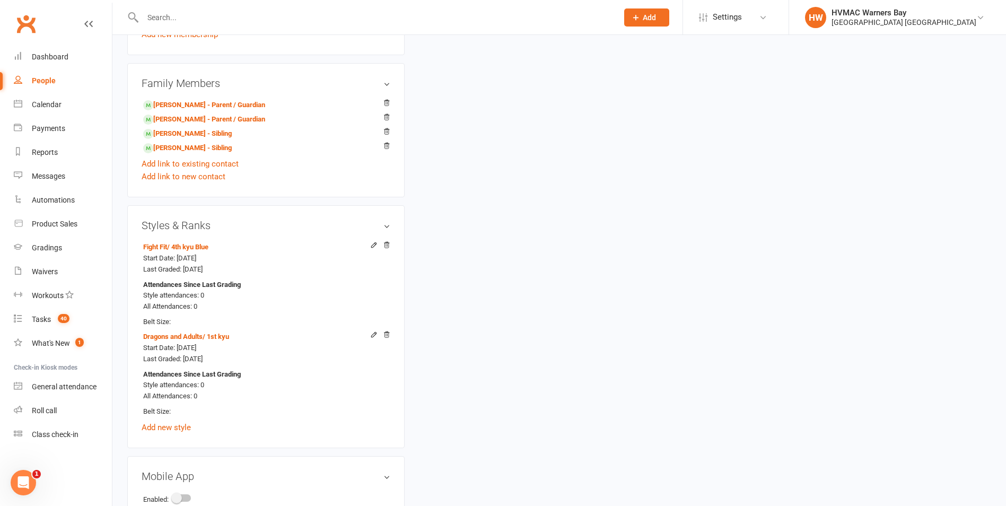
scroll to position [318, 0]
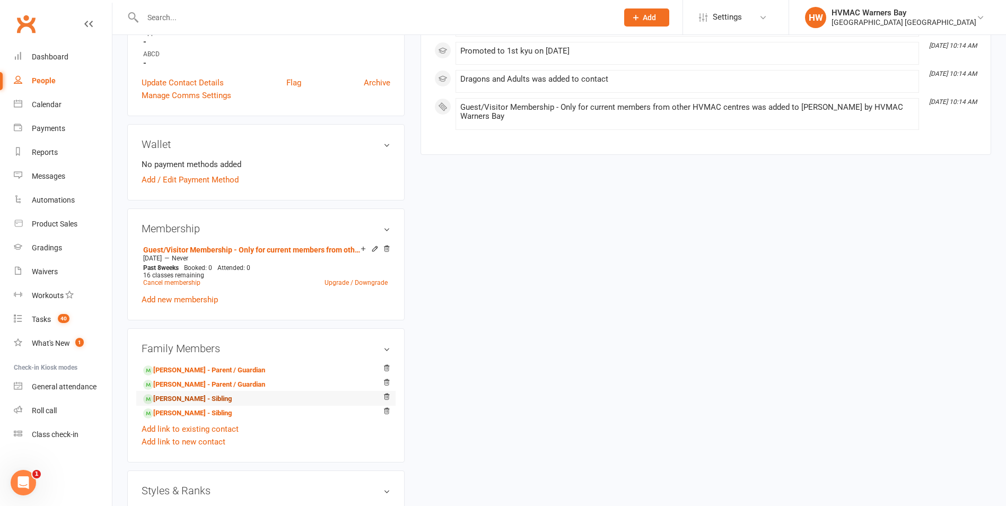
click at [211, 399] on link "[PERSON_NAME] - Sibling" at bounding box center [187, 398] width 89 height 11
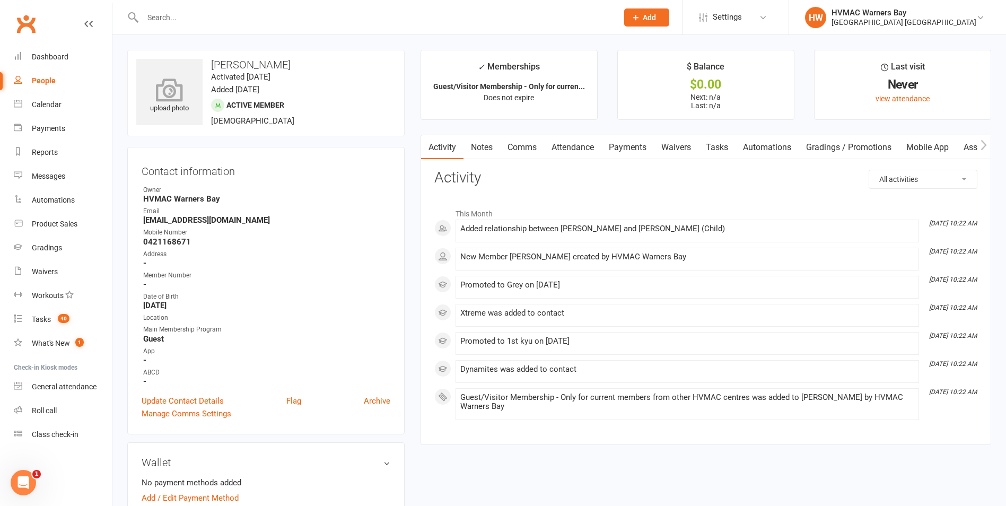
click at [174, 106] on div "upload photo" at bounding box center [169, 96] width 66 height 35
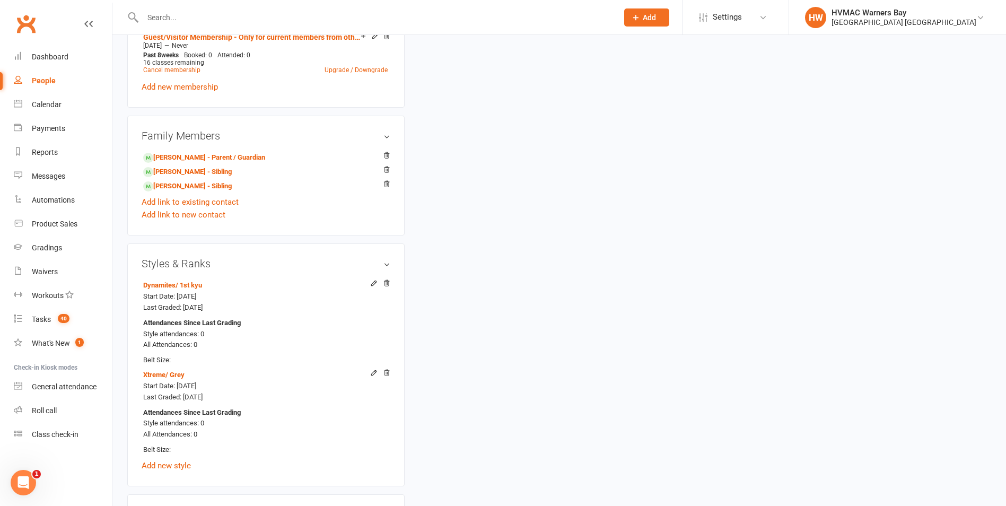
scroll to position [530, 0]
drag, startPoint x: 208, startPoint y: 186, endPoint x: 218, endPoint y: 190, distance: 10.9
click at [208, 186] on link "[PERSON_NAME] - Sibling" at bounding box center [187, 186] width 89 height 11
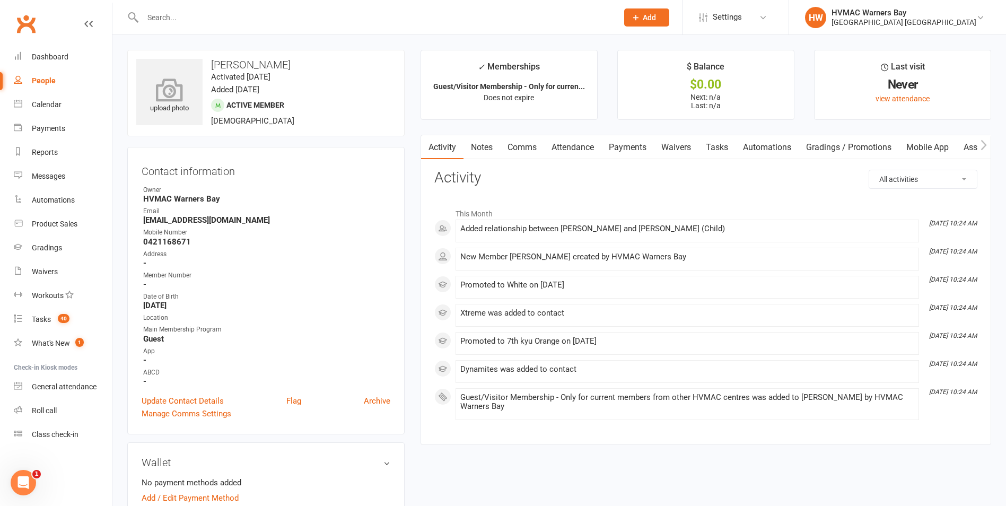
click at [187, 113] on div "upload photo" at bounding box center [169, 96] width 66 height 35
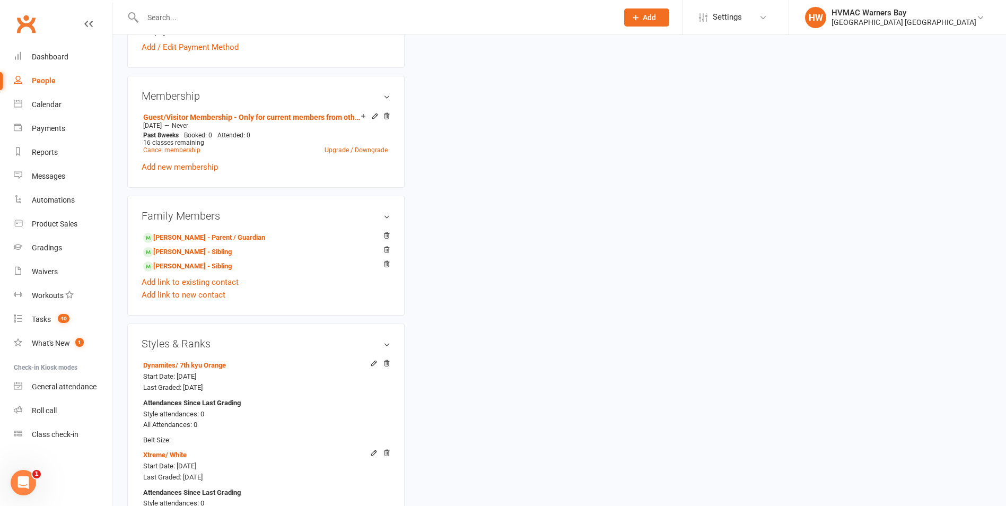
scroll to position [583, 0]
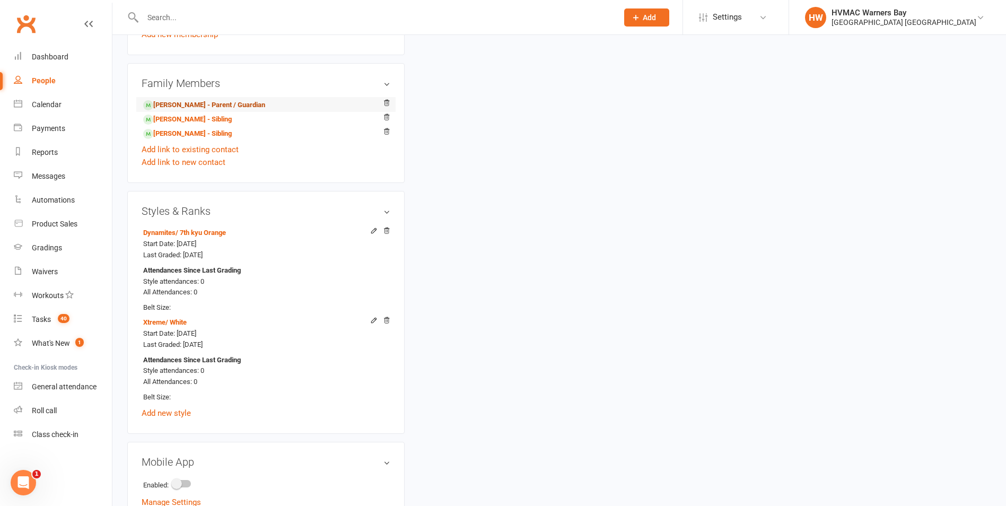
click at [214, 104] on link "[PERSON_NAME] - Parent / Guardian" at bounding box center [204, 105] width 122 height 11
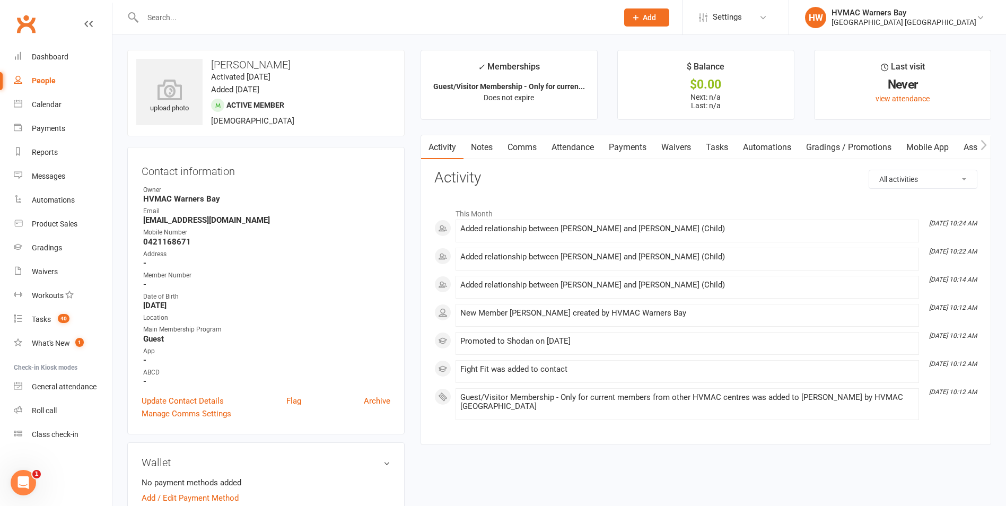
click at [945, 141] on link "Mobile App" at bounding box center [927, 147] width 57 height 24
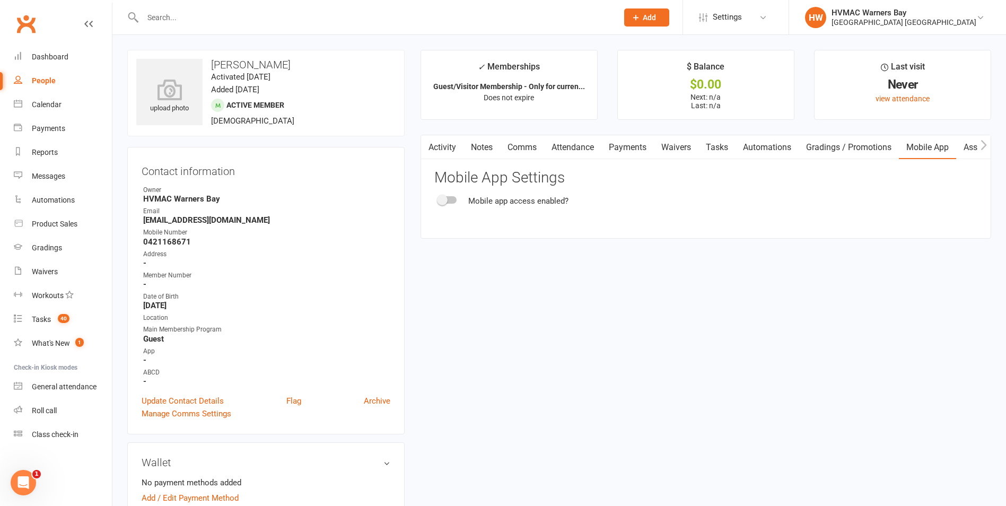
click at [445, 200] on span at bounding box center [442, 200] width 11 height 11
click at [439, 198] on input "checkbox" at bounding box center [439, 198] width 0 height 0
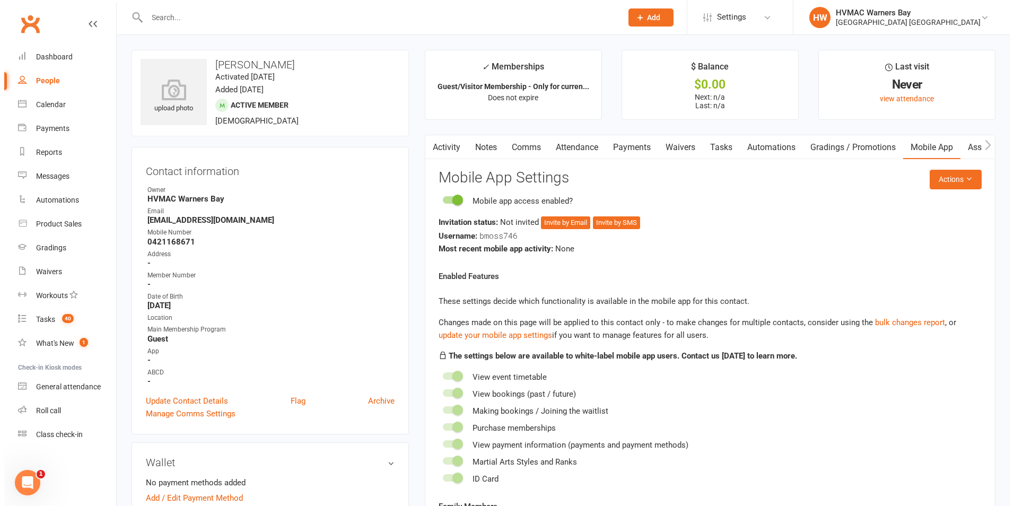
scroll to position [106, 0]
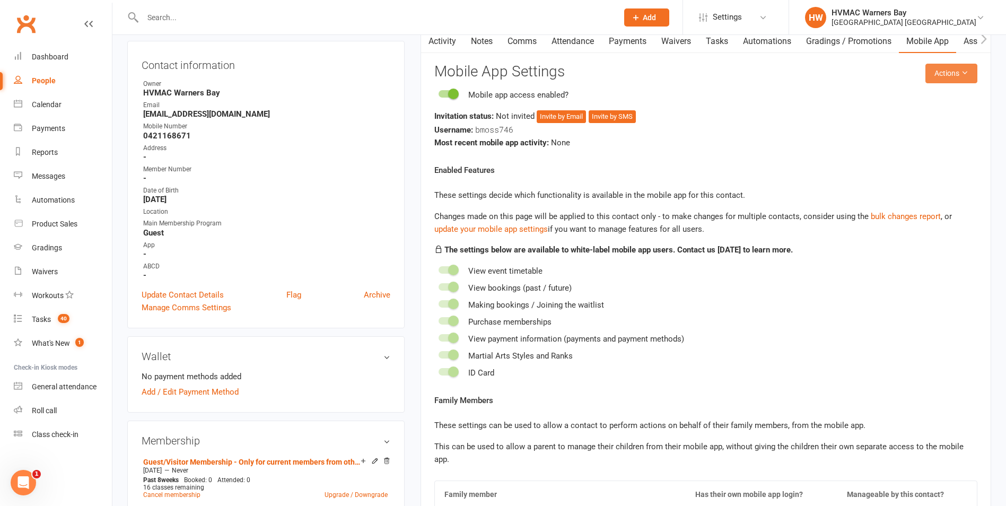
click at [969, 72] on button "Actions" at bounding box center [951, 73] width 52 height 19
click at [947, 98] on link "Send invitation email" at bounding box center [916, 97] width 105 height 21
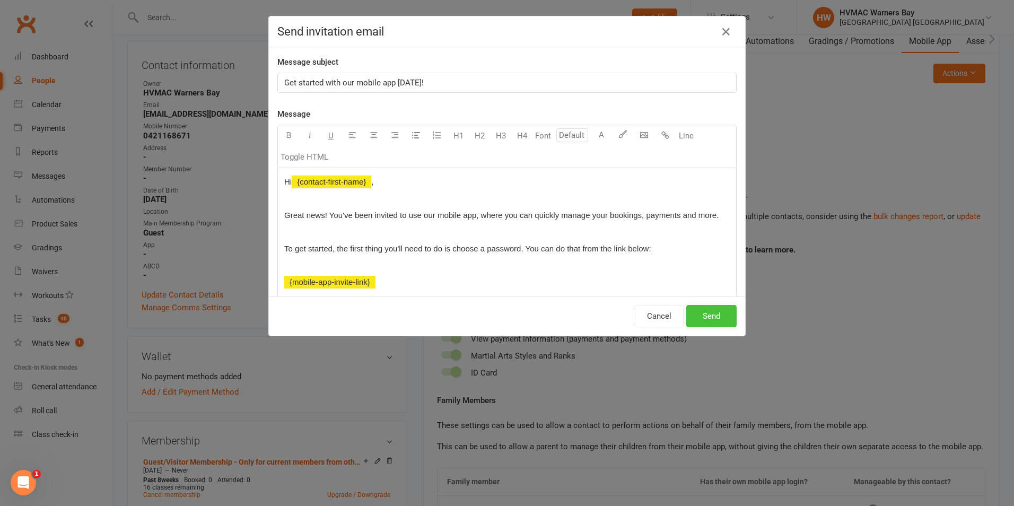
click at [719, 317] on button "Send" at bounding box center [711, 316] width 50 height 22
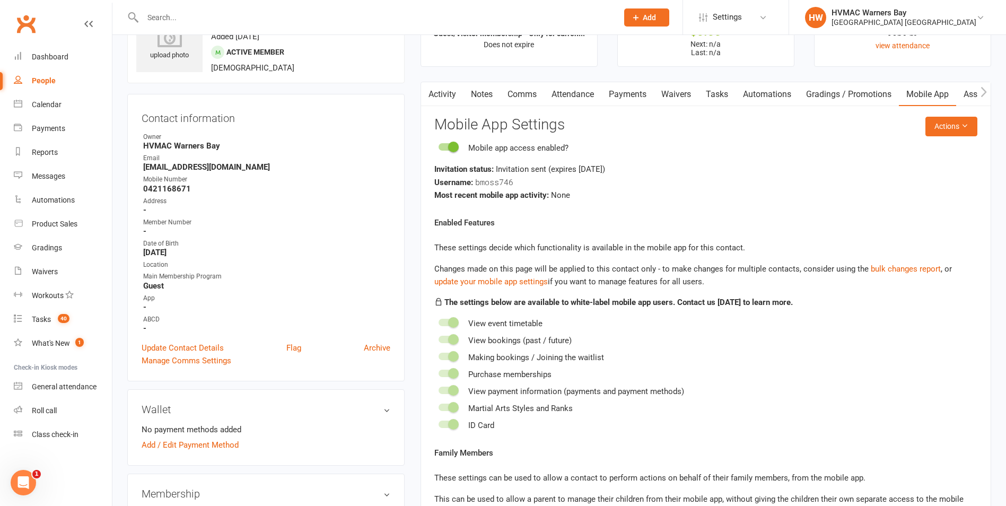
scroll to position [0, 0]
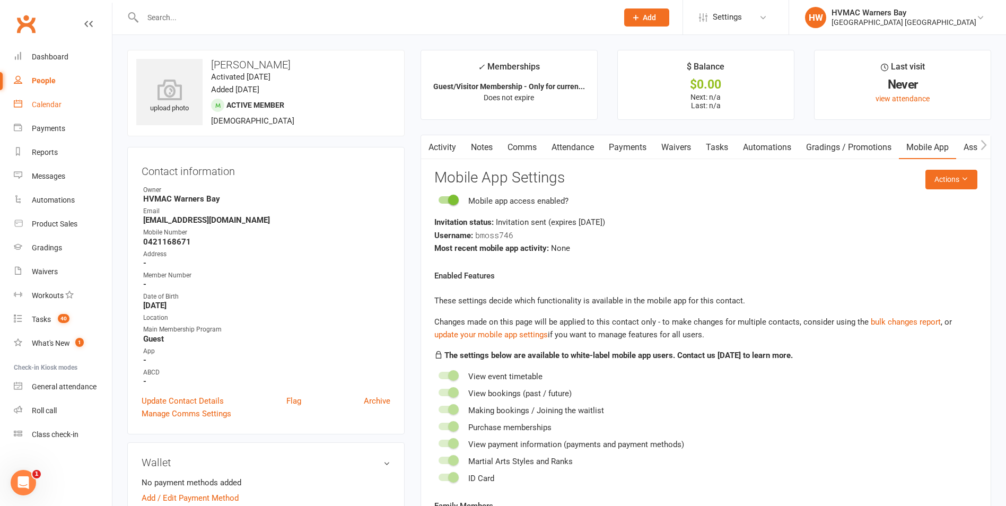
click at [42, 110] on link "Calendar" at bounding box center [63, 105] width 98 height 24
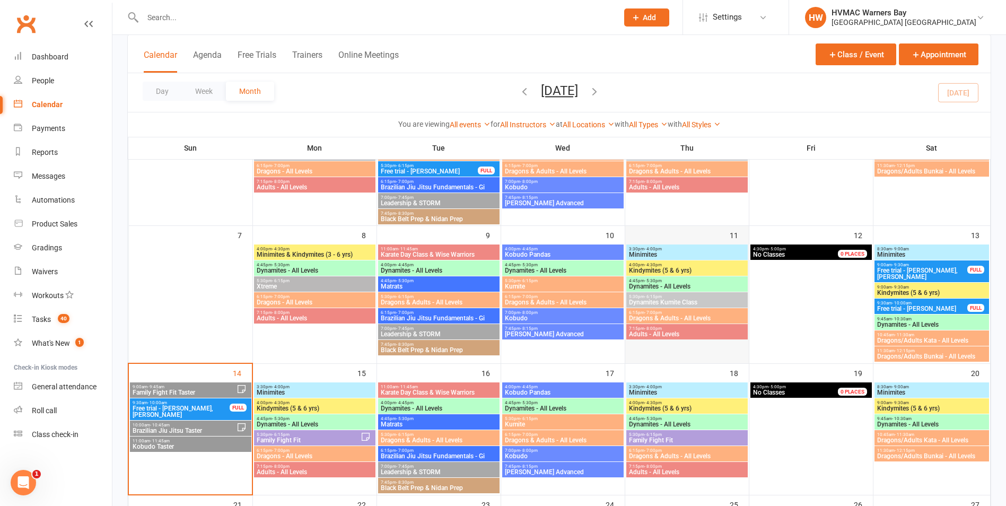
scroll to position [318, 0]
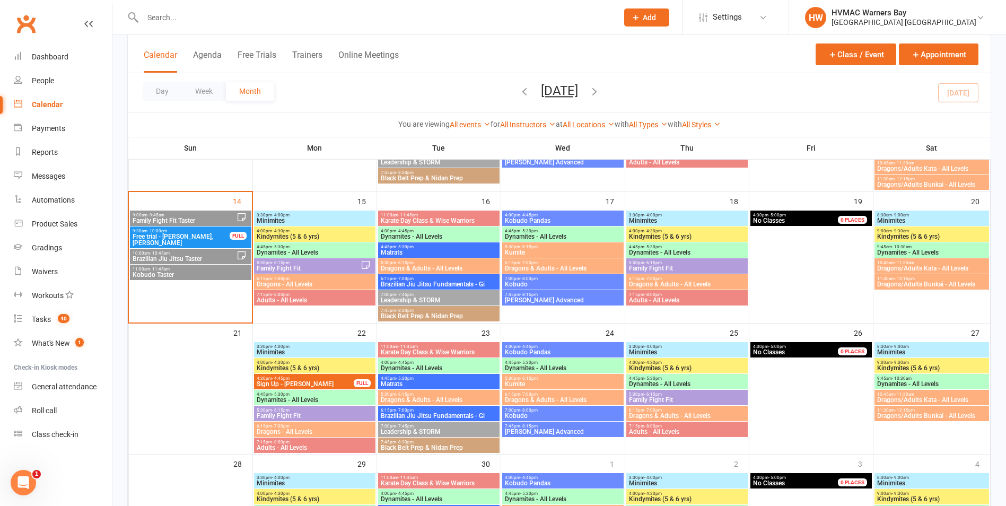
click at [211, 241] on span "Free trial - [PERSON_NAME], [PERSON_NAME]" at bounding box center [181, 239] width 98 height 13
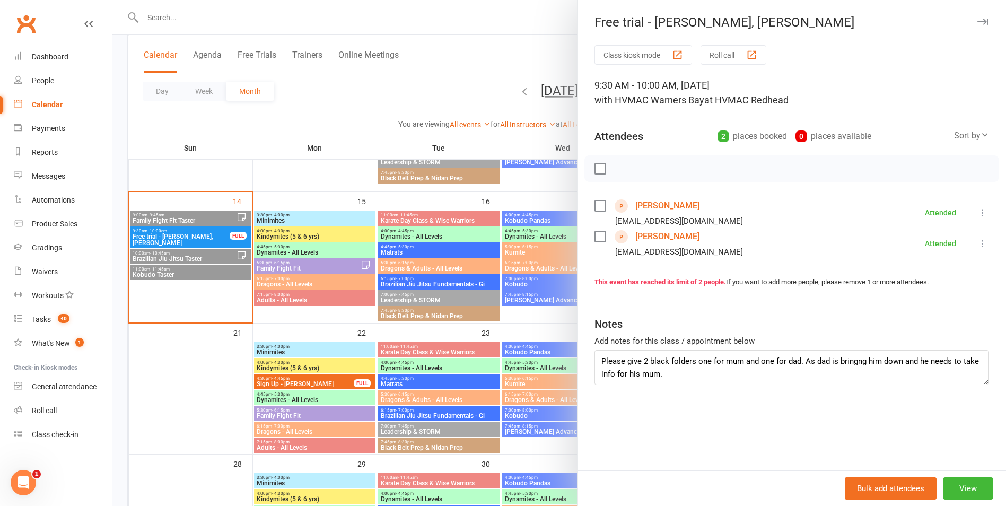
click at [213, 239] on div at bounding box center [559, 253] width 894 height 506
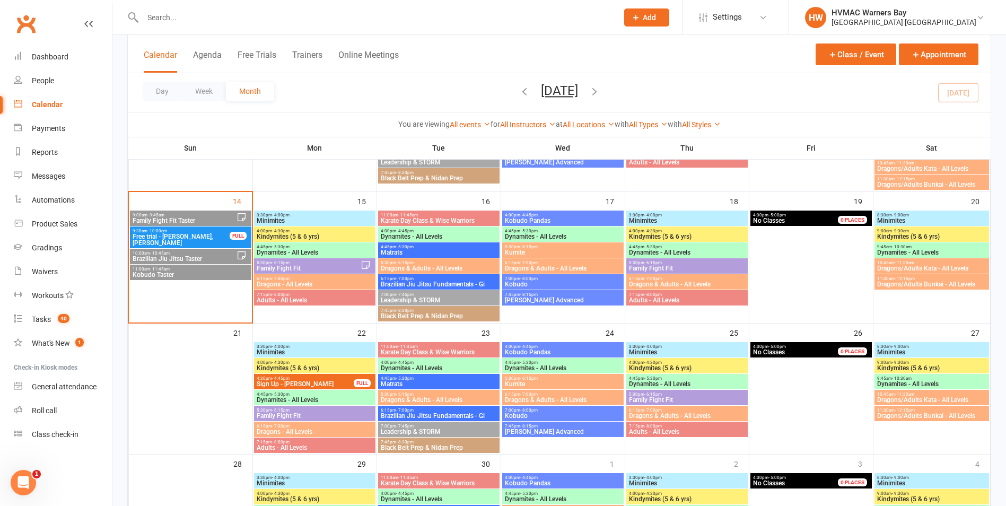
click at [202, 218] on span "Family Fight Fit Taster" at bounding box center [184, 220] width 104 height 6
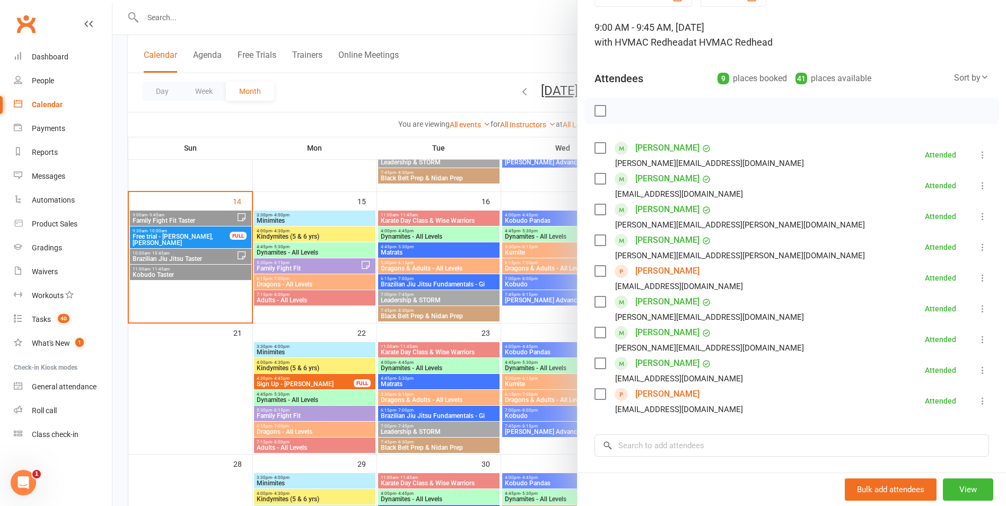
scroll to position [159, 0]
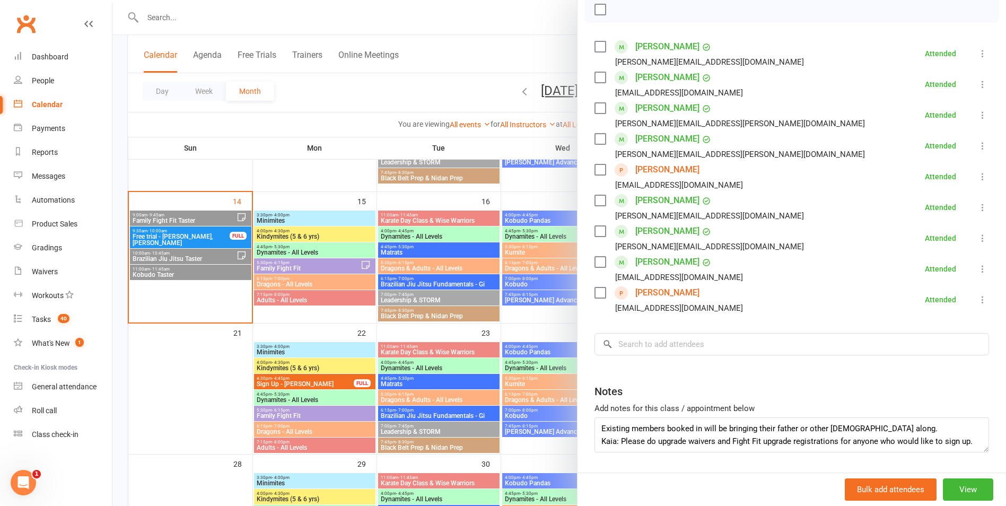
drag, startPoint x: 404, startPoint y: 340, endPoint x: 397, endPoint y: 333, distance: 10.1
click at [404, 340] on div at bounding box center [559, 253] width 894 height 506
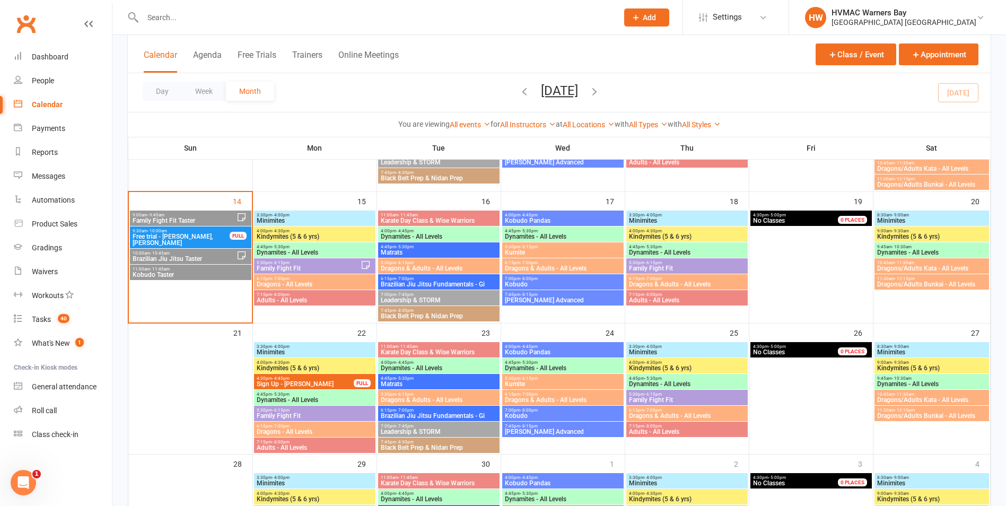
click at [209, 255] on span "10:00am - 10:45am" at bounding box center [184, 253] width 104 height 5
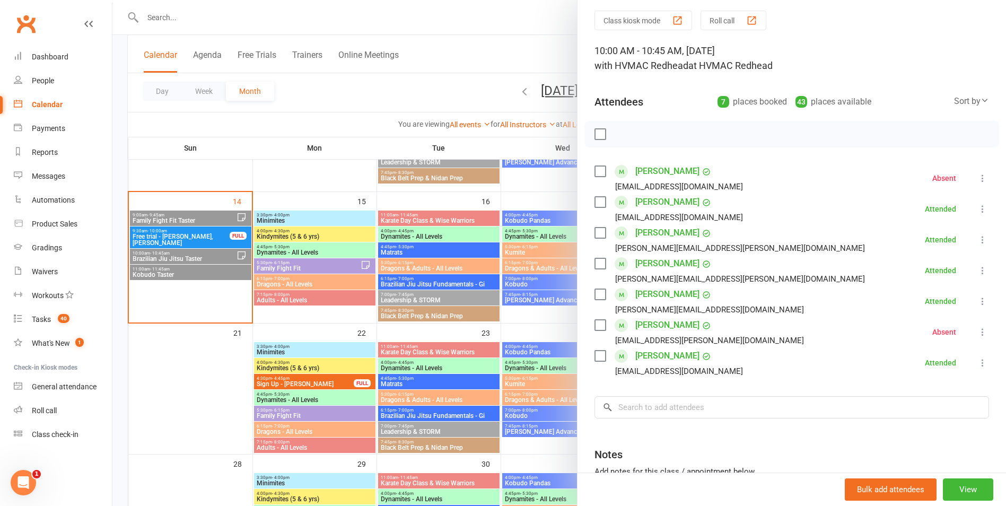
scroll to position [53, 0]
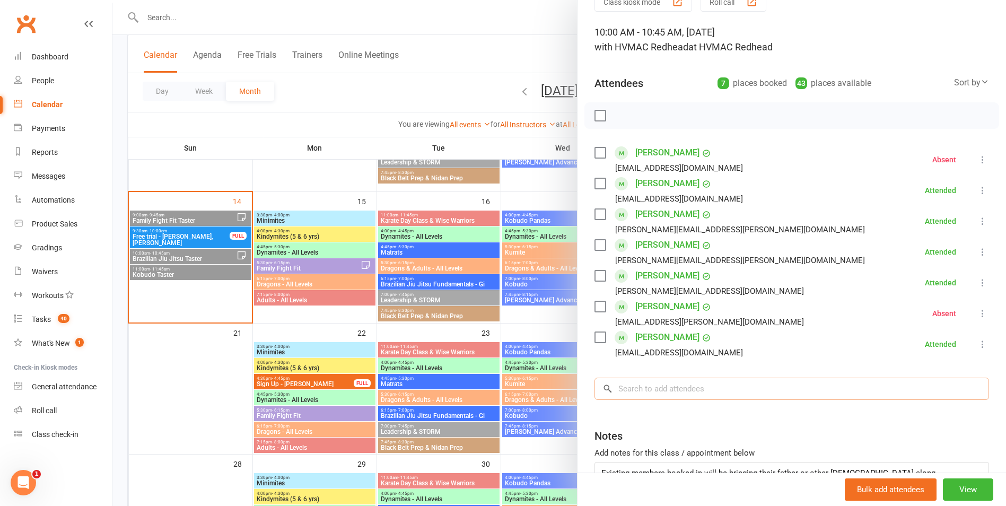
click at [658, 398] on input "search" at bounding box center [791, 389] width 395 height 22
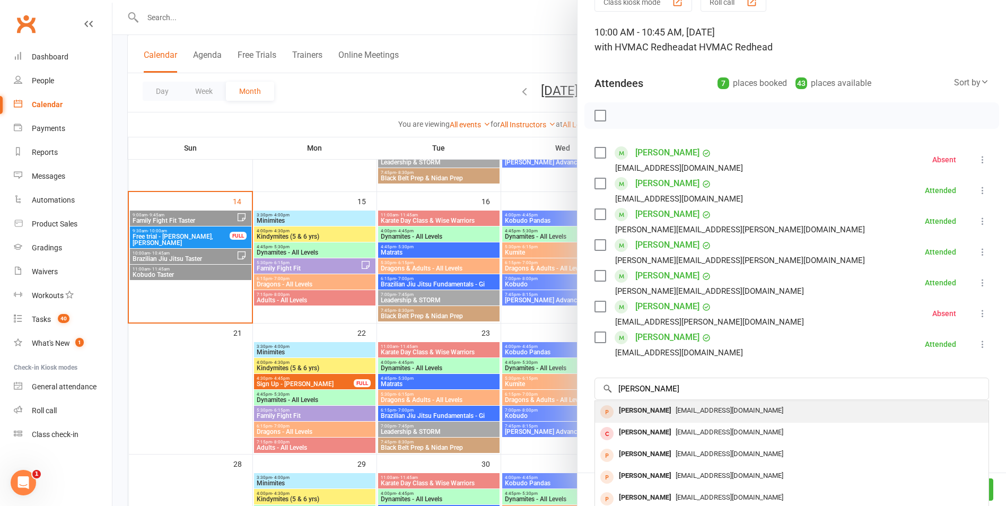
click at [659, 411] on div "[PERSON_NAME]" at bounding box center [645, 410] width 61 height 15
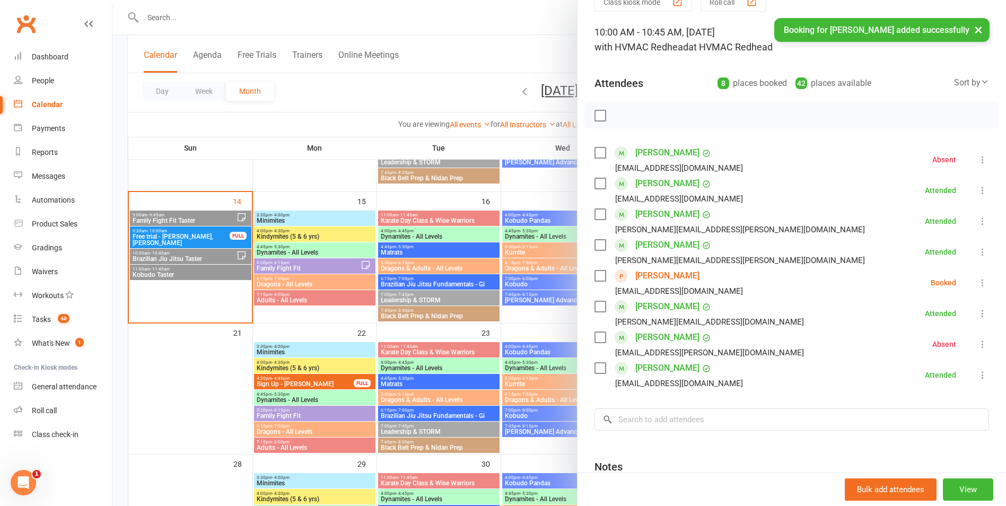
click at [595, 276] on label at bounding box center [599, 275] width 11 height 11
click at [621, 116] on icon "button" at bounding box center [624, 116] width 12 height 12
click at [596, 277] on label at bounding box center [599, 275] width 11 height 11
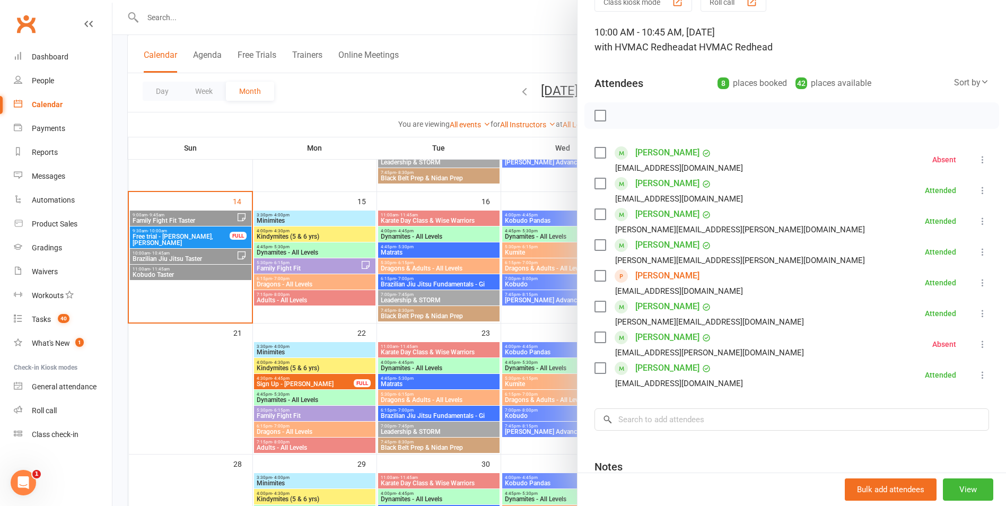
click at [325, 313] on div at bounding box center [559, 253] width 894 height 506
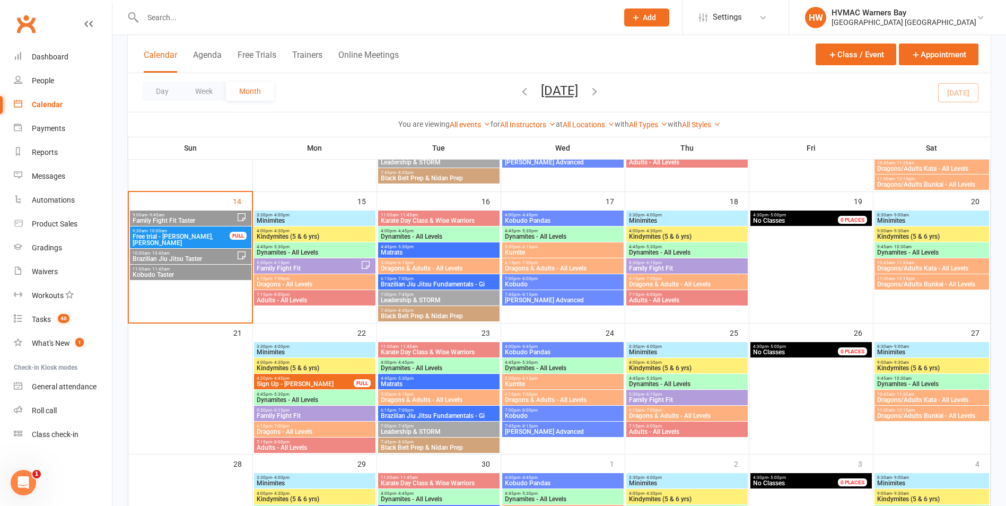
click at [191, 272] on span "Kobudo Taster" at bounding box center [190, 275] width 117 height 6
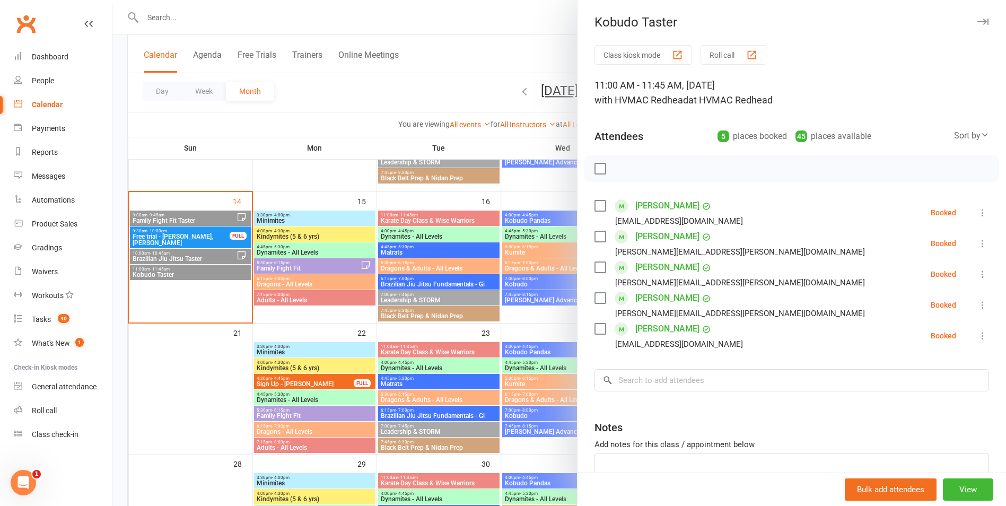
click at [191, 272] on div at bounding box center [559, 253] width 894 height 506
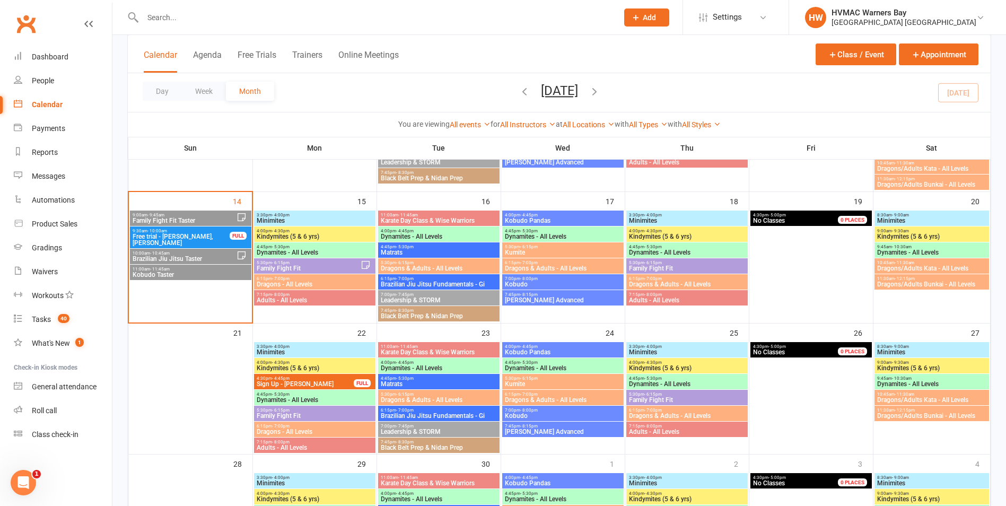
click at [190, 256] on span "Brazilian Jiu Jitsu Taster" at bounding box center [184, 259] width 104 height 6
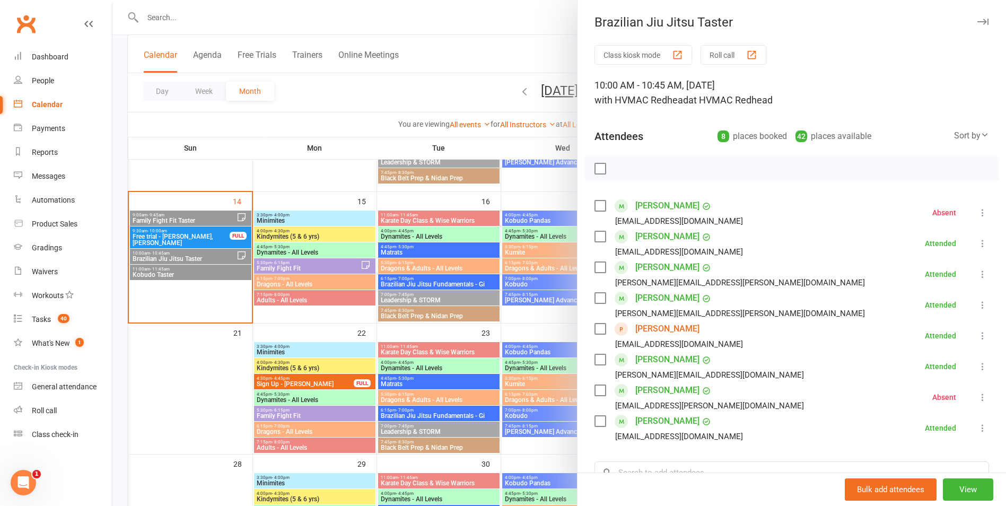
click at [190, 256] on div at bounding box center [559, 253] width 894 height 506
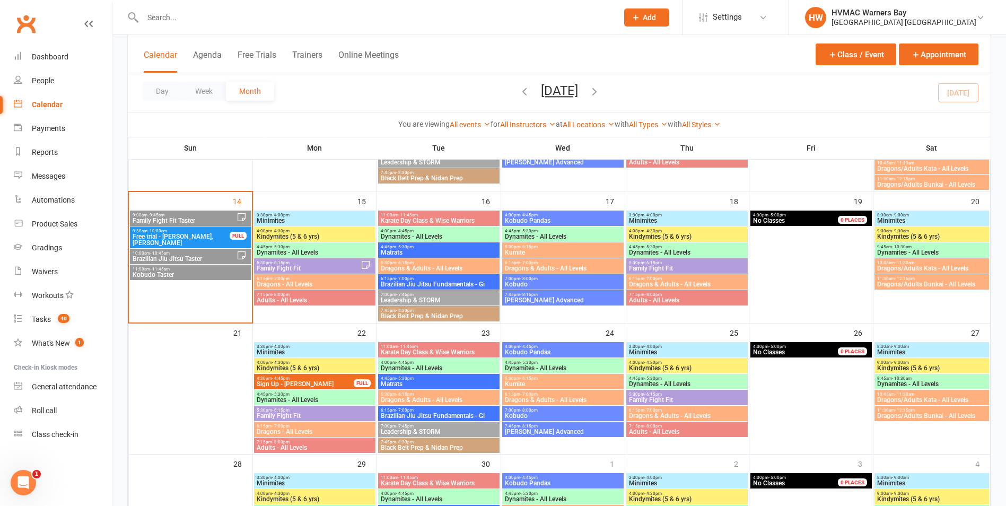
click at [199, 255] on span "10:00am - 10:45am" at bounding box center [184, 253] width 104 height 5
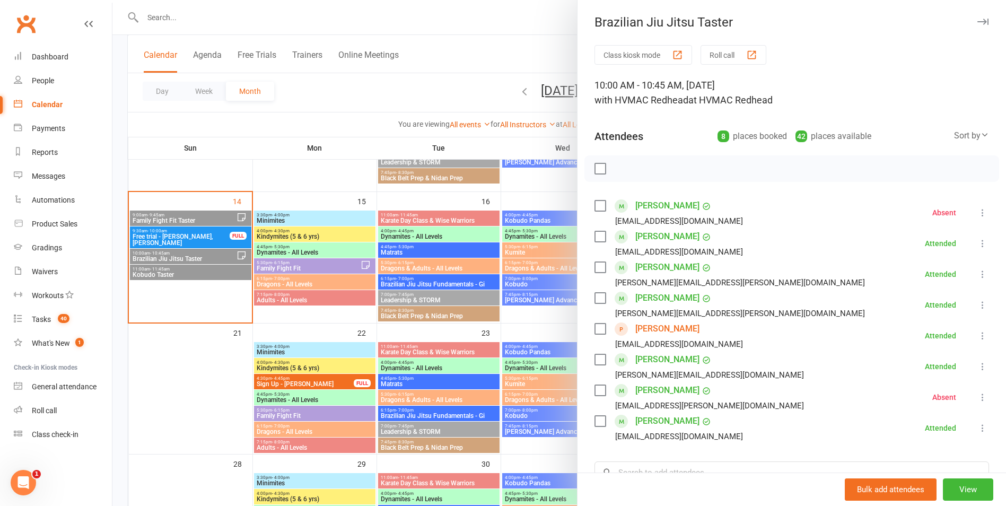
click at [596, 209] on label at bounding box center [599, 205] width 11 height 11
click at [622, 168] on icon "button" at bounding box center [624, 169] width 12 height 12
click at [596, 205] on label at bounding box center [599, 205] width 11 height 11
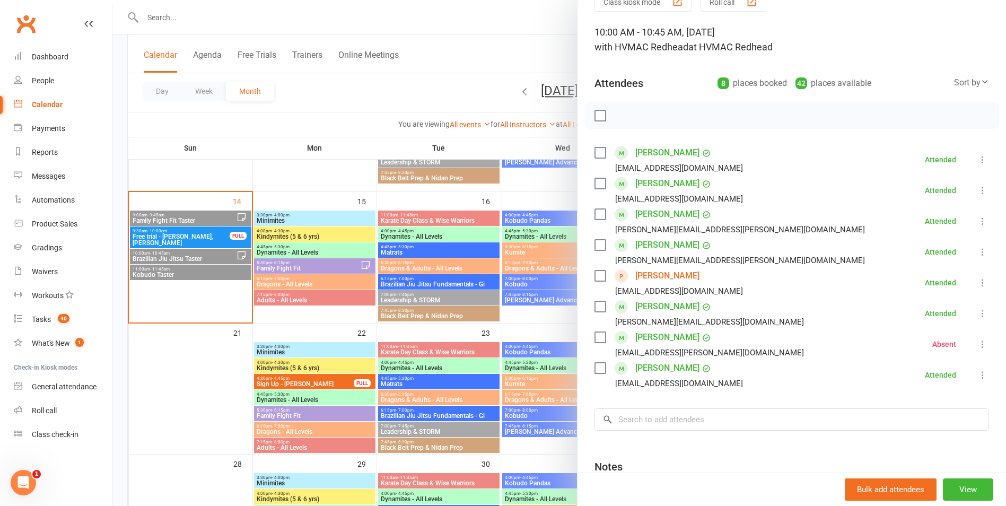
click at [246, 278] on div at bounding box center [559, 253] width 894 height 506
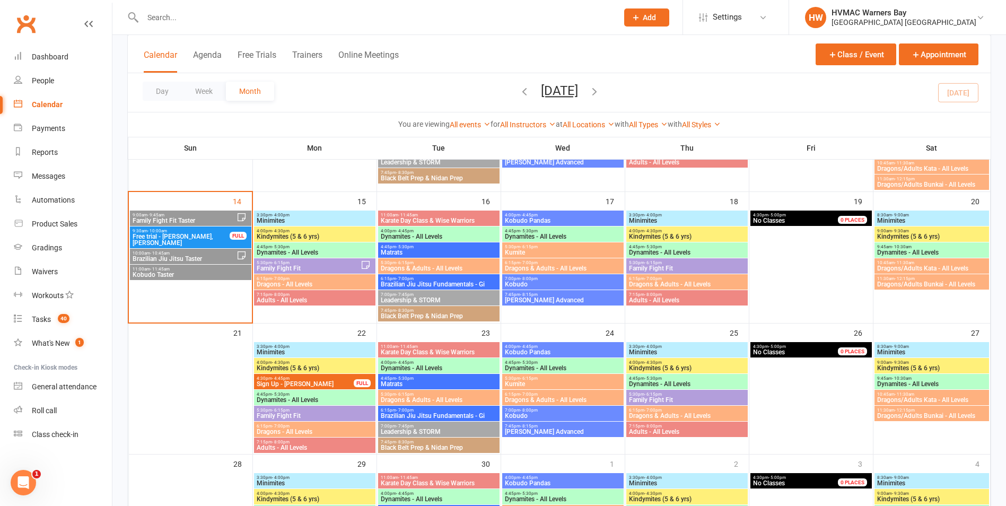
click at [200, 275] on span "Kobudo Taster" at bounding box center [190, 275] width 117 height 6
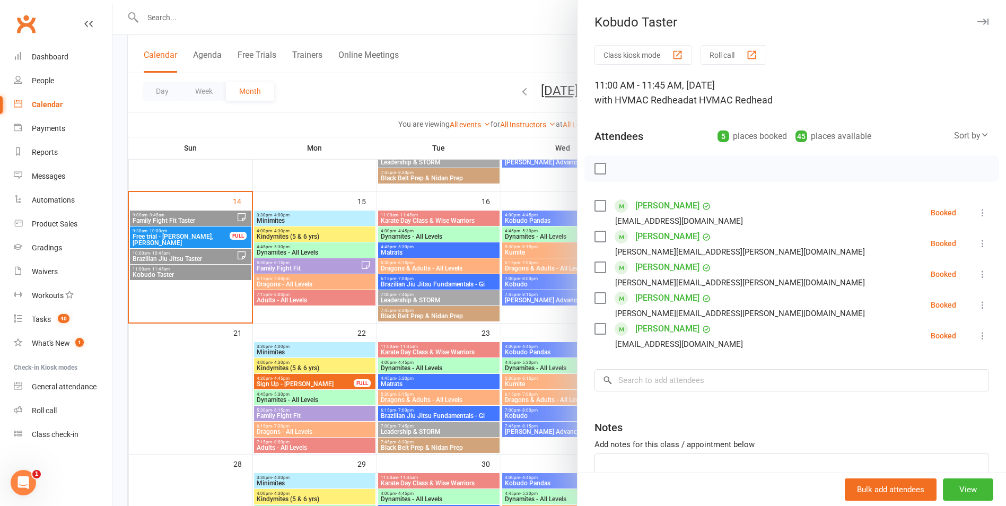
click at [492, 347] on div at bounding box center [559, 253] width 894 height 506
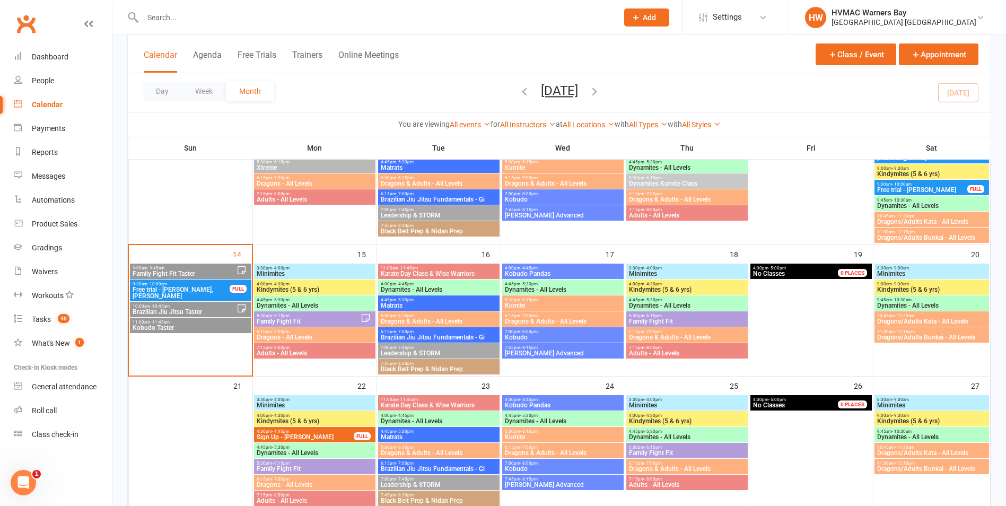
scroll to position [212, 0]
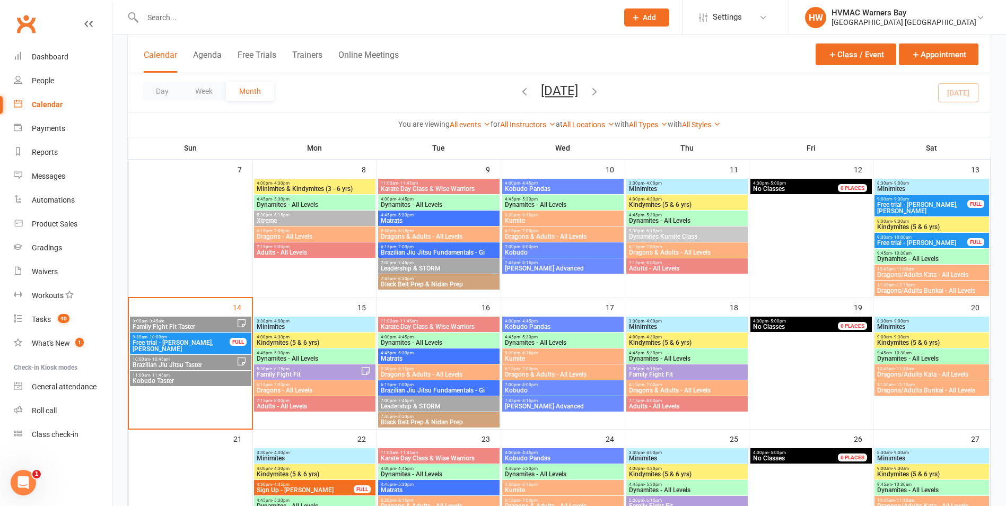
click at [195, 325] on span "Family Fight Fit Taster" at bounding box center [184, 326] width 104 height 6
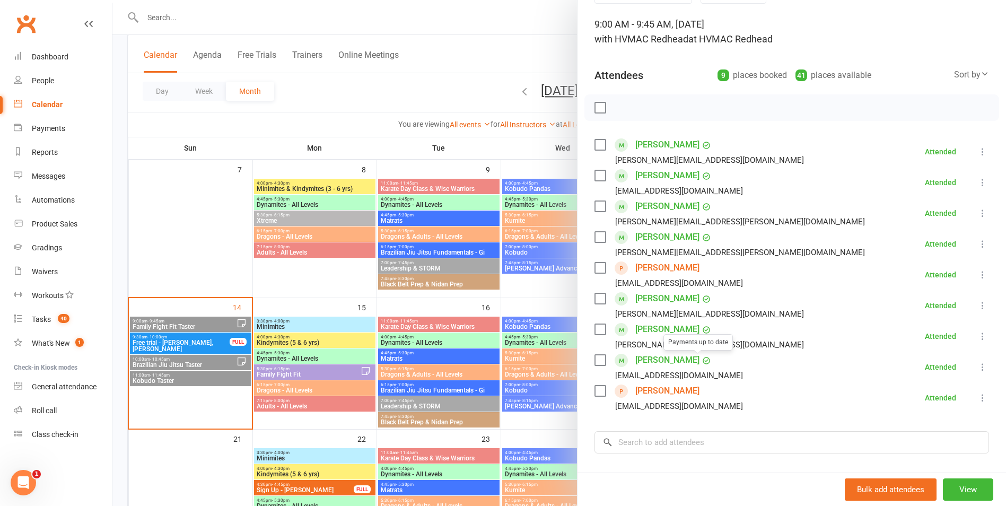
scroll to position [159, 0]
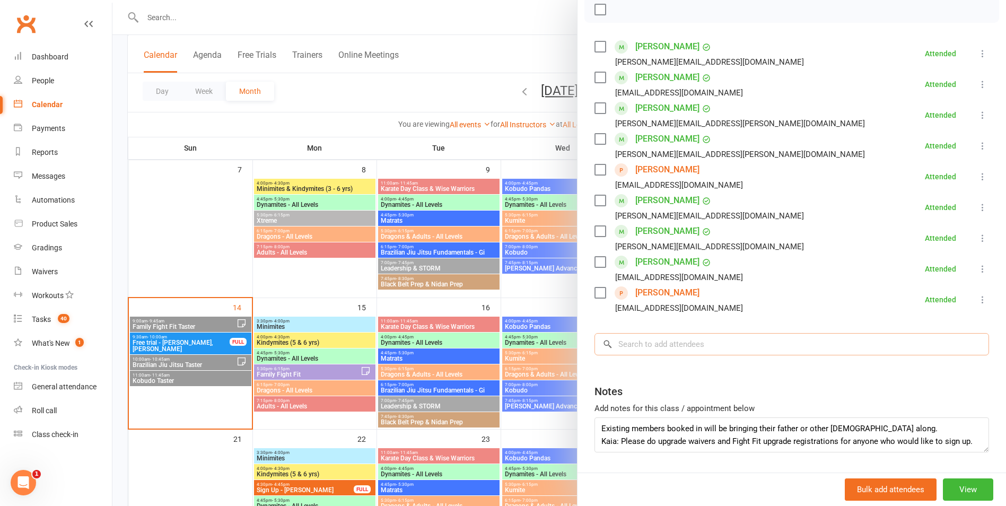
click at [673, 346] on input "search" at bounding box center [791, 344] width 395 height 22
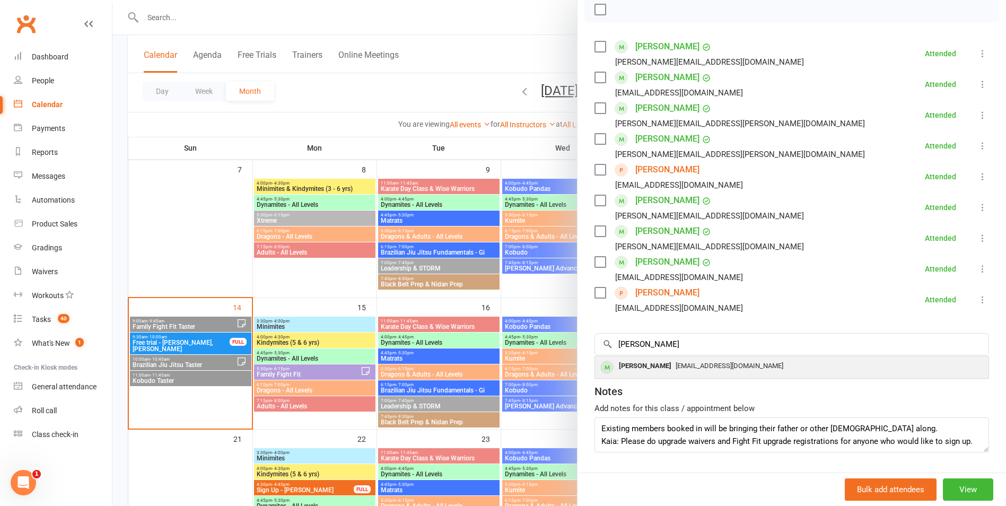
click at [679, 361] on div "[EMAIL_ADDRESS][DOMAIN_NAME]" at bounding box center [791, 365] width 385 height 15
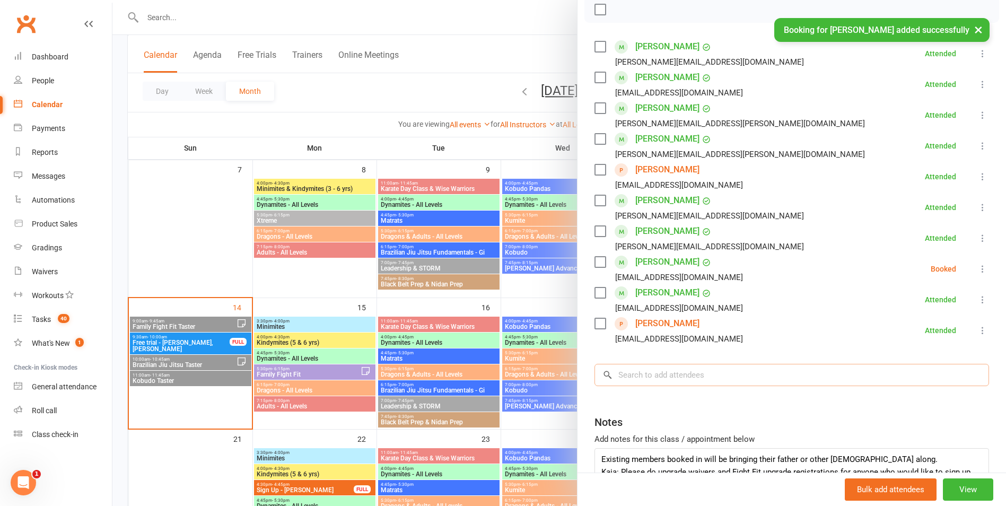
click at [679, 385] on input "search" at bounding box center [791, 375] width 395 height 22
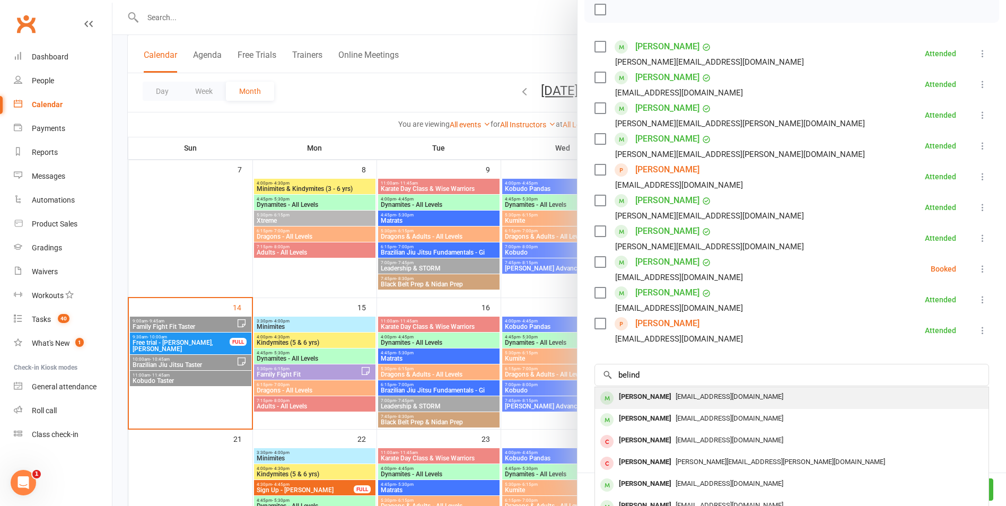
click at [680, 393] on span "[EMAIL_ADDRESS][DOMAIN_NAME]" at bounding box center [730, 396] width 108 height 8
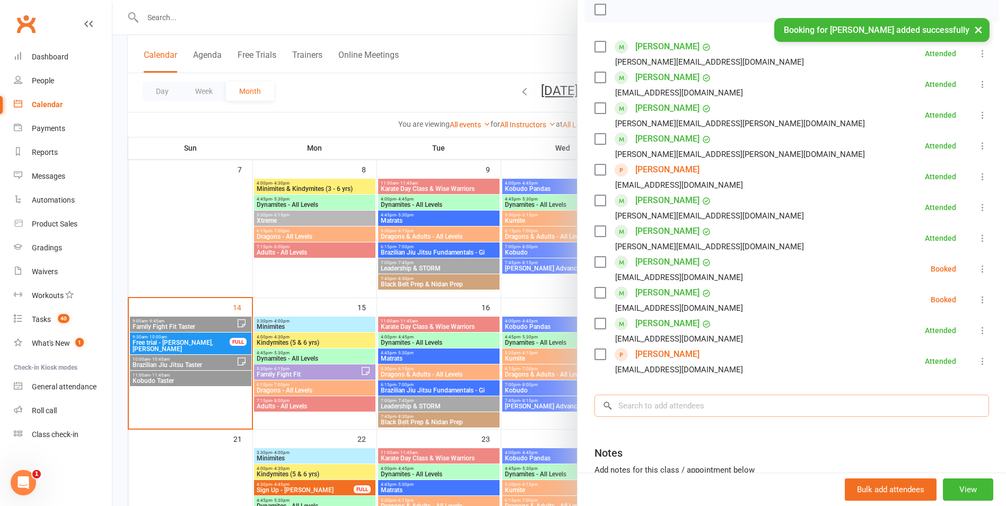
click at [682, 404] on input "search" at bounding box center [791, 406] width 395 height 22
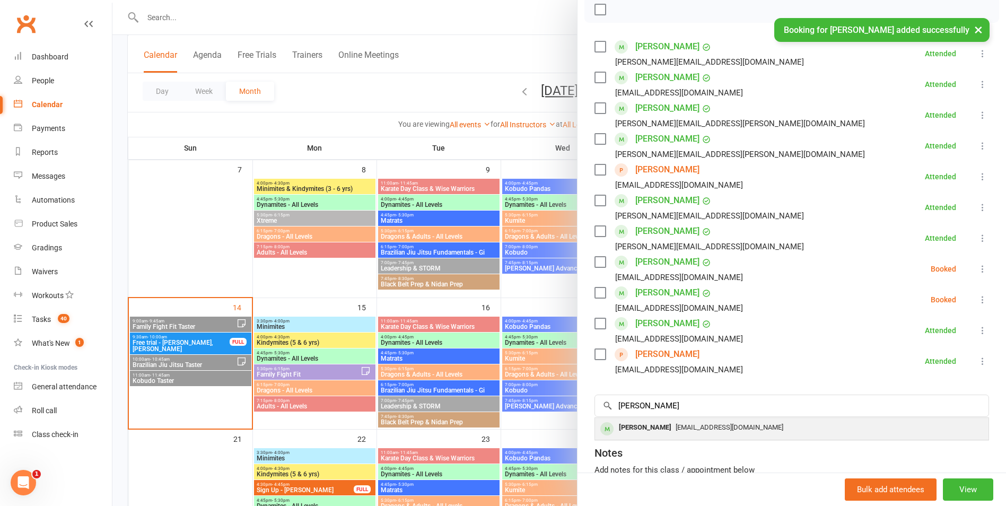
click at [676, 429] on span "[EMAIL_ADDRESS][DOMAIN_NAME]" at bounding box center [730, 427] width 108 height 8
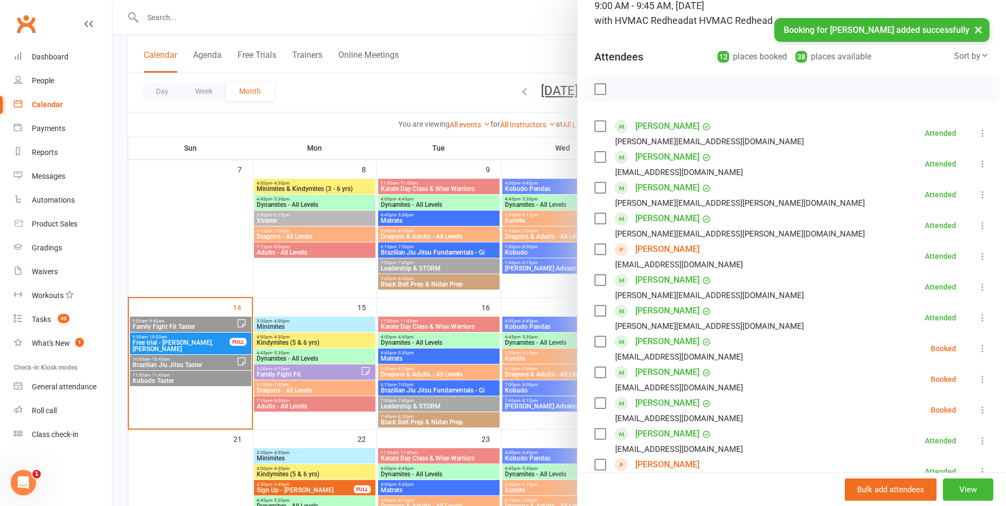
scroll to position [0, 0]
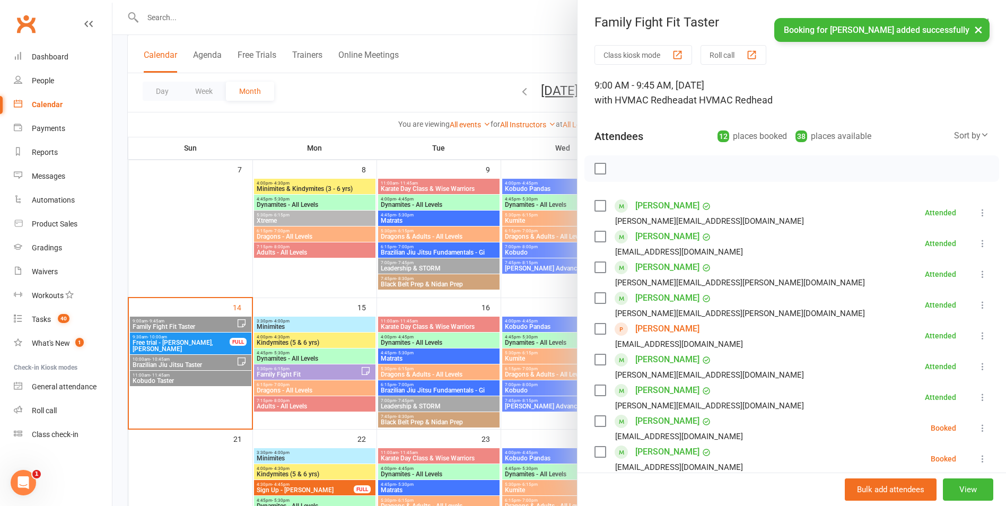
click at [596, 170] on label at bounding box center [599, 168] width 11 height 11
click at [618, 168] on icon "button" at bounding box center [624, 169] width 12 height 12
click at [596, 165] on label at bounding box center [599, 168] width 11 height 11
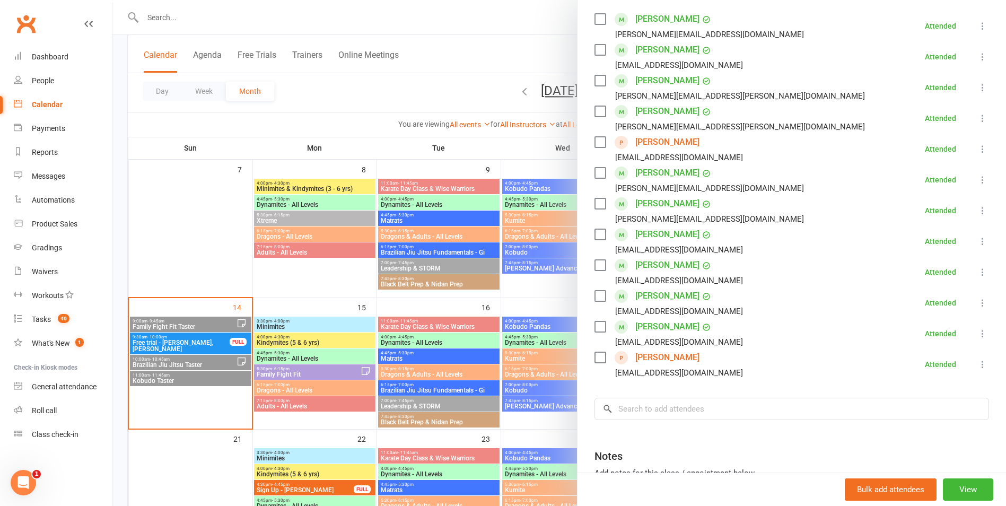
scroll to position [284, 0]
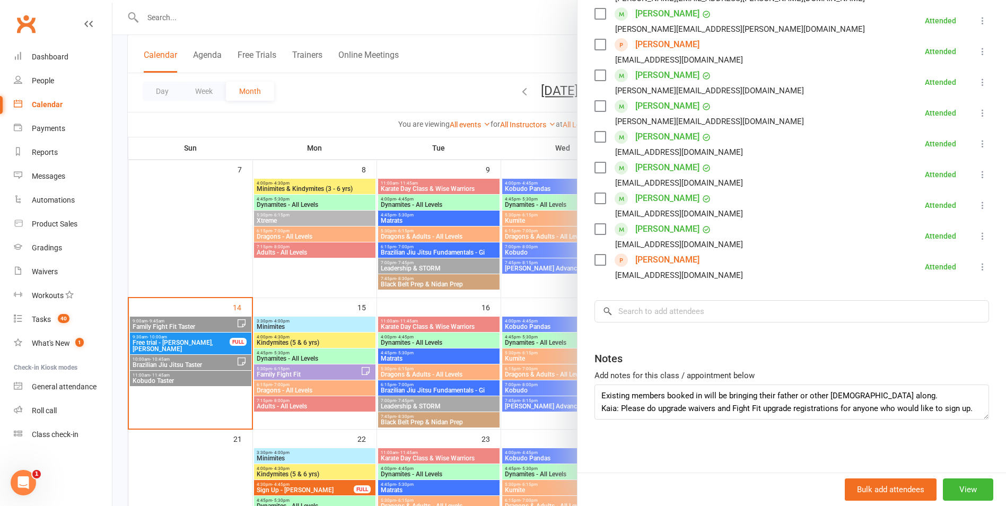
click at [360, 393] on div at bounding box center [559, 253] width 894 height 506
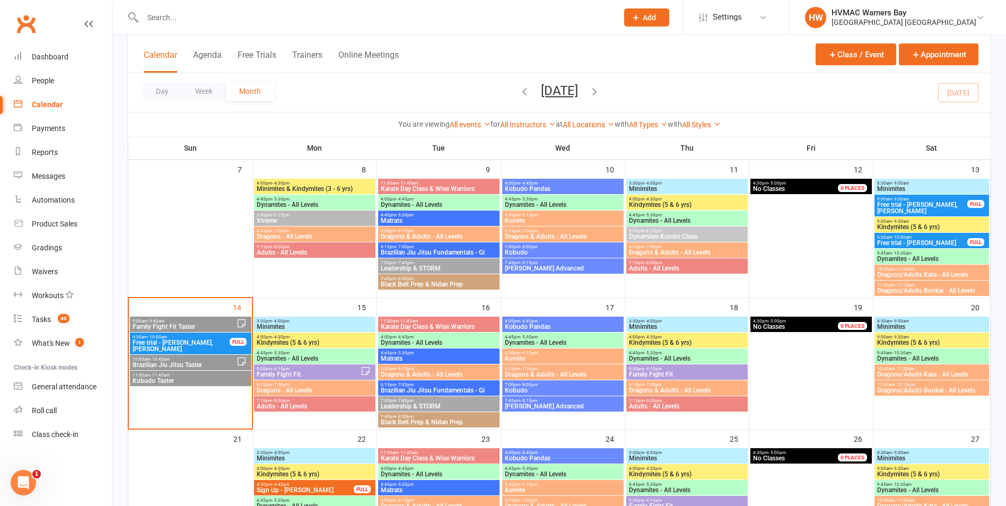
click at [190, 339] on span "Free trial - [PERSON_NAME], [PERSON_NAME]" at bounding box center [181, 345] width 98 height 13
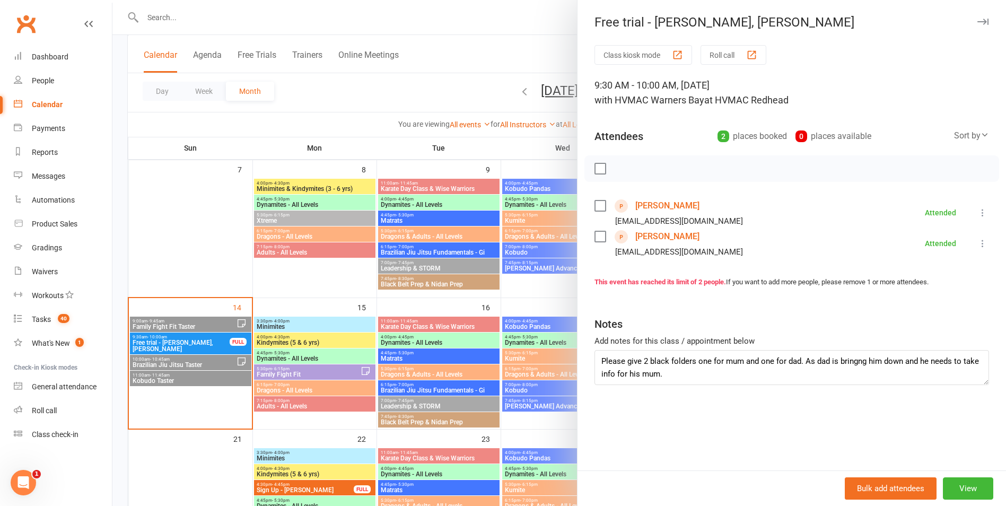
click at [232, 444] on div at bounding box center [559, 253] width 894 height 506
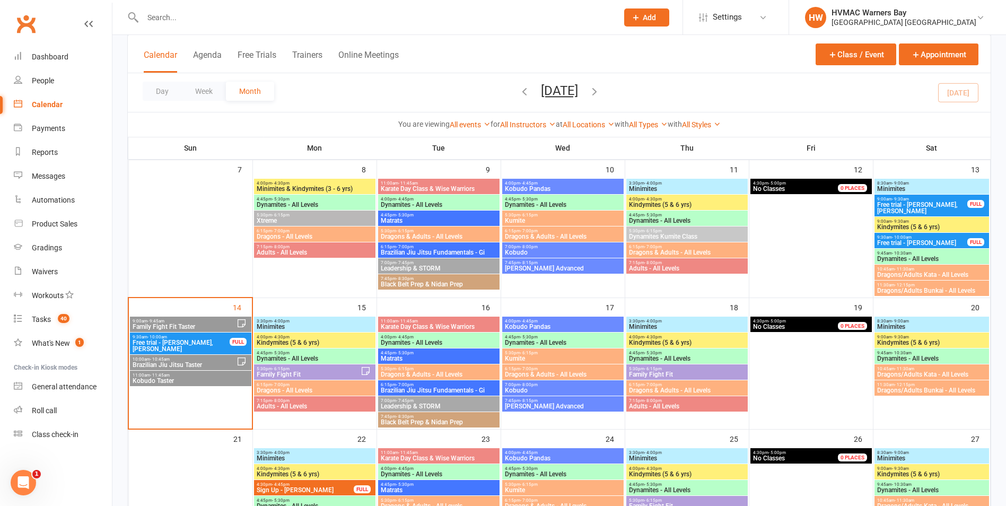
click at [206, 356] on div "10:00am - 10:45am Brazilian Jiu Jitsu Taster" at bounding box center [190, 362] width 121 height 15
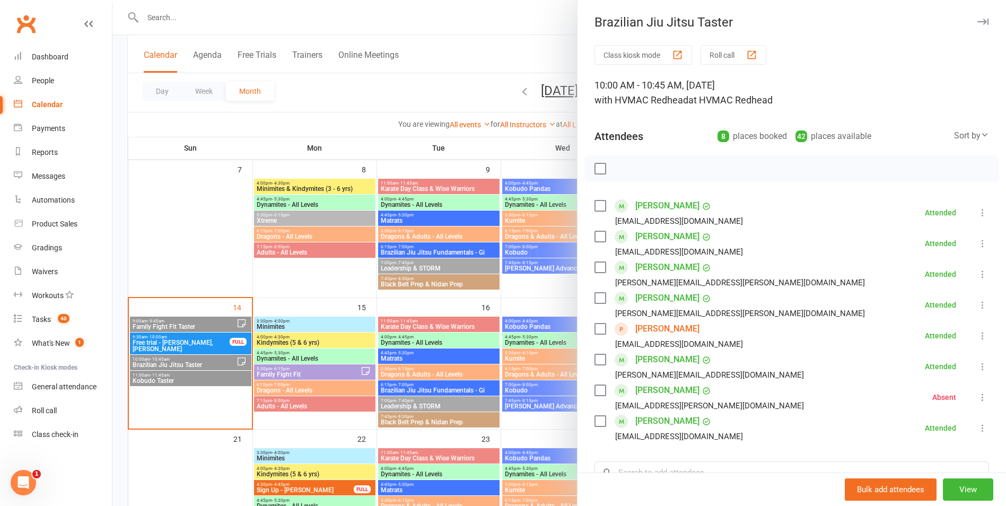
click at [338, 401] on div at bounding box center [559, 253] width 894 height 506
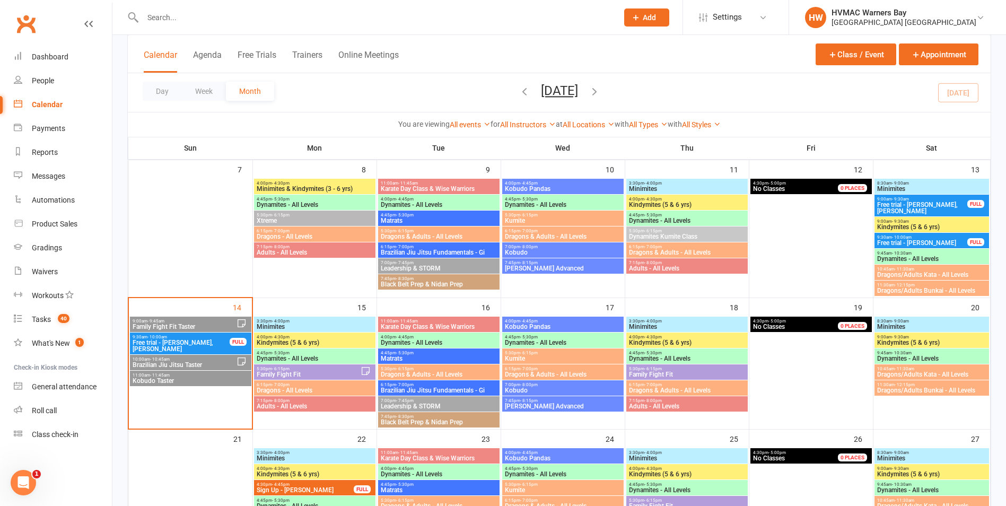
click at [197, 381] on span "Kobudo Taster" at bounding box center [190, 381] width 117 height 6
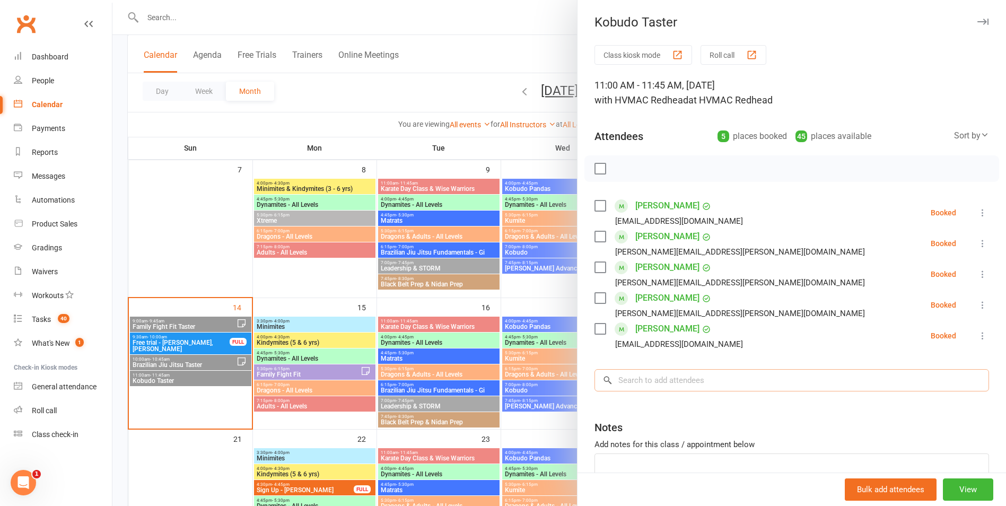
click at [656, 382] on input "search" at bounding box center [791, 380] width 395 height 22
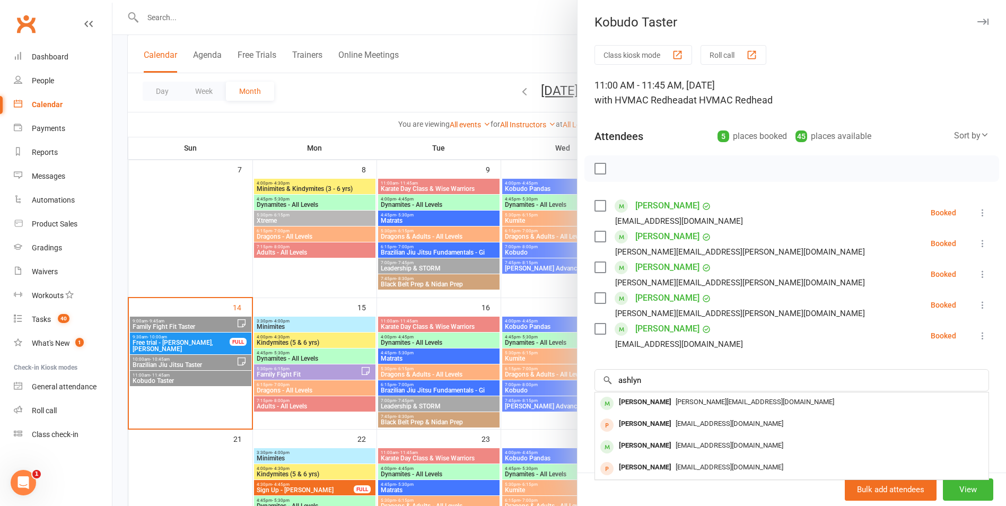
drag, startPoint x: 667, startPoint y: 405, endPoint x: 678, endPoint y: 416, distance: 16.1
click at [669, 408] on div "[PERSON_NAME][EMAIL_ADDRESS][DOMAIN_NAME]" at bounding box center [791, 402] width 385 height 15
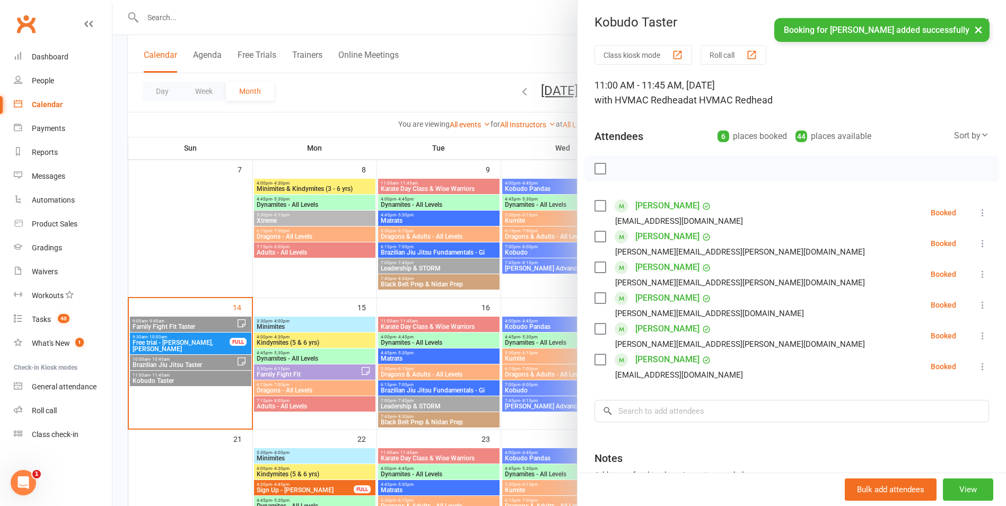
click at [600, 209] on label at bounding box center [599, 205] width 11 height 11
click at [598, 239] on label at bounding box center [599, 236] width 11 height 11
click at [590, 273] on div "Class kiosk mode Roll call 11:00 AM - 11:45 AM, [DATE] with HVMAC Redhead at HV…" at bounding box center [792, 308] width 428 height 527
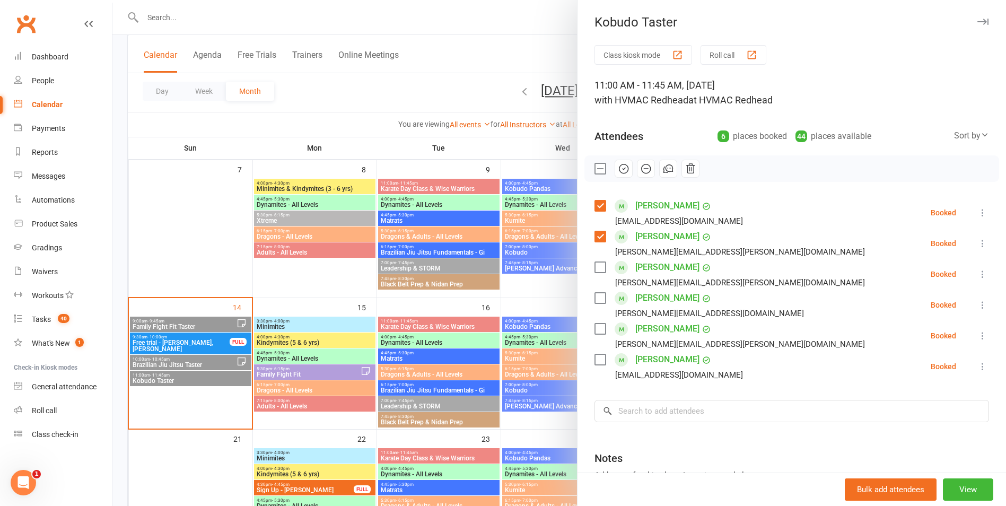
click at [594, 270] on label at bounding box center [599, 267] width 11 height 11
click at [594, 295] on label at bounding box center [599, 298] width 11 height 11
click at [597, 331] on label at bounding box center [599, 328] width 11 height 11
drag, startPoint x: 625, startPoint y: 169, endPoint x: 547, endPoint y: 41, distance: 149.7
click at [623, 170] on icon "button" at bounding box center [624, 169] width 12 height 12
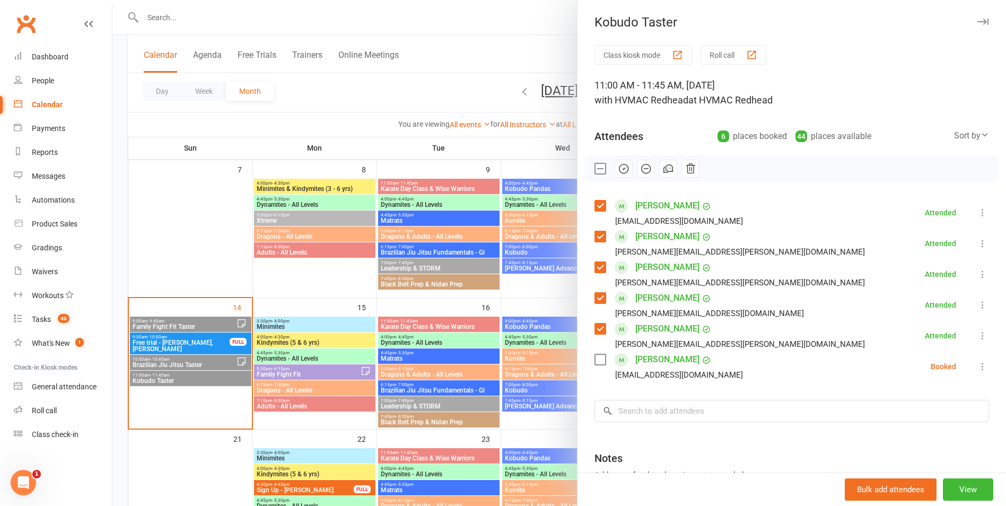
click at [597, 164] on label at bounding box center [599, 168] width 11 height 11
click at [552, 266] on div at bounding box center [559, 253] width 894 height 506
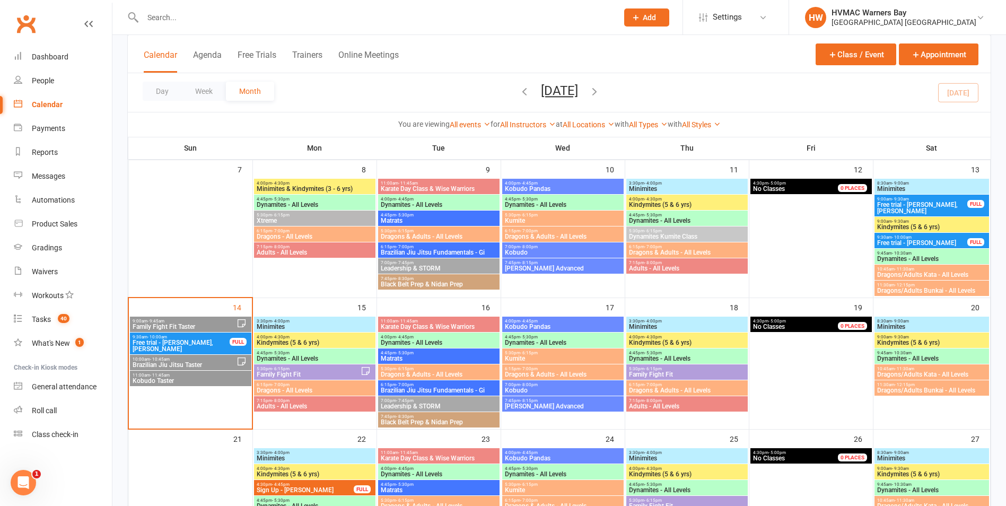
click at [181, 360] on span "10:00am - 10:45am" at bounding box center [184, 359] width 104 height 5
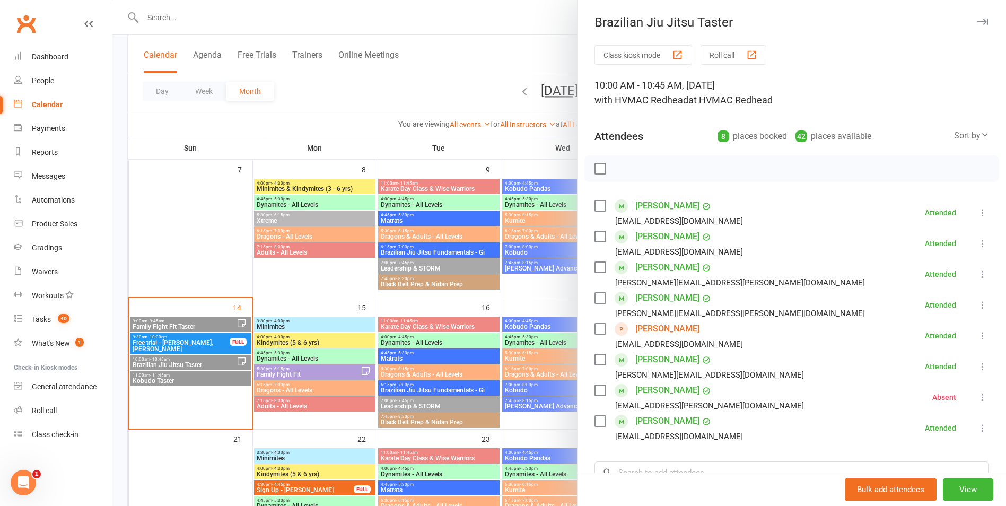
click at [527, 340] on div at bounding box center [559, 253] width 894 height 506
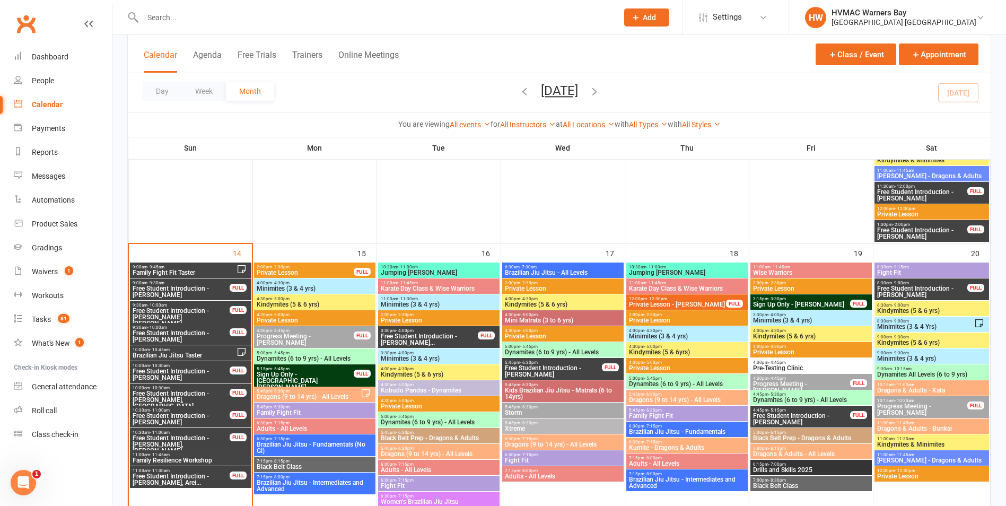
click at [343, 12] on input "text" at bounding box center [374, 17] width 471 height 15
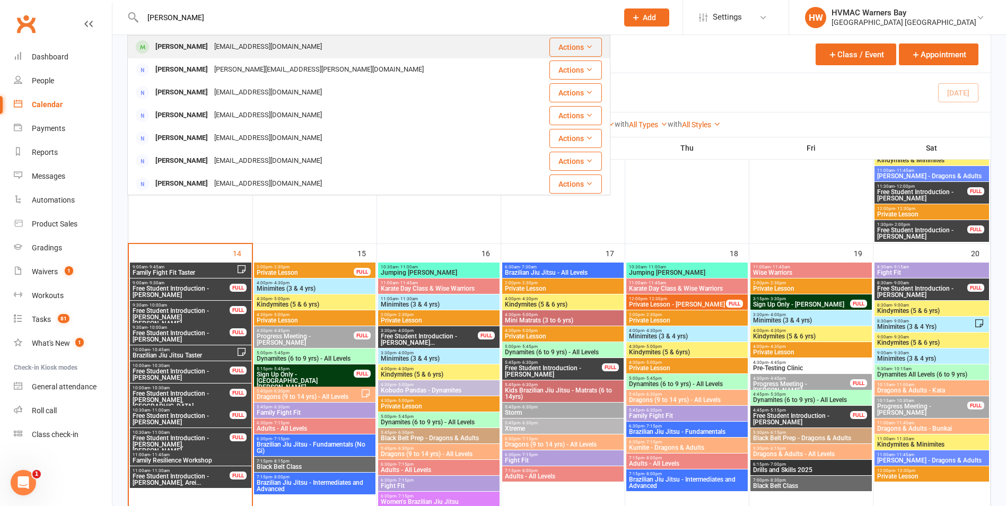
type input "belinda"
click at [319, 51] on div "Belinda Moss mossbelinda@yahoo.com" at bounding box center [328, 47] width 400 height 22
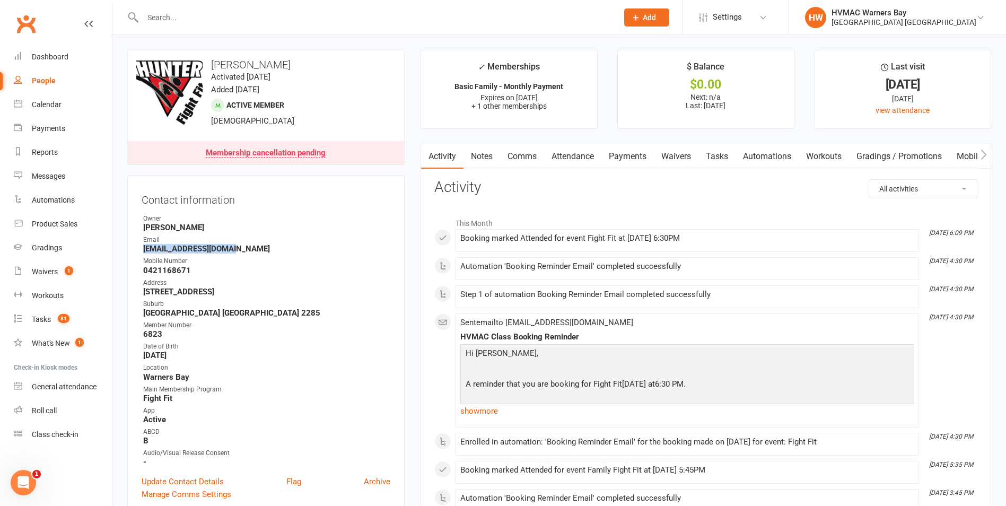
drag, startPoint x: 240, startPoint y: 248, endPoint x: 145, endPoint y: 247, distance: 95.5
click at [145, 247] on strong "[EMAIL_ADDRESS][DOMAIN_NAME]" at bounding box center [266, 249] width 247 height 10
copy strong "[EMAIL_ADDRESS][DOMAIN_NAME]"
drag, startPoint x: 187, startPoint y: 269, endPoint x: 137, endPoint y: 271, distance: 50.4
click at [137, 271] on div "Contact information Owner Anna Hayes Email mossbelinda@yahoo.com Mobile Number …" at bounding box center [265, 345] width 277 height 339
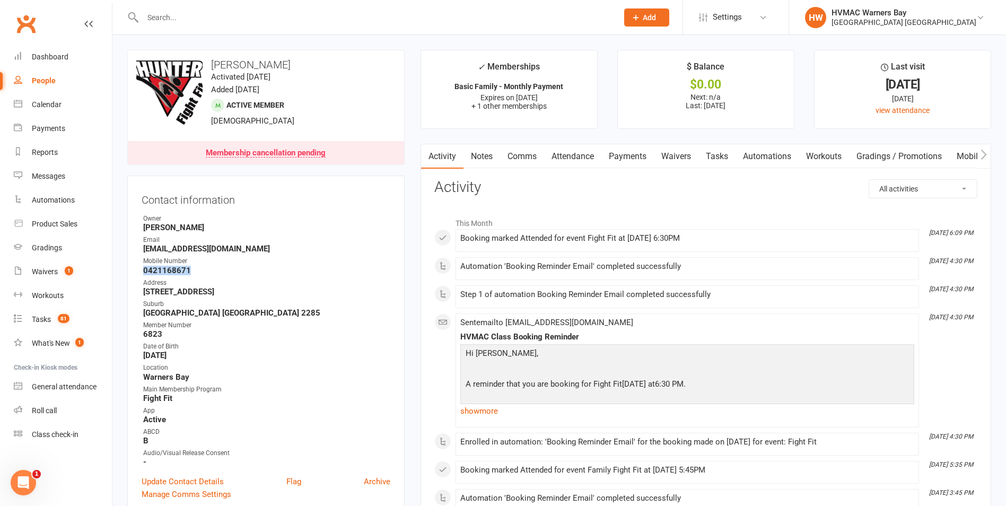
copy strong "0421168671"
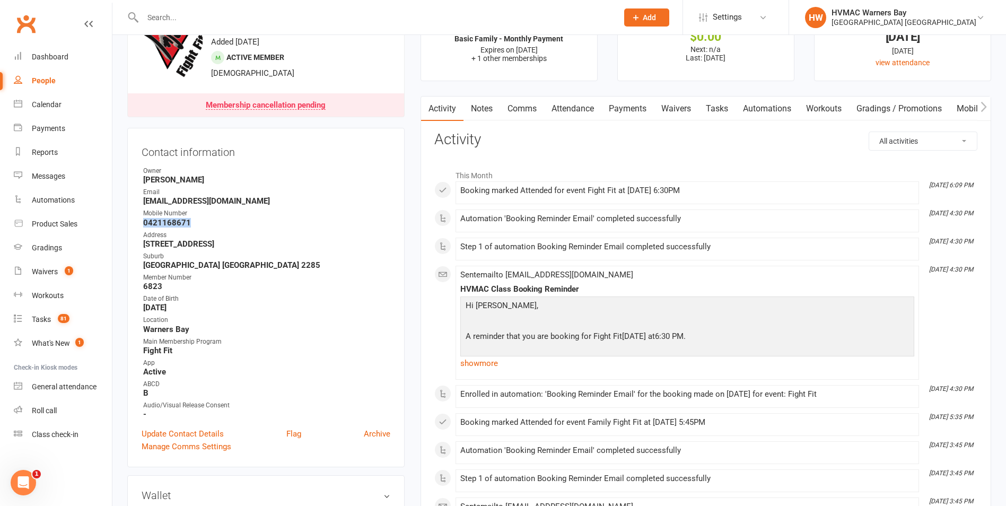
scroll to position [106, 0]
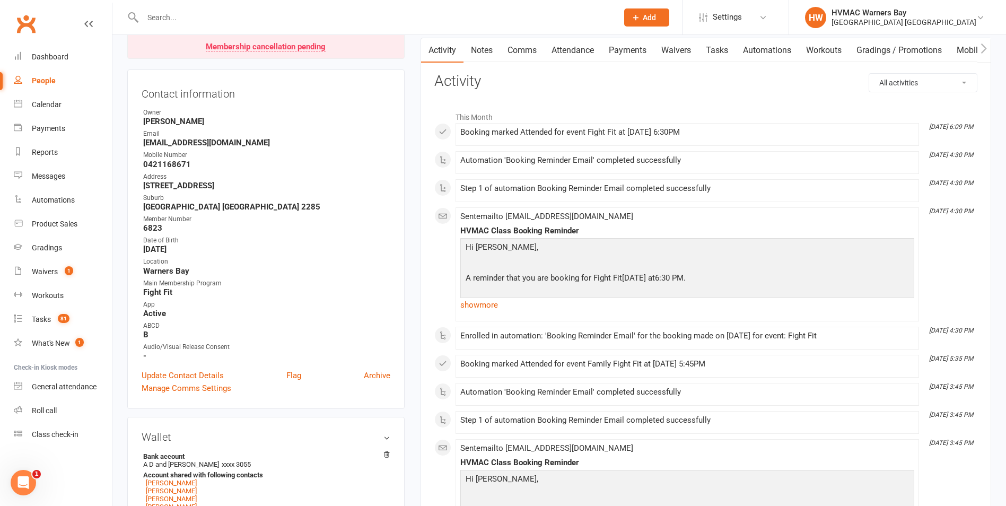
click at [323, 212] on ul "Owner Anna Hayes Email mossbelinda@yahoo.com Mobile Number 0421168671 Address 1…" at bounding box center [266, 234] width 249 height 253
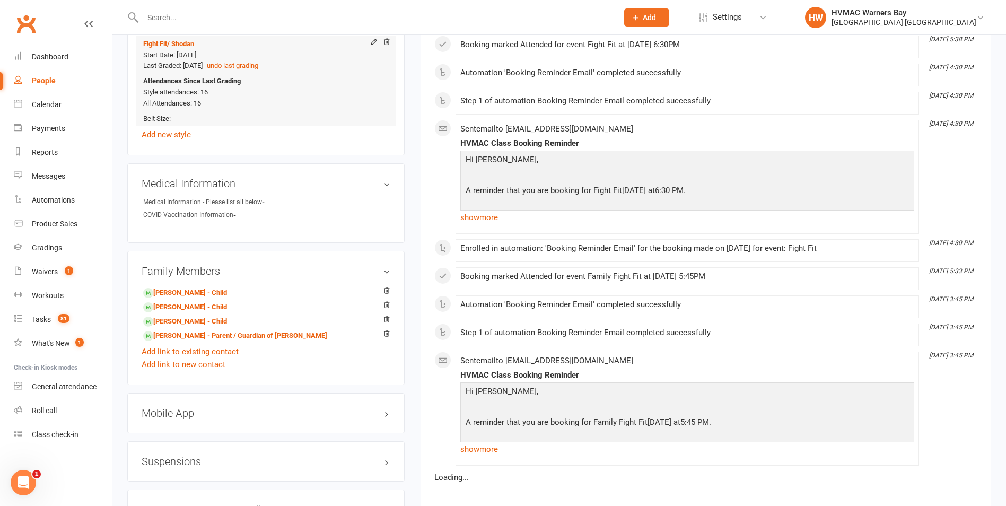
scroll to position [848, 0]
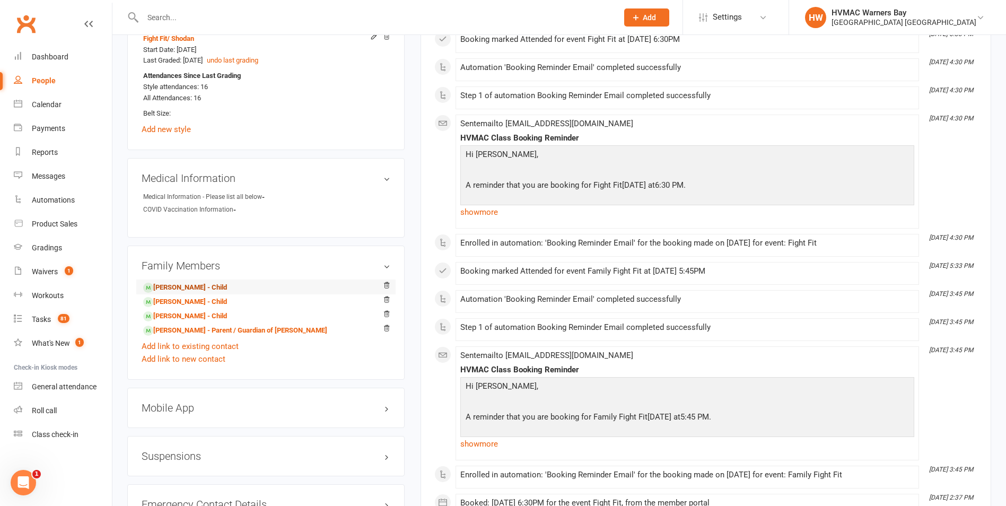
click at [209, 287] on link "[PERSON_NAME] - Child" at bounding box center [185, 287] width 84 height 11
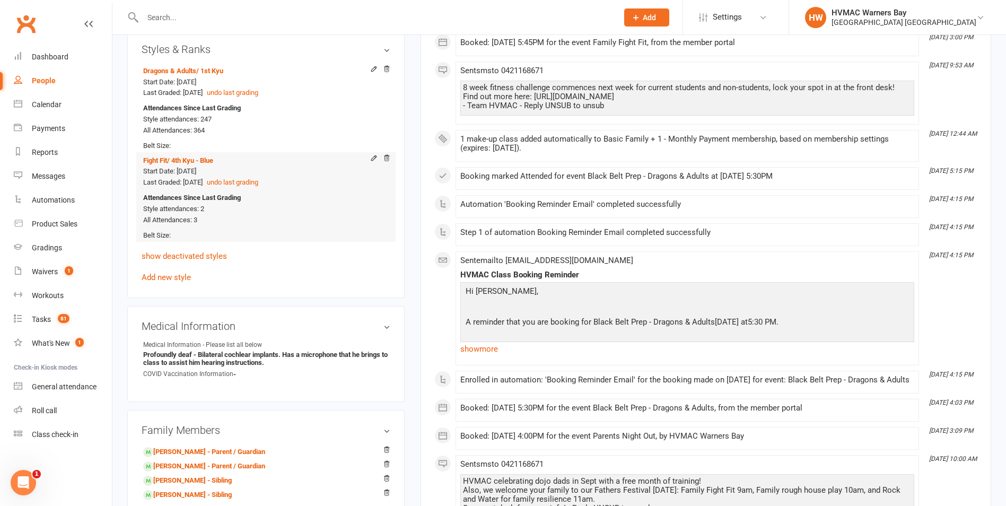
scroll to position [902, 0]
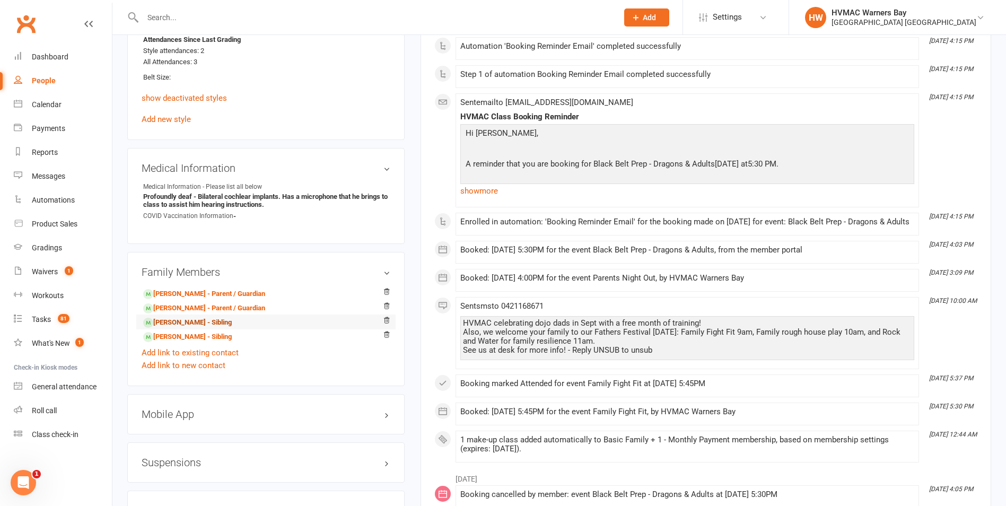
click at [216, 322] on link "[PERSON_NAME] - Sibling" at bounding box center [187, 322] width 89 height 11
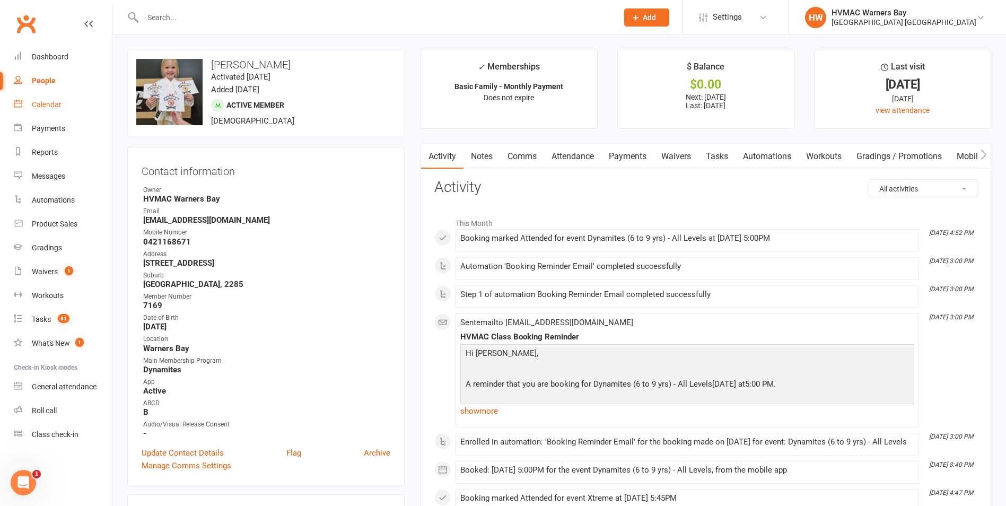
click at [65, 103] on link "Calendar" at bounding box center [63, 105] width 98 height 24
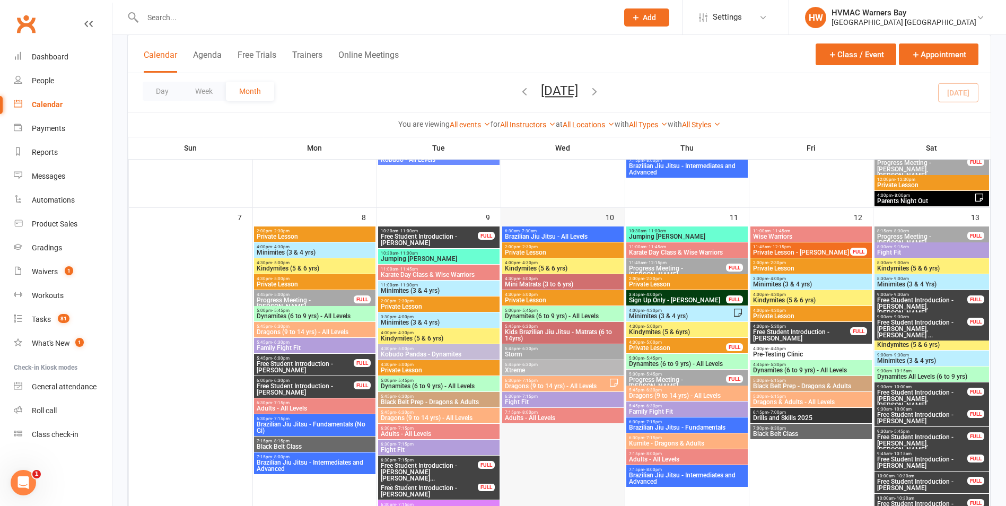
scroll to position [159, 0]
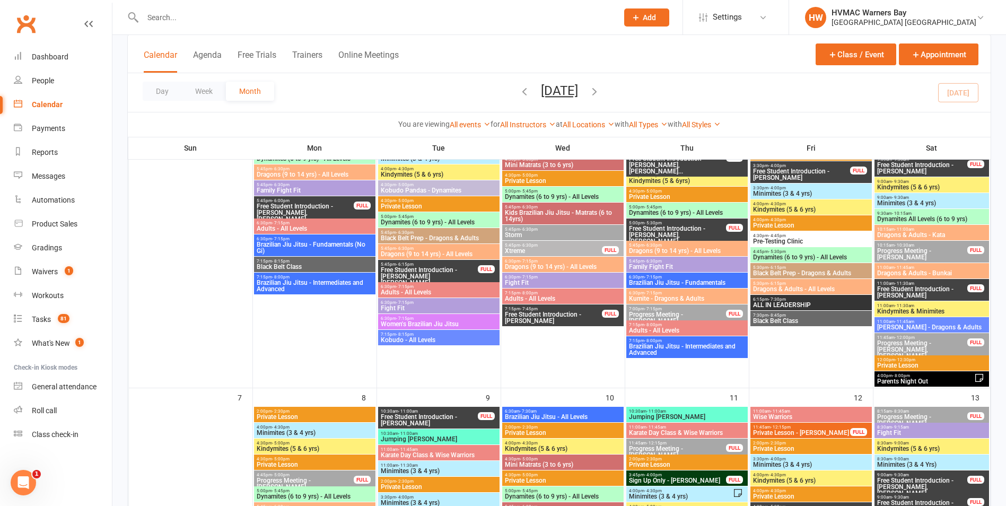
click at [220, 19] on input "text" at bounding box center [374, 17] width 471 height 15
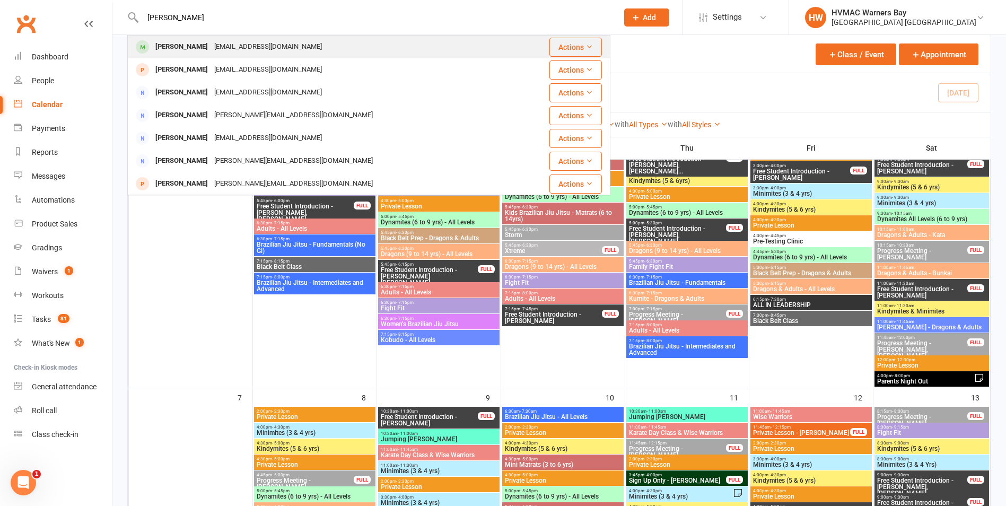
type input "[PERSON_NAME]"
click at [240, 53] on div "Mossbelinda@yahoo.com" at bounding box center [268, 46] width 114 height 15
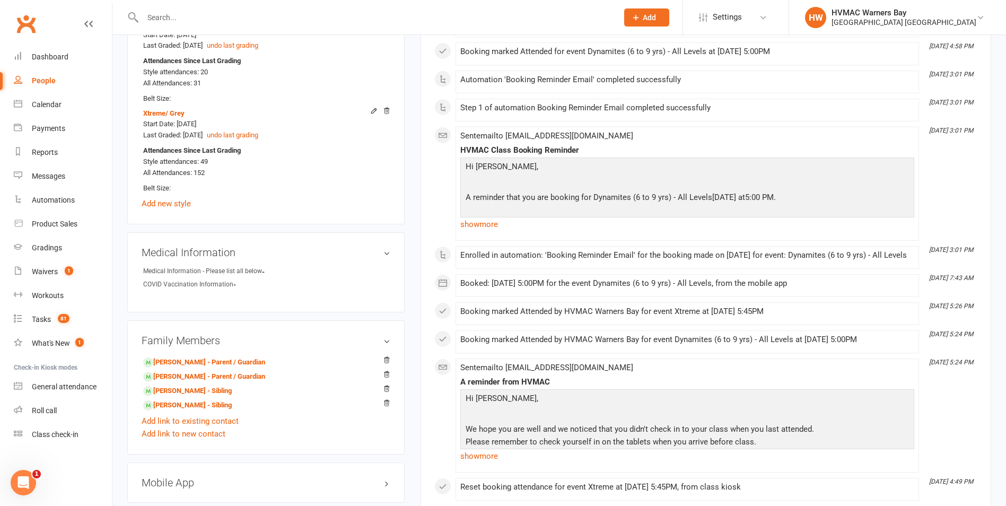
scroll to position [848, 0]
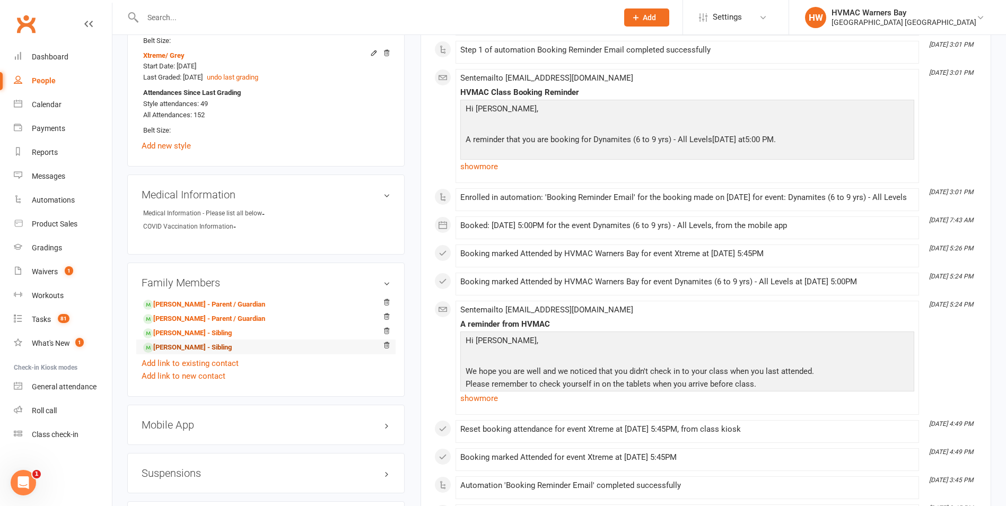
click at [208, 345] on link "[PERSON_NAME] - Sibling" at bounding box center [187, 347] width 89 height 11
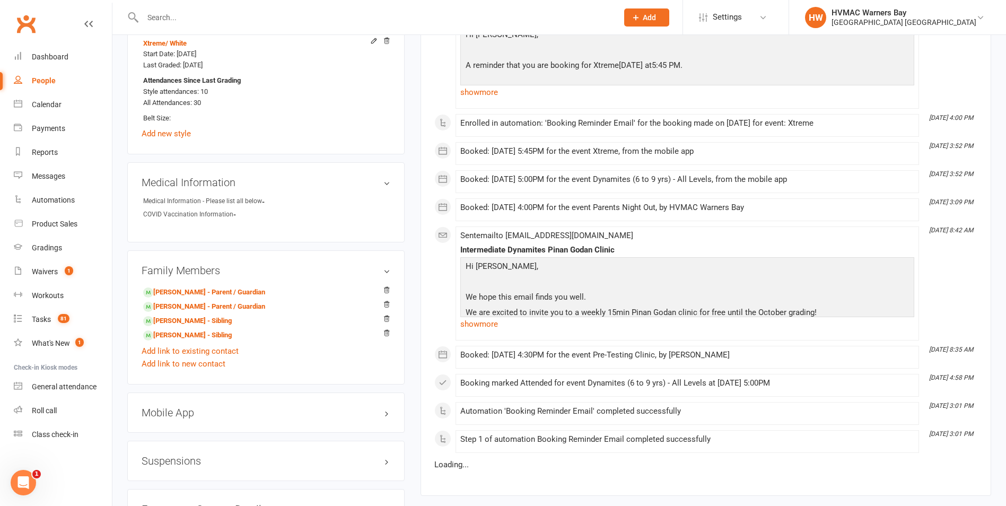
scroll to position [955, 0]
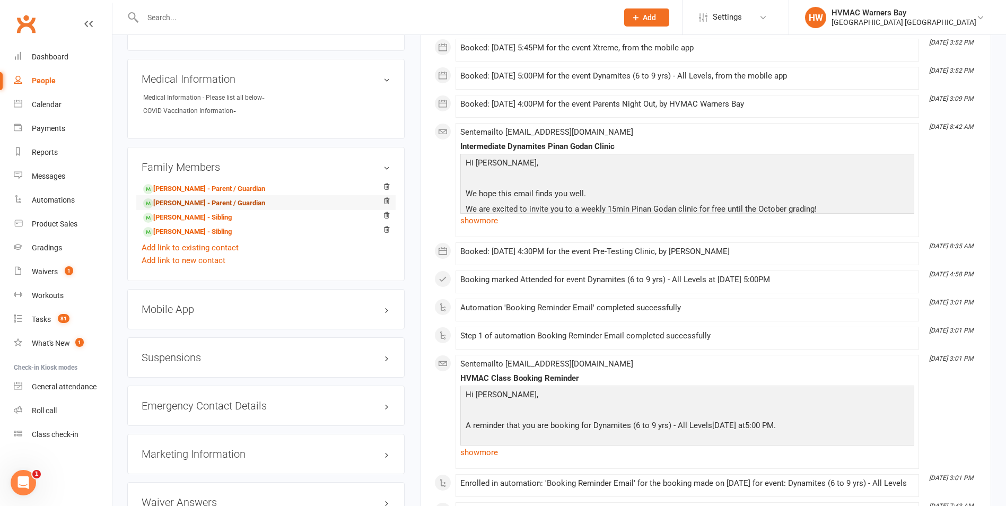
click at [206, 200] on link "[PERSON_NAME] - Parent / Guardian" at bounding box center [204, 203] width 122 height 11
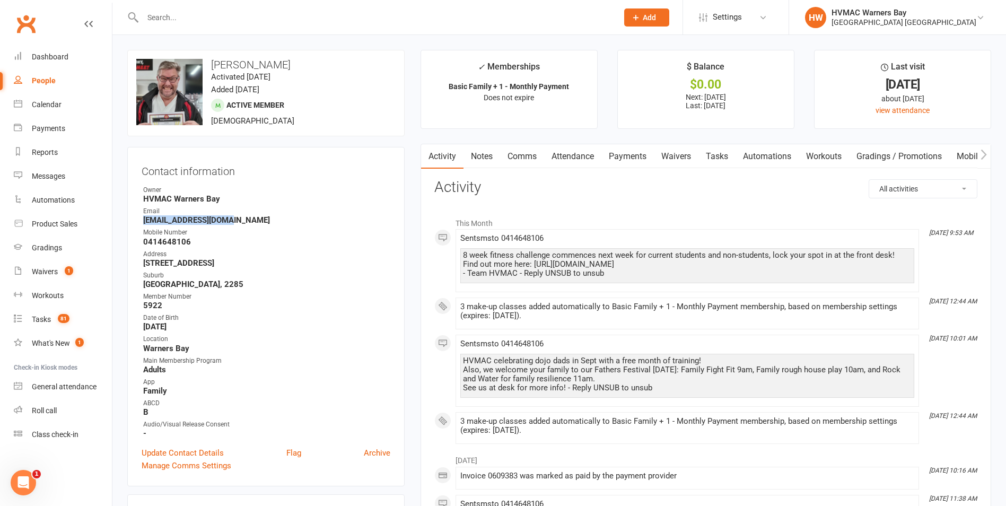
drag, startPoint x: 231, startPoint y: 222, endPoint x: 140, endPoint y: 218, distance: 90.7
click at [140, 218] on div "Contact information Owner HVMAC Warners Bay Email Bucksbluey@yahoo.com Mobile N…" at bounding box center [265, 316] width 277 height 339
copy strong "[EMAIL_ADDRESS][DOMAIN_NAME]"
click at [146, 242] on strong "0414648106" at bounding box center [266, 242] width 247 height 10
click at [195, 239] on strong "0414648106" at bounding box center [266, 242] width 247 height 10
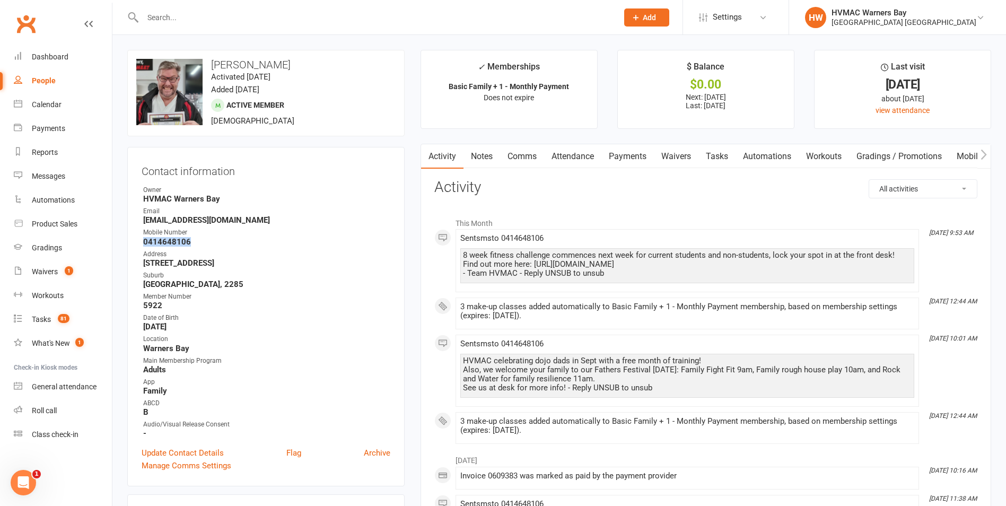
drag, startPoint x: 187, startPoint y: 240, endPoint x: 143, endPoint y: 248, distance: 44.7
click at [143, 247] on ul "Owner HVMAC Warners Bay Email Bucksbluey@yahoo.com Mobile Number 0414648106 Add…" at bounding box center [266, 311] width 249 height 253
click at [205, 234] on div "Mobile Number" at bounding box center [266, 233] width 247 height 10
drag, startPoint x: 187, startPoint y: 241, endPoint x: 141, endPoint y: 243, distance: 45.7
click at [141, 243] on div "Contact information Owner HVMAC Warners Bay Email Bucksbluey@yahoo.com Mobile N…" at bounding box center [265, 316] width 277 height 339
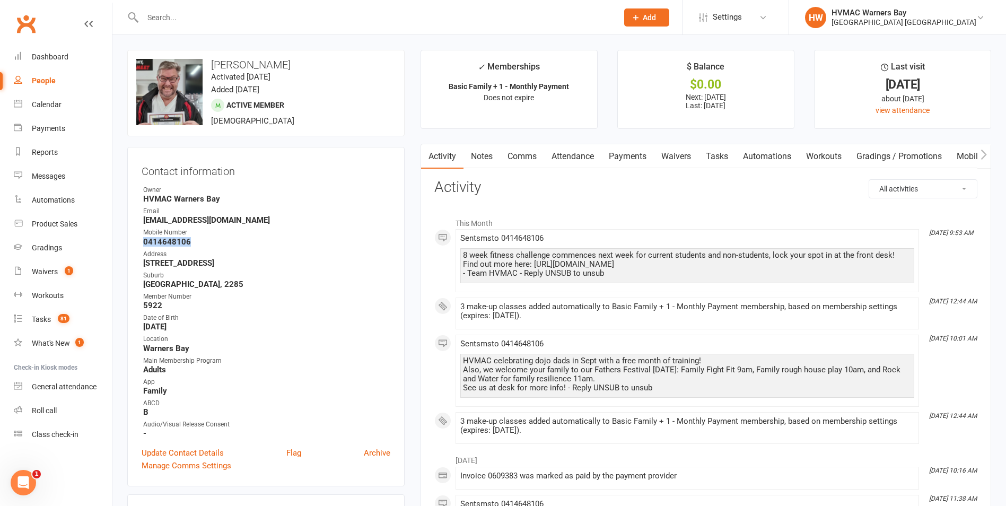
copy strong "0414648106"
click at [265, 309] on strong "5922" at bounding box center [266, 306] width 247 height 10
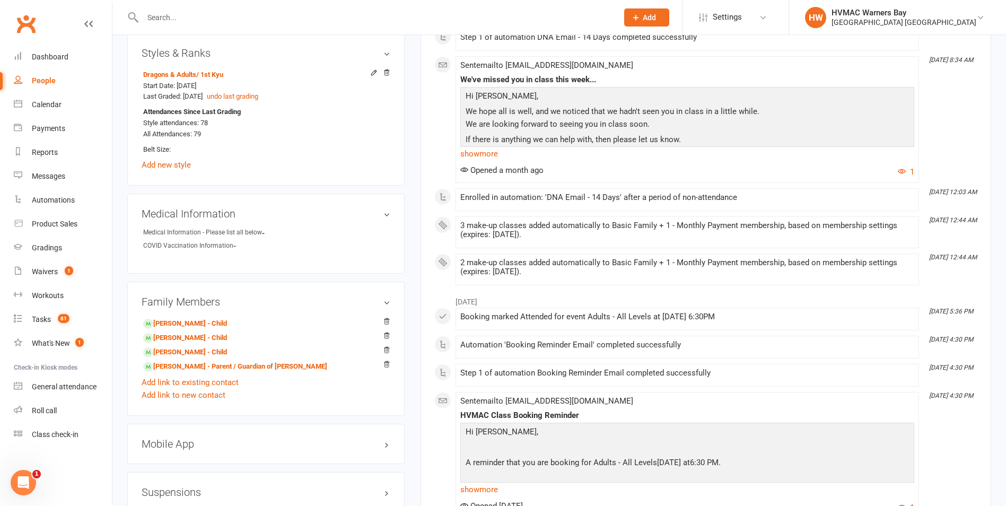
scroll to position [742, 0]
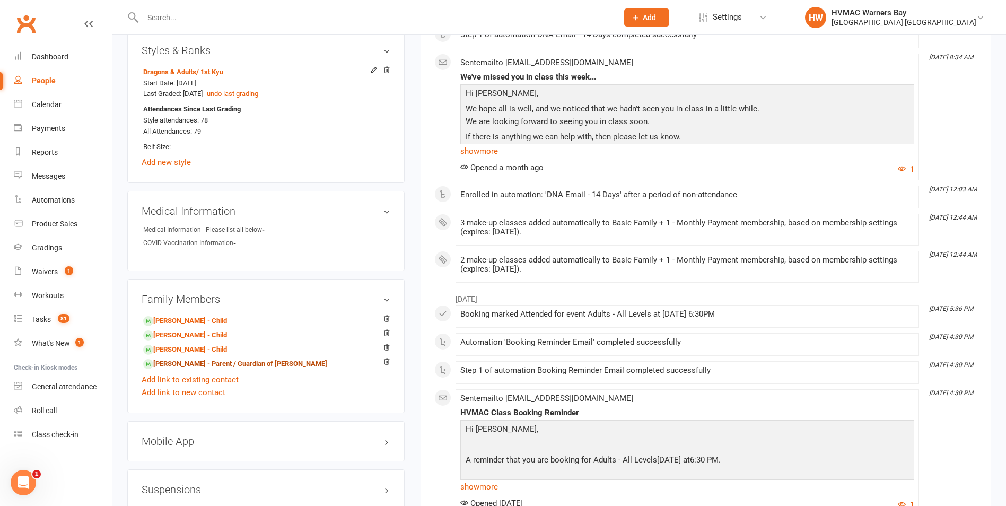
drag, startPoint x: 211, startPoint y: 361, endPoint x: 268, endPoint y: 365, distance: 56.9
click at [211, 361] on link "Belinda Moss - Parent / Guardian of Ophelia Moss" at bounding box center [235, 363] width 184 height 11
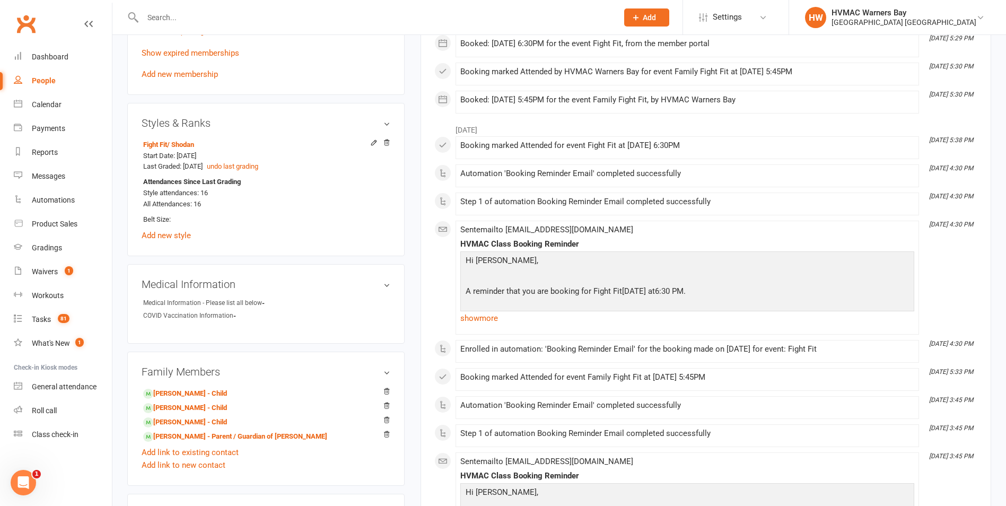
scroll to position [902, 0]
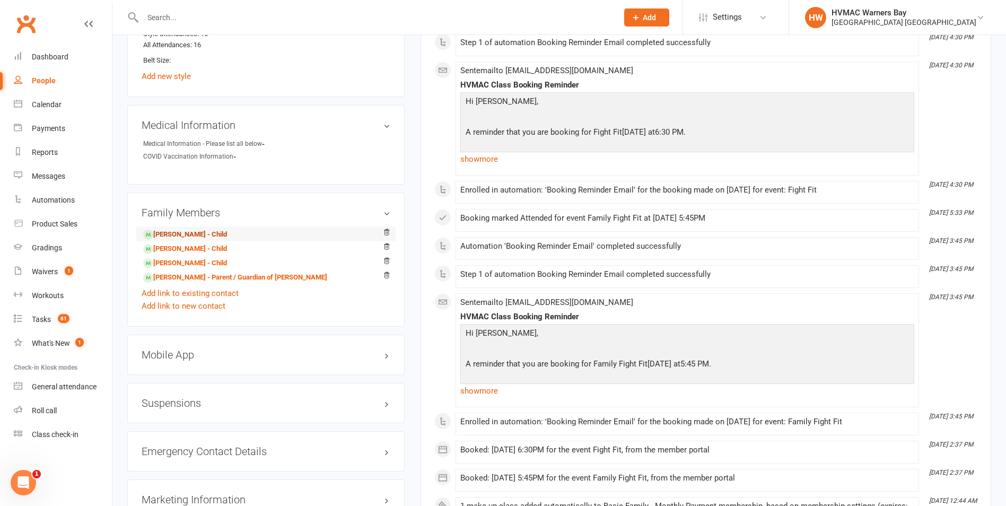
click at [189, 231] on link "[PERSON_NAME] - Child" at bounding box center [185, 234] width 84 height 11
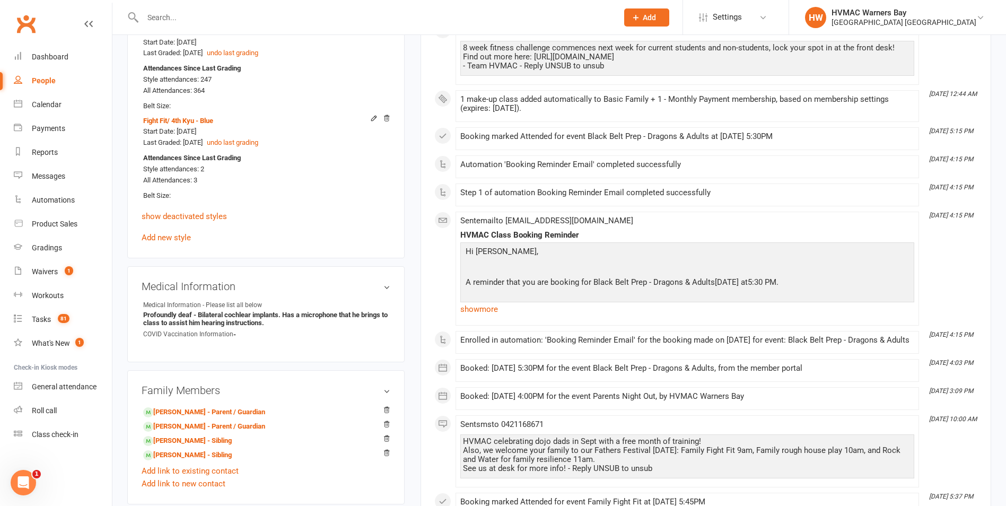
scroll to position [902, 0]
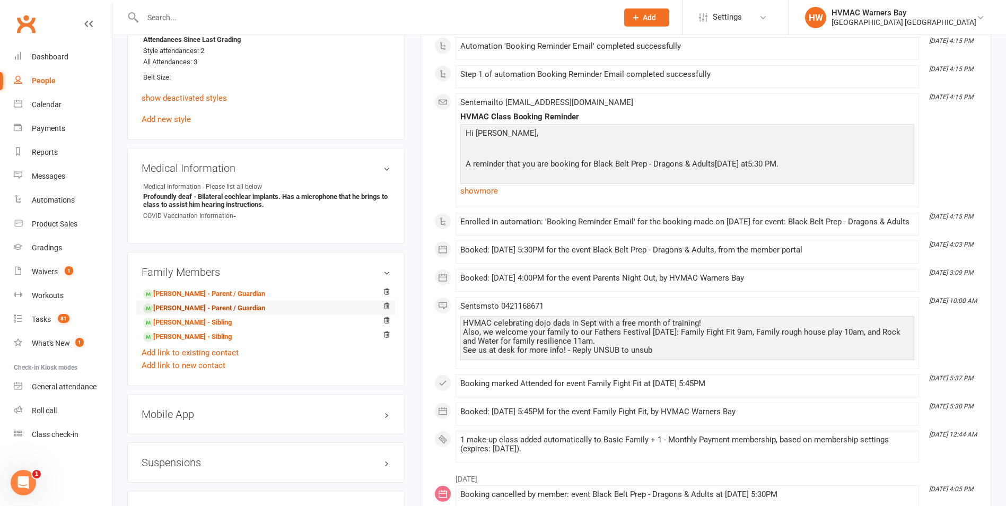
click at [189, 304] on link "[PERSON_NAME] - Parent / Guardian" at bounding box center [204, 308] width 122 height 11
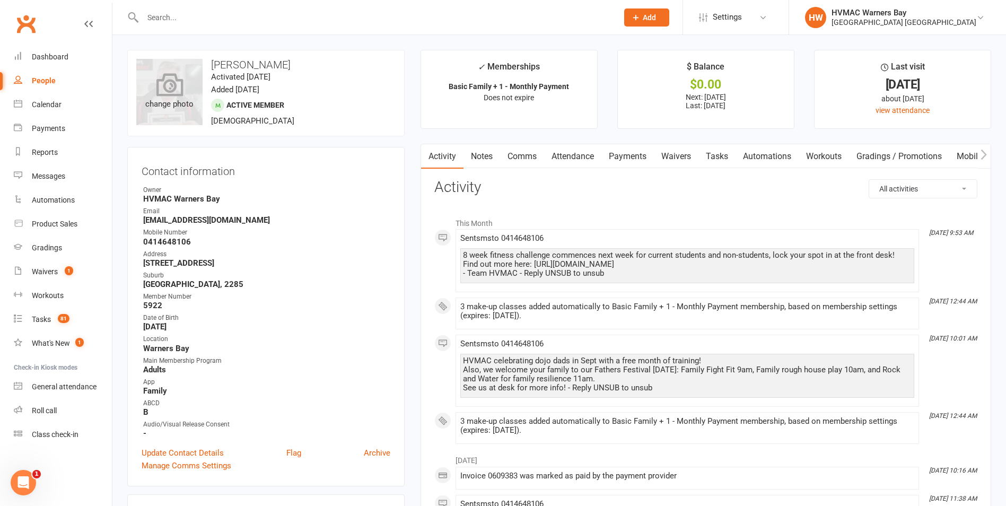
click at [182, 115] on div "change photo" at bounding box center [169, 92] width 66 height 66
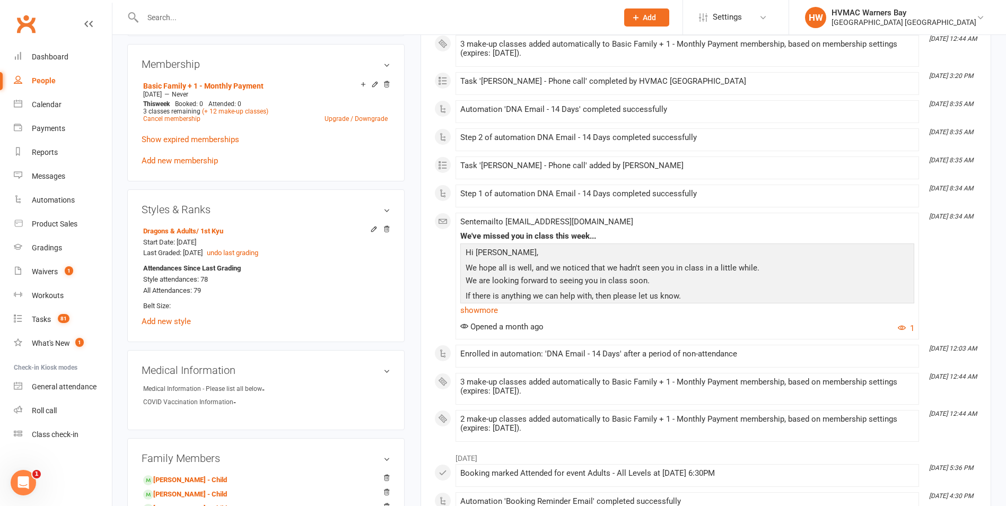
scroll to position [742, 0]
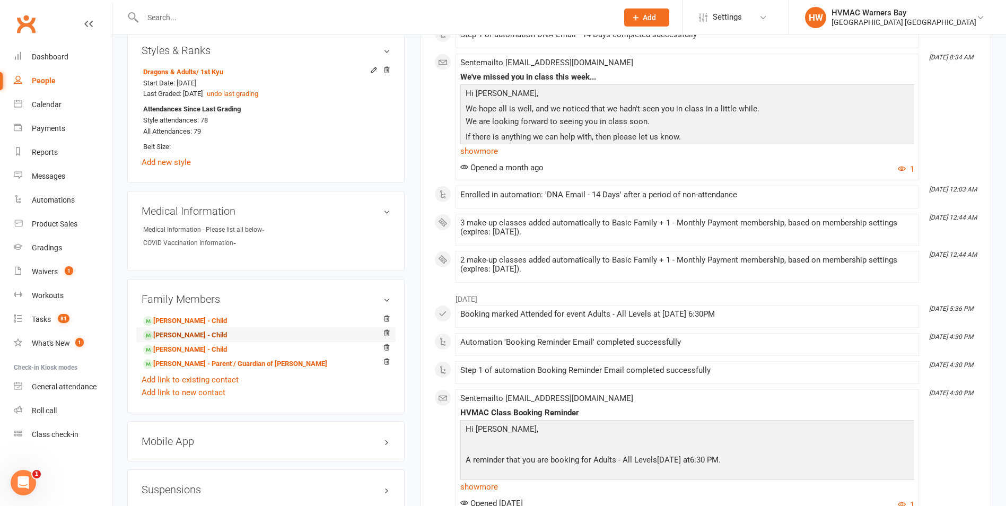
click at [217, 334] on link "[PERSON_NAME] - Child" at bounding box center [185, 335] width 84 height 11
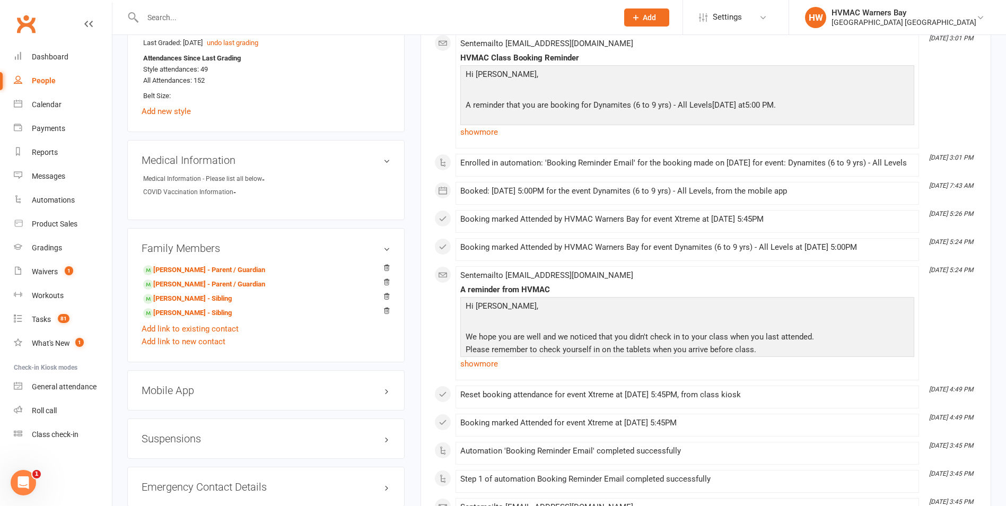
scroll to position [902, 0]
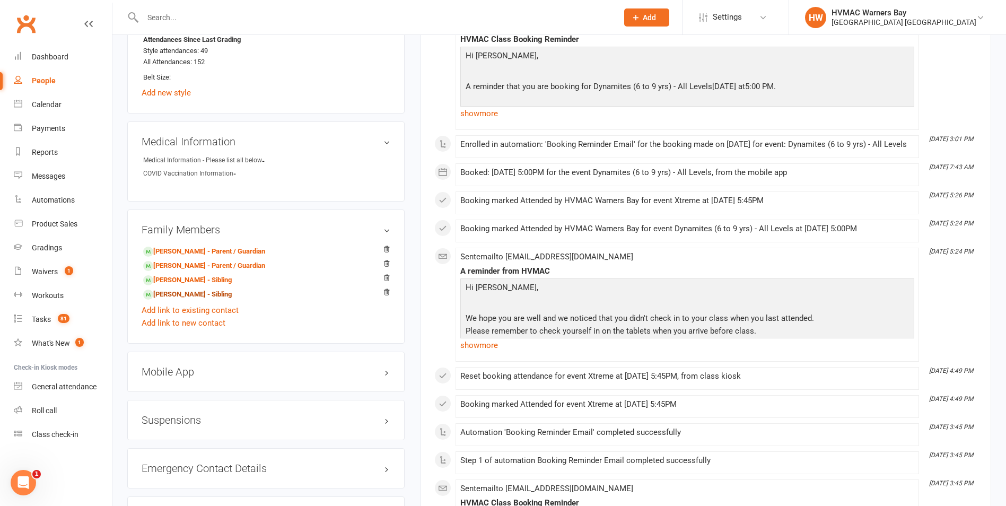
click at [200, 296] on link "[PERSON_NAME] - Sibling" at bounding box center [187, 294] width 89 height 11
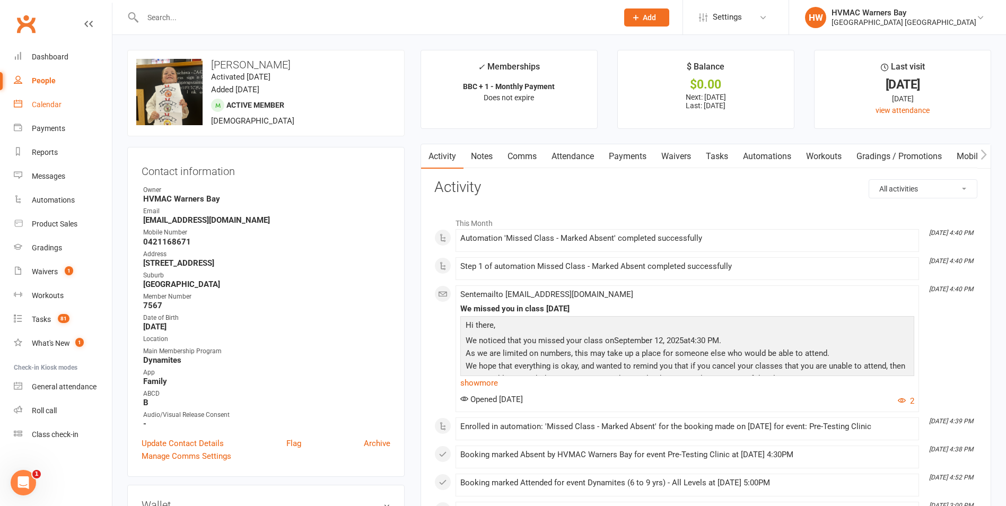
click at [30, 106] on link "Calendar" at bounding box center [63, 105] width 98 height 24
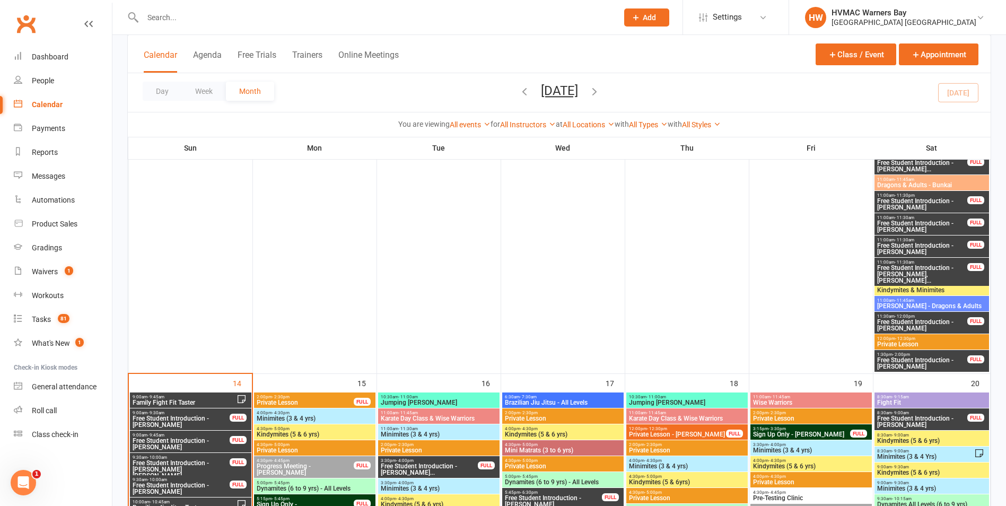
scroll to position [902, 0]
